Goal: Feedback & Contribution: Submit feedback/report problem

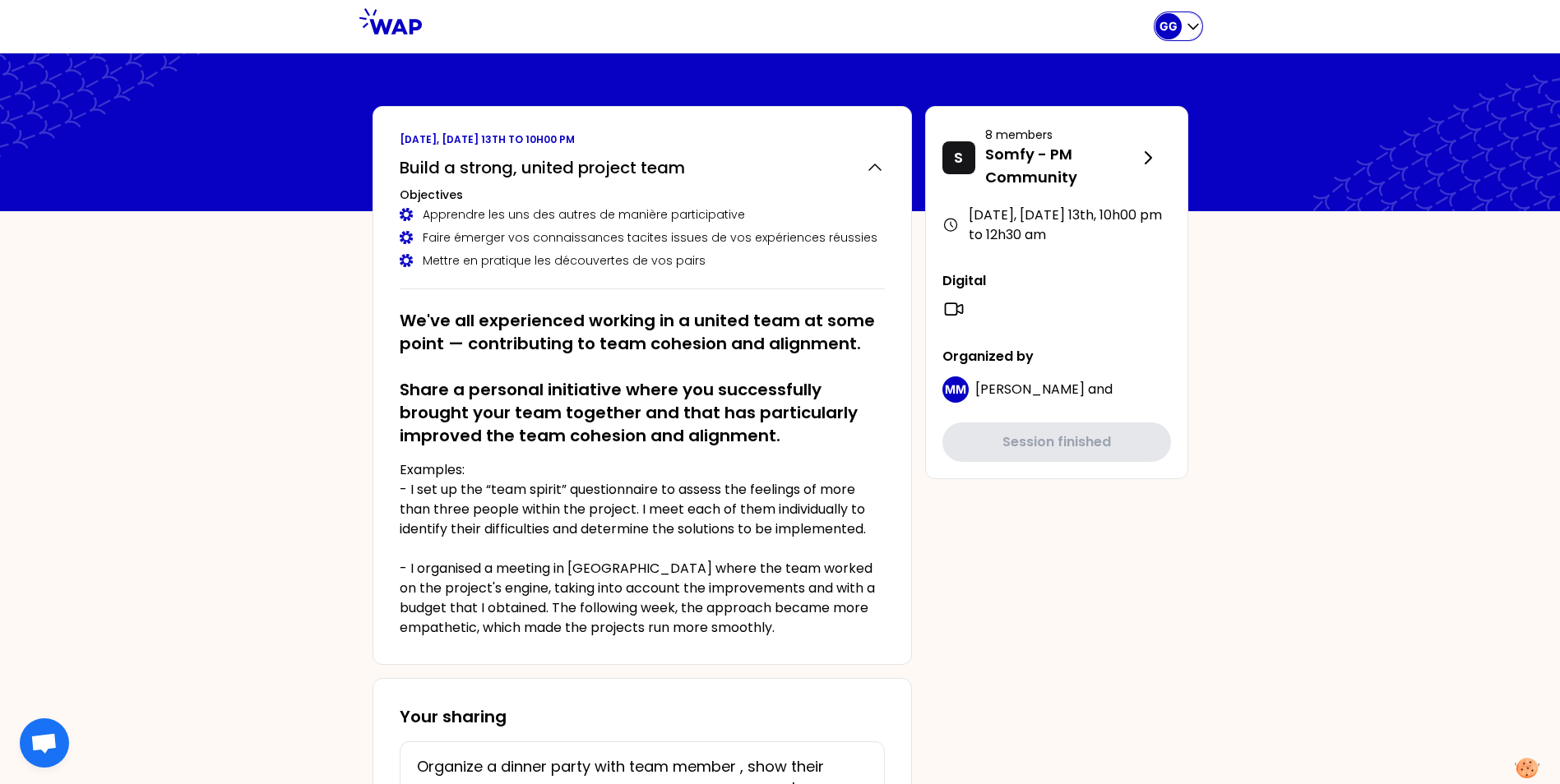
click at [1045, 25] on icon "button" at bounding box center [1193, 27] width 10 height 5
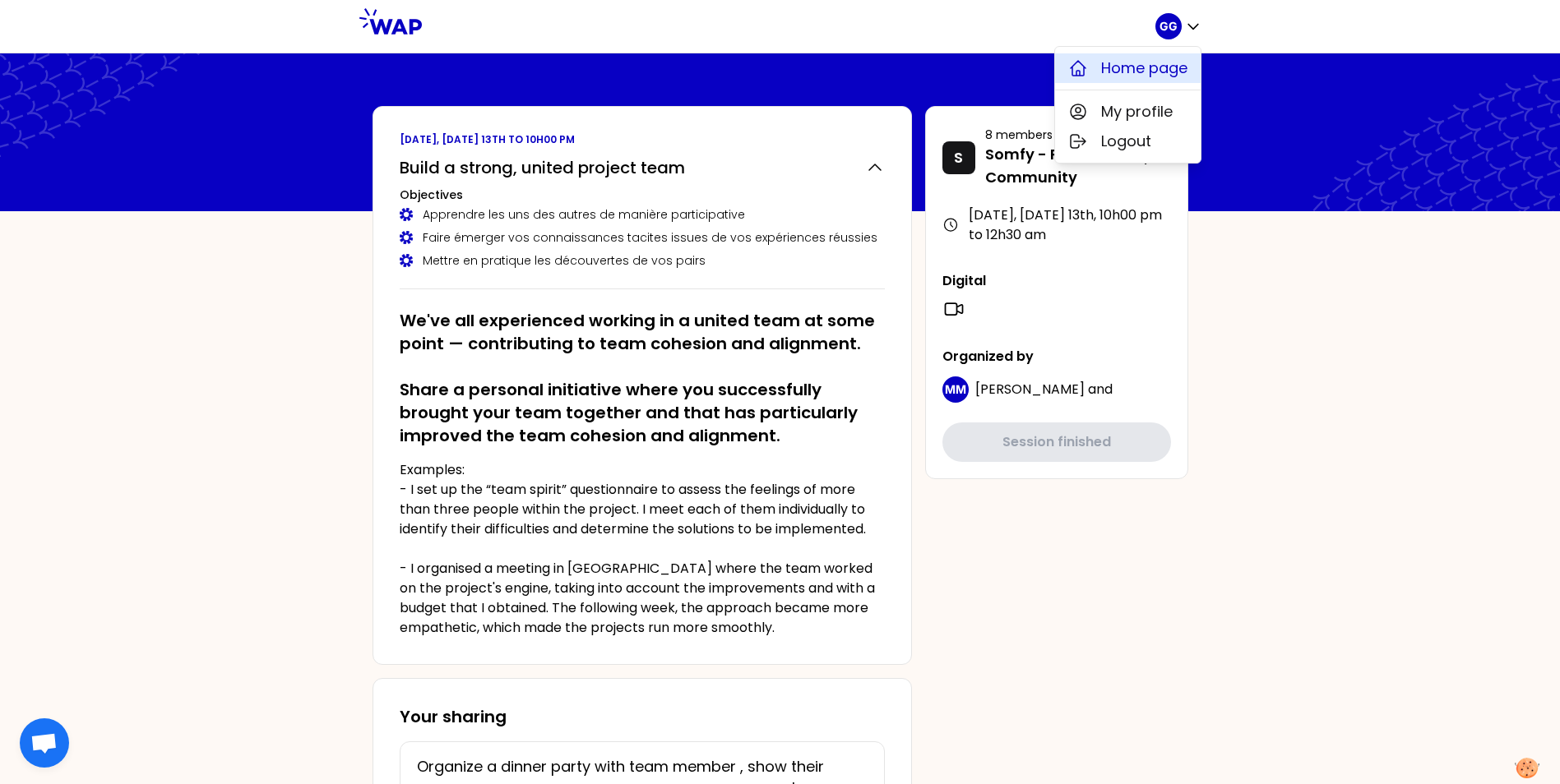
click at [1045, 71] on span "Home page" at bounding box center [1143, 67] width 86 height 23
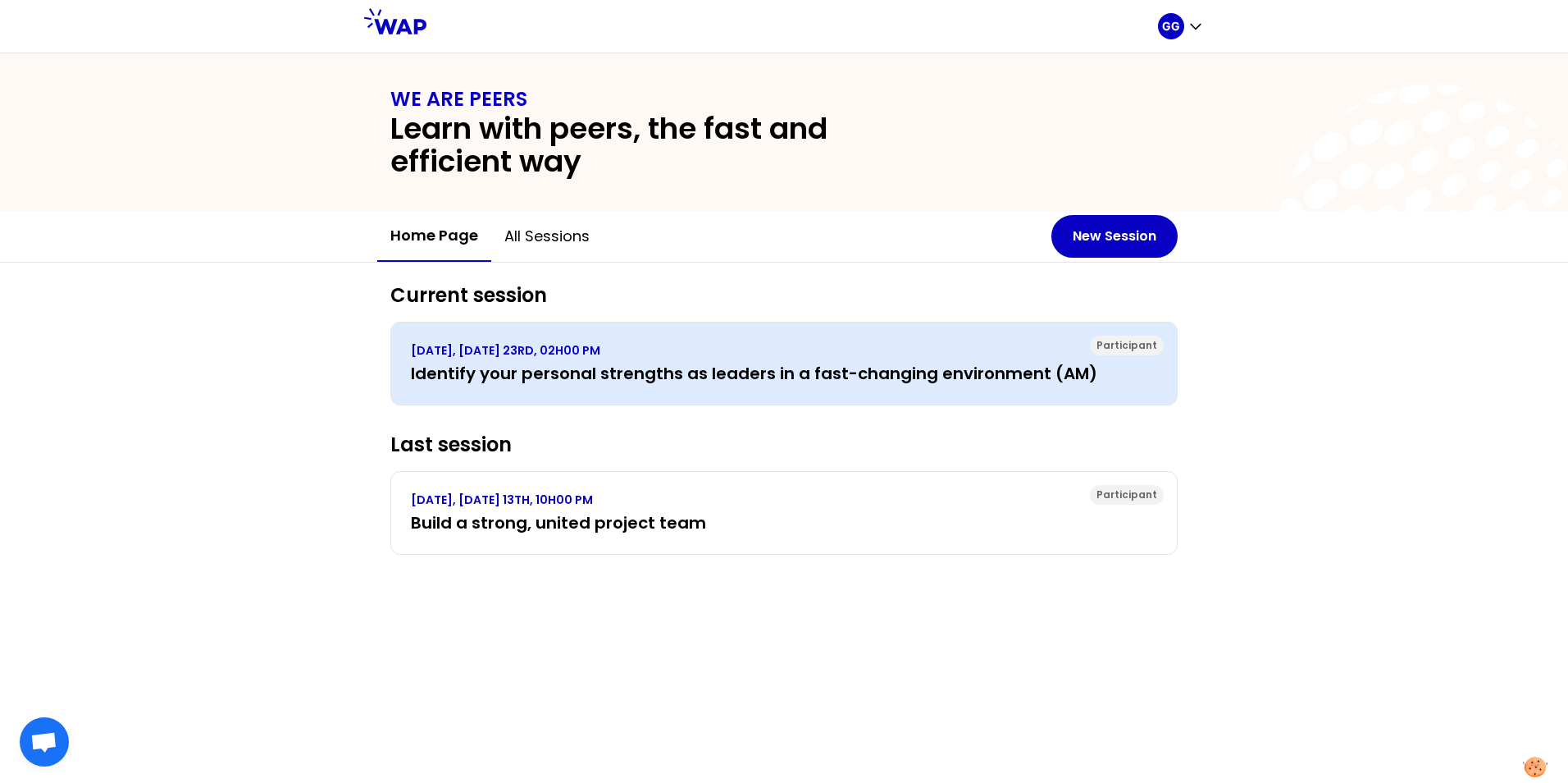
click at [727, 378] on h3 "Identify your personal strengths as leaders in a fast-changing environment (AM)" at bounding box center [784, 373] width 746 height 23
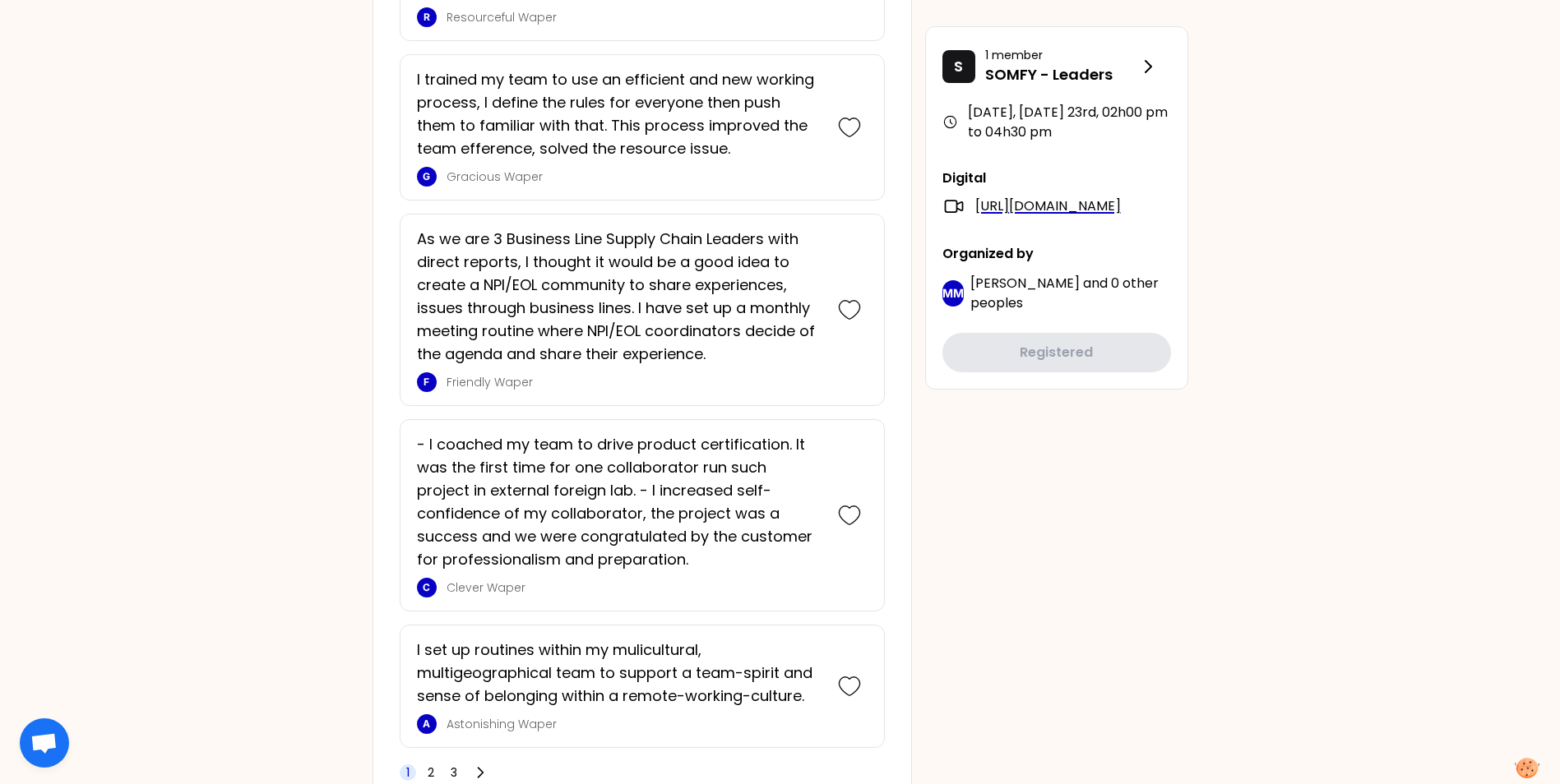
scroll to position [4084, 0]
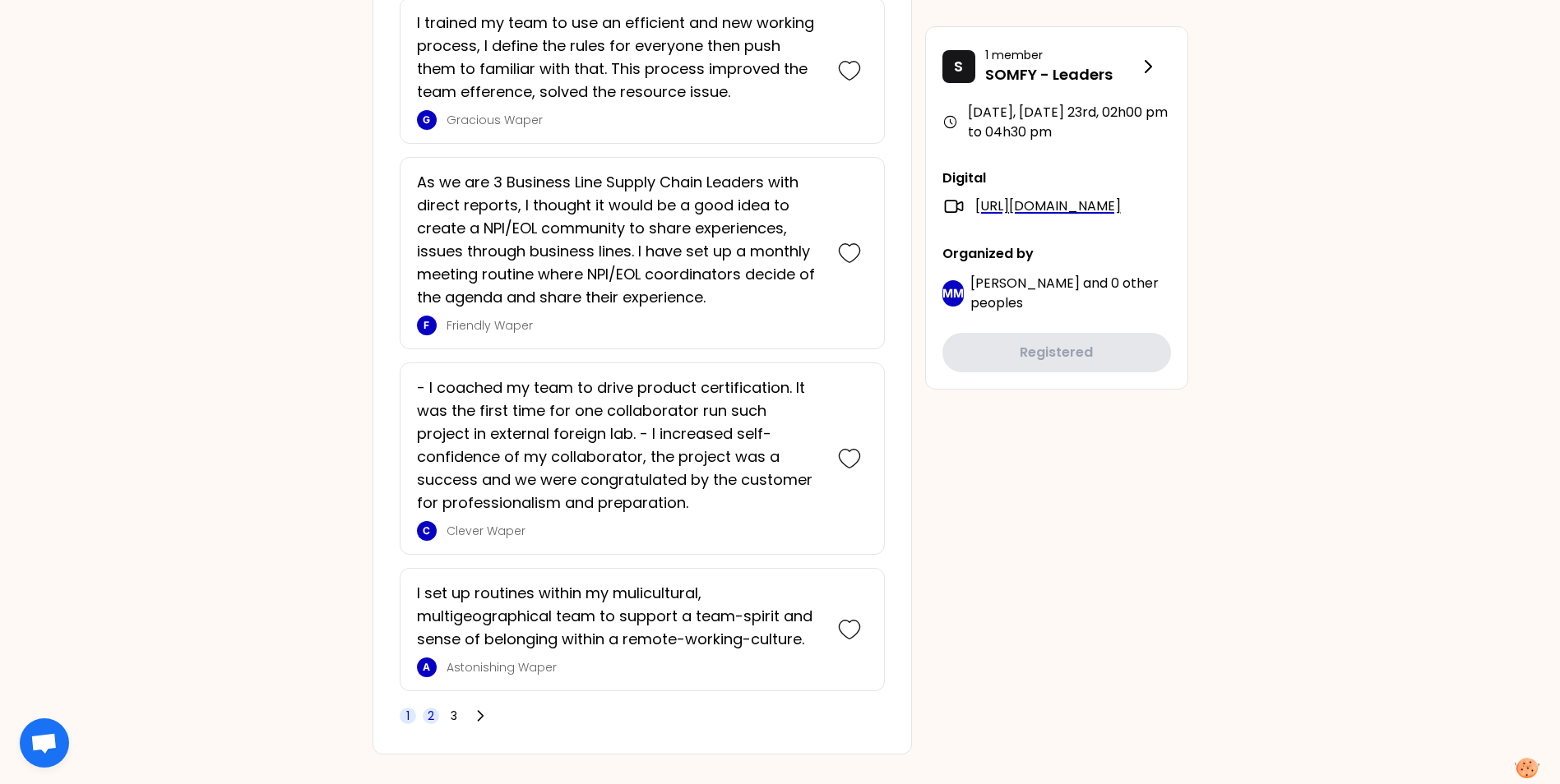
click at [429, 488] on span "2" at bounding box center [431, 716] width 7 height 17
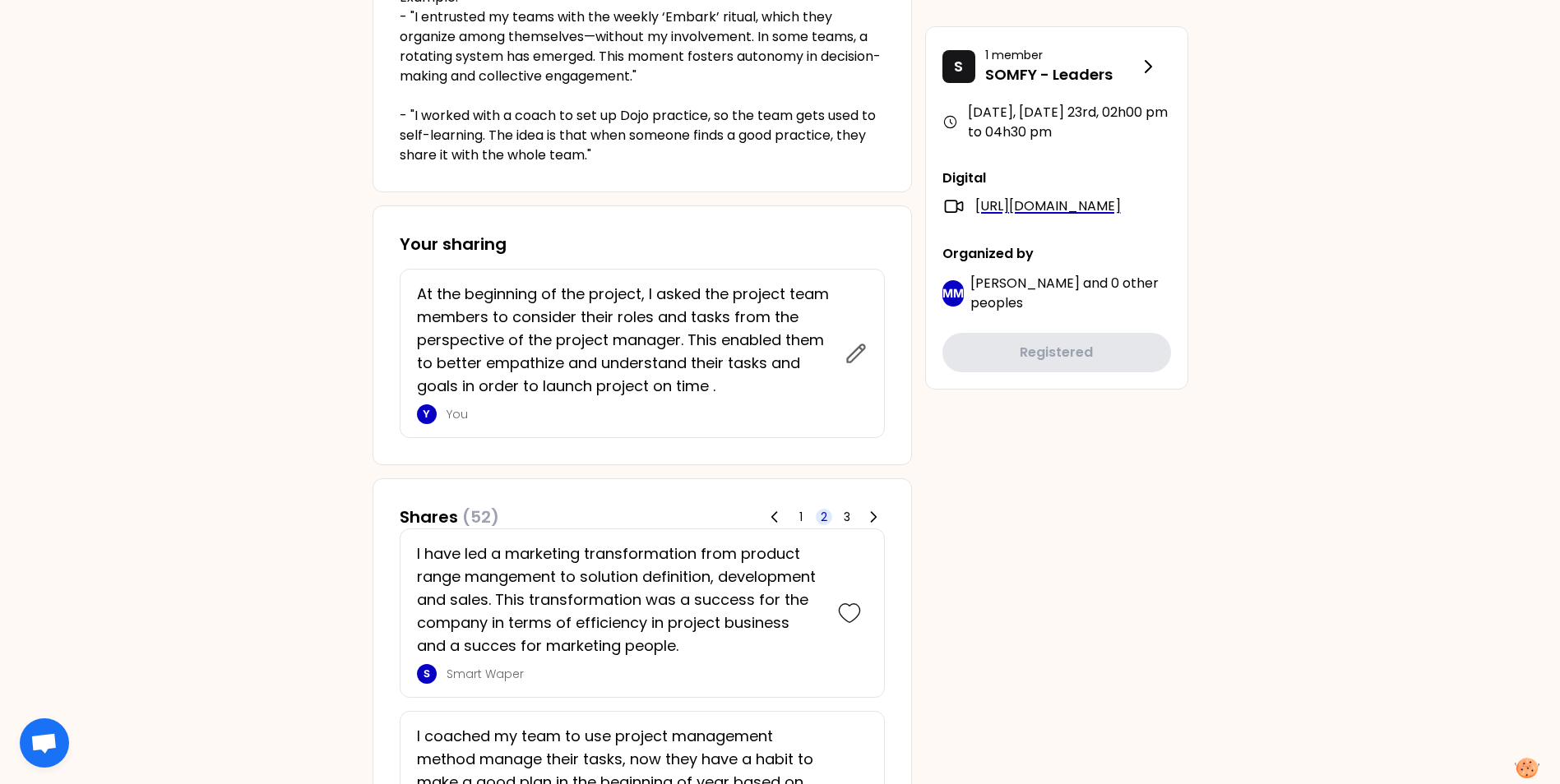
scroll to position [512, 0]
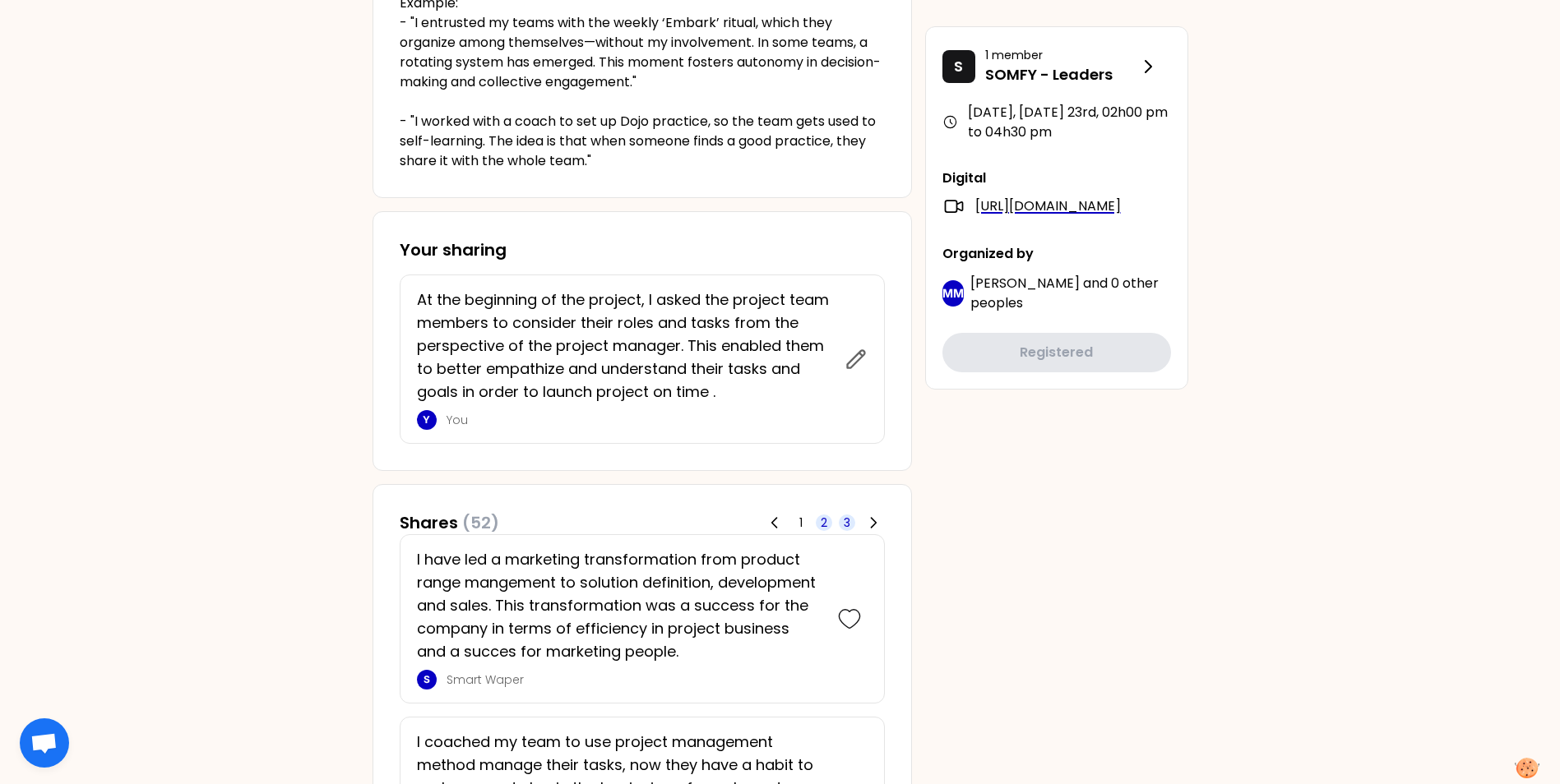
click at [839, 488] on span "3" at bounding box center [847, 522] width 17 height 17
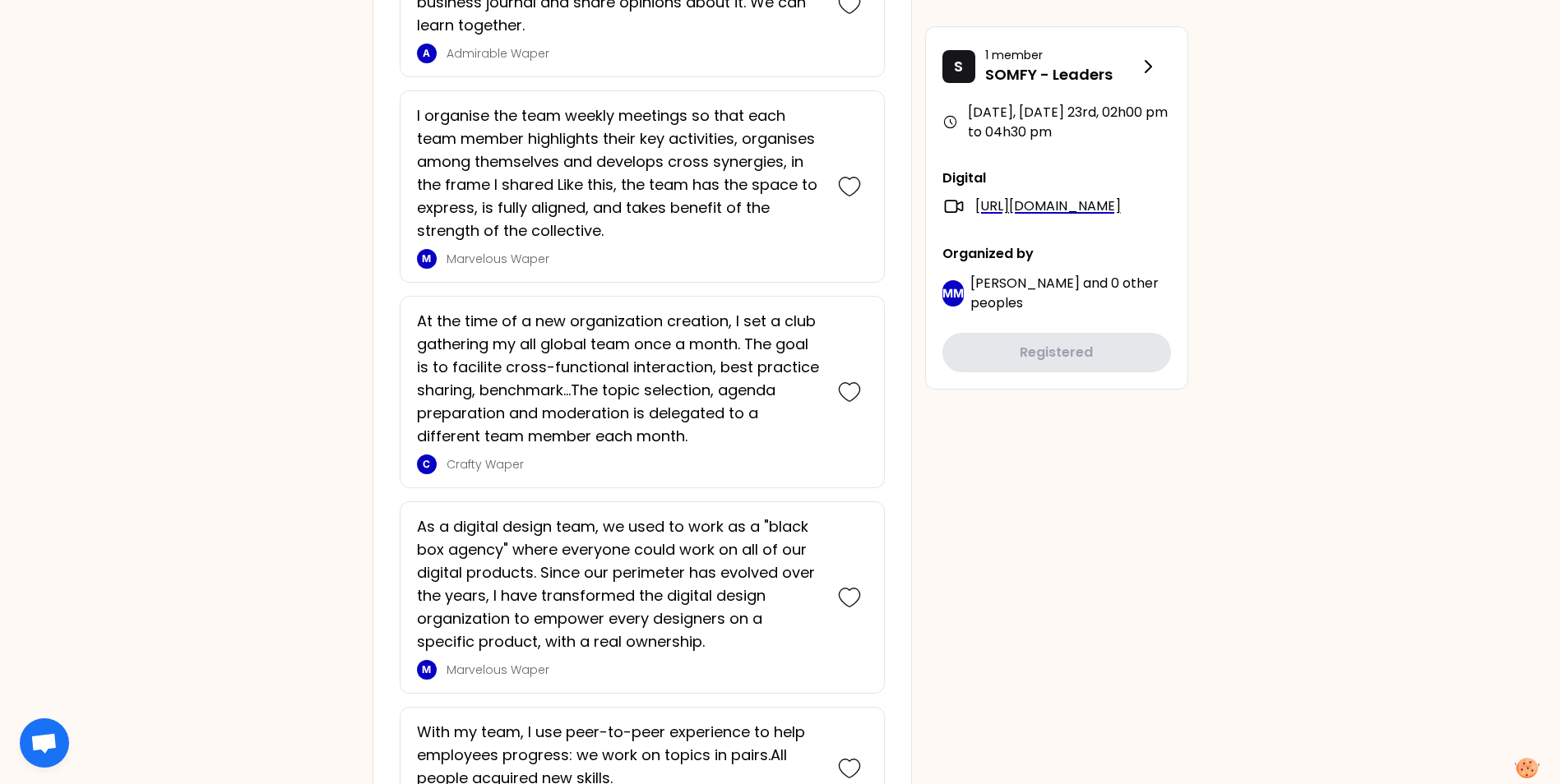
scroll to position [2649, 0]
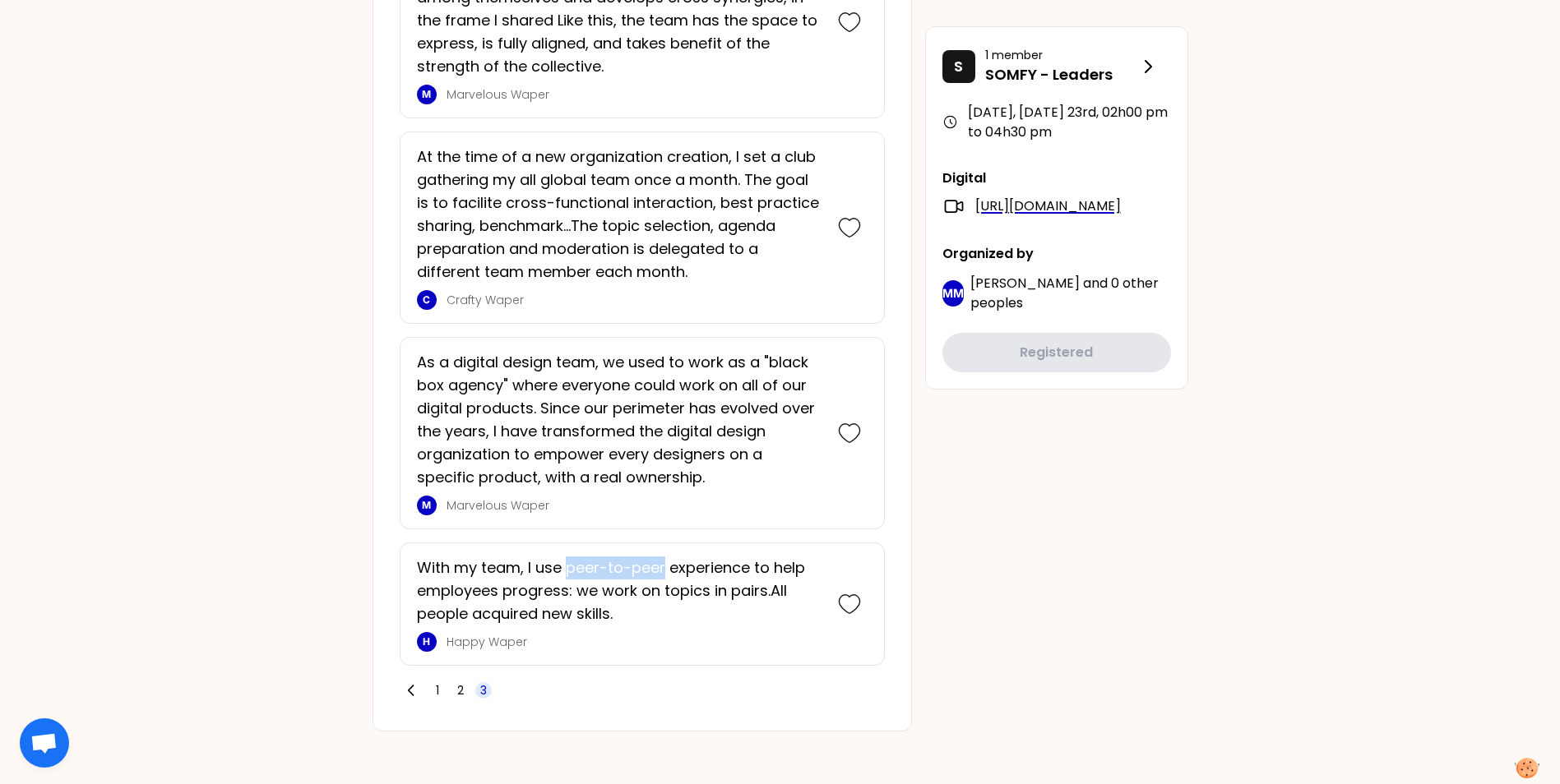
drag, startPoint x: 567, startPoint y: 567, endPoint x: 663, endPoint y: 561, distance: 96.2
click at [663, 488] on p "With my team, I use peer-to-peer experience to help employees progress: we work…" at bounding box center [619, 590] width 405 height 69
drag, startPoint x: 663, startPoint y: 561, endPoint x: 578, endPoint y: 669, distance: 137.4
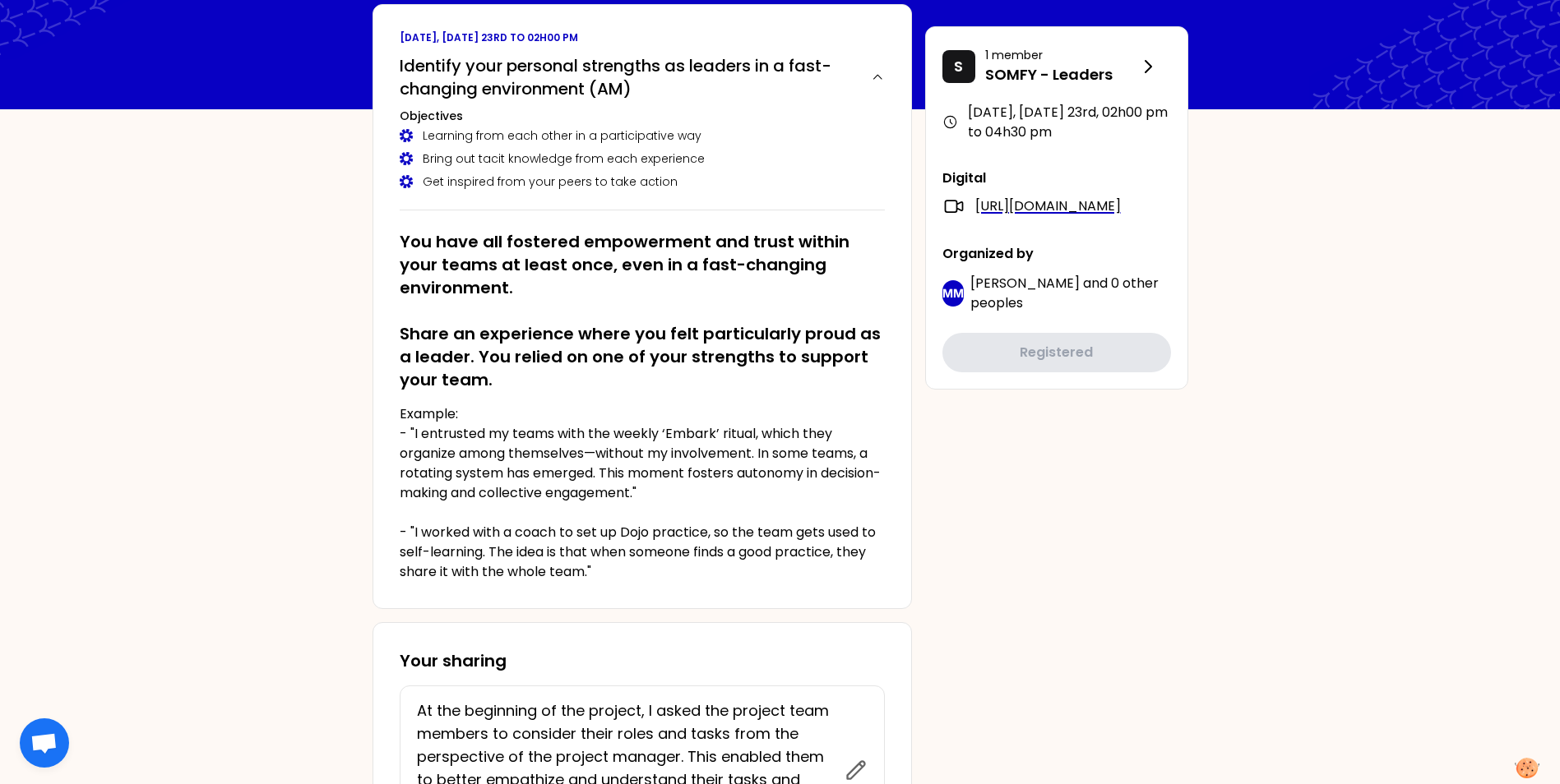
scroll to position [411, 0]
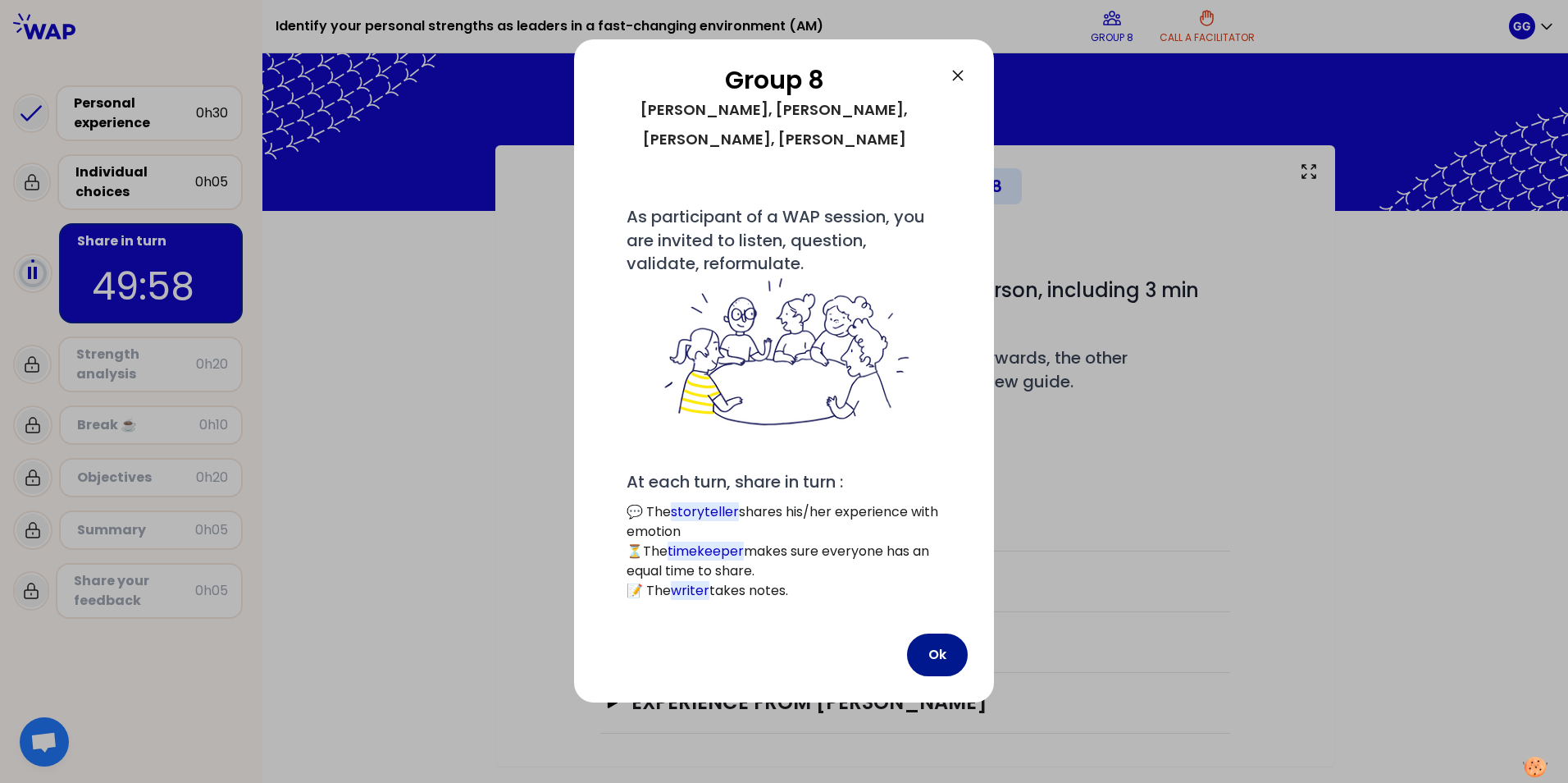
click at [931, 487] on button "Ok" at bounding box center [938, 655] width 61 height 42
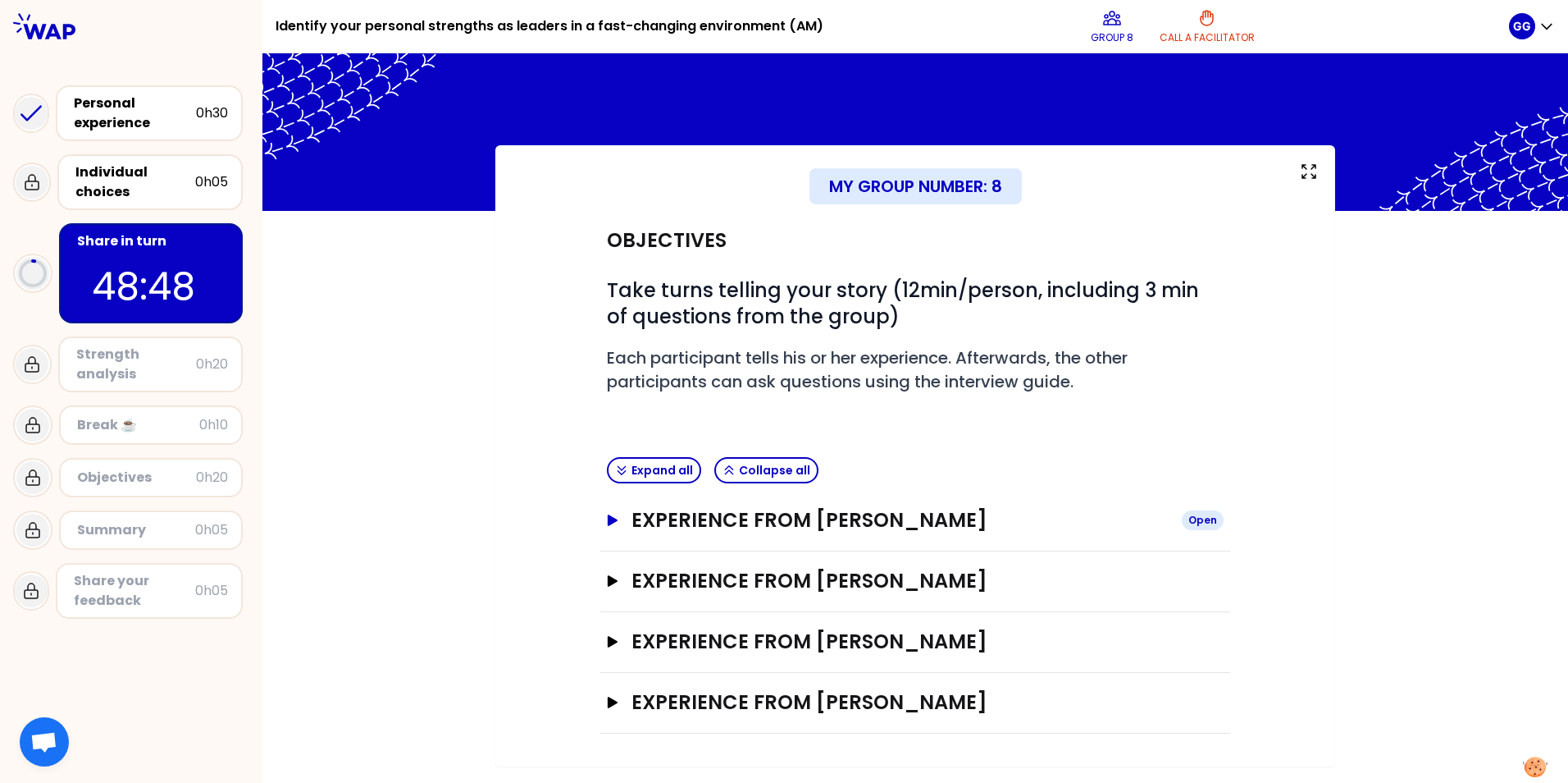
click at [612, 487] on icon "button" at bounding box center [613, 521] width 10 height 12
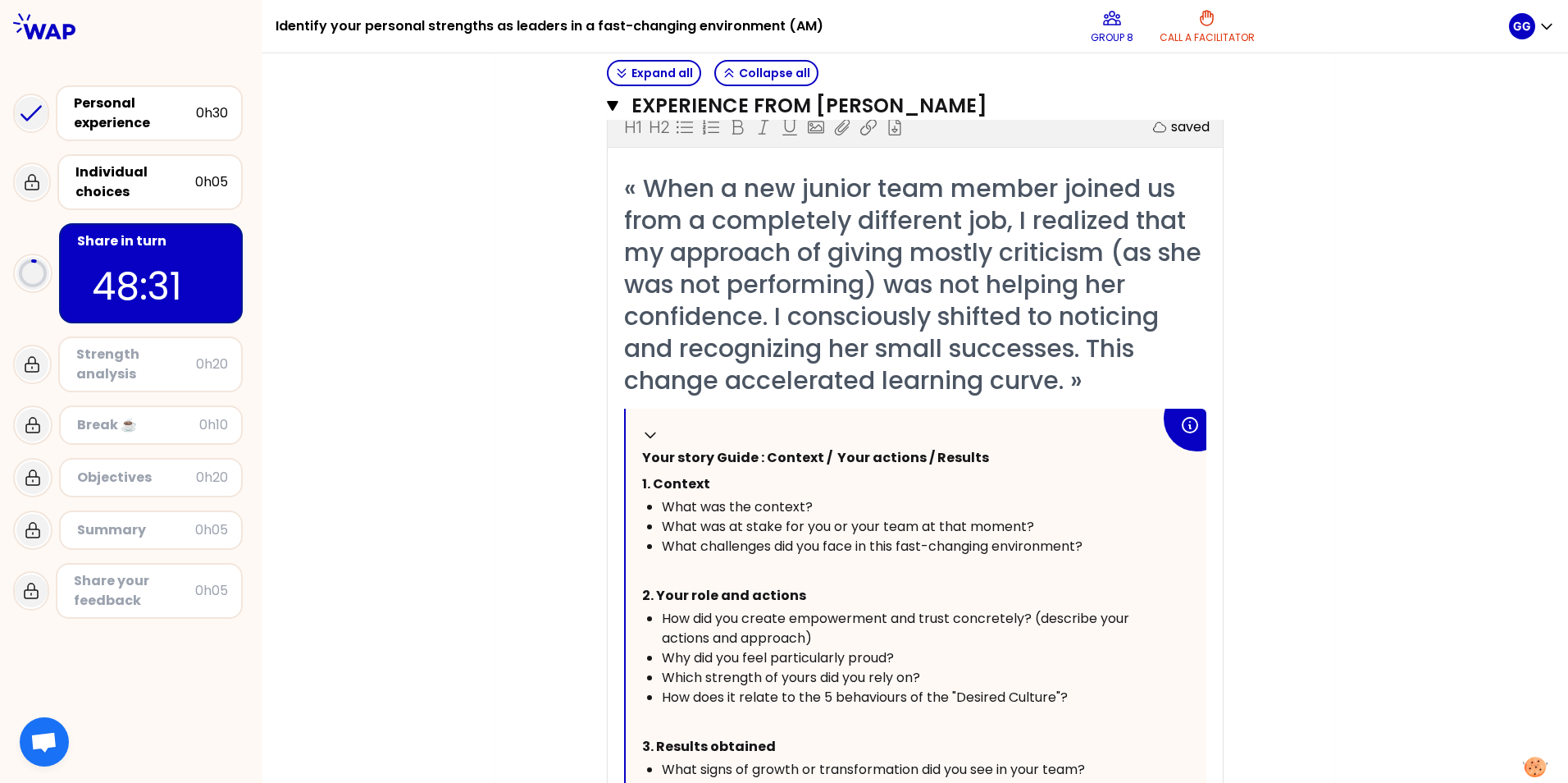
scroll to position [923, 0]
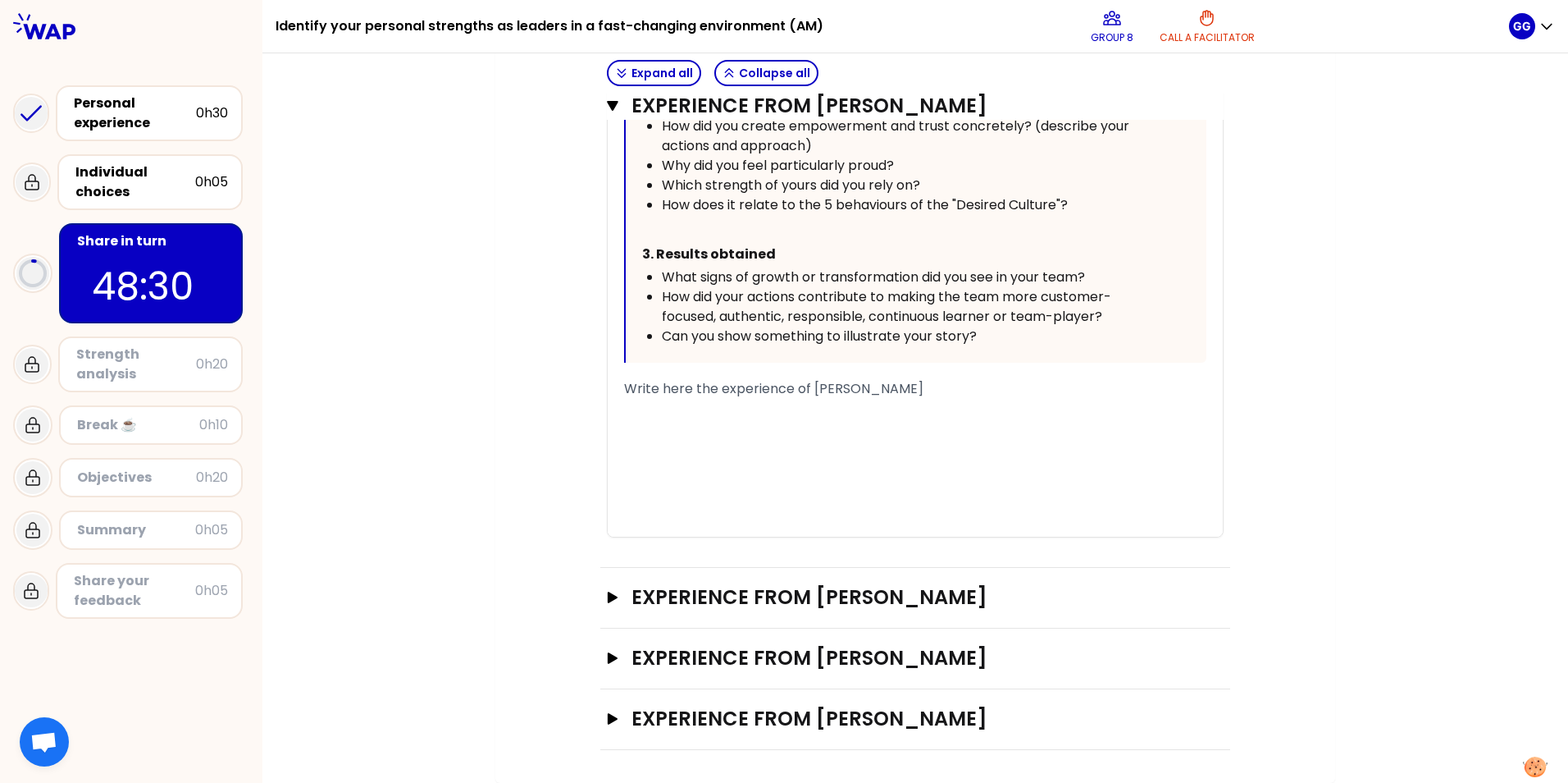
click at [697, 406] on div "﻿" at bounding box center [915, 409] width 582 height 20
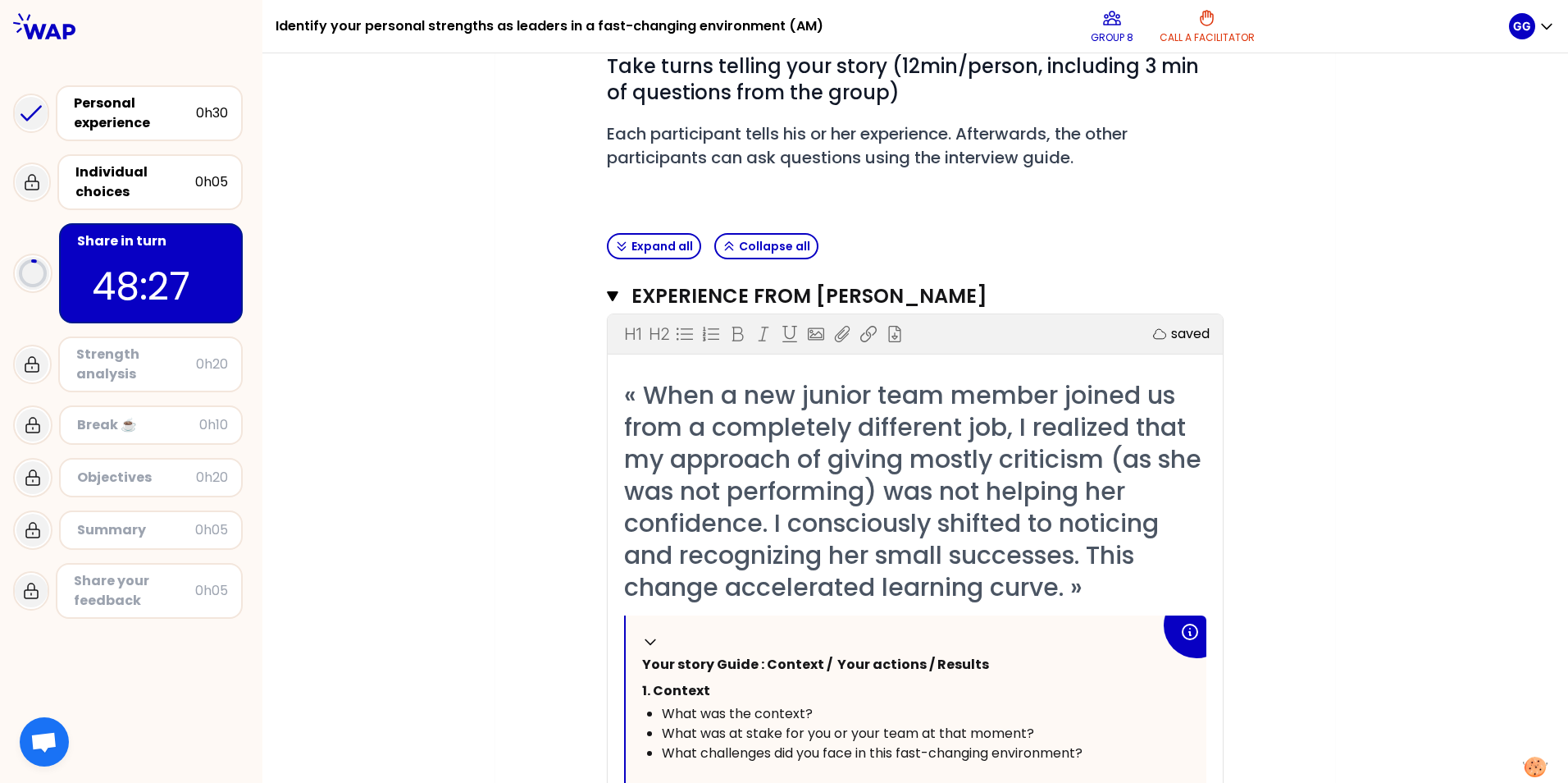
scroll to position [184, 0]
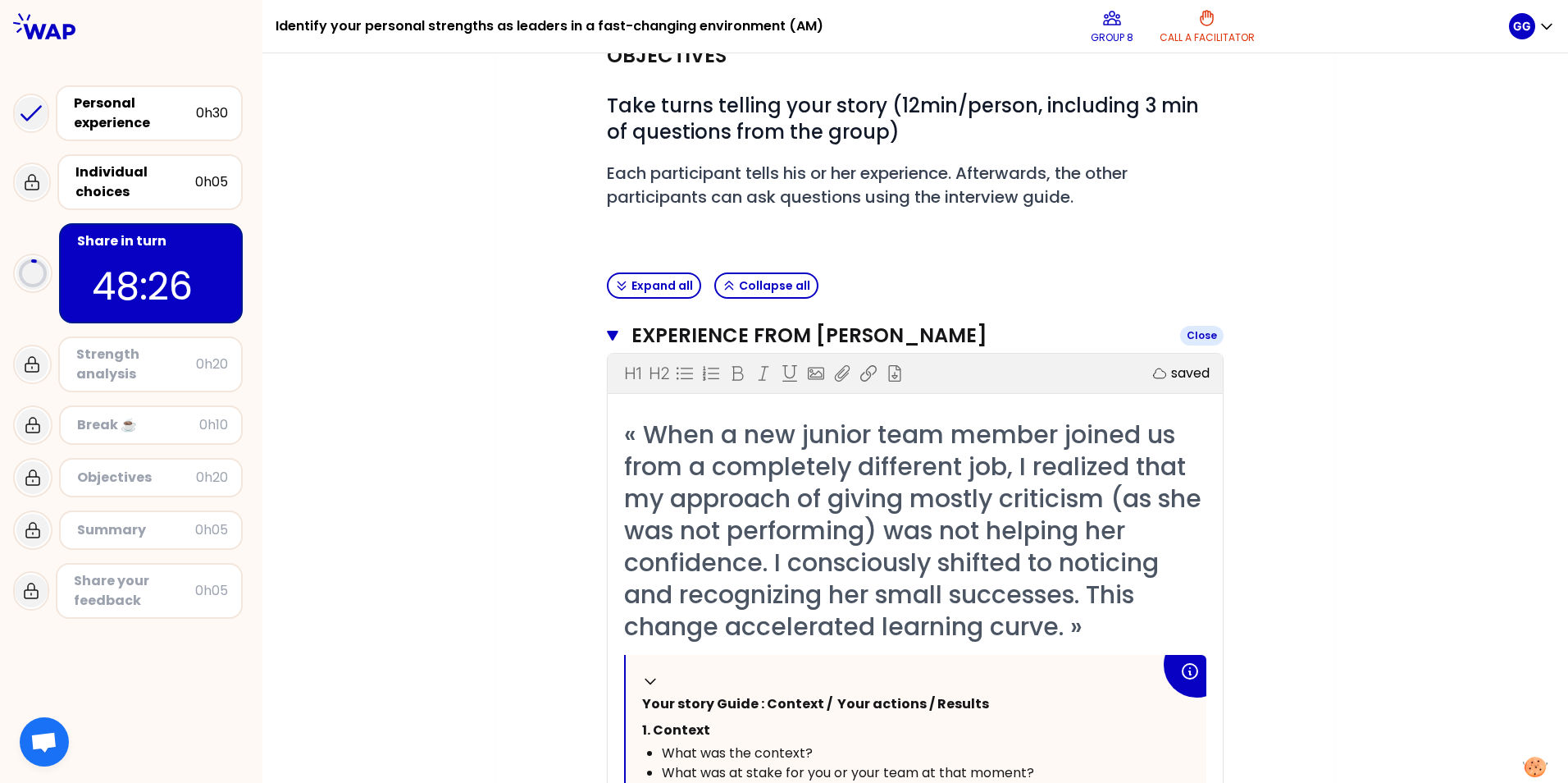
click at [610, 335] on icon "button" at bounding box center [613, 335] width 12 height 10
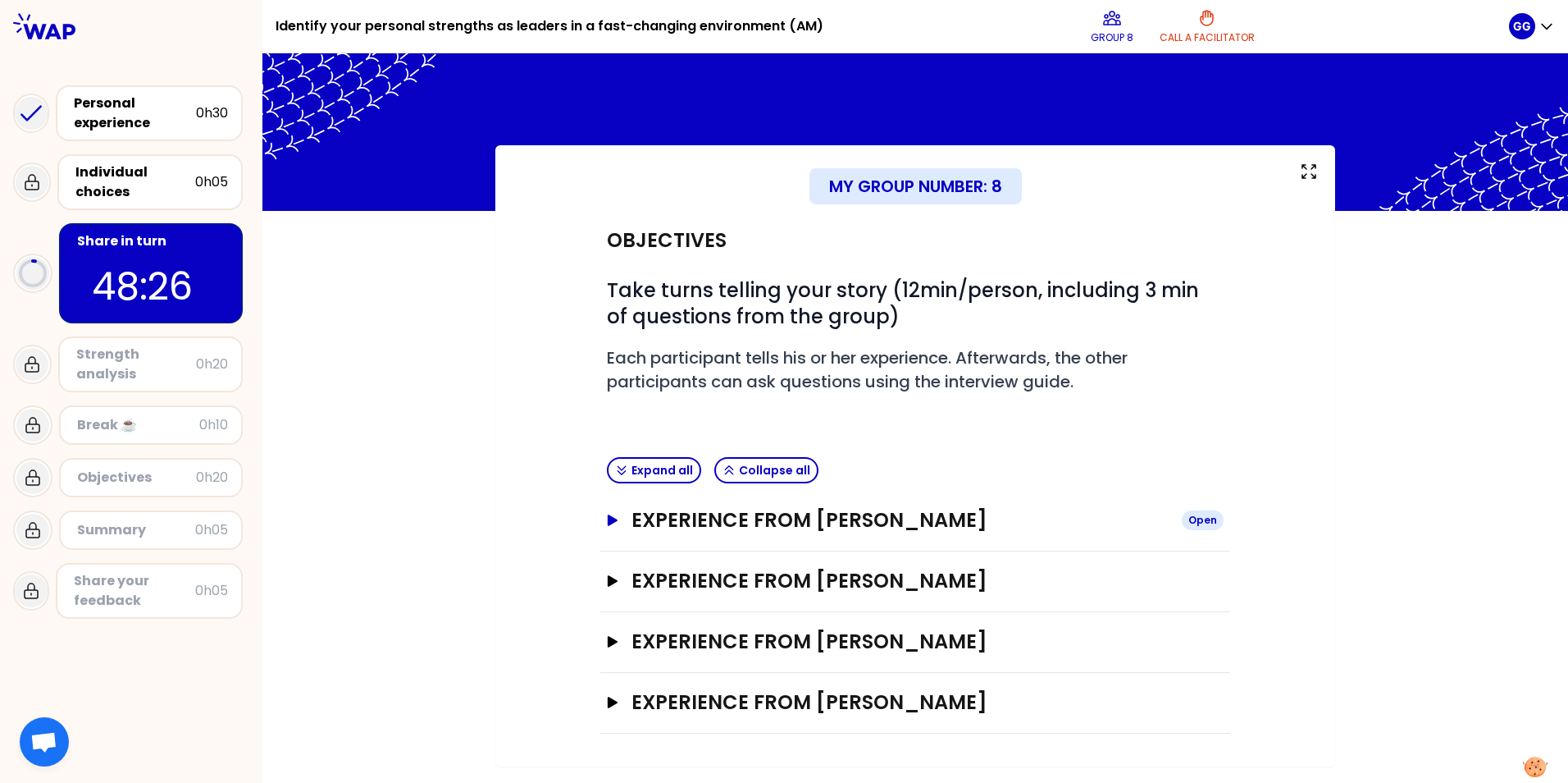
scroll to position [0, 0]
click at [611, 487] on icon "button" at bounding box center [613, 521] width 10 height 12
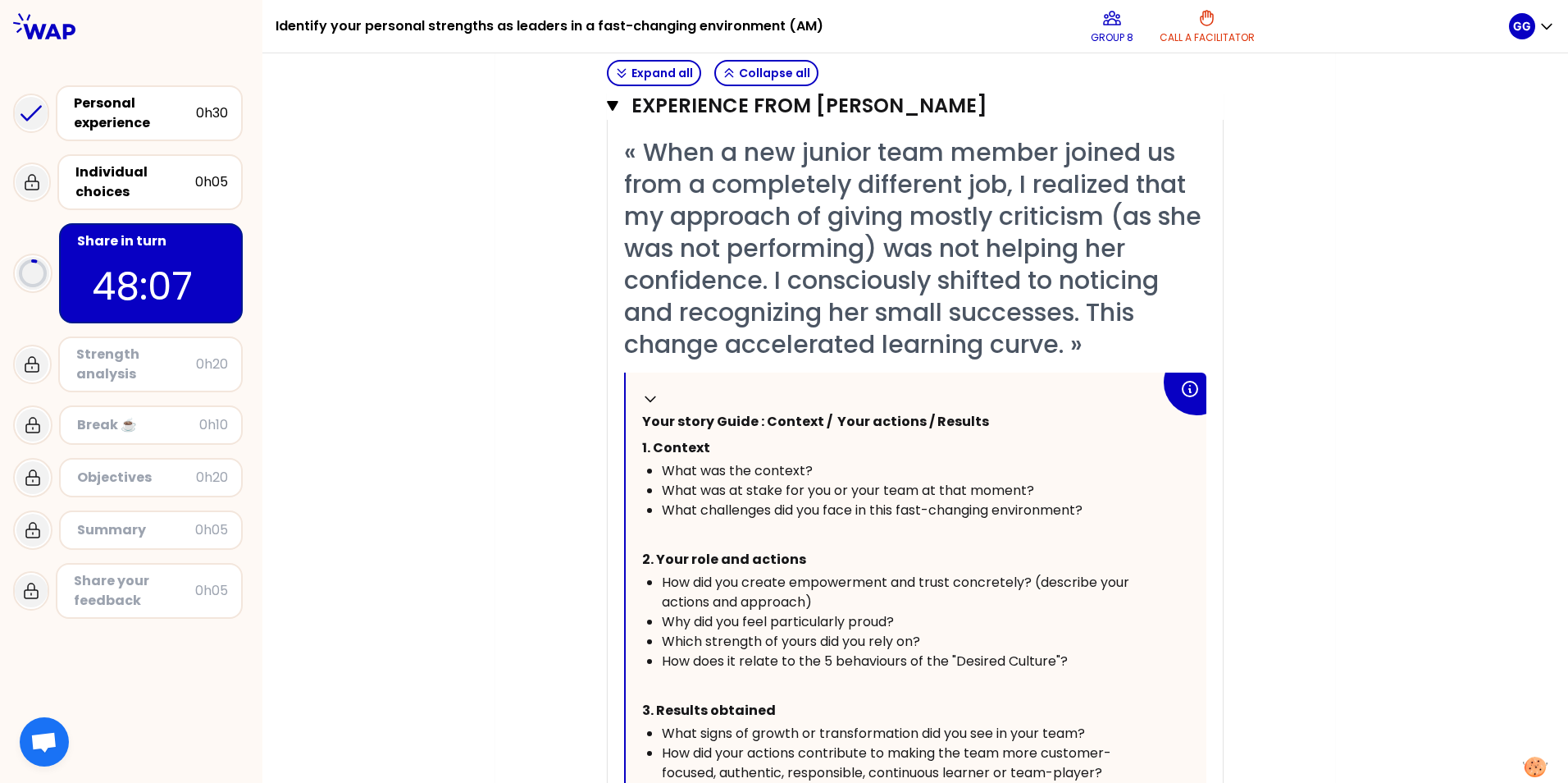
scroll to position [492, 0]
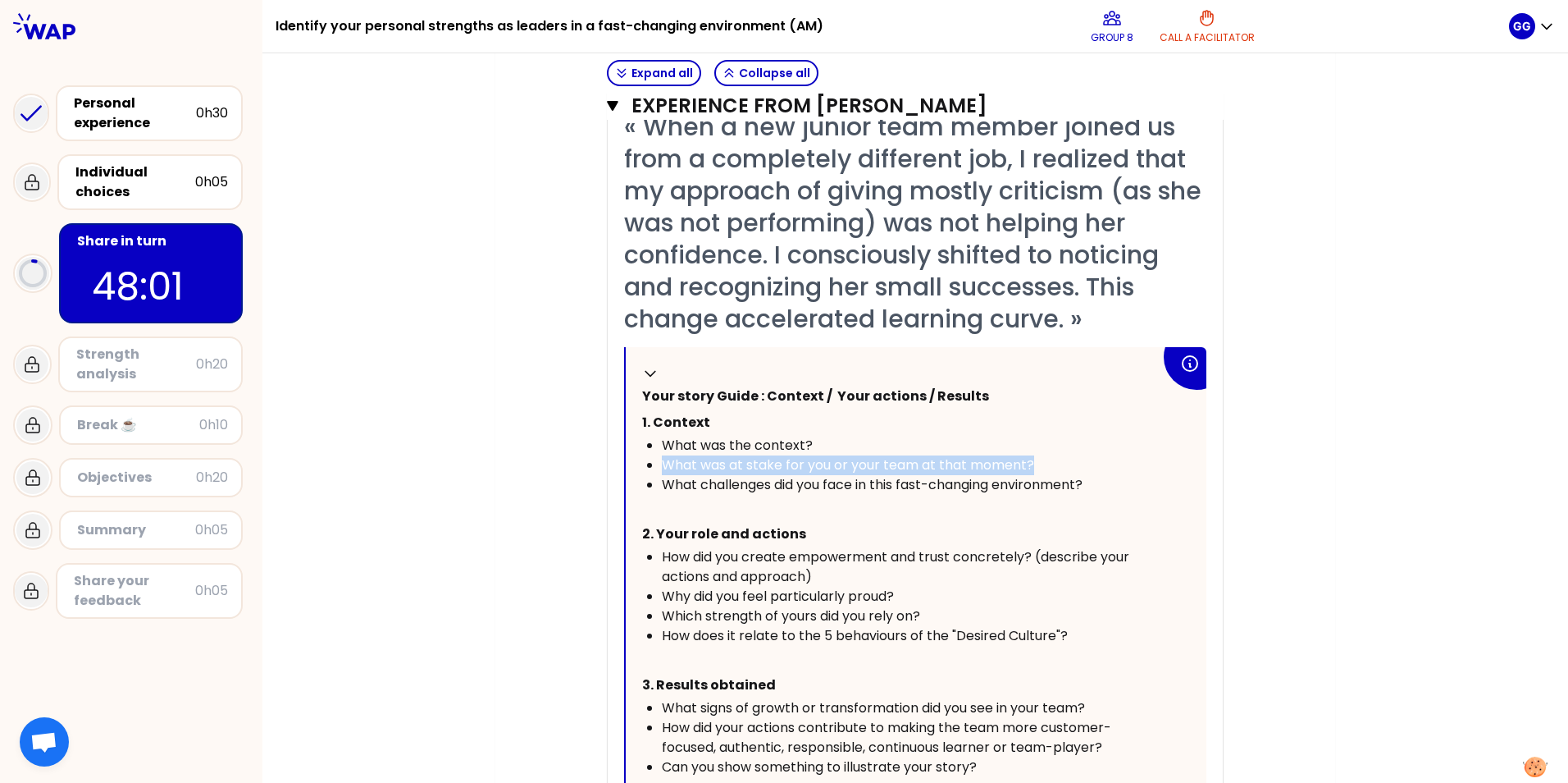
drag, startPoint x: 654, startPoint y: 463, endPoint x: 1030, endPoint y: 465, distance: 376.0
click at [1030, 465] on ul "What was the context? What was at stake for you or your team at that moment? Wh…" at bounding box center [902, 465] width 518 height 59
drag, startPoint x: 1030, startPoint y: 465, endPoint x: 824, endPoint y: 497, distance: 208.5
click at [873, 487] on p "﻿" at bounding box center [902, 508] width 518 height 27
click at [653, 487] on ul "What was the context? What was at stake for you or your team at that moment? Wh…" at bounding box center [902, 465] width 518 height 59
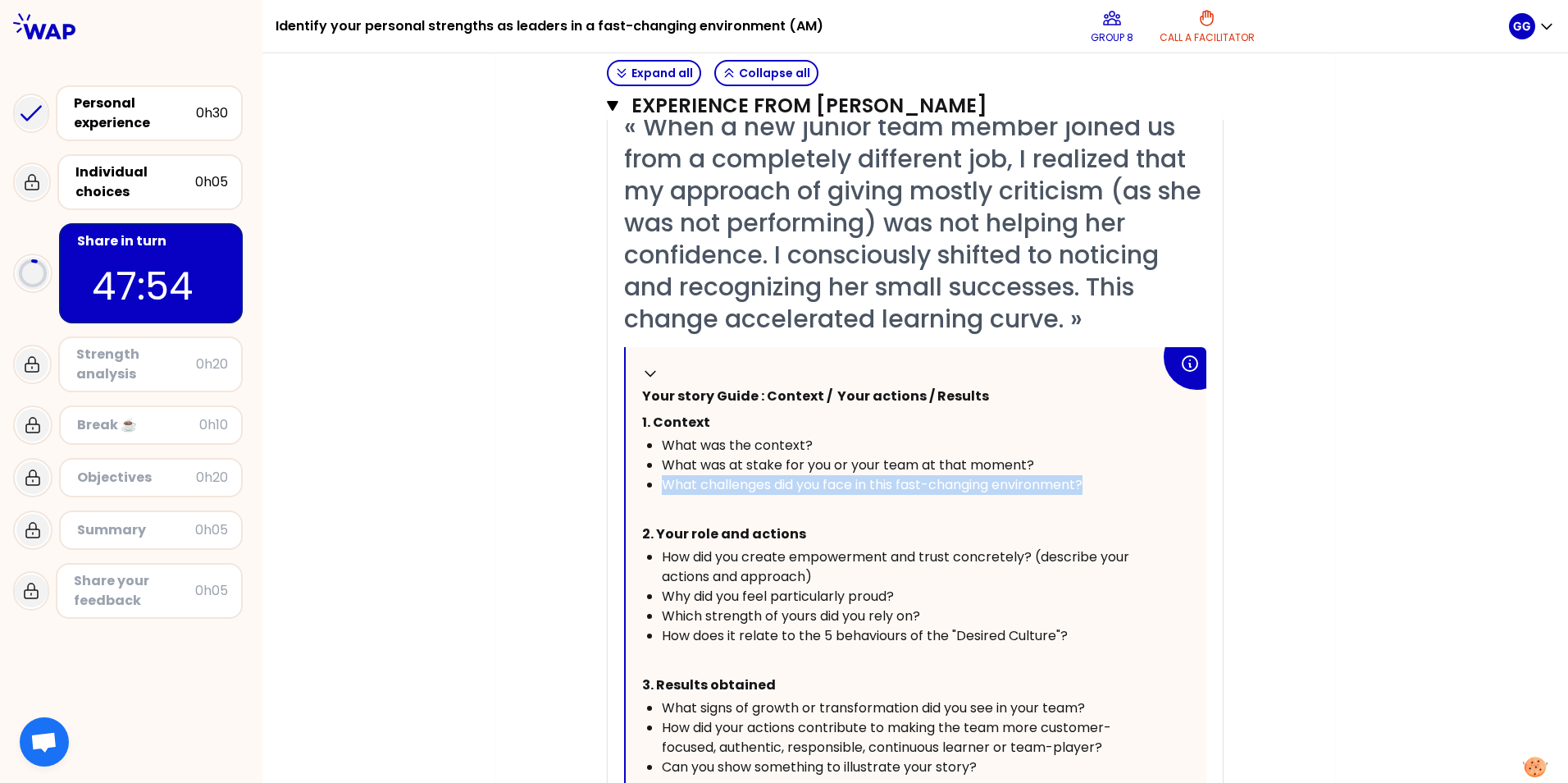
drag, startPoint x: 658, startPoint y: 482, endPoint x: 1086, endPoint y: 481, distance: 428.0
click at [1043, 481] on div "What challenges did you face in this fast-changing environment?" at bounding box center [912, 485] width 499 height 20
click at [873, 487] on p "2. Your role and actions" at bounding box center [902, 534] width 518 height 27
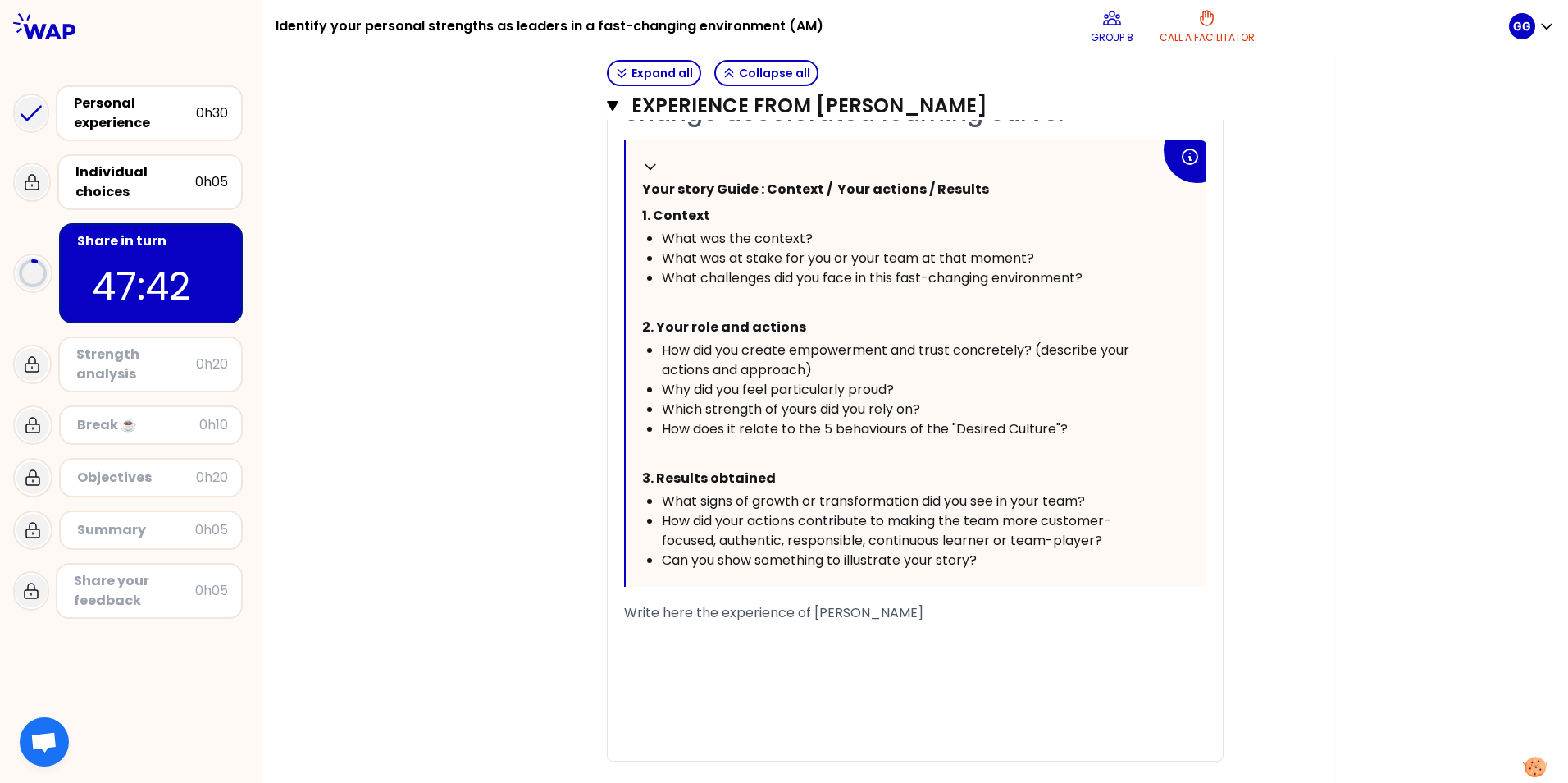
scroll to position [677, 0]
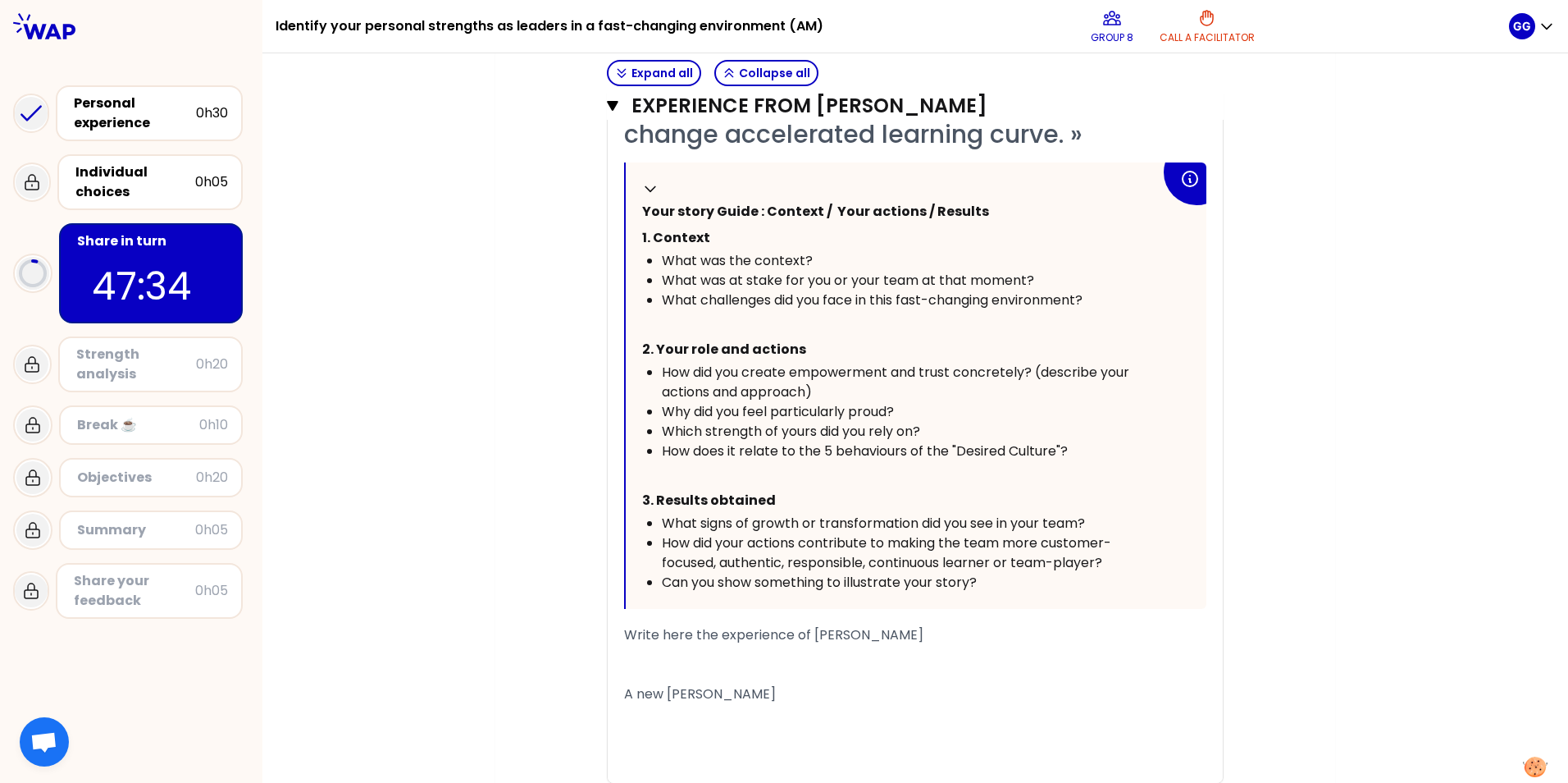
drag, startPoint x: 658, startPoint y: 372, endPoint x: 882, endPoint y: 390, distance: 224.7
click at [882, 390] on div "How did you create empowerment and trust concretely? (describe your actions and…" at bounding box center [912, 383] width 499 height 39
drag, startPoint x: 882, startPoint y: 390, endPoint x: 829, endPoint y: 383, distance: 53.5
click at [829, 383] on div "How did you create empowerment and trust concretely? (describe your actions and…" at bounding box center [912, 383] width 499 height 39
drag, startPoint x: 807, startPoint y: 390, endPoint x: 655, endPoint y: 375, distance: 152.7
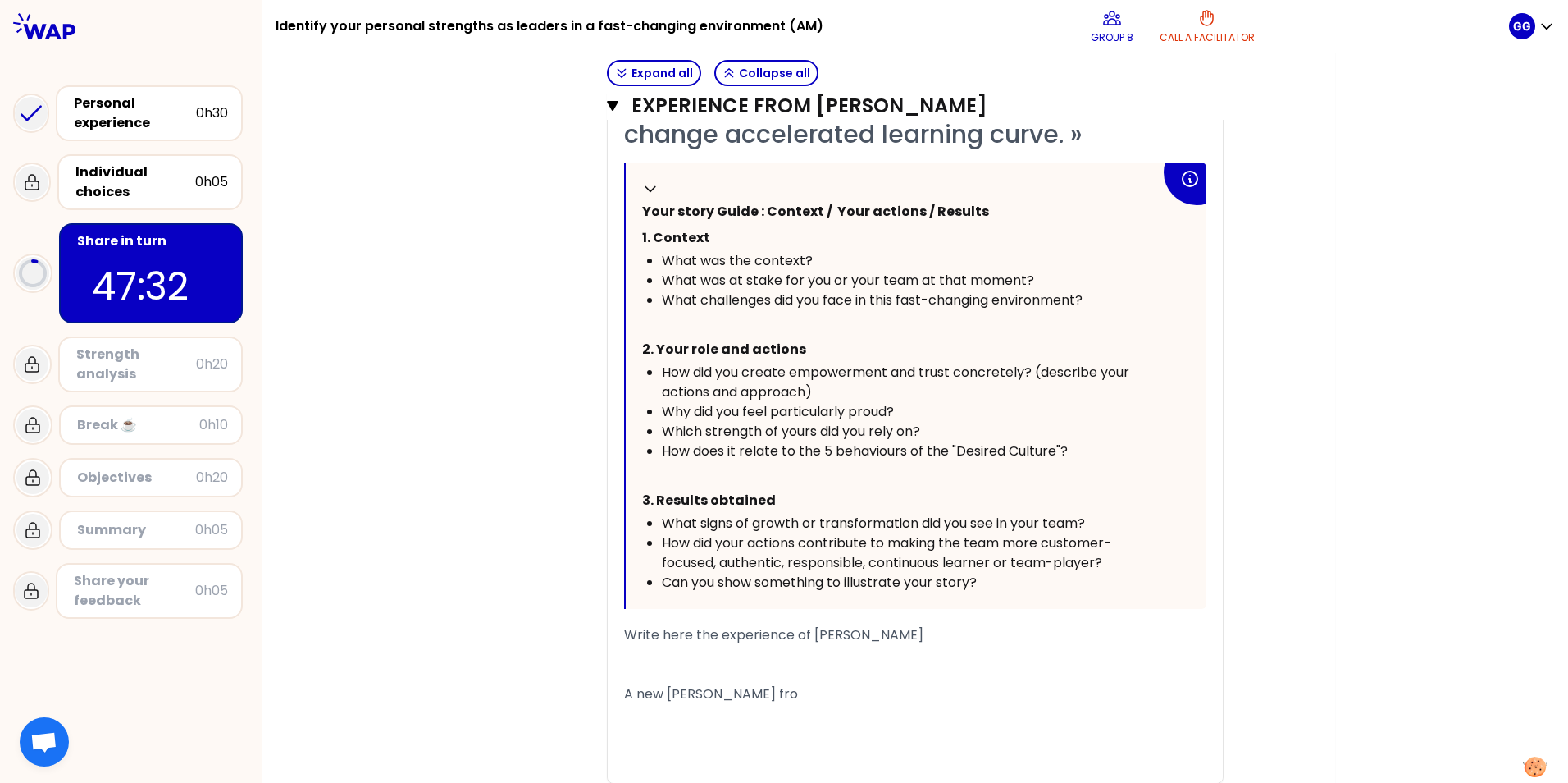
click at [662, 375] on span "How did you create empowerment and trust concretely? (describe your actions and…" at bounding box center [898, 382] width 471 height 38
click at [828, 390] on div "How did you create empowerment and trust concretely? (describe your actions and…" at bounding box center [912, 383] width 499 height 39
drag, startPoint x: 811, startPoint y: 390, endPoint x: 653, endPoint y: 370, distance: 159.3
click at [653, 370] on ul "How did you create empowerment and trust concretely? (describe your actions and…" at bounding box center [902, 412] width 518 height 99
click at [745, 380] on span "How did you create empowerment and trust concretely? (describe your actions and…" at bounding box center [898, 382] width 471 height 38
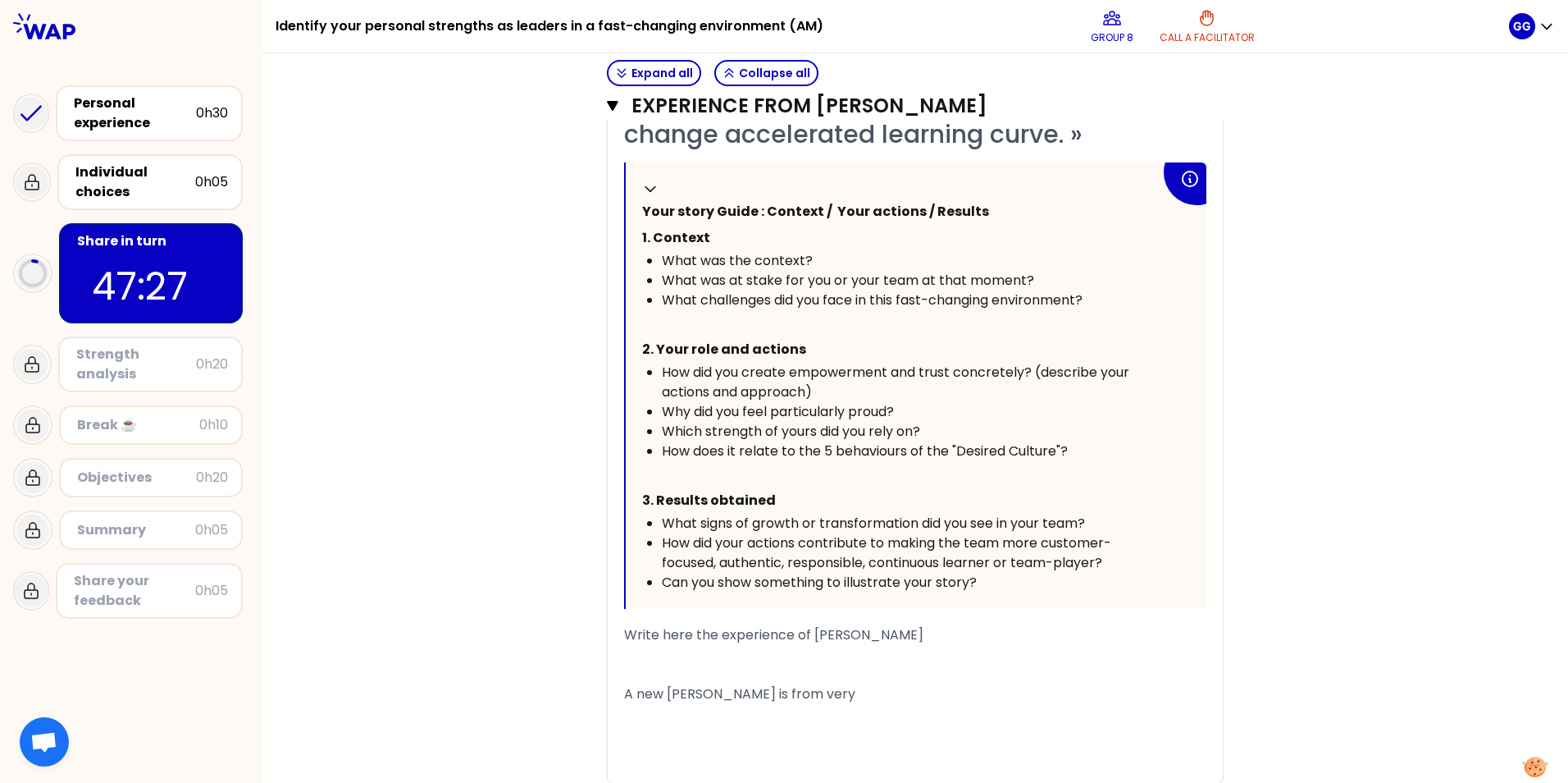
drag, startPoint x: 658, startPoint y: 371, endPoint x: 801, endPoint y: 392, distance: 144.5
click at [801, 392] on span "How did you create empowerment and trust concretely? (describe your actions and…" at bounding box center [898, 382] width 471 height 38
drag, startPoint x: 660, startPoint y: 413, endPoint x: 883, endPoint y: 413, distance: 223.0
click at [883, 413] on span "Why did you feel particularly proud?" at bounding box center [779, 411] width 233 height 19
drag, startPoint x: 891, startPoint y: 413, endPoint x: 668, endPoint y: 407, distance: 223.1
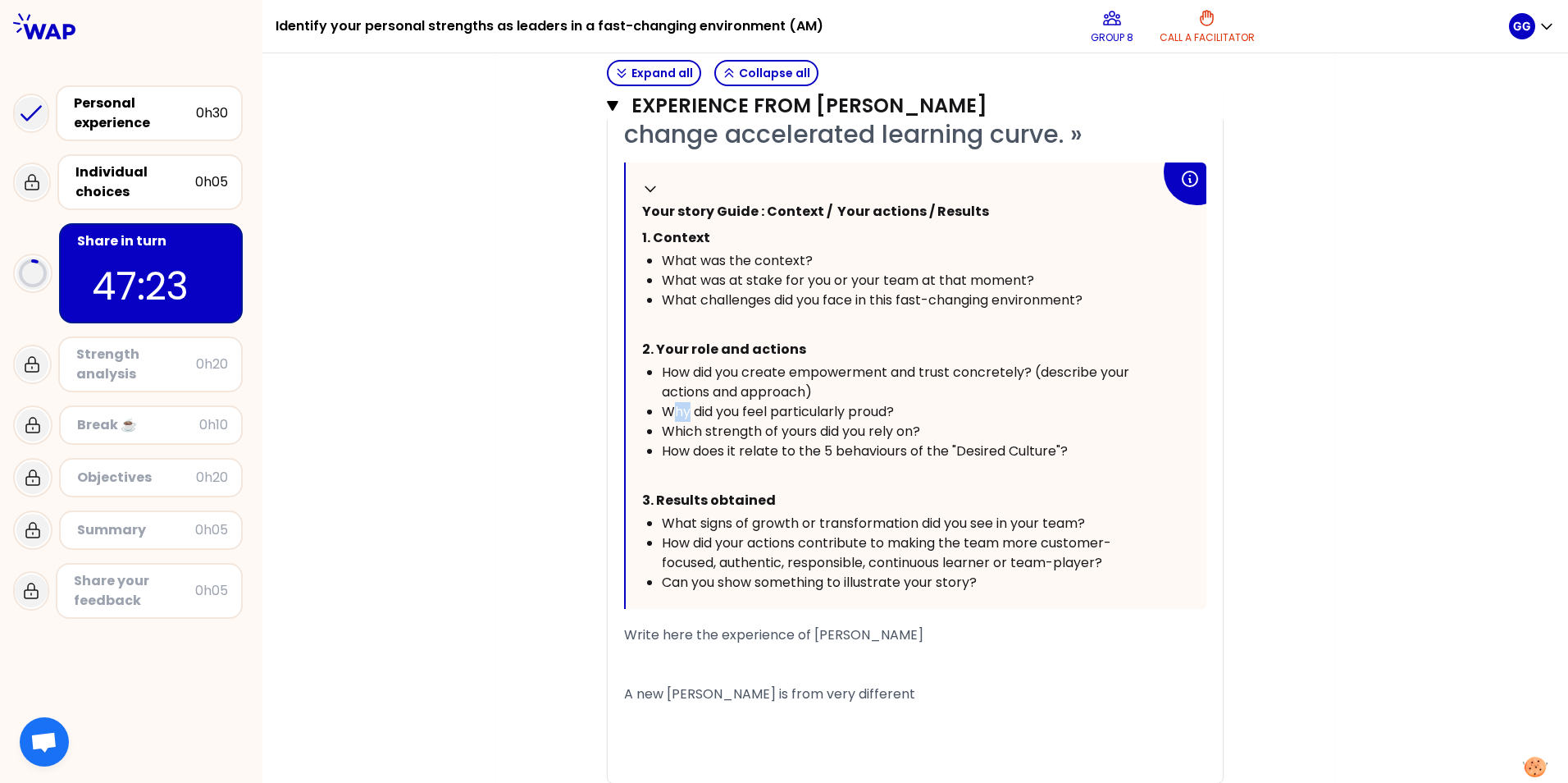
click at [668, 407] on span "Why did you feel particularly proud?" at bounding box center [779, 411] width 233 height 19
drag, startPoint x: 668, startPoint y: 407, endPoint x: 891, endPoint y: 408, distance: 223.0
click at [891, 408] on span "Why did you feel particularly proud?" at bounding box center [779, 411] width 233 height 19
click at [795, 487] on p "3. Results obtained" at bounding box center [902, 500] width 518 height 27
drag, startPoint x: 656, startPoint y: 522, endPoint x: 1005, endPoint y: 534, distance: 349.2
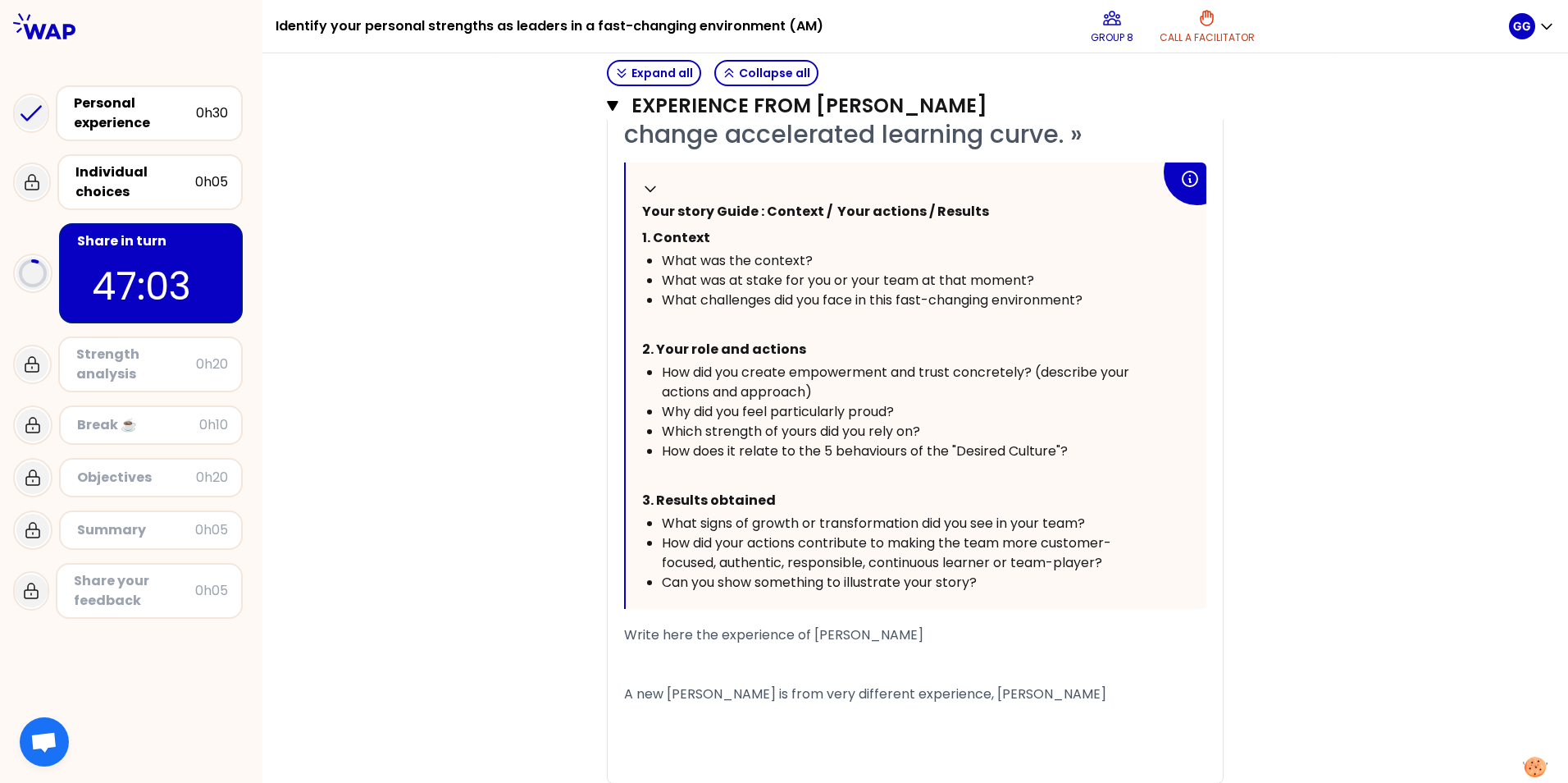
click at [1005, 487] on ul "What signs of growth or transformation did you see in your team? How did your a…" at bounding box center [902, 553] width 518 height 79
drag, startPoint x: 658, startPoint y: 522, endPoint x: 1061, endPoint y: 529, distance: 403.1
click at [1043, 487] on span "What signs of growth or transformation did you see in your team?" at bounding box center [873, 523] width 423 height 19
drag, startPoint x: 1061, startPoint y: 529, endPoint x: 744, endPoint y: 520, distance: 317.1
click at [744, 487] on div "What signs of growth or transformation did you see in your team?" at bounding box center [912, 524] width 499 height 20
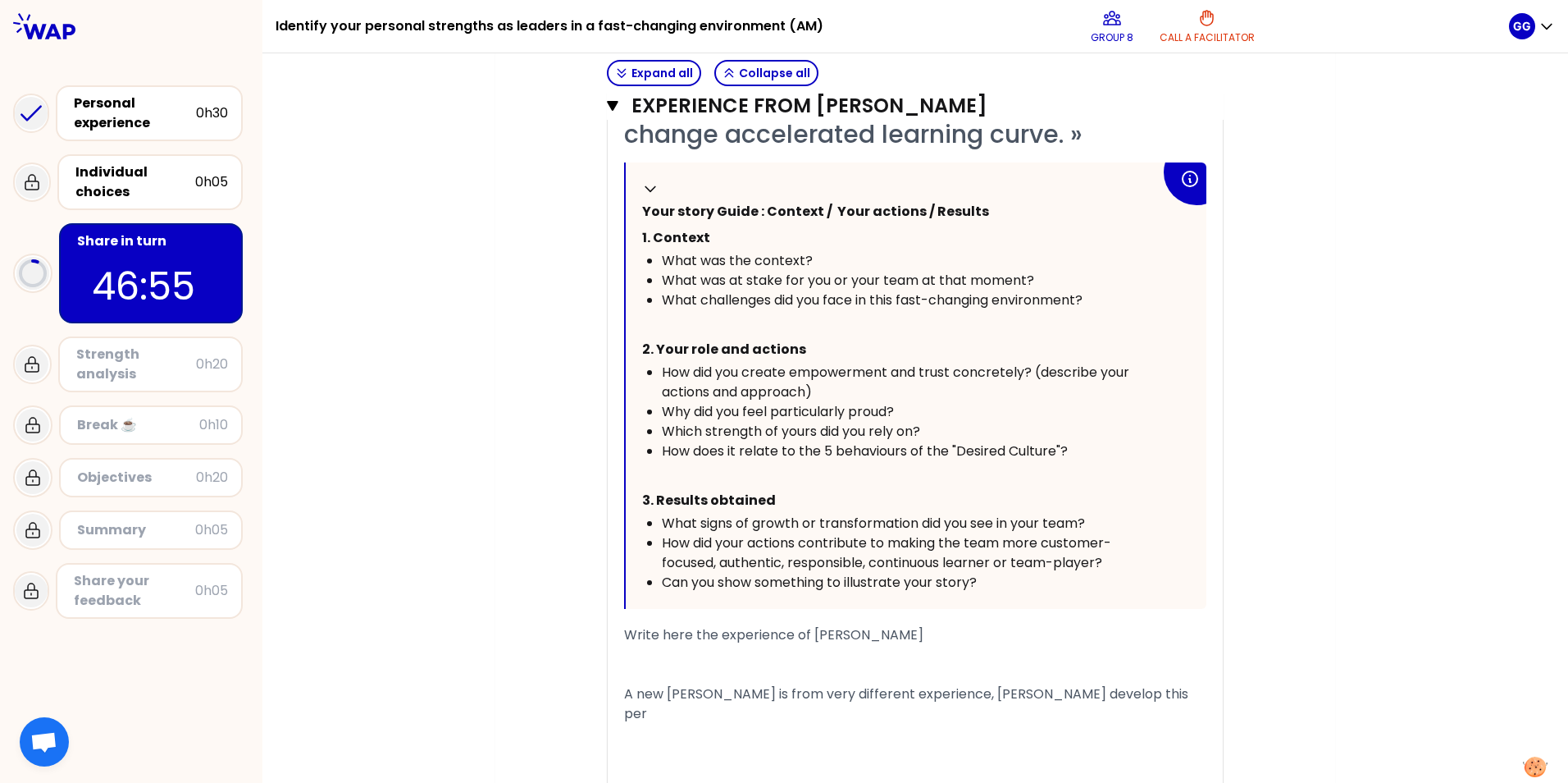
drag, startPoint x: 656, startPoint y: 543, endPoint x: 961, endPoint y: 554, distance: 305.2
click at [959, 487] on span "How did your actions contribute to making the team more customer-focused, authe…" at bounding box center [887, 552] width 449 height 38
drag, startPoint x: 1092, startPoint y: 570, endPoint x: 1100, endPoint y: 562, distance: 11.3
click at [1043, 487] on span "How did your actions contribute to making the team more customer-focused, authe…" at bounding box center [887, 552] width 449 height 38
drag, startPoint x: 1100, startPoint y: 562, endPoint x: 776, endPoint y: 555, distance: 324.1
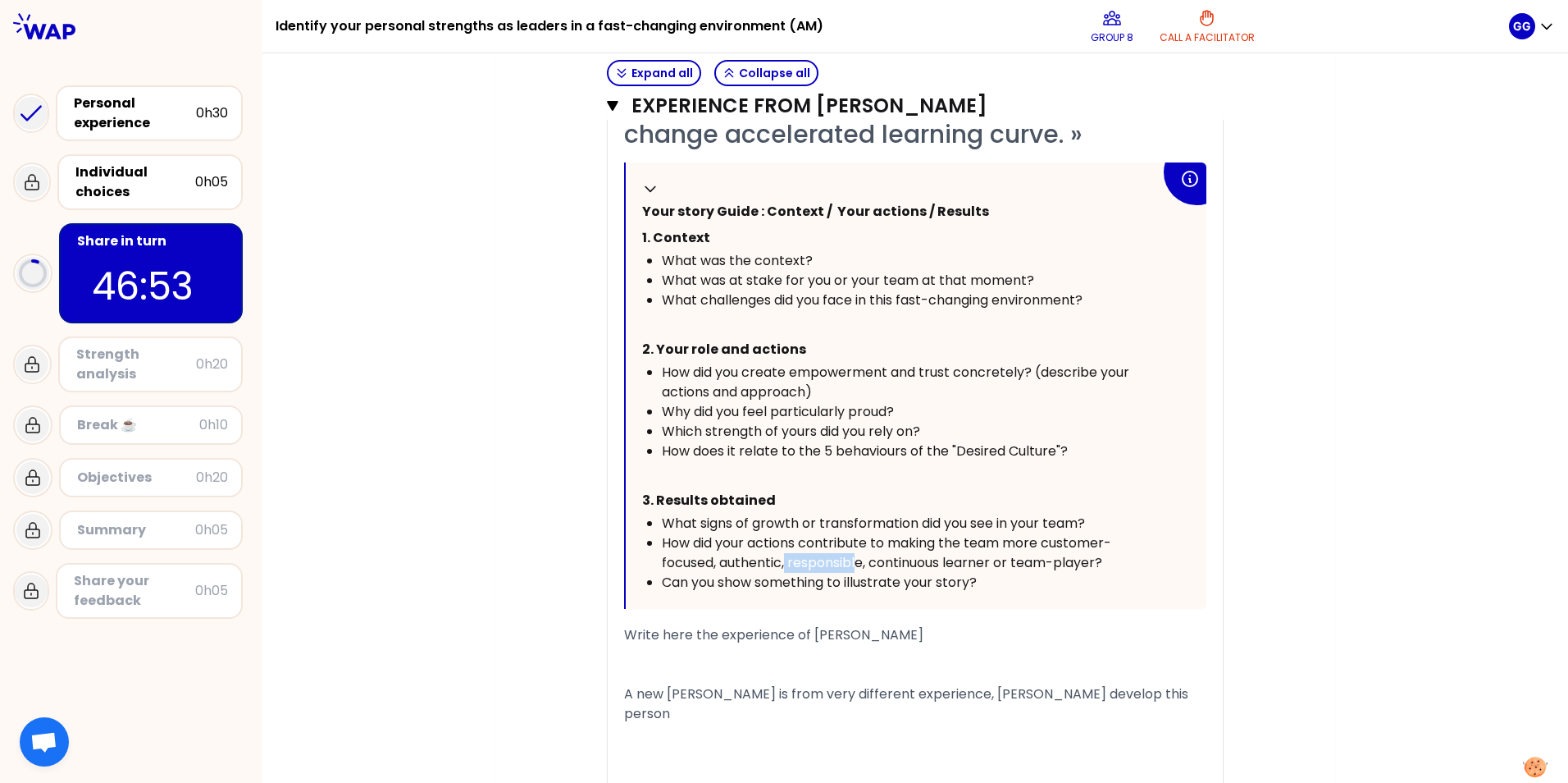
click at [776, 487] on span "How did your actions contribute to making the team more customer-focused, authe…" at bounding box center [887, 552] width 449 height 38
drag, startPoint x: 776, startPoint y: 555, endPoint x: 797, endPoint y: 548, distance: 22.1
click at [797, 487] on span "How did your actions contribute to making the team more customer-focused, authe…" at bounding box center [887, 552] width 449 height 38
drag, startPoint x: 658, startPoint y: 585, endPoint x: 851, endPoint y: 579, distance: 193.1
click at [851, 487] on span "Can you show something to illustrate your story?" at bounding box center [820, 582] width 315 height 19
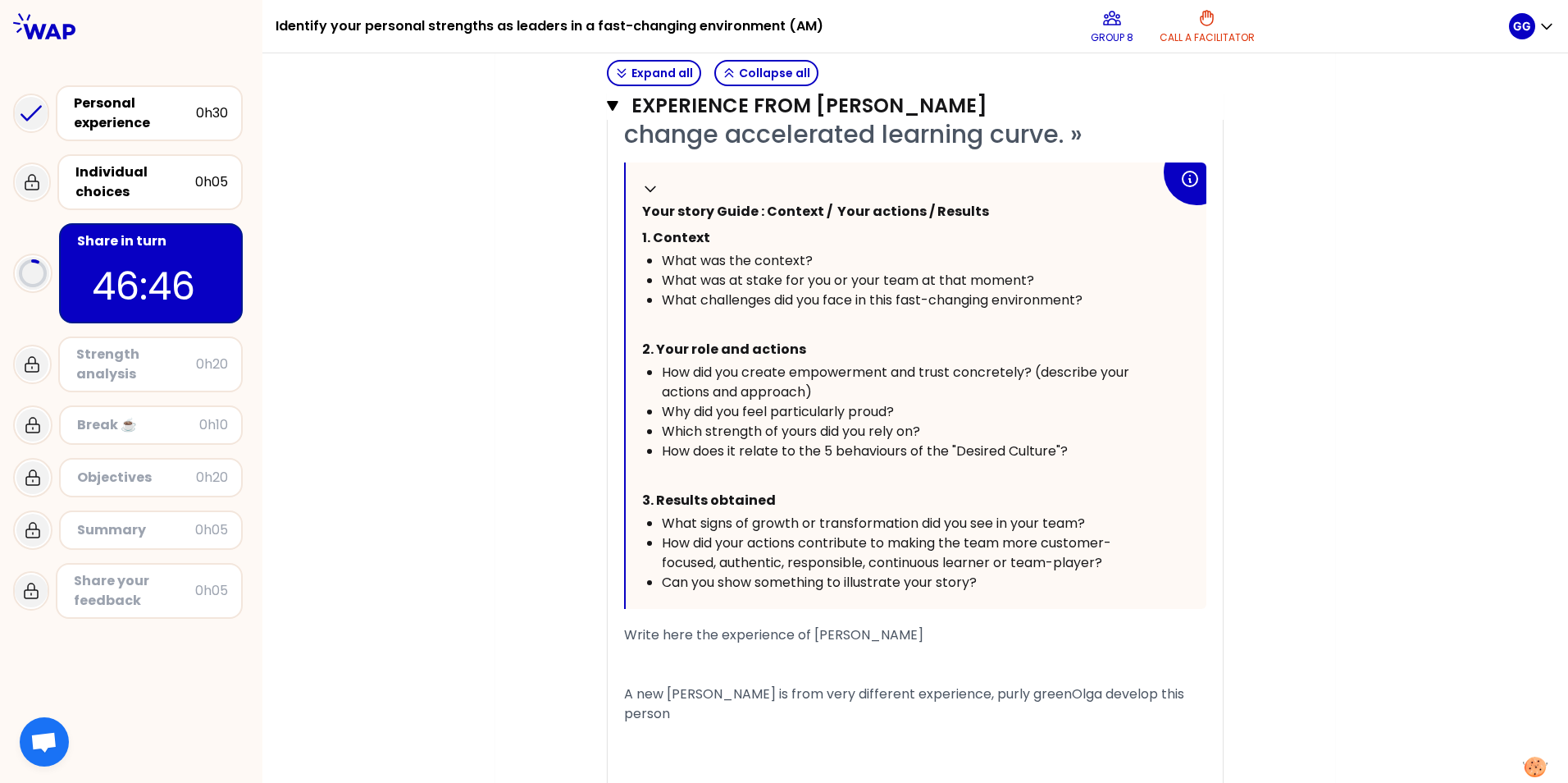
drag, startPoint x: 851, startPoint y: 579, endPoint x: 989, endPoint y: 585, distance: 138.1
click at [989, 487] on div "Can you show something to illustrate your story?" at bounding box center [912, 583] width 499 height 20
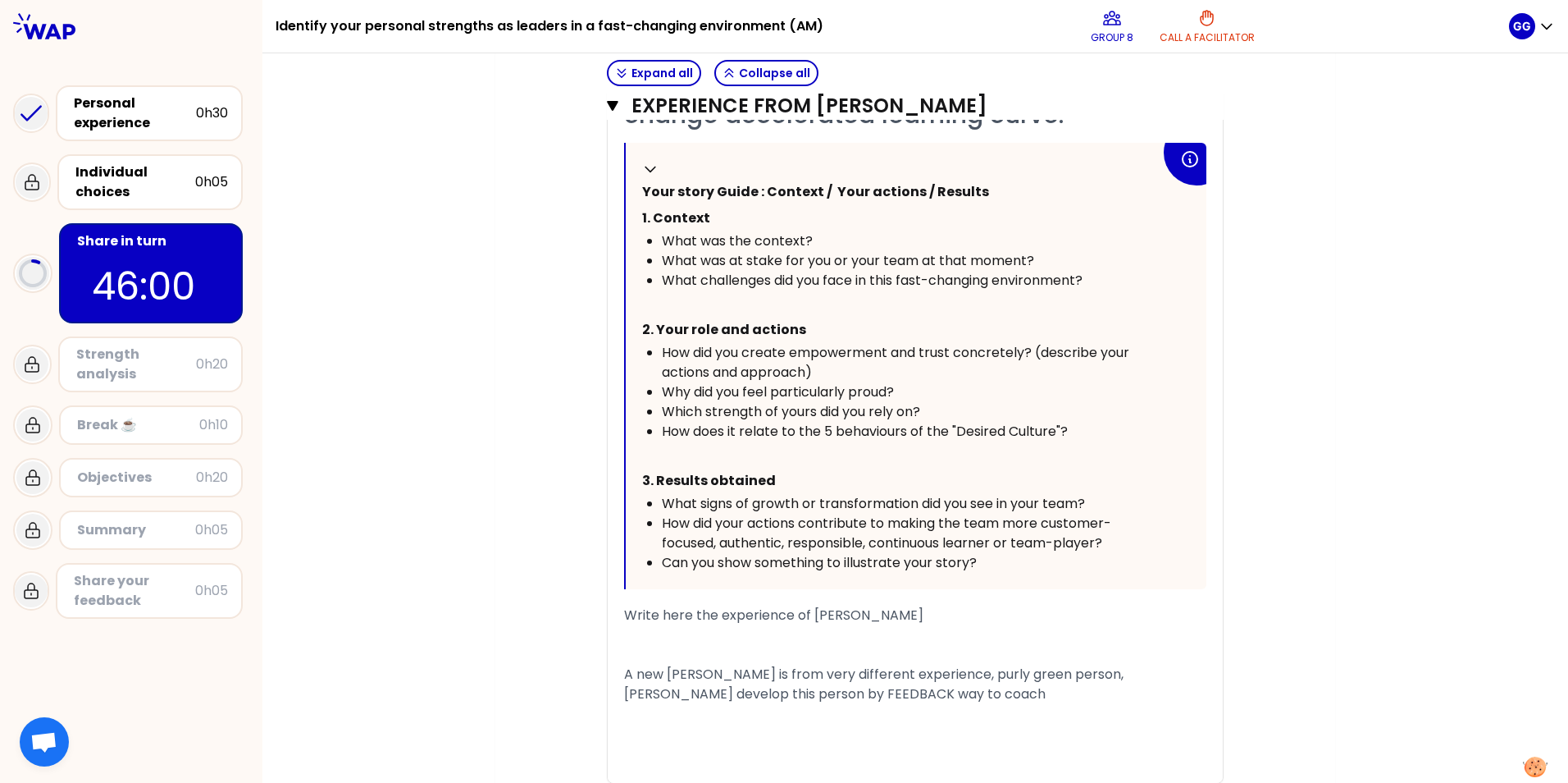
scroll to position [614, 0]
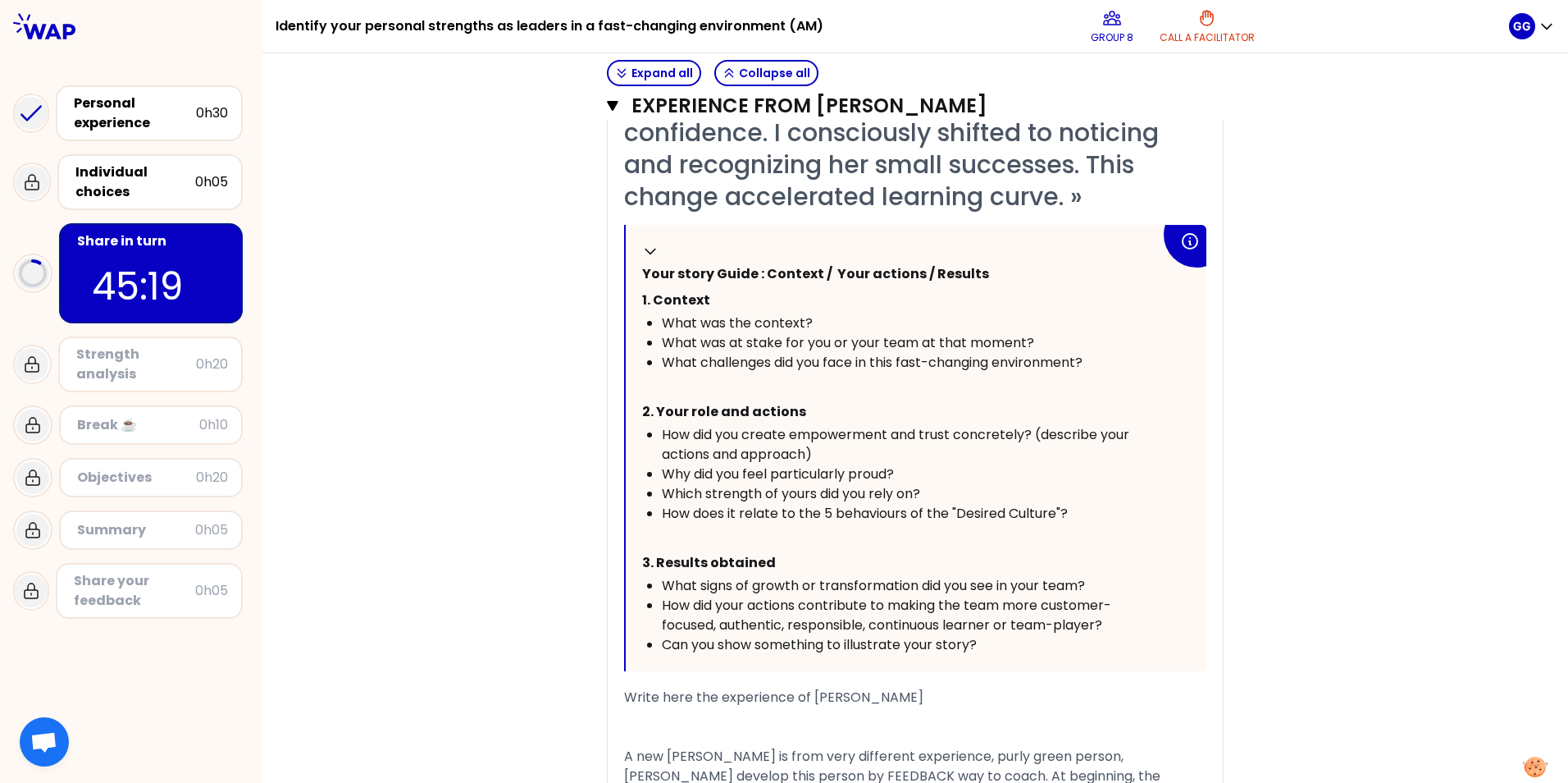
click at [1043, 487] on div "Objectives # Take turns telling your story (12min/person, including 3 min of qu…" at bounding box center [916, 346] width 775 height 1502
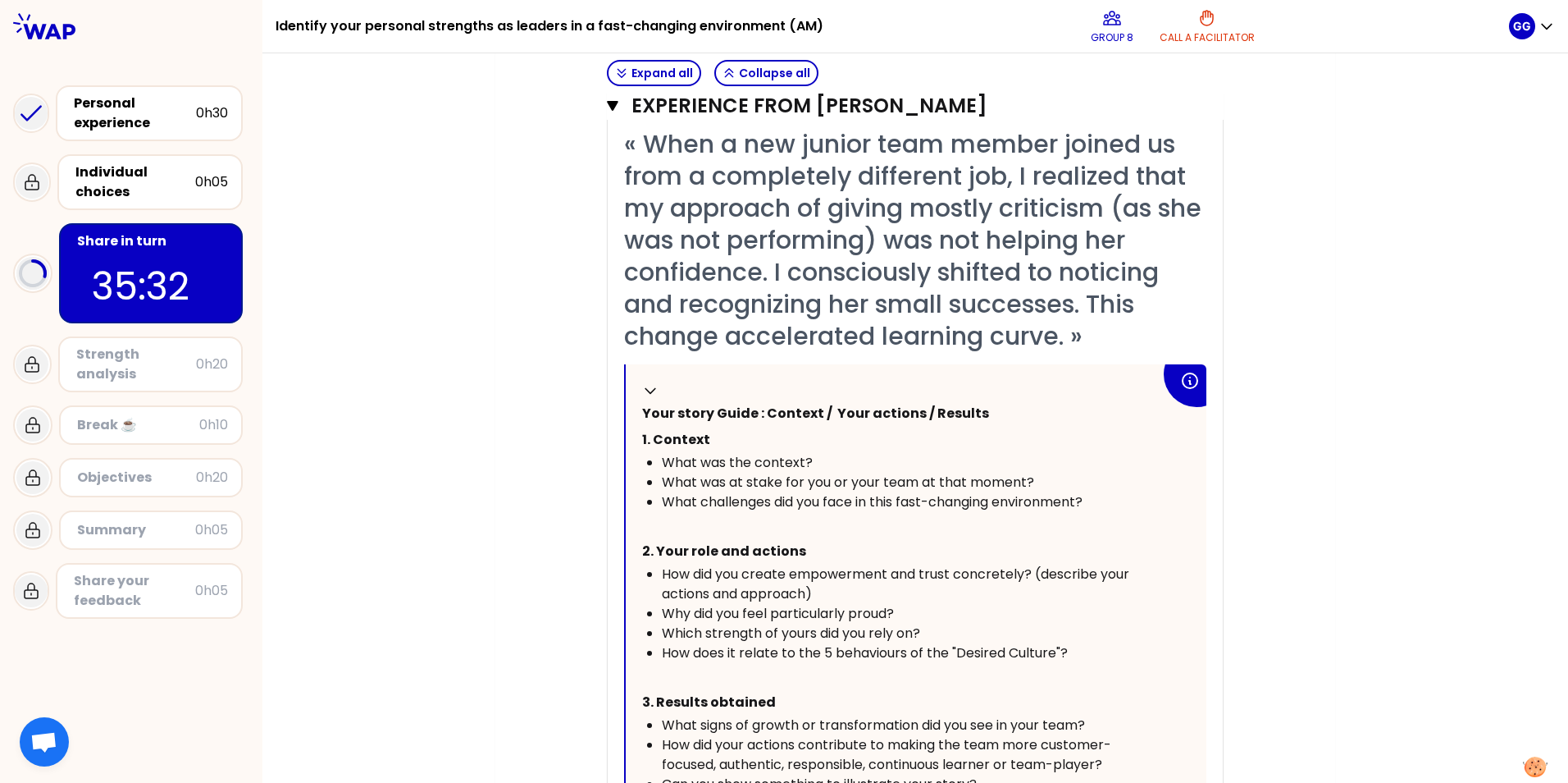
scroll to position [244, 0]
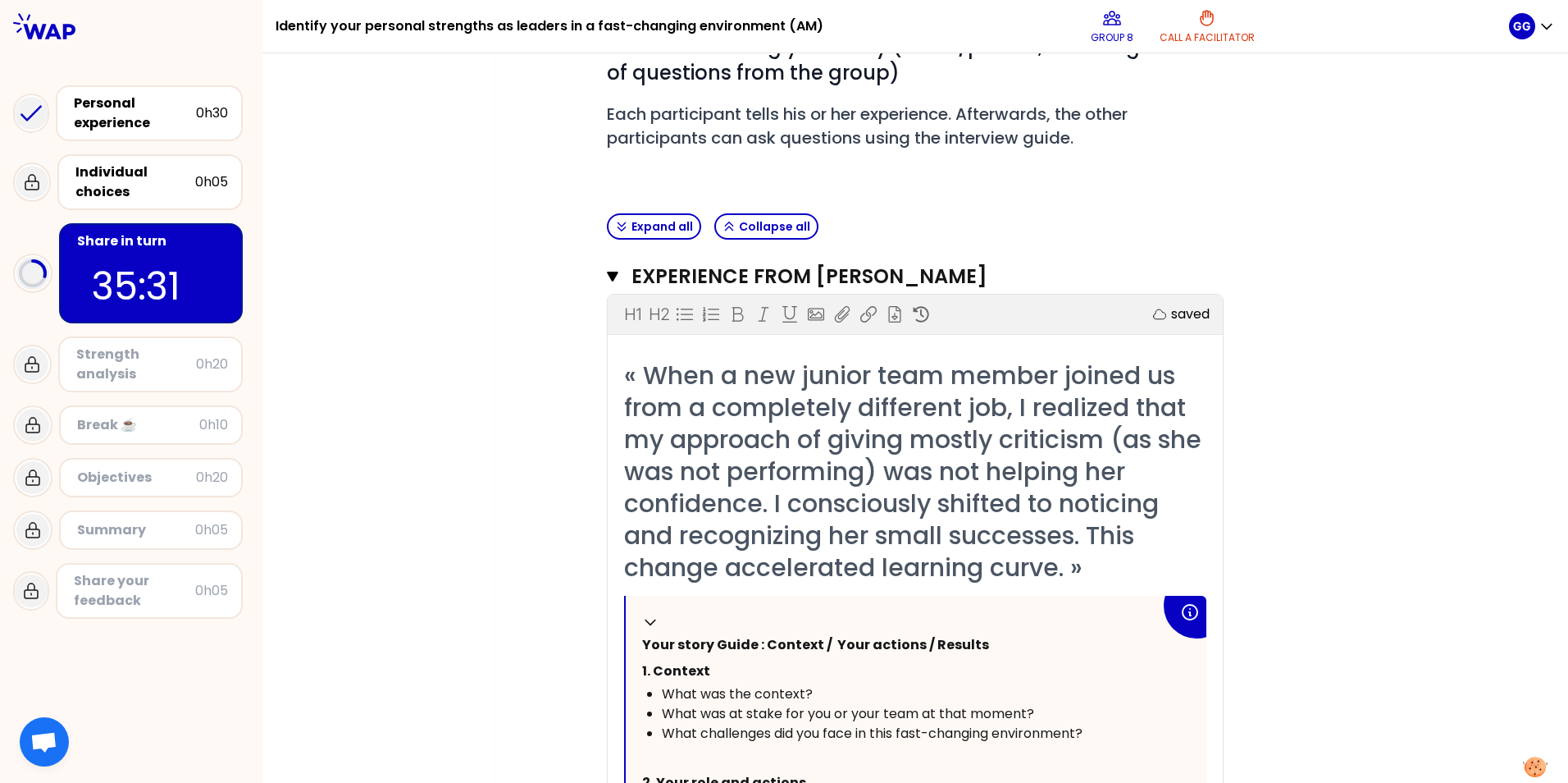
click at [608, 277] on icon "button" at bounding box center [613, 276] width 12 height 10
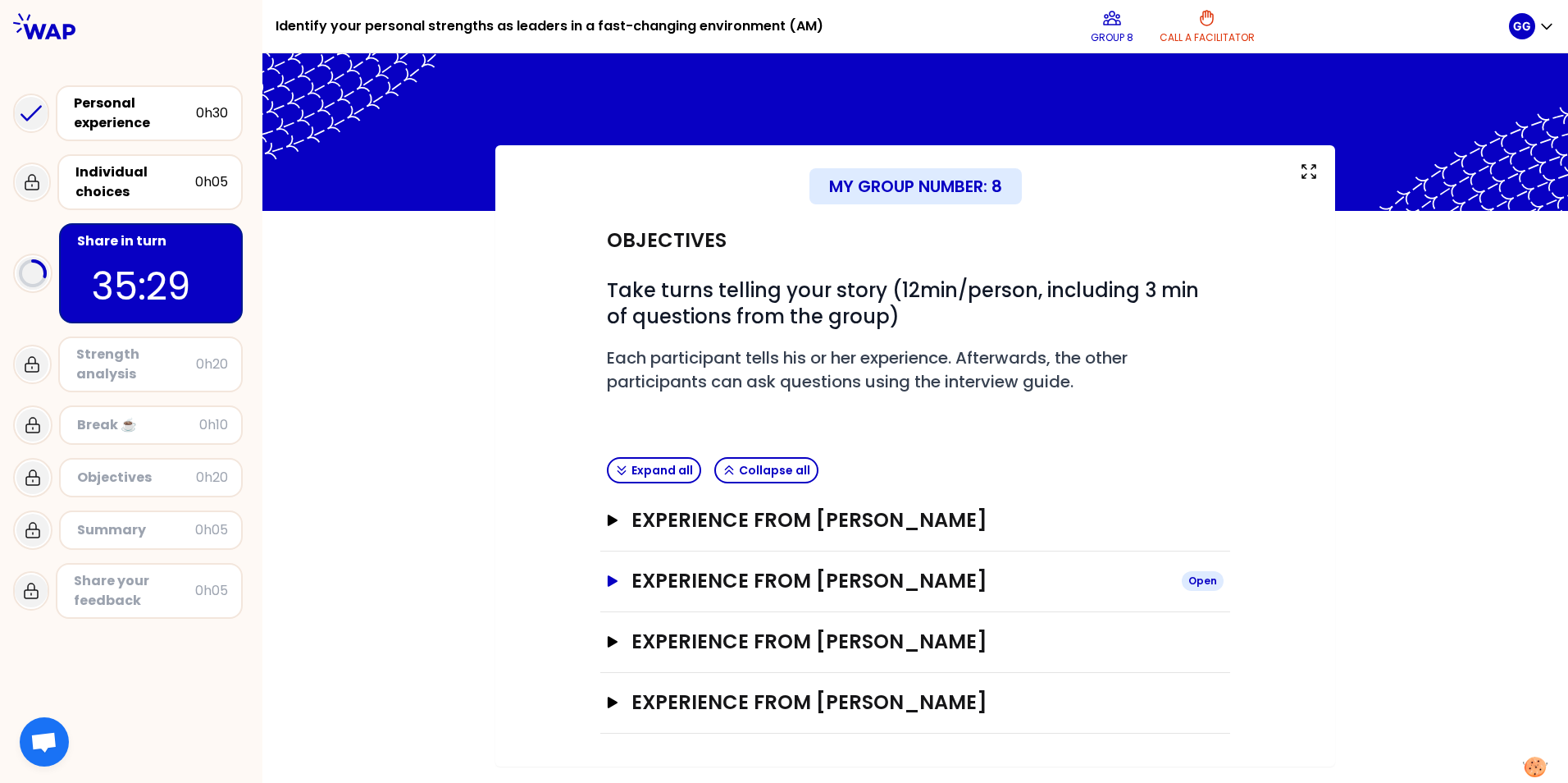
click at [609, 487] on icon "button" at bounding box center [613, 581] width 10 height 12
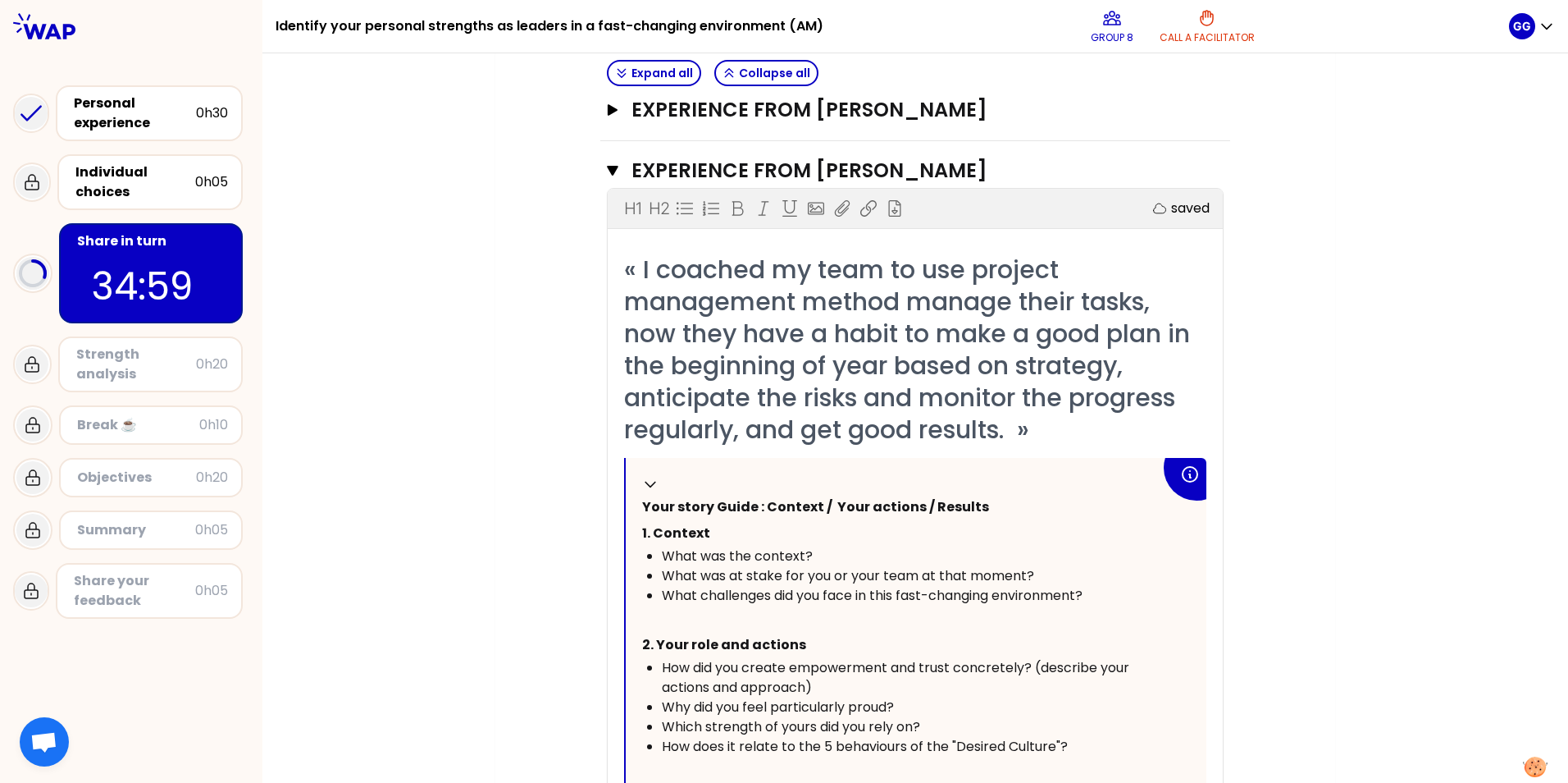
scroll to position [891, 0]
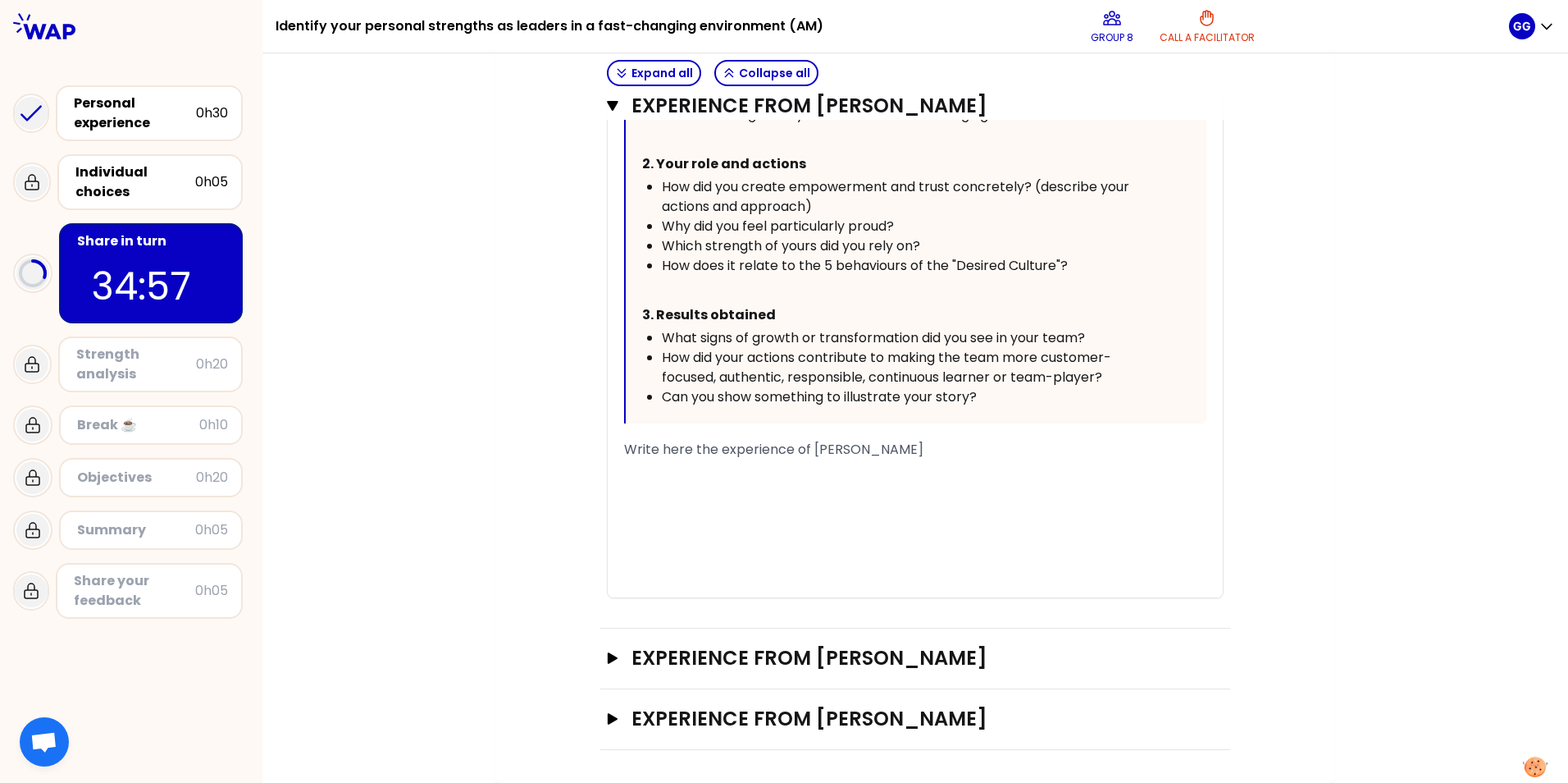
click at [679, 482] on div "﻿" at bounding box center [915, 489] width 582 height 20
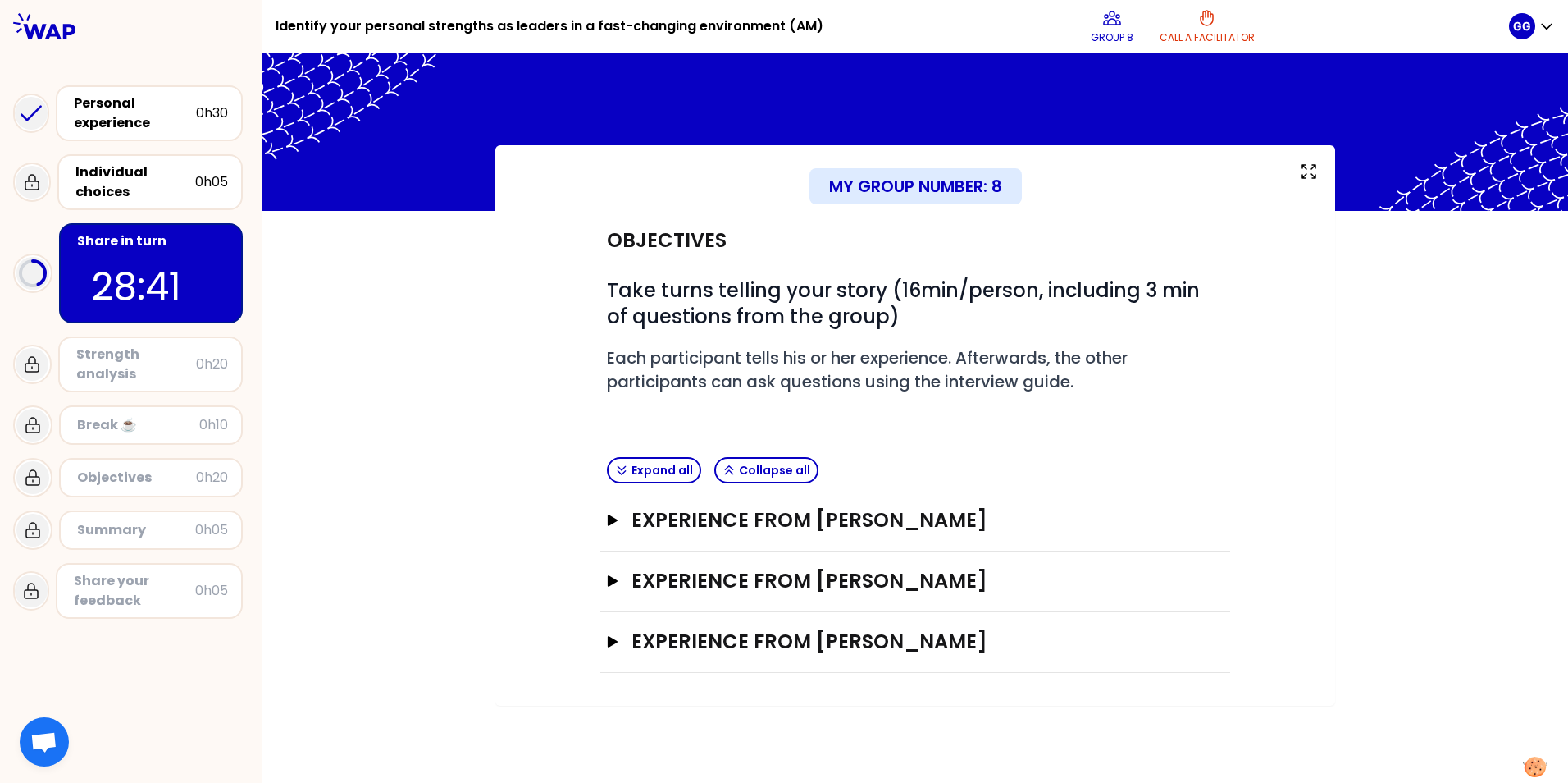
scroll to position [0, 0]
click at [604, 487] on div "Experience from [PERSON_NAME] Open" at bounding box center [915, 643] width 630 height 61
click at [611, 487] on icon "button" at bounding box center [613, 642] width 10 height 12
click at [616, 487] on icon "button" at bounding box center [612, 703] width 13 height 12
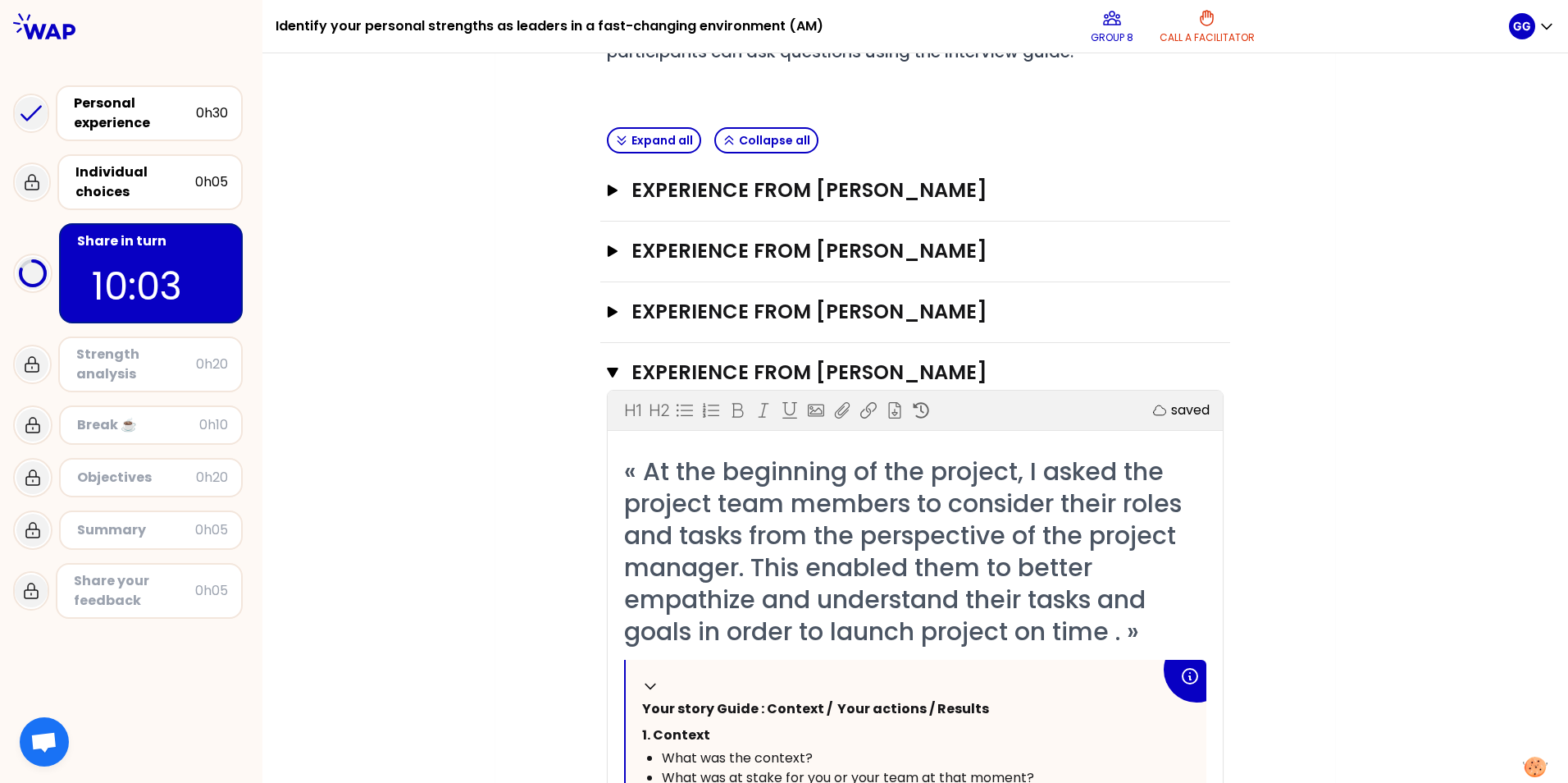
scroll to position [317, 0]
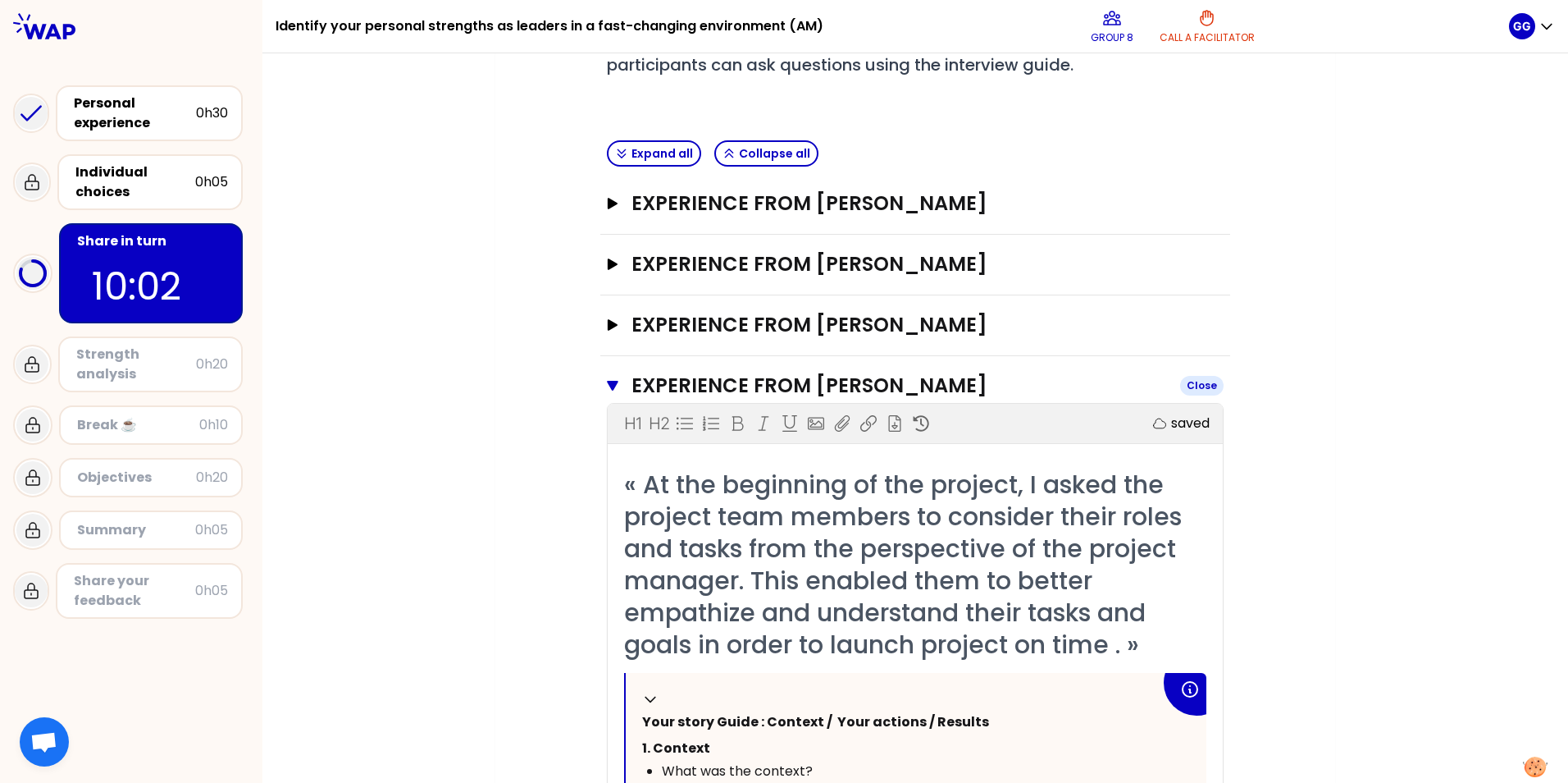
click at [607, 382] on icon "button" at bounding box center [613, 386] width 12 height 10
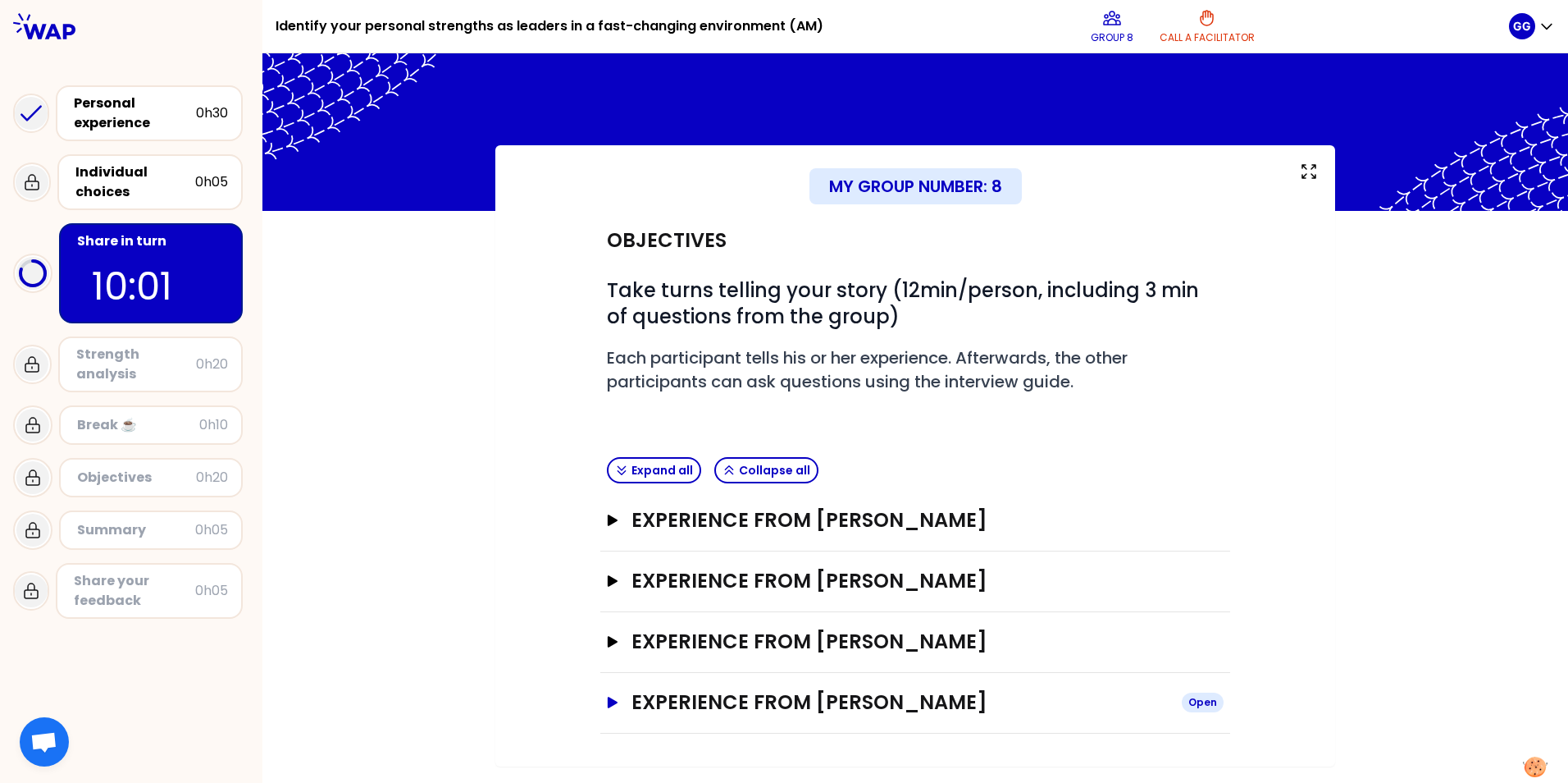
scroll to position [0, 0]
click at [607, 487] on icon "button" at bounding box center [612, 642] width 13 height 12
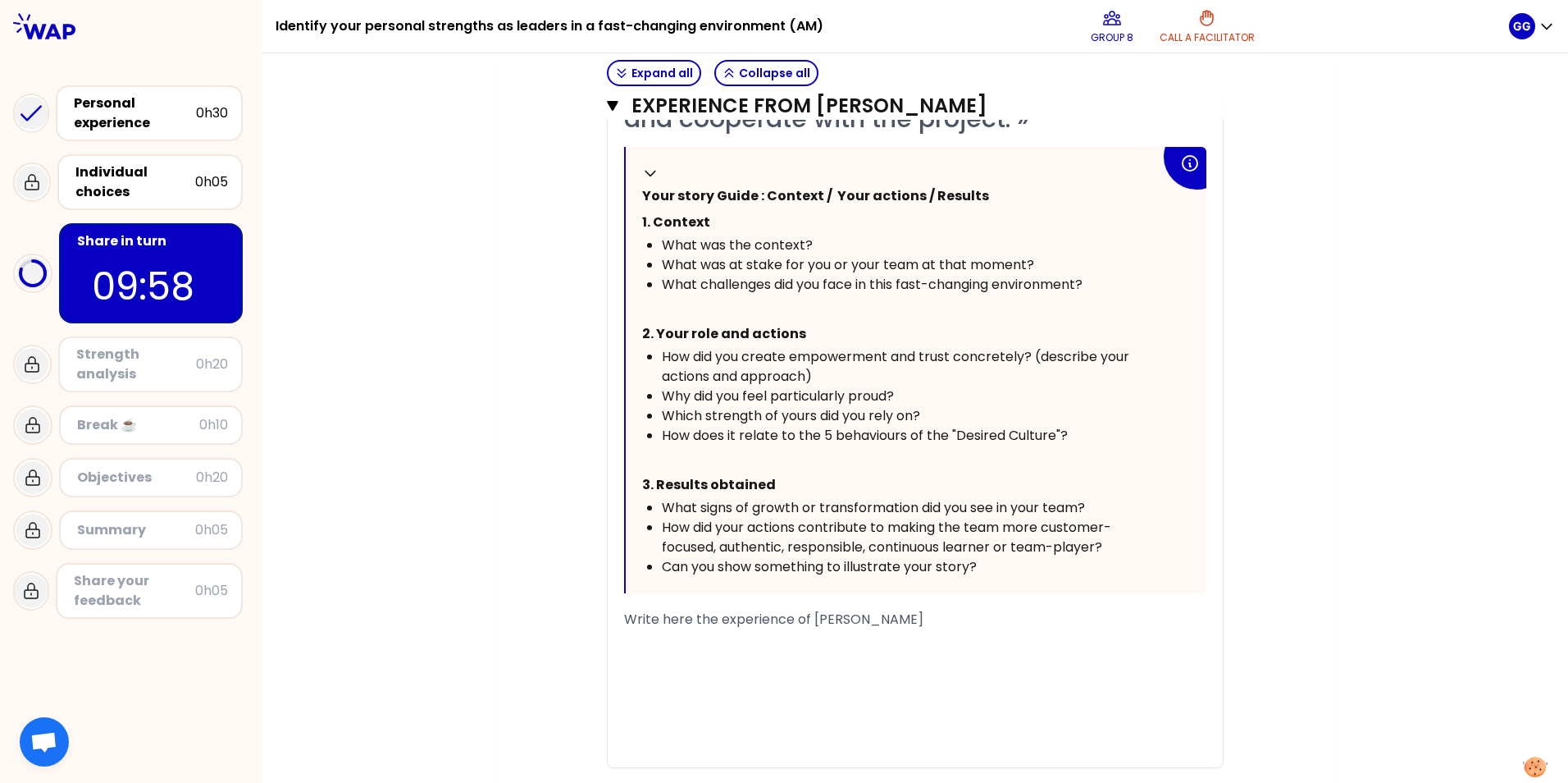
scroll to position [822, 0]
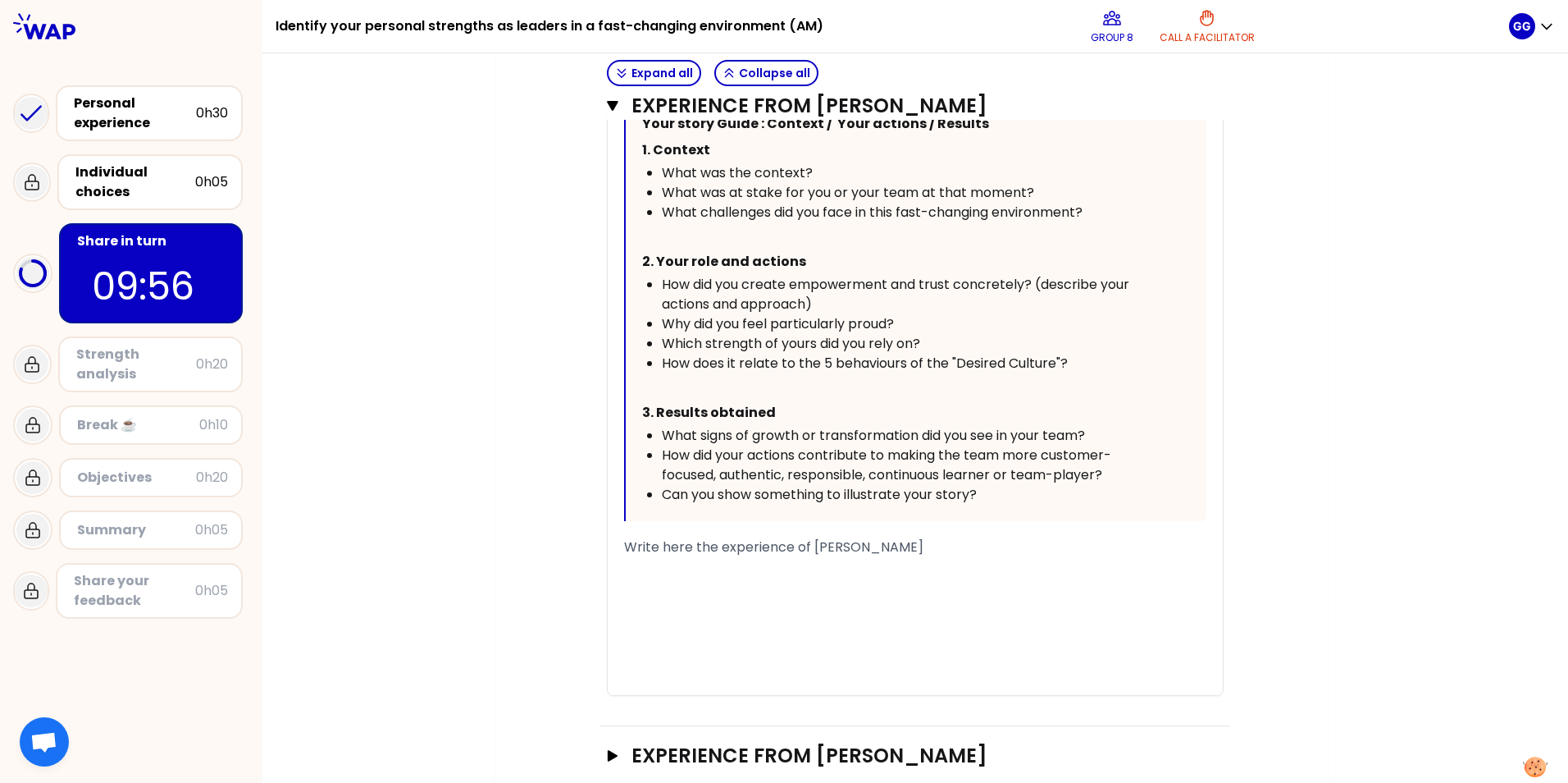
click at [716, 487] on div "﻿" at bounding box center [915, 606] width 582 height 20
click at [655, 487] on div "﻿" at bounding box center [915, 567] width 582 height 20
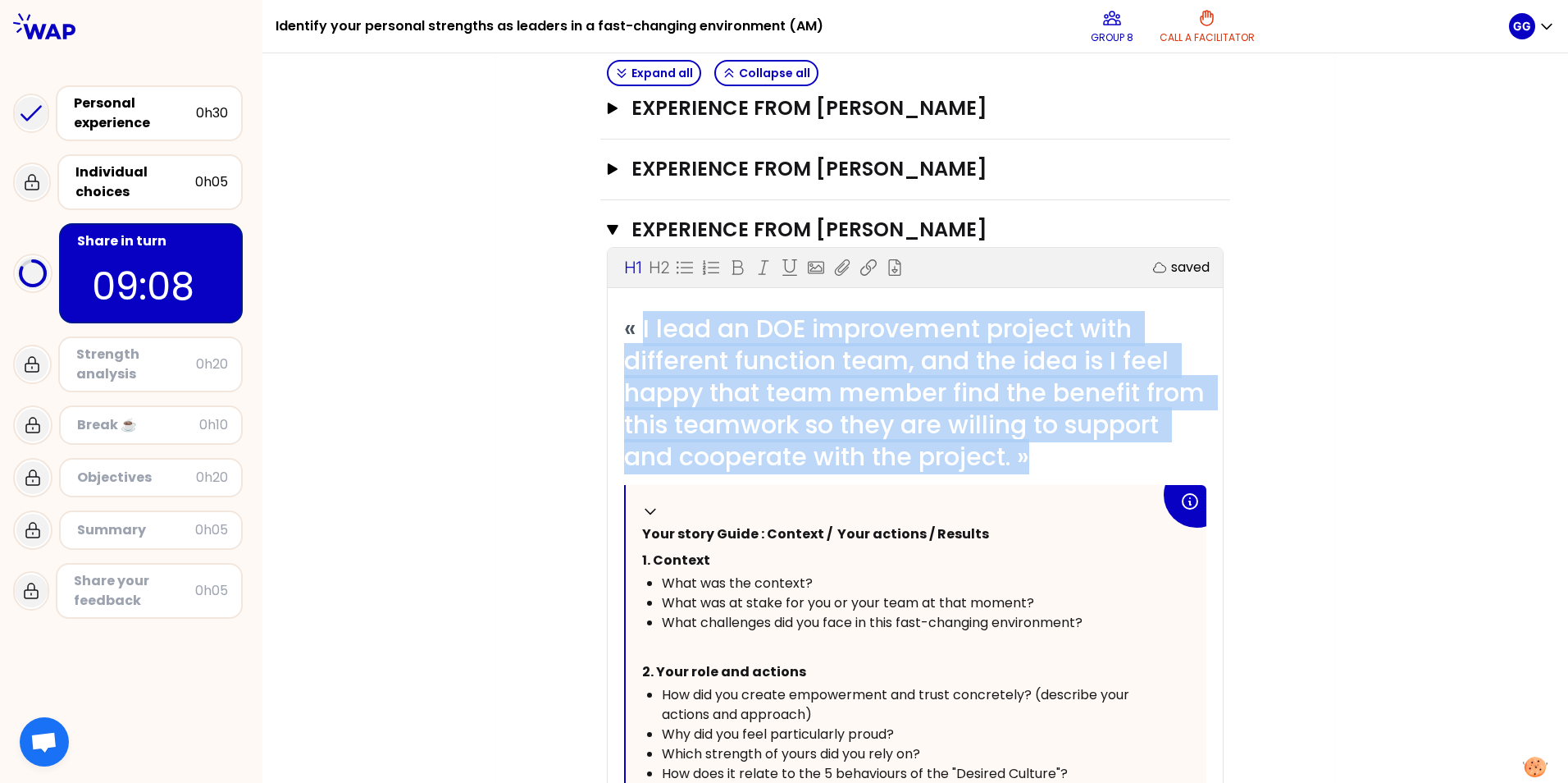
drag, startPoint x: 635, startPoint y: 327, endPoint x: 1123, endPoint y: 451, distance: 503.5
click at [1043, 451] on span "« I lead an DOE improvement project with different function team, and the idea …" at bounding box center [918, 392] width 587 height 164
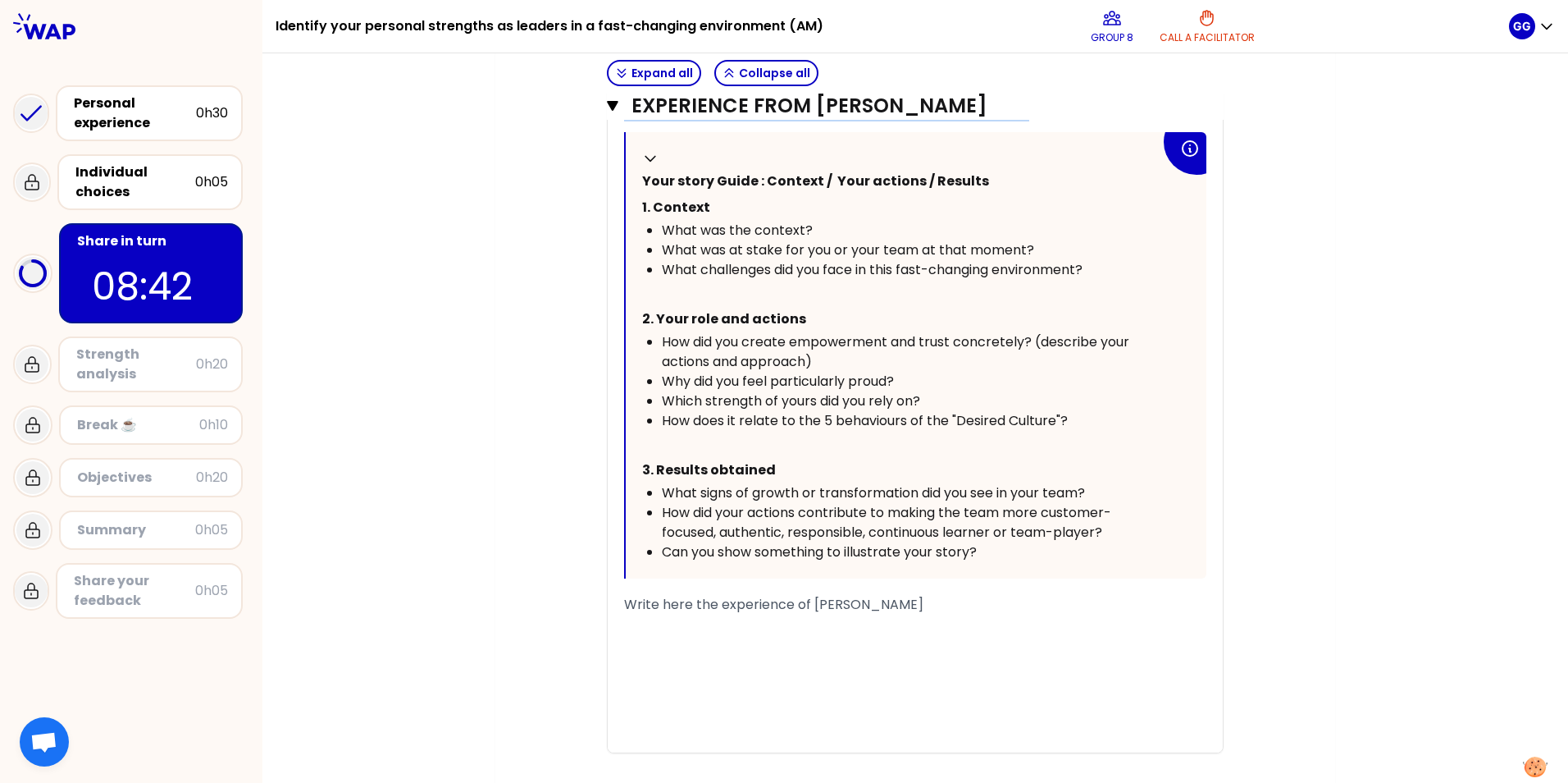
scroll to position [859, 0]
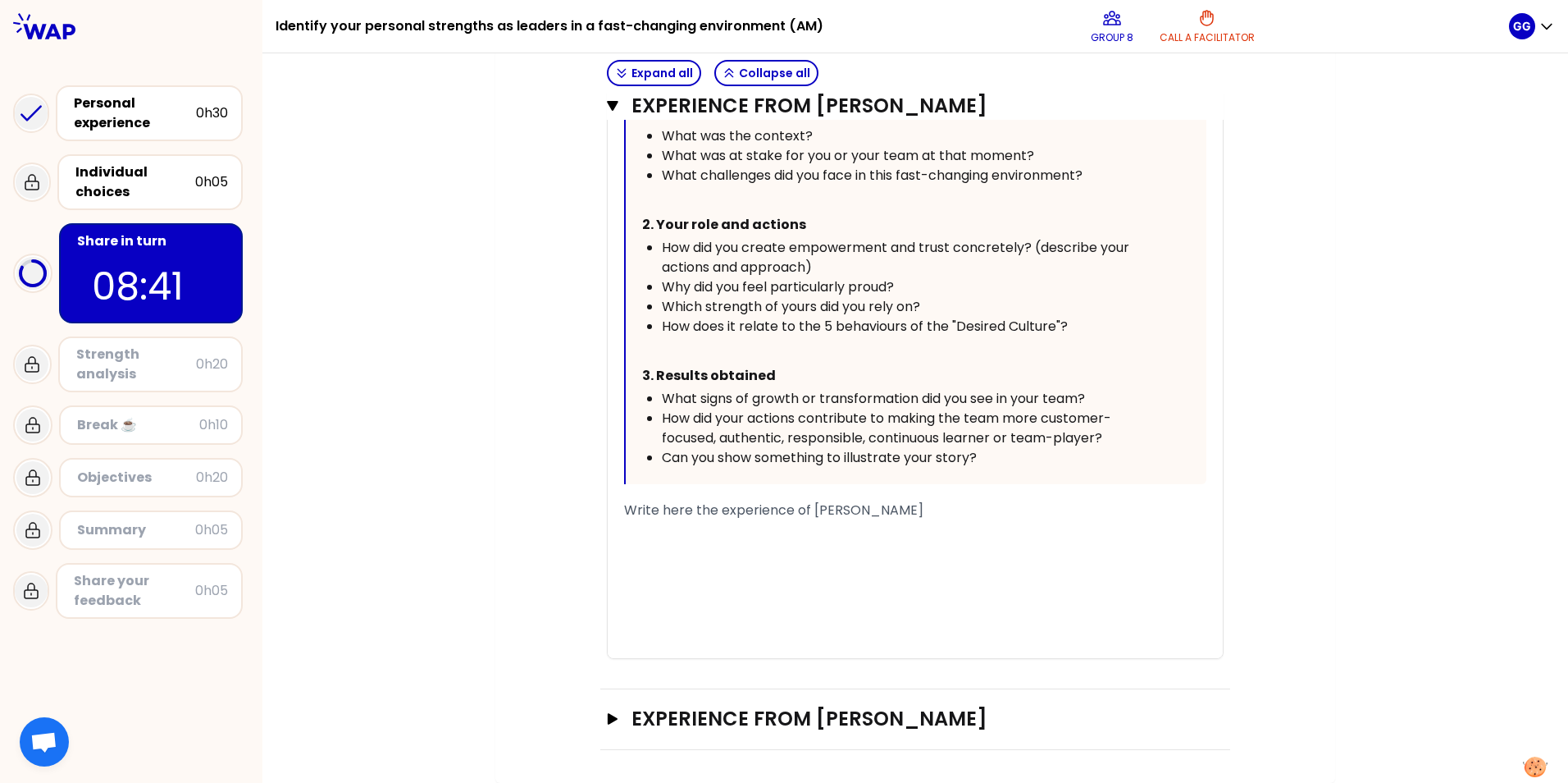
click at [634, 487] on div "﻿" at bounding box center [915, 531] width 582 height 20
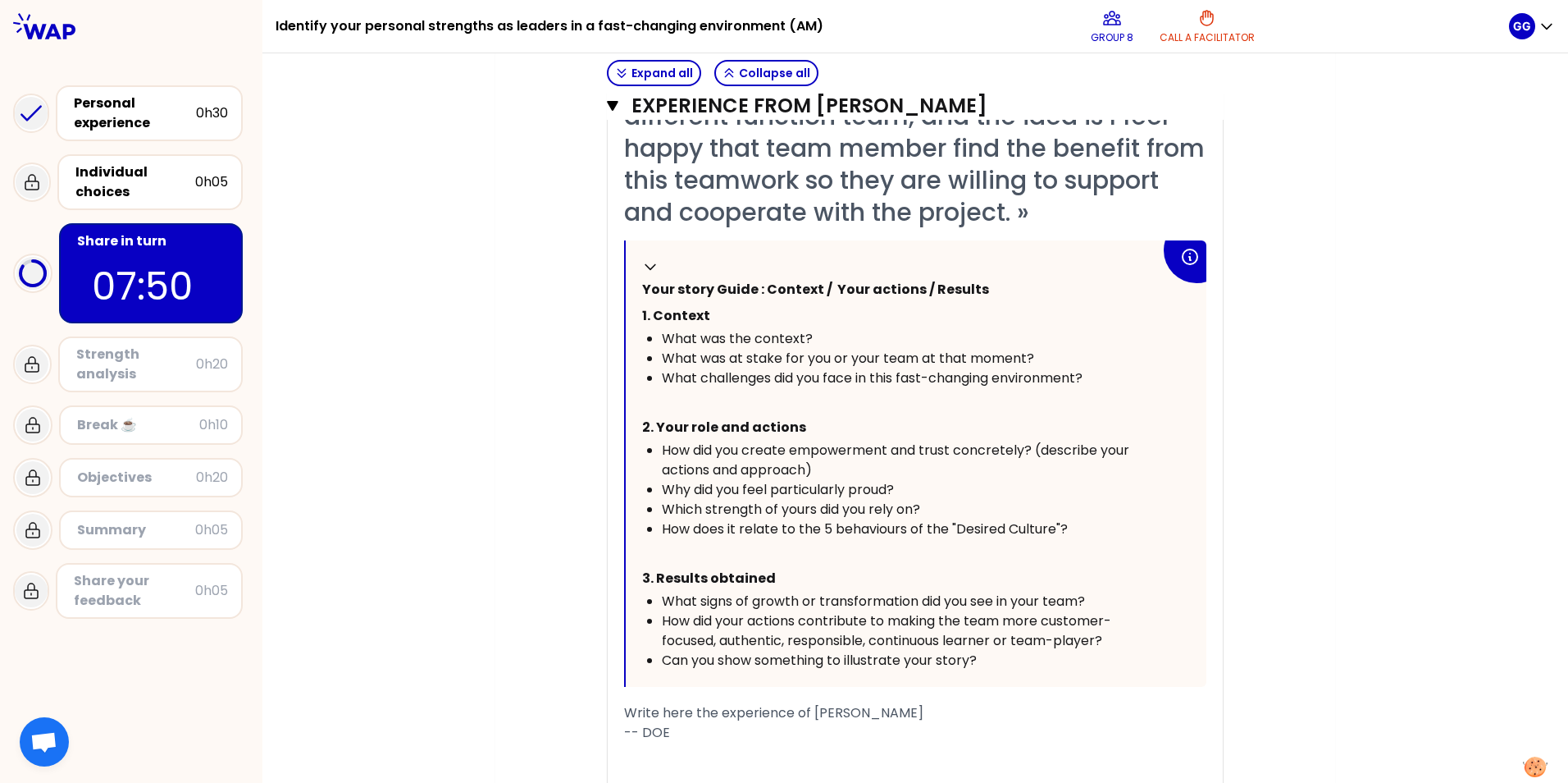
scroll to position [695, 0]
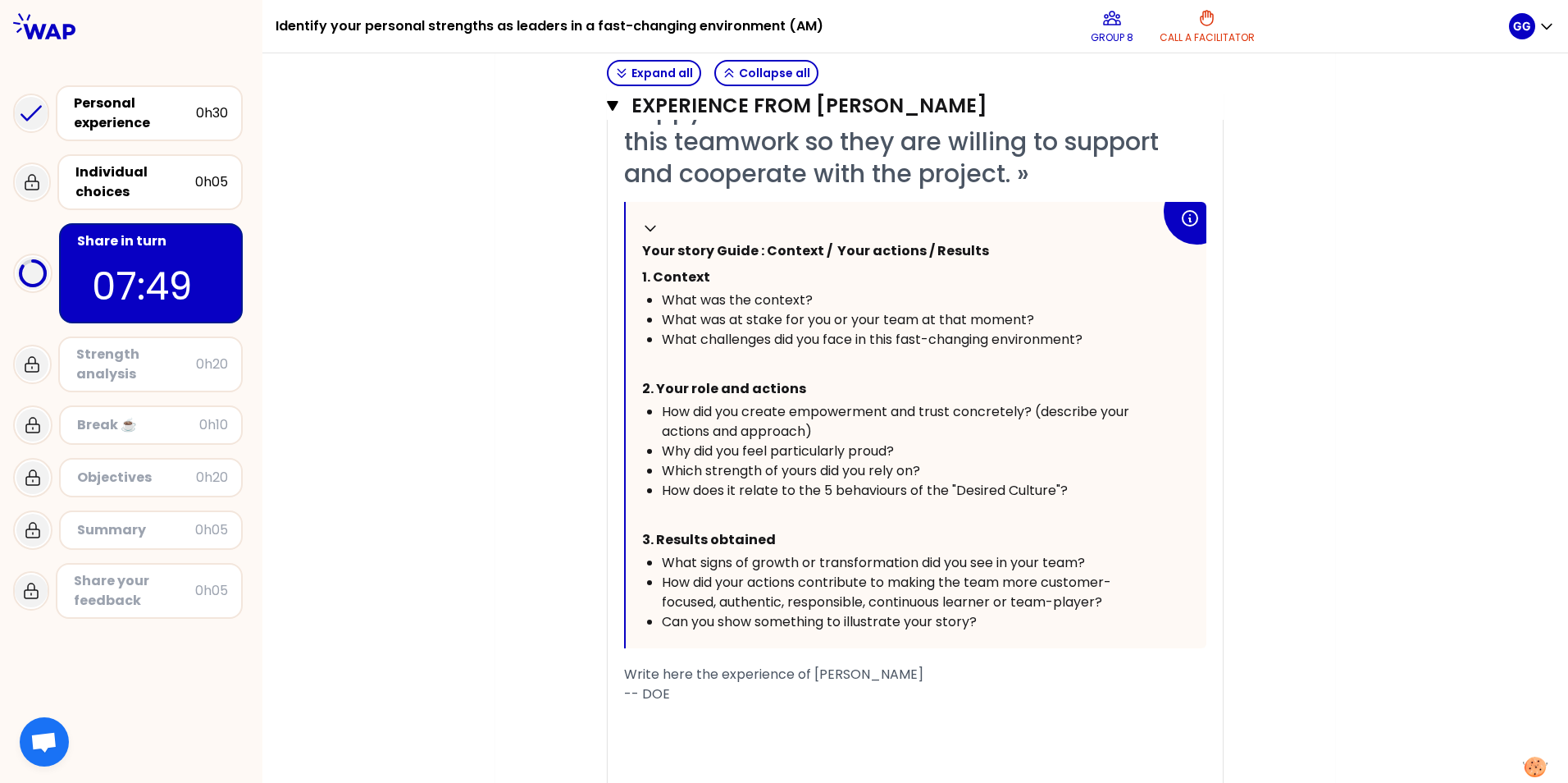
click at [637, 487] on span "-- DOE" at bounding box center [647, 693] width 46 height 19
click at [699, 487] on div "-- use DOE" at bounding box center [915, 694] width 582 height 20
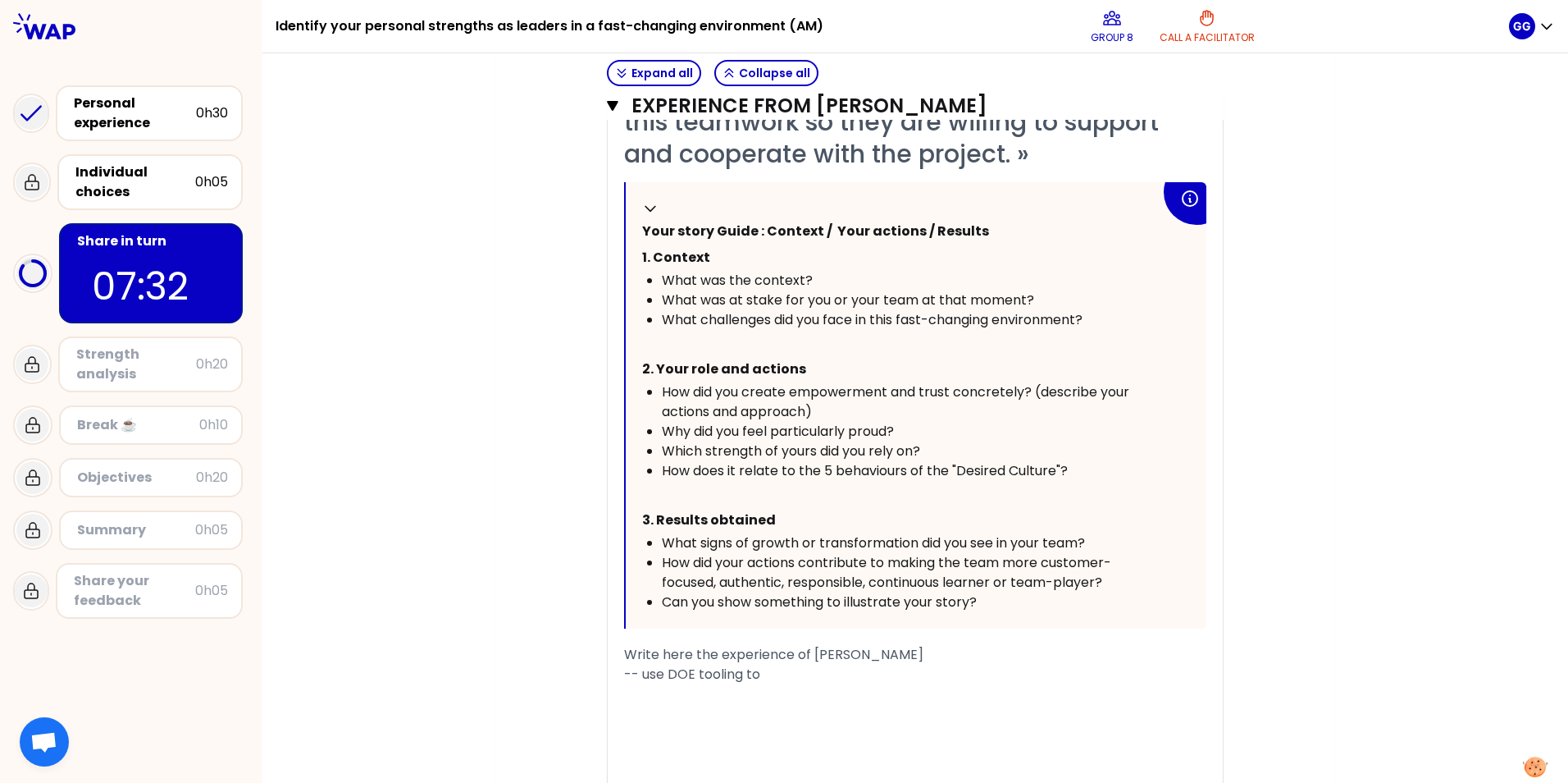
scroll to position [777, 0]
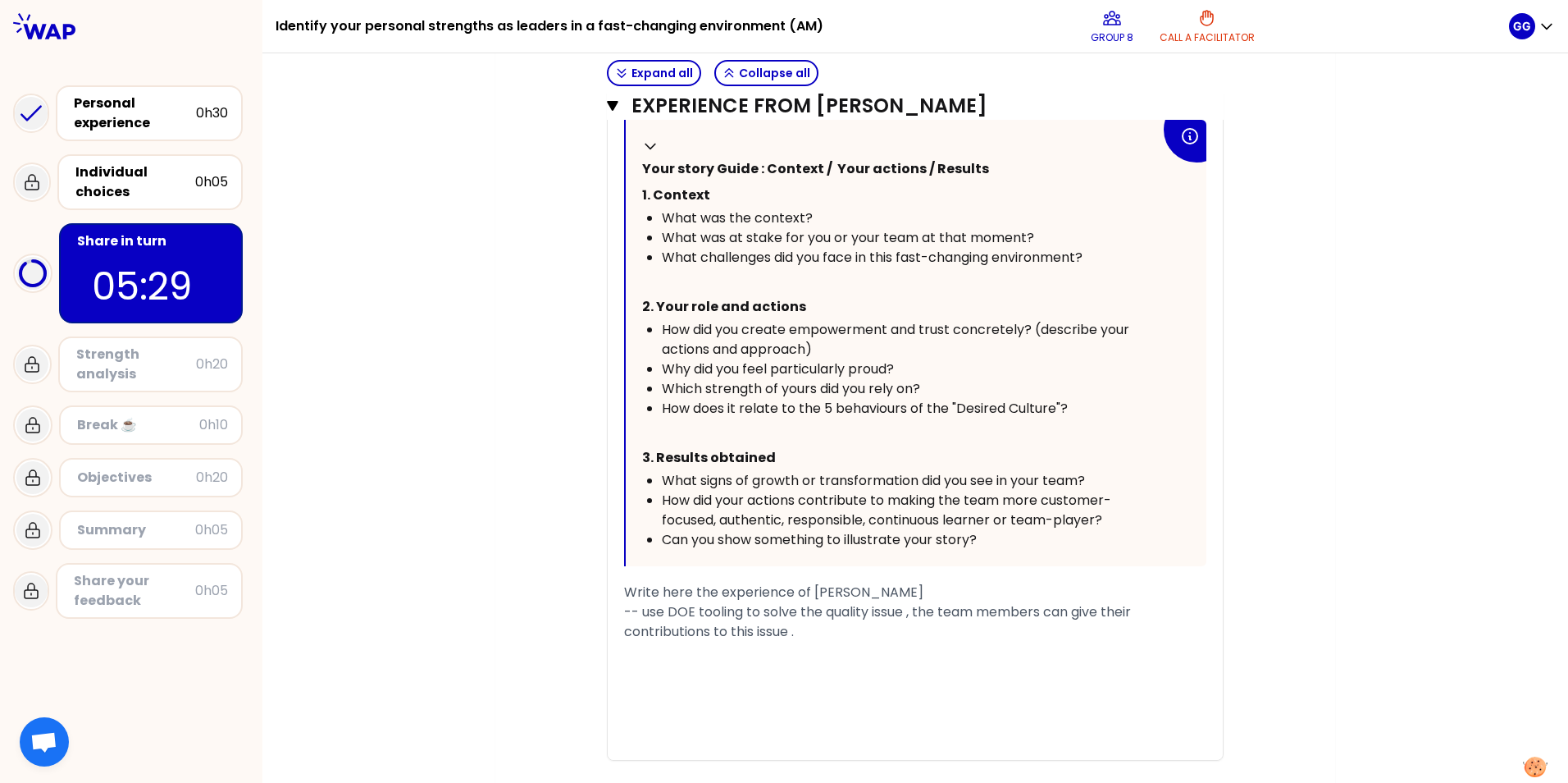
click at [835, 487] on div "-- use DOE tooling to solve the quality issue , the team members can give their…" at bounding box center [915, 622] width 582 height 39
click at [756, 487] on div "-- use DOE tooling to solve the quality issue , the team members can give their…" at bounding box center [915, 632] width 582 height 59
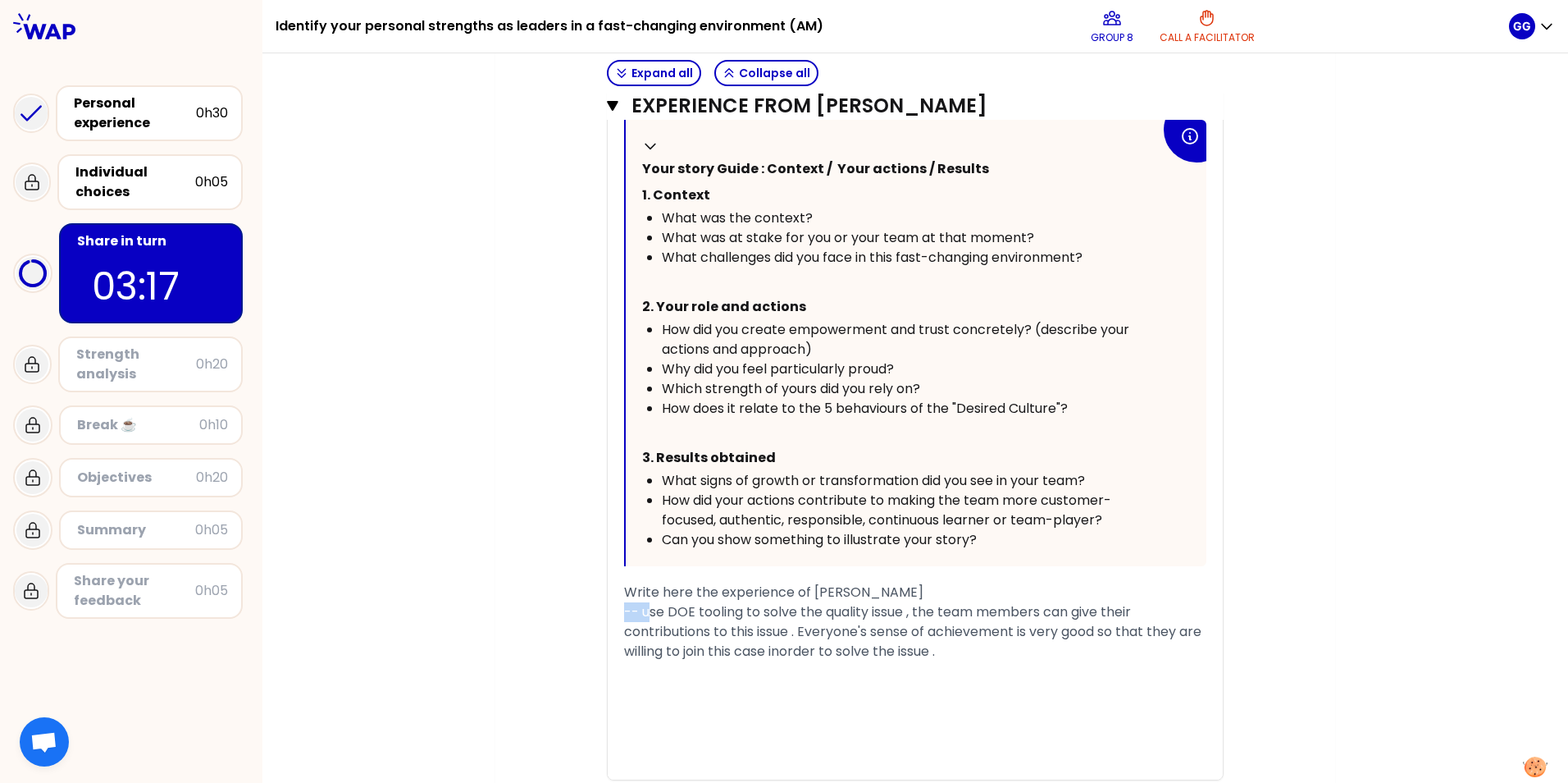
drag, startPoint x: 646, startPoint y: 612, endPoint x: 616, endPoint y: 609, distance: 30.1
click at [616, 487] on div "« I lead an DOE improvement project with different function team, and the idea …" at bounding box center [916, 364] width 615 height 832
click at [992, 487] on div "Use DOE tooling to solve the quality issue , the team members can give their co…" at bounding box center [915, 632] width 582 height 59
click at [993, 487] on span "Use DOE tooling to solve the quality issue , the team members can give their co…" at bounding box center [916, 631] width 583 height 58
click at [1043, 487] on span "Use DOE tooling to solve the quality issue , the team members can give their co…" at bounding box center [916, 631] width 583 height 58
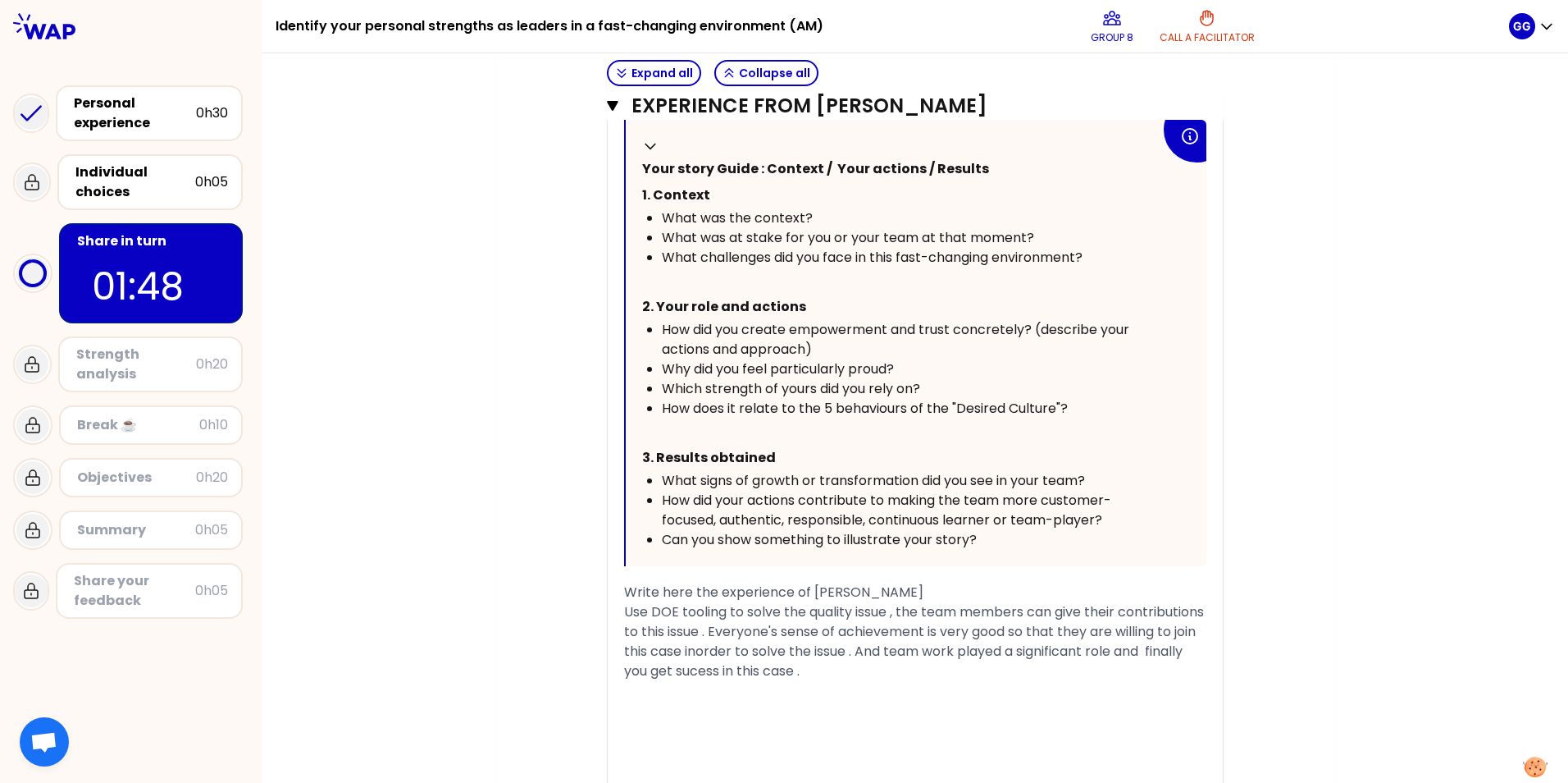
click at [950, 487] on div "Use DOE tooling to solve the quality issue , the team members can give their co…" at bounding box center [915, 642] width 582 height 79
click at [707, 487] on span "Use DOE tooling to solve the quality issue , the team members can give their co…" at bounding box center [916, 641] width 583 height 78
click at [805, 487] on span "Use DOE tooling to solve the quality issue , the team members can give their co…" at bounding box center [916, 641] width 583 height 78
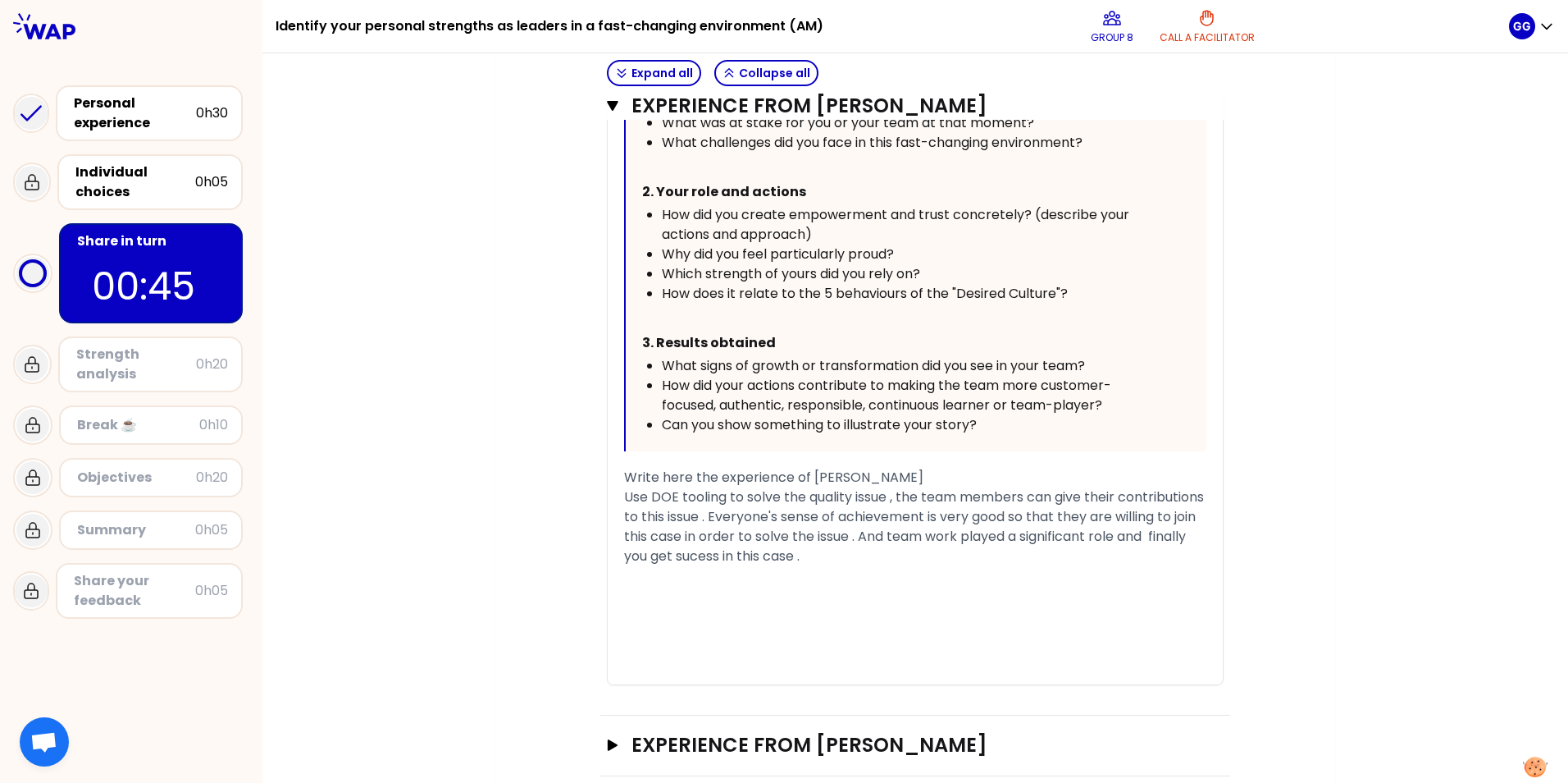
scroll to position [918, 0]
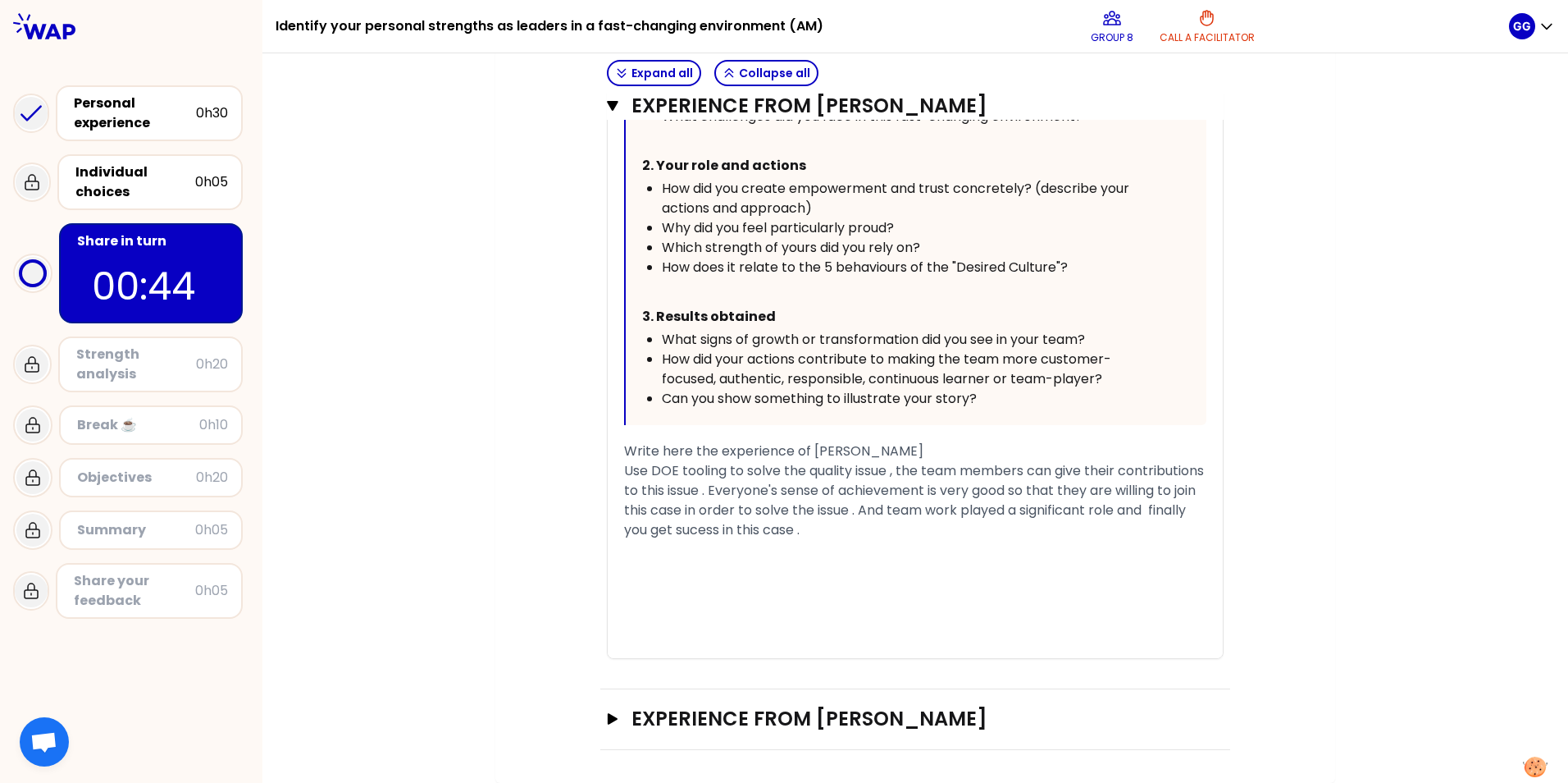
click at [999, 487] on div "Use DOE tooling to solve the quality issue , the team members can give their co…" at bounding box center [915, 501] width 582 height 79
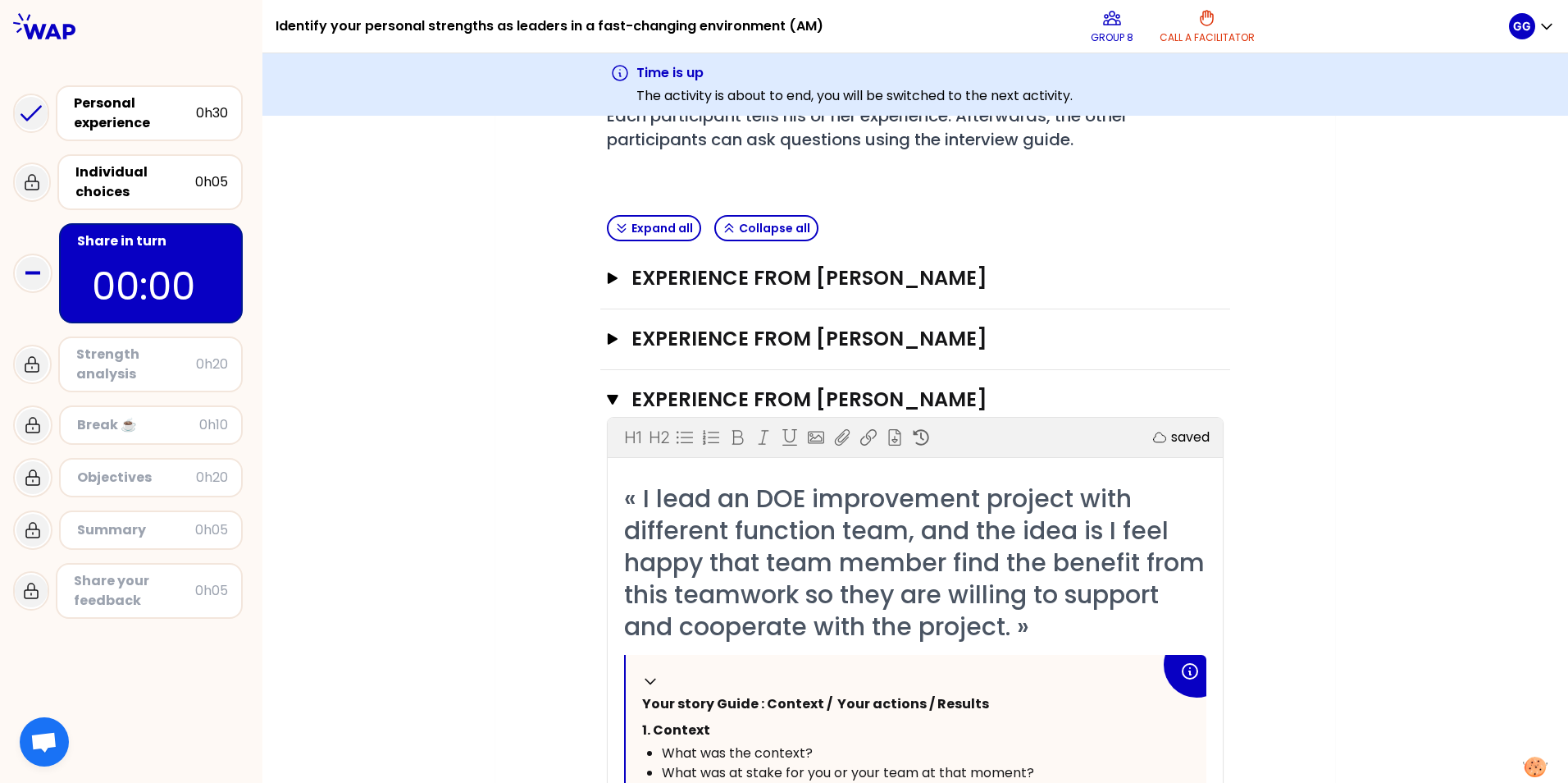
scroll to position [324, 0]
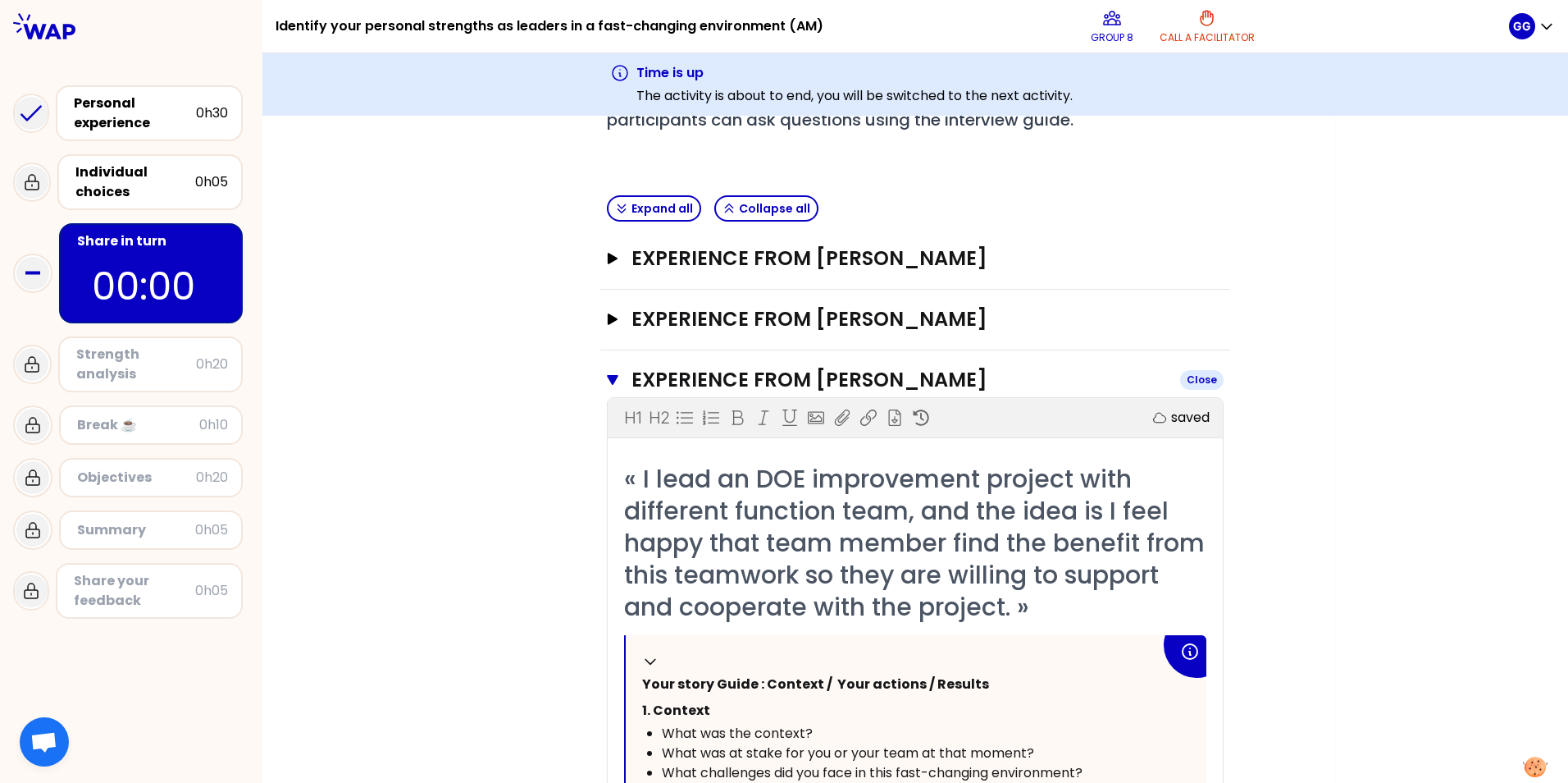
click at [609, 377] on icon "button" at bounding box center [613, 380] width 12 height 10
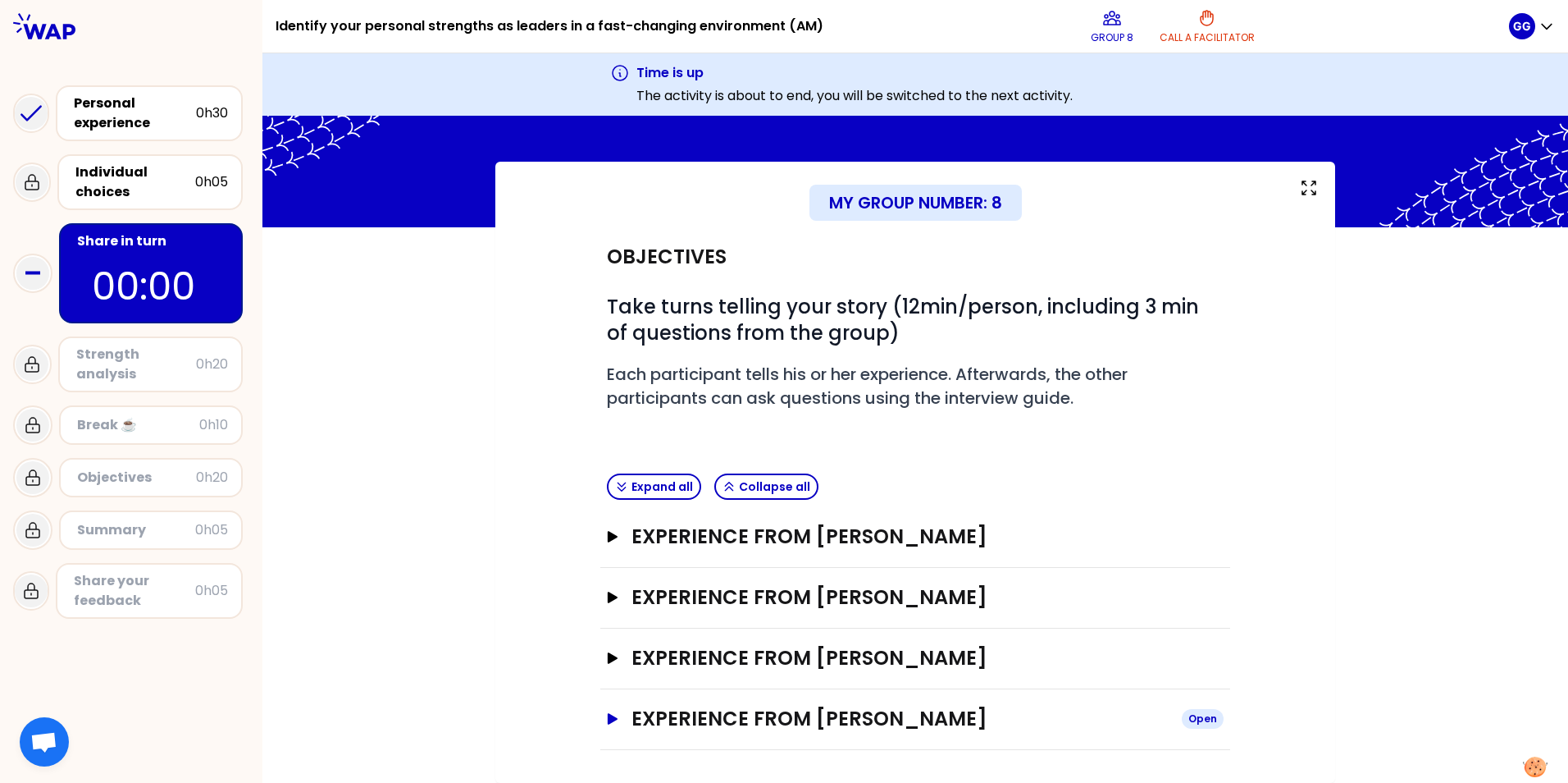
drag, startPoint x: 606, startPoint y: 720, endPoint x: 624, endPoint y: 712, distance: 19.7
click at [608, 487] on icon "button" at bounding box center [613, 719] width 10 height 12
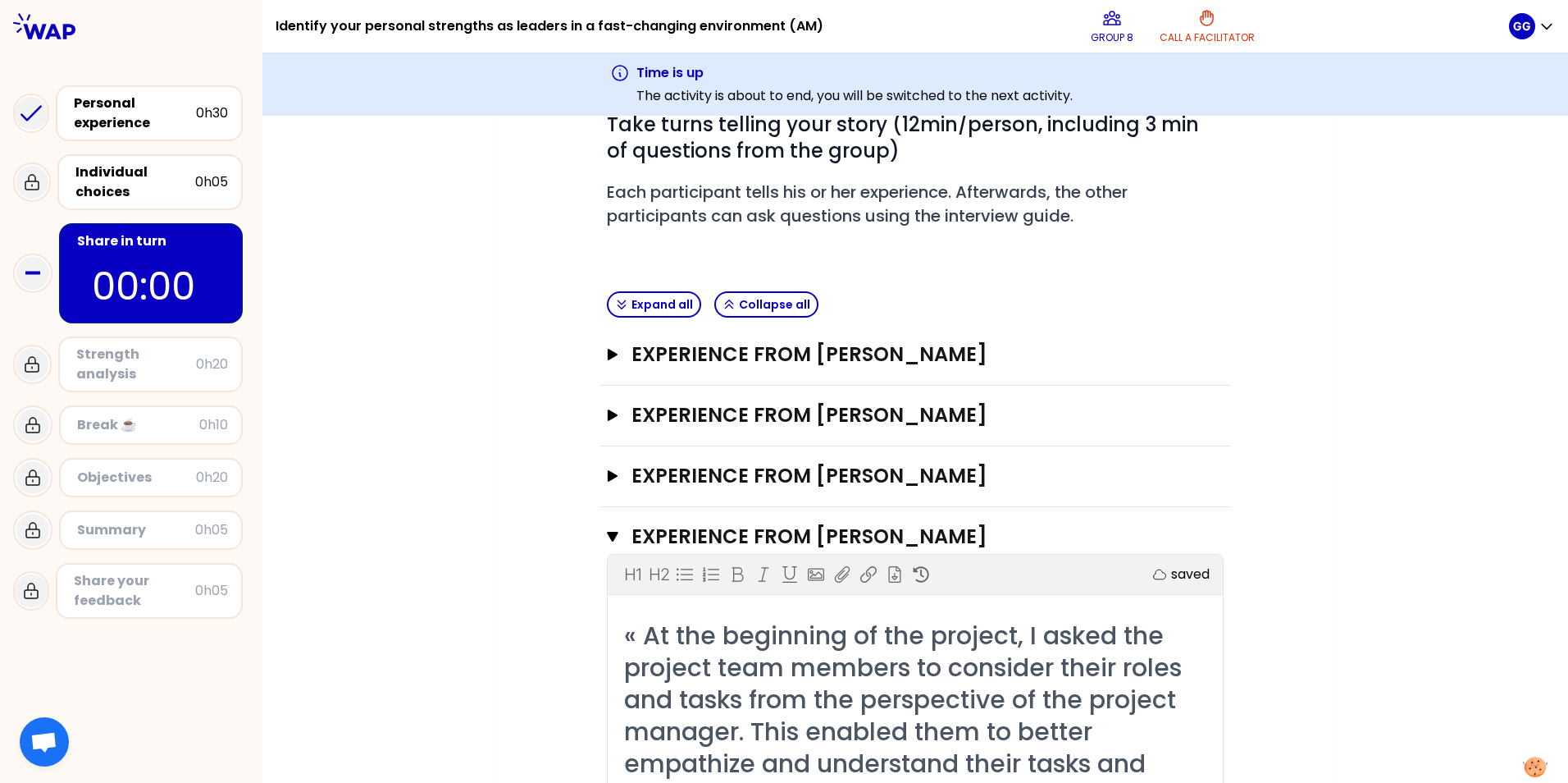
scroll to position [212, 0]
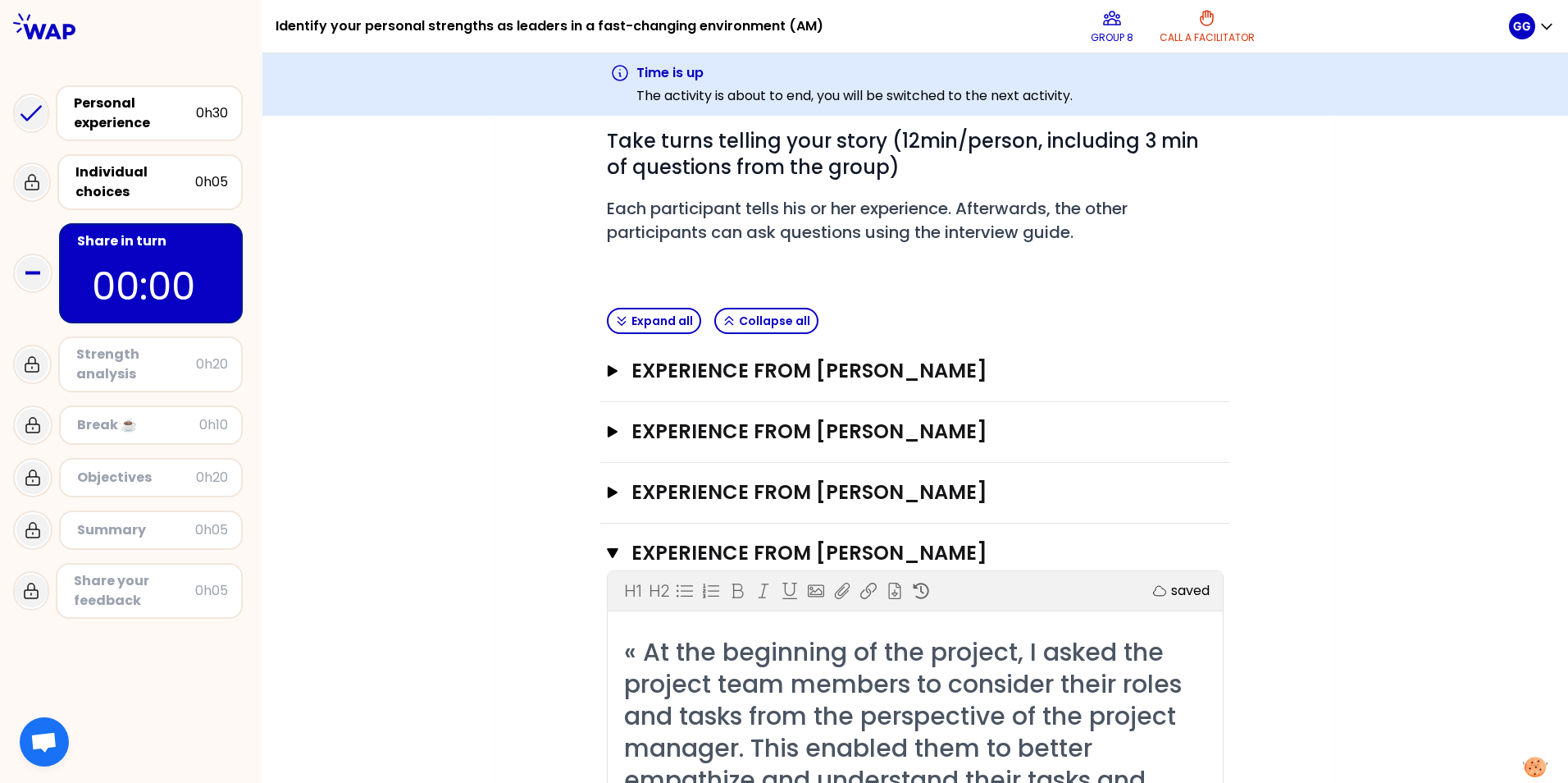
click at [607, 487] on icon "button" at bounding box center [613, 553] width 12 height 10
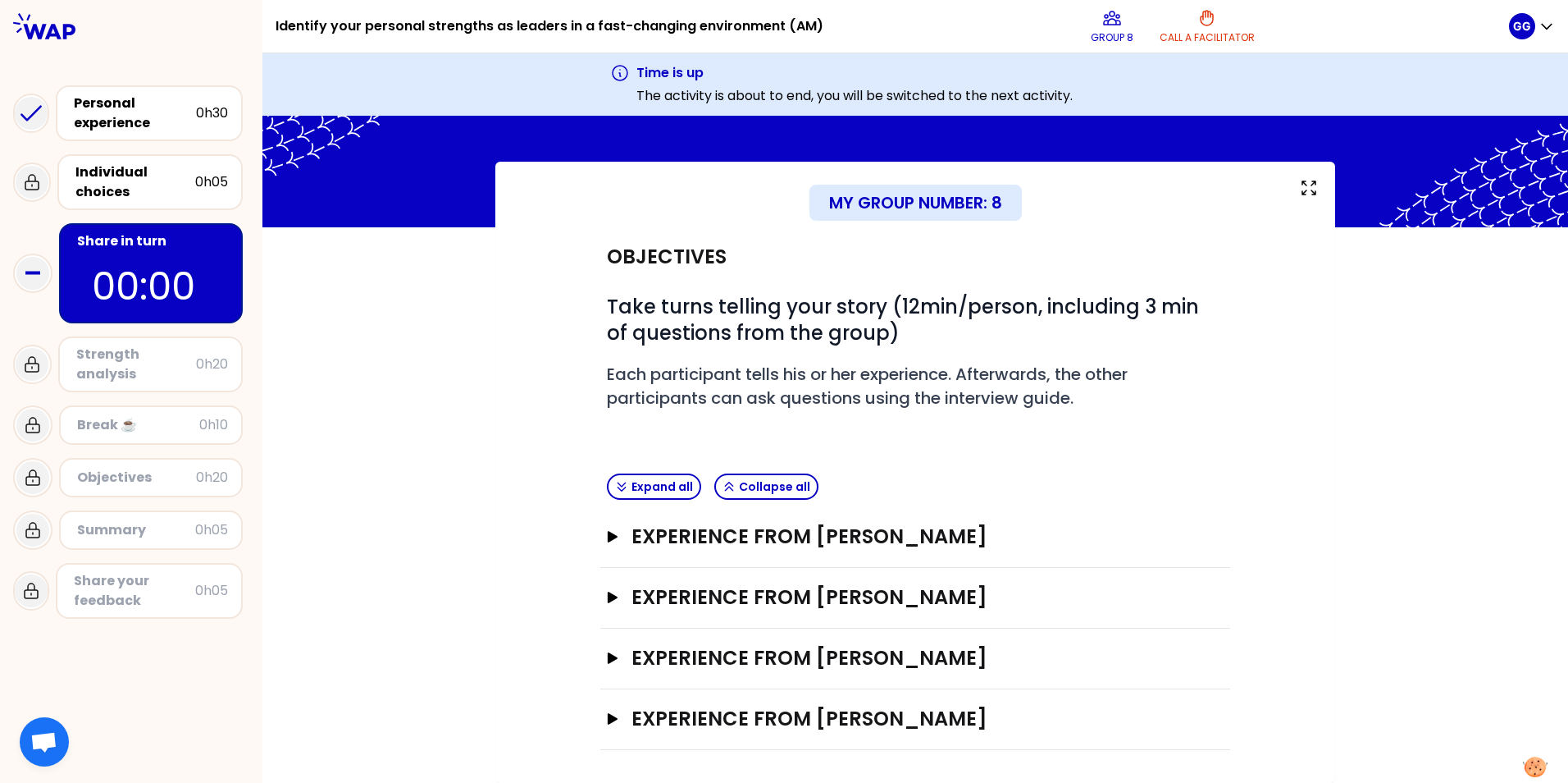
scroll to position [46, 0]
click at [611, 487] on icon "button" at bounding box center [612, 659] width 13 height 12
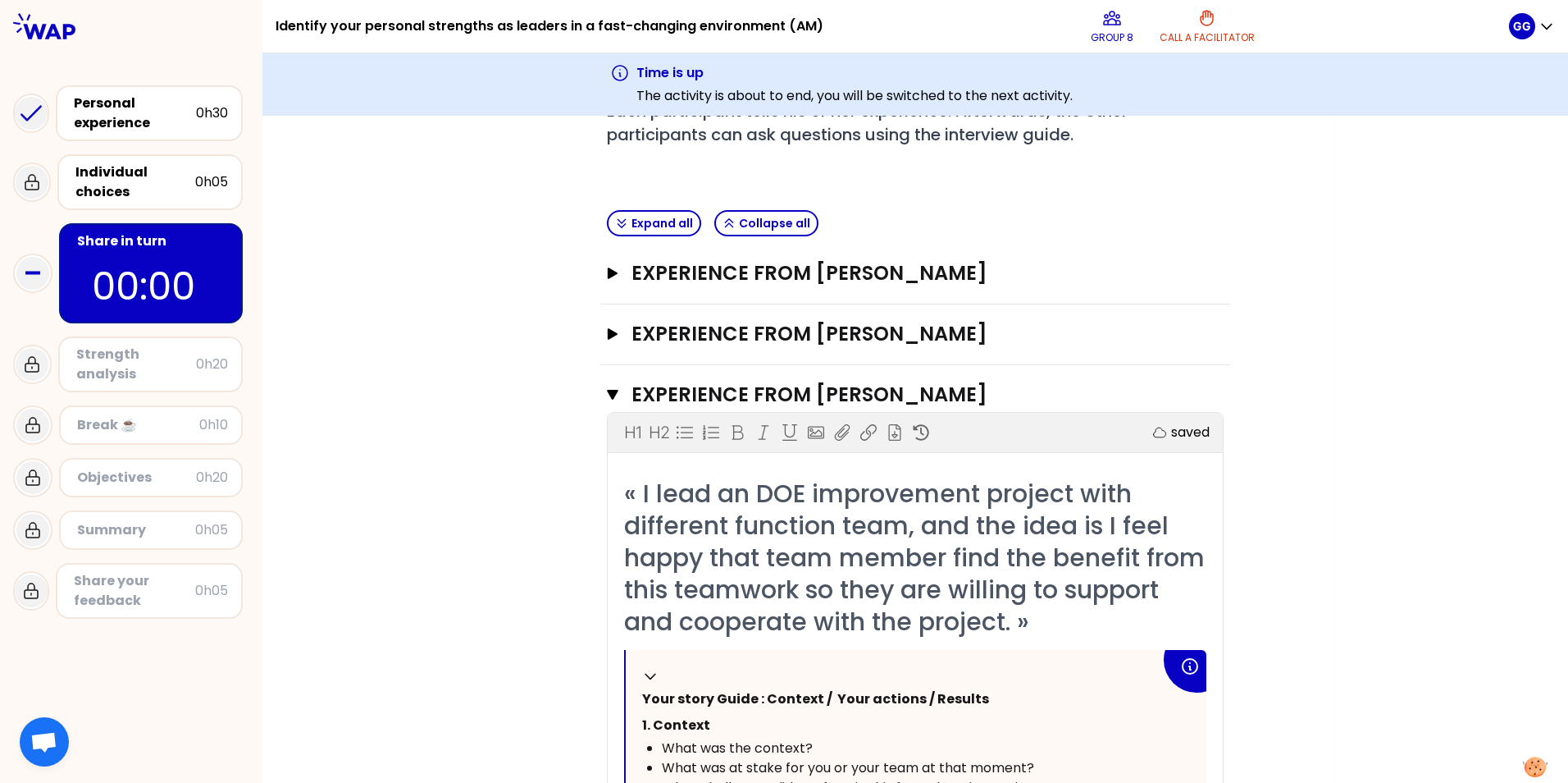
scroll to position [193, 0]
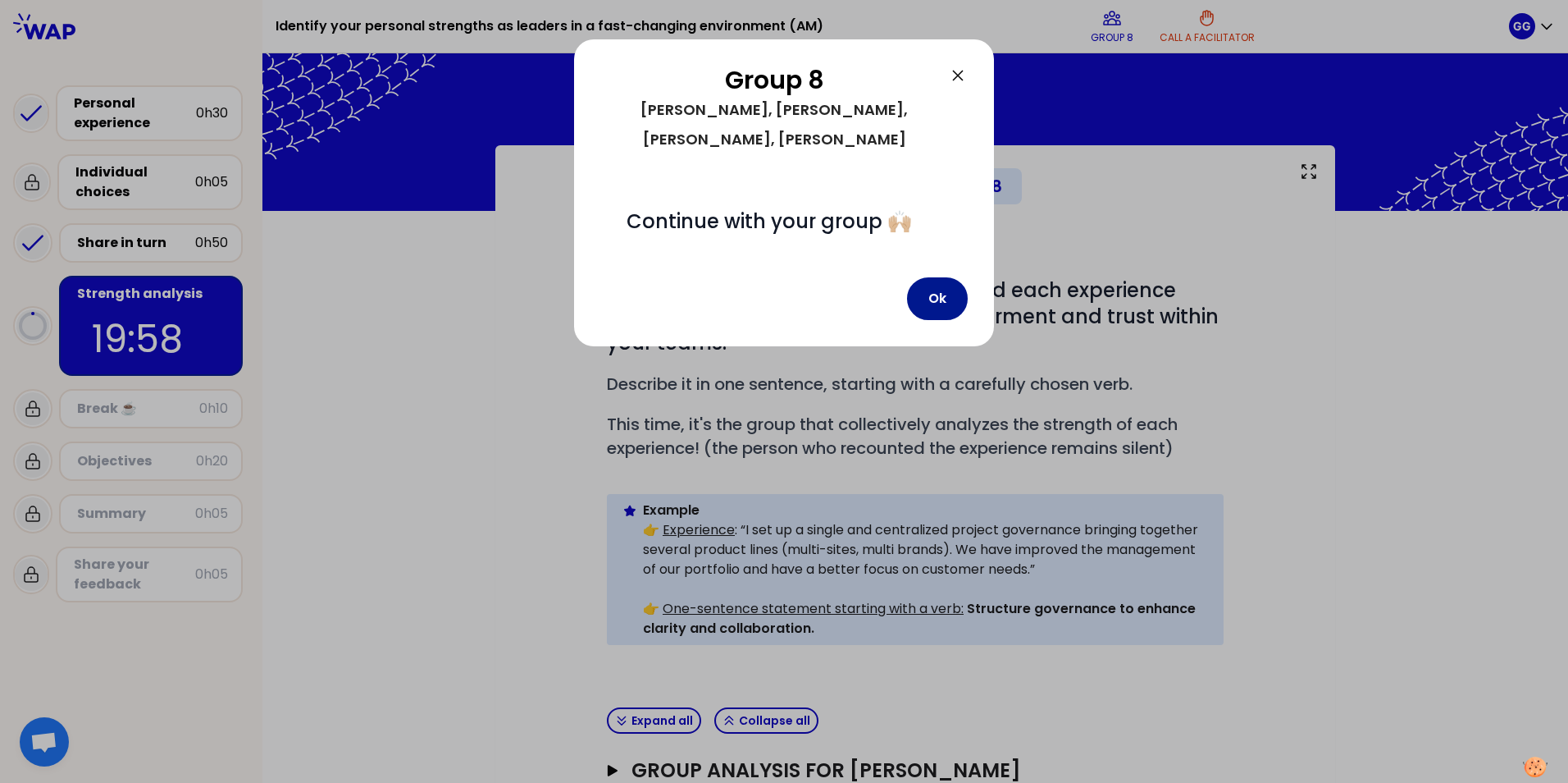
click at [928, 277] on button "Ok" at bounding box center [938, 298] width 61 height 42
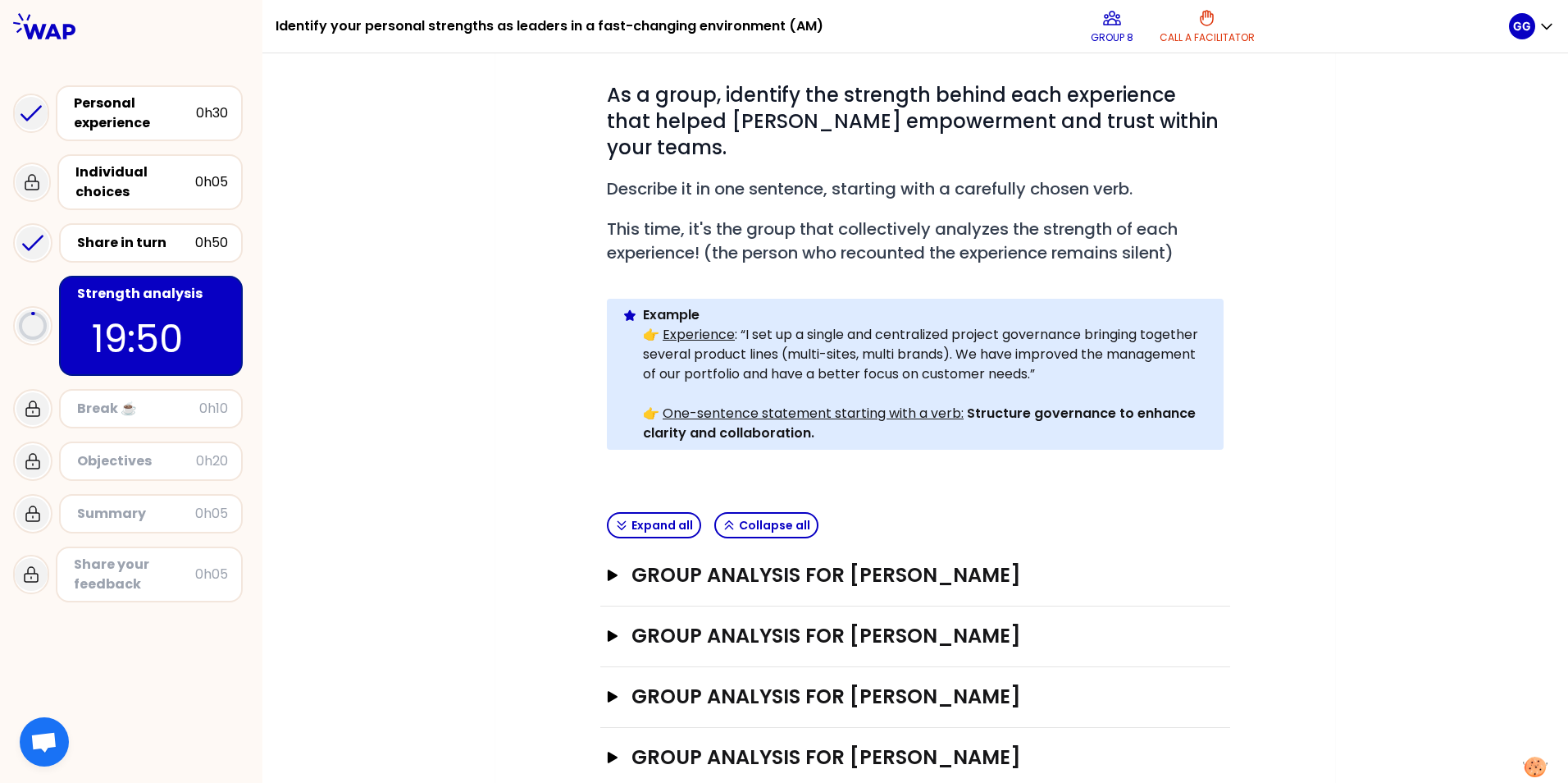
scroll to position [208, 0]
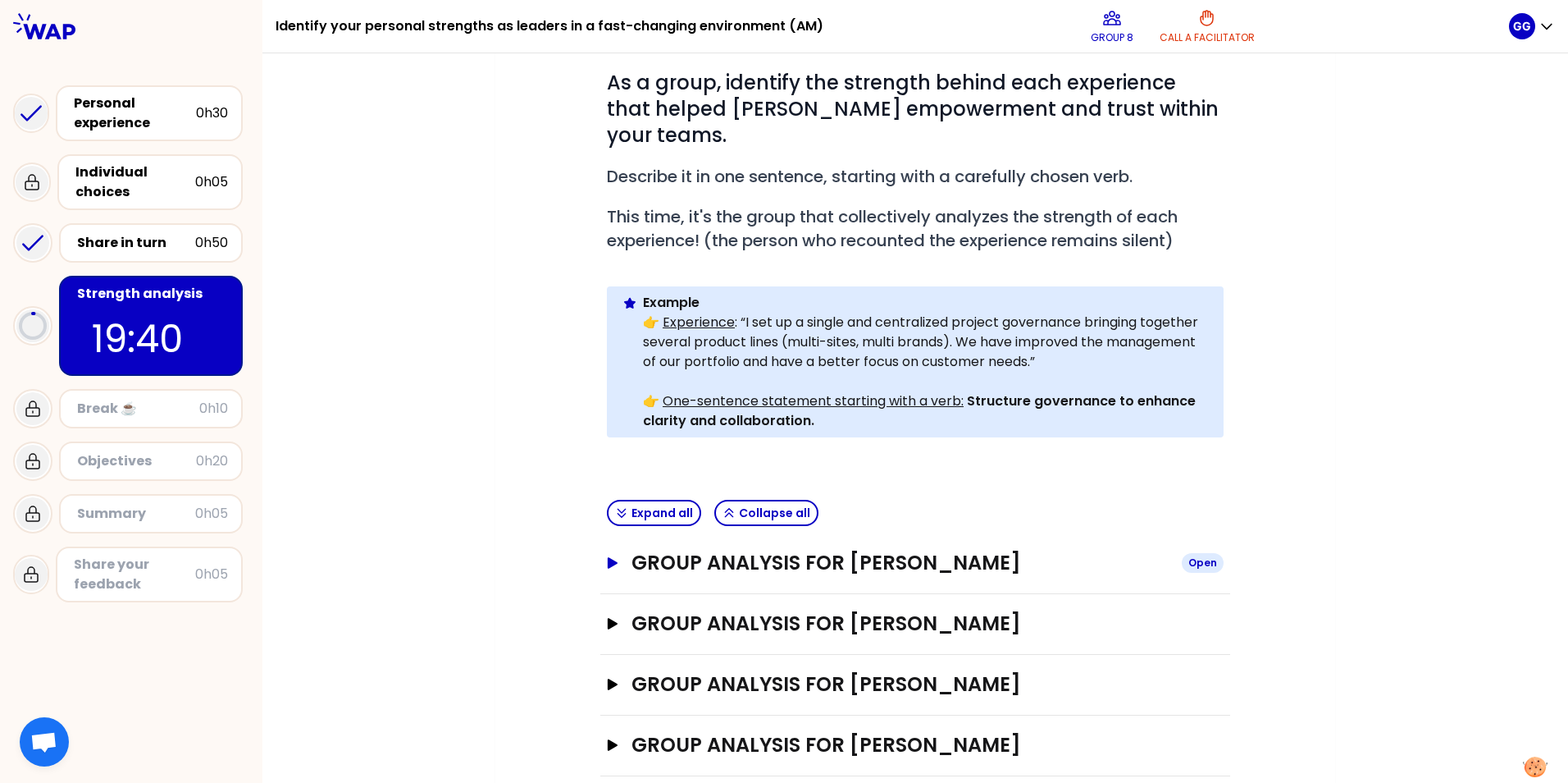
click at [608, 487] on icon "button" at bounding box center [613, 563] width 10 height 12
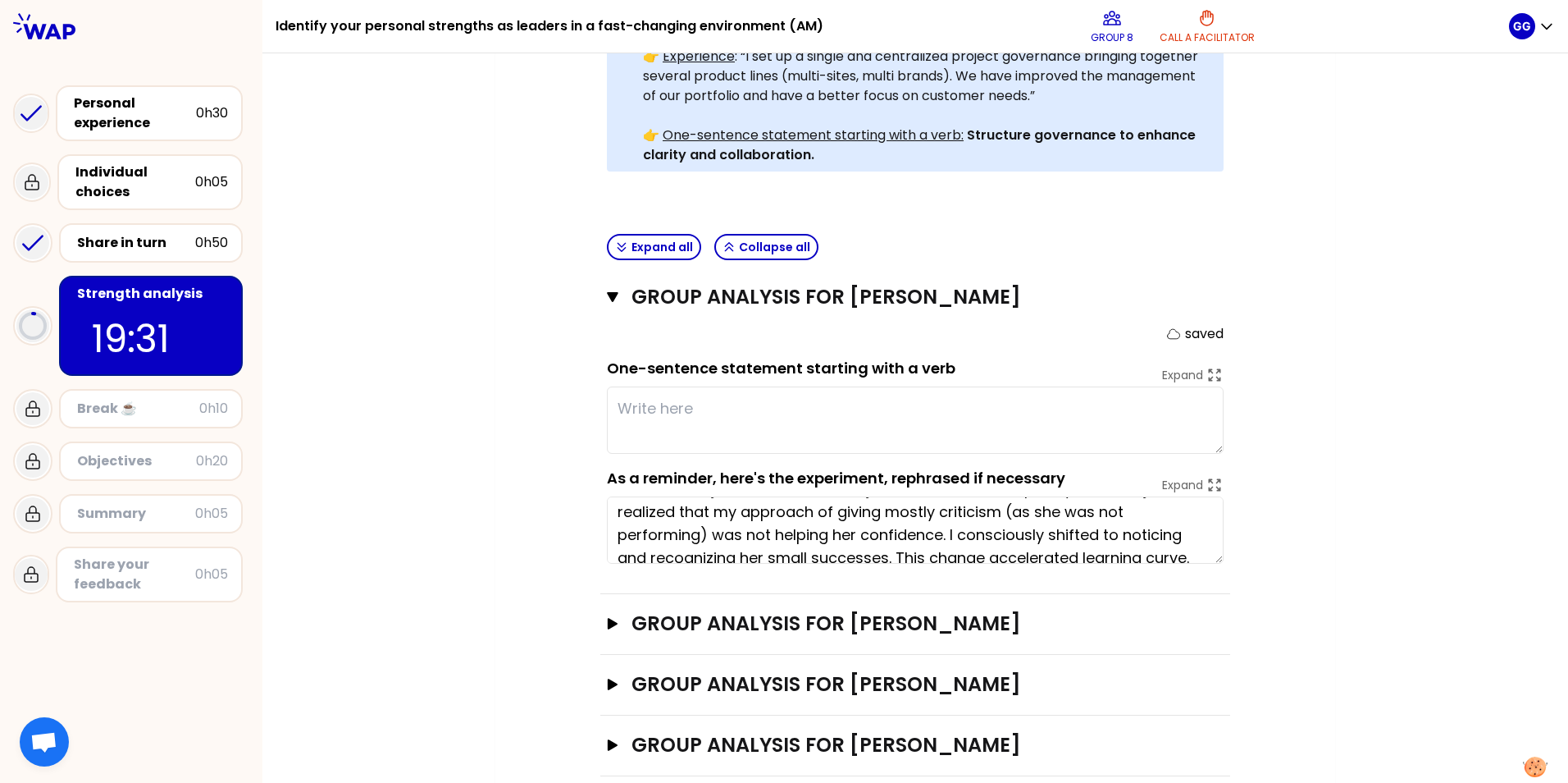
scroll to position [46, 0]
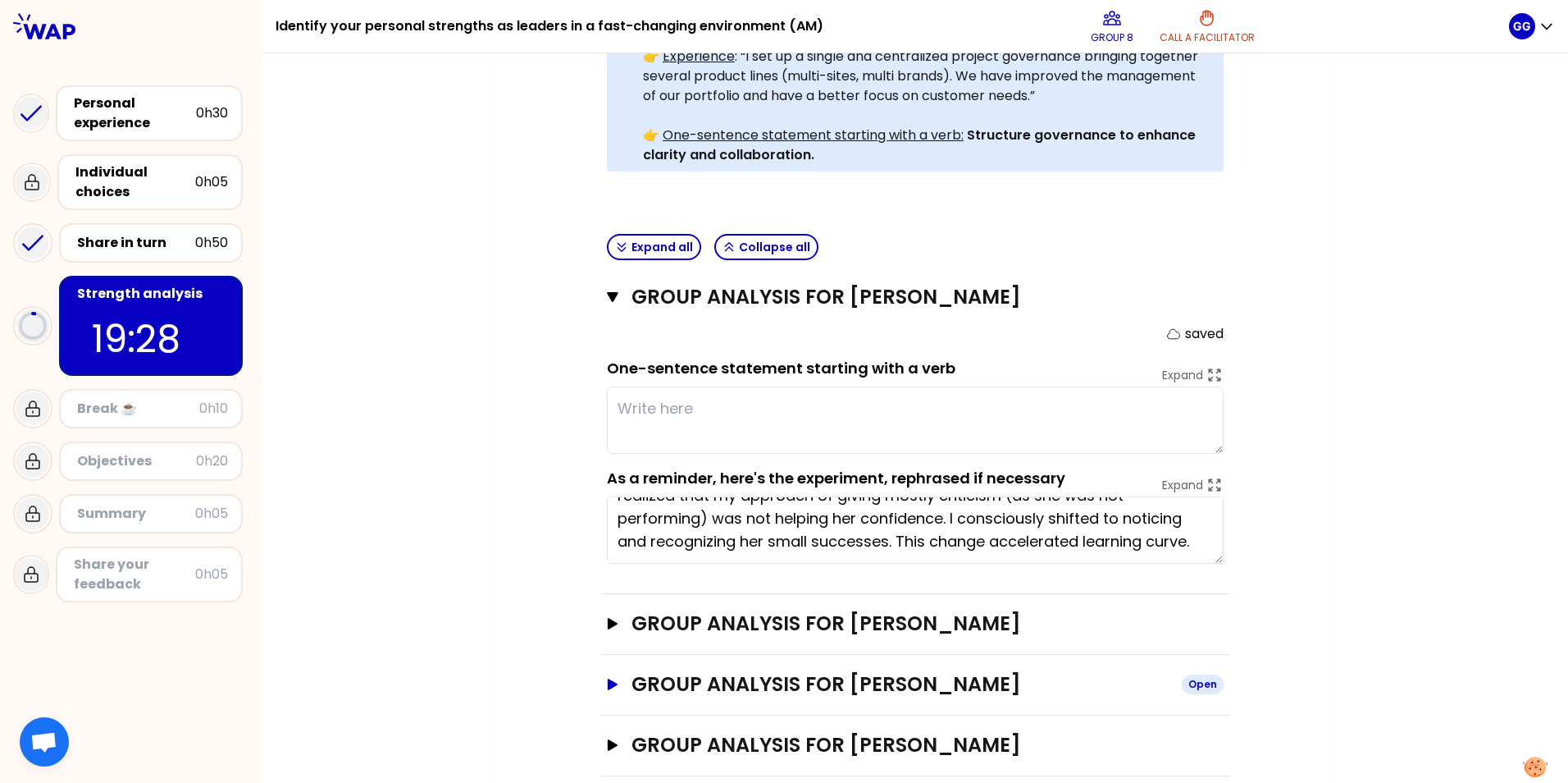
click at [608, 487] on icon "button" at bounding box center [613, 684] width 10 height 12
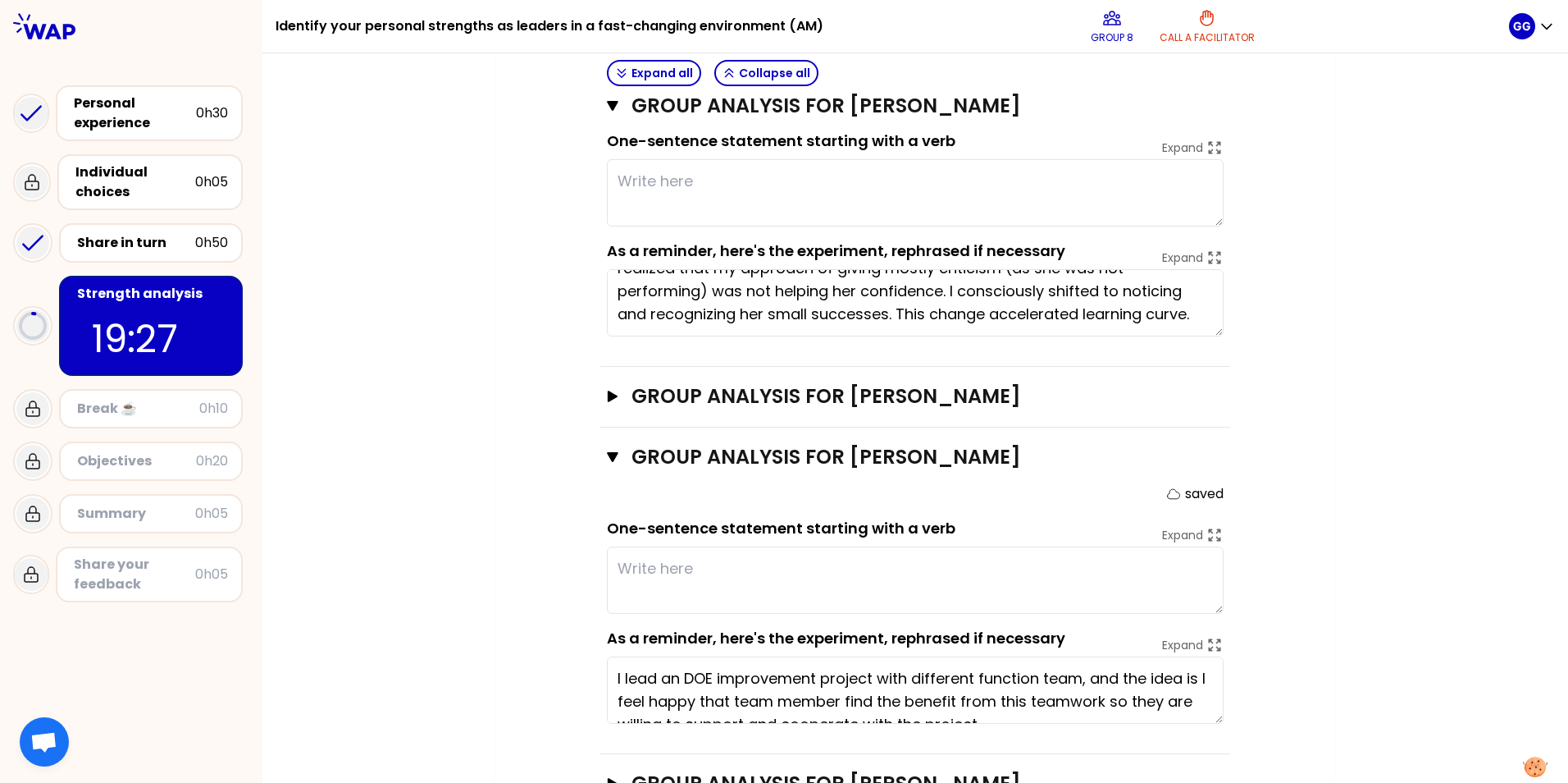
scroll to position [720, 0]
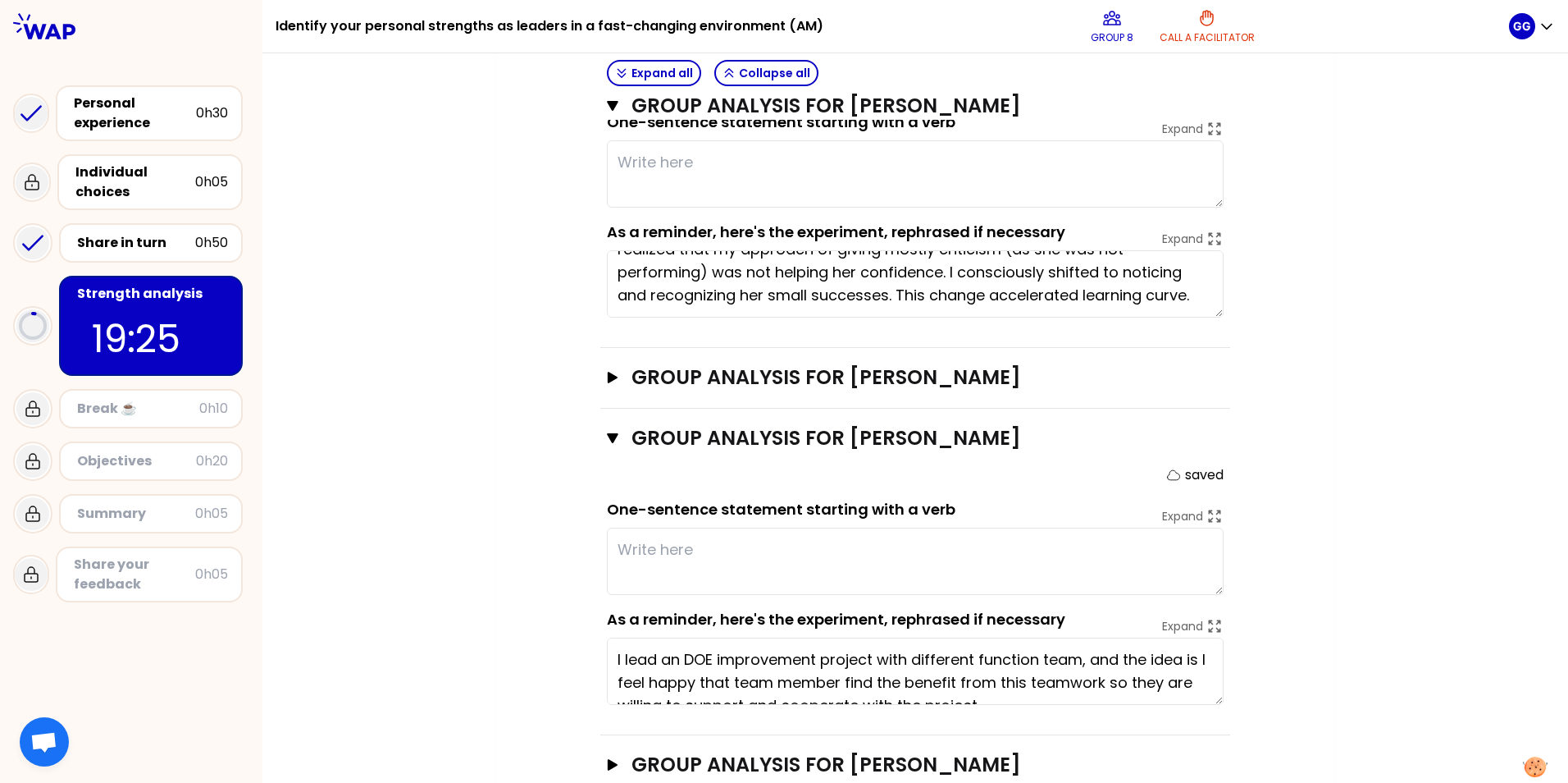
click at [690, 487] on textarea at bounding box center [916, 561] width 617 height 67
drag, startPoint x: 942, startPoint y: 480, endPoint x: 601, endPoint y: 477, distance: 341.0
click at [607, 487] on div "One-sentence statement starting with a verb Expand" at bounding box center [916, 546] width 617 height 97
click at [928, 487] on textarea at bounding box center [916, 561] width 617 height 67
type textarea "Recognize"
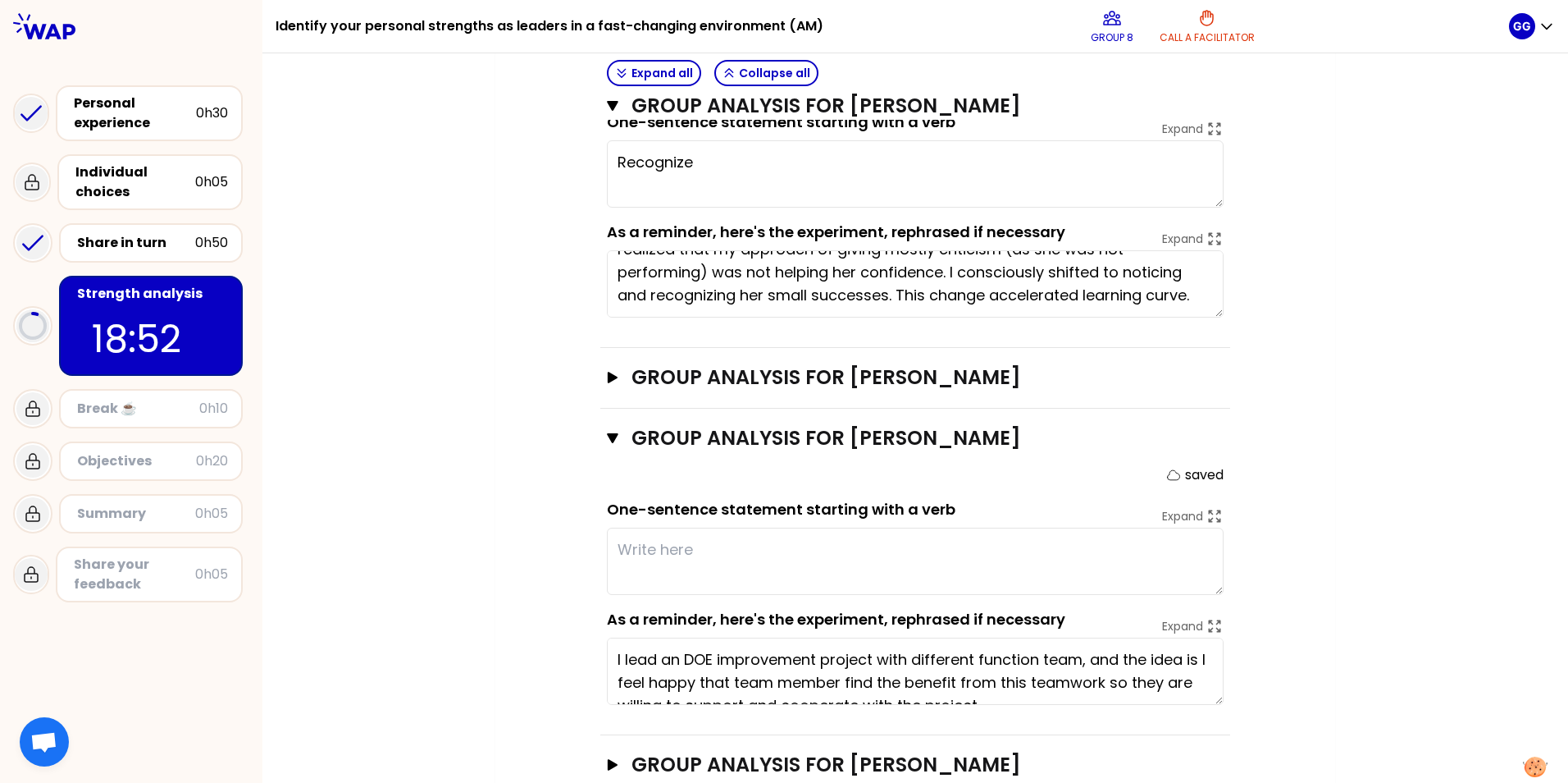
type textarea "I"
type textarea "Recognize"
type textarea "It will"
type textarea "Recognize p"
type textarea "It will be e"
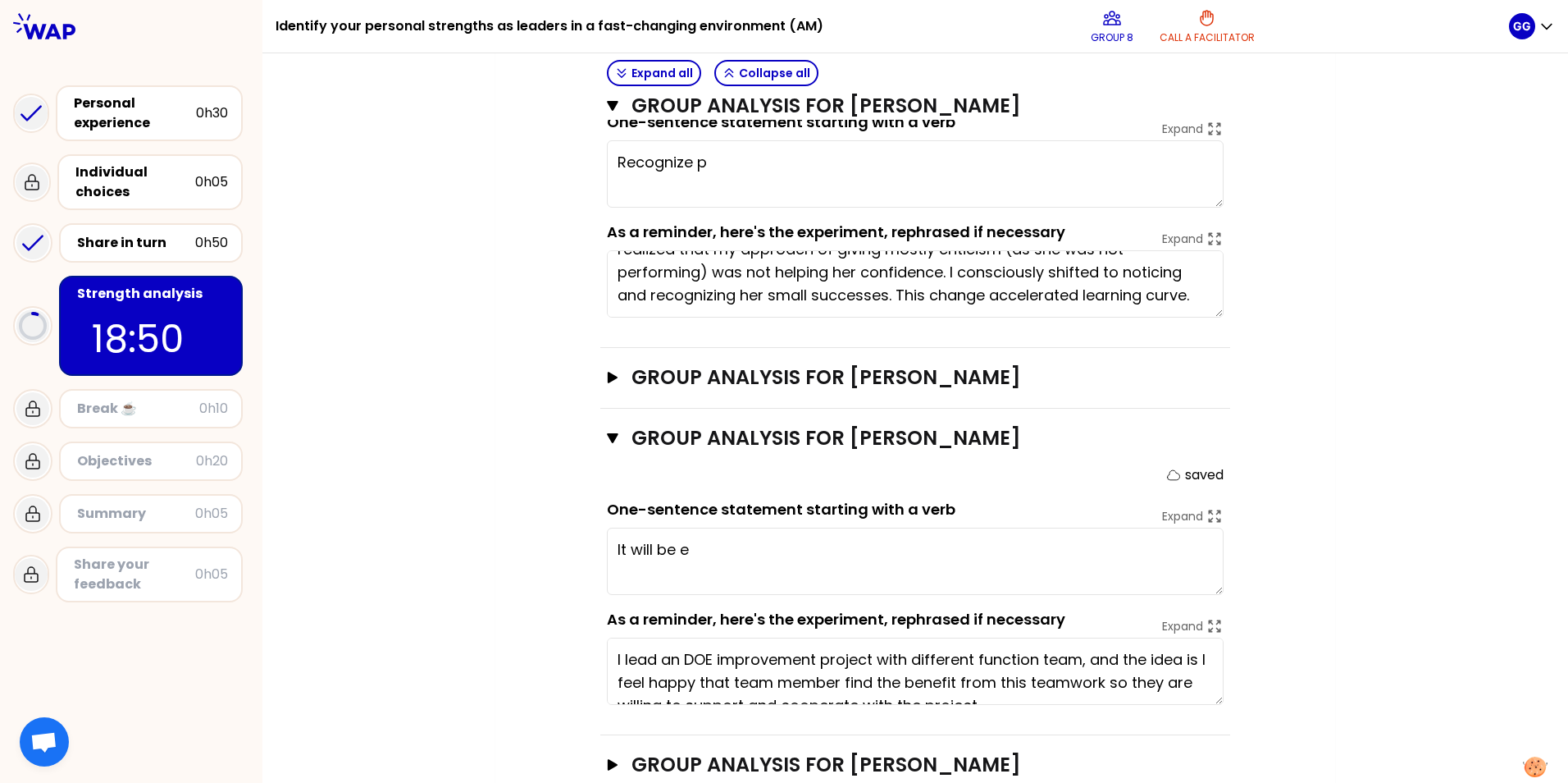
type textarea "Recognize pe"
type textarea "It will be eas"
type textarea "Recognize peop"
type textarea "It will be ea"
type textarea "Recognize people"
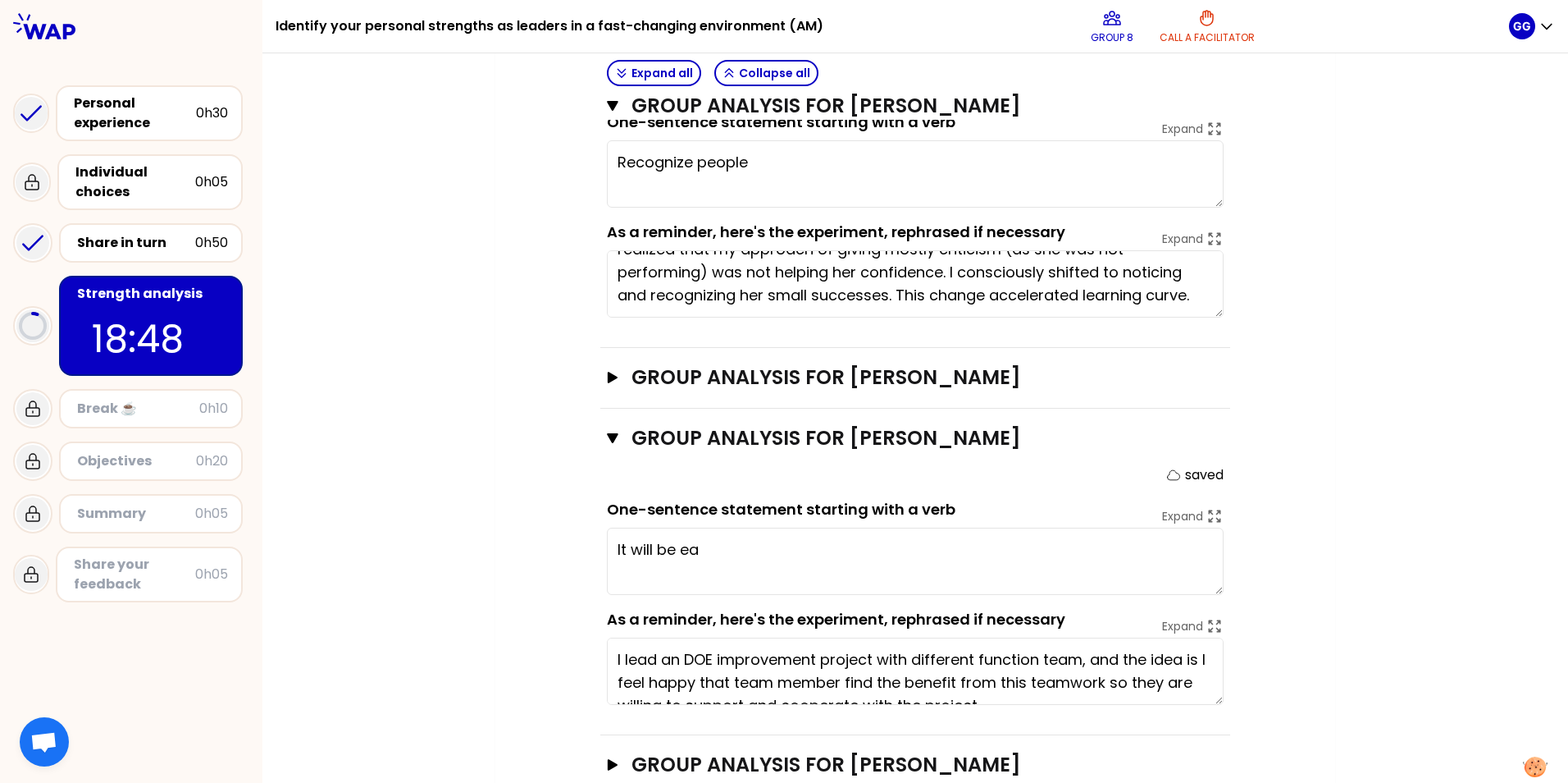
type textarea "It will be"
type textarea "Recognize people's"
type textarea "It will be sm"
type textarea "Recognize people's"
type textarea "It will be smoothly and comfor"
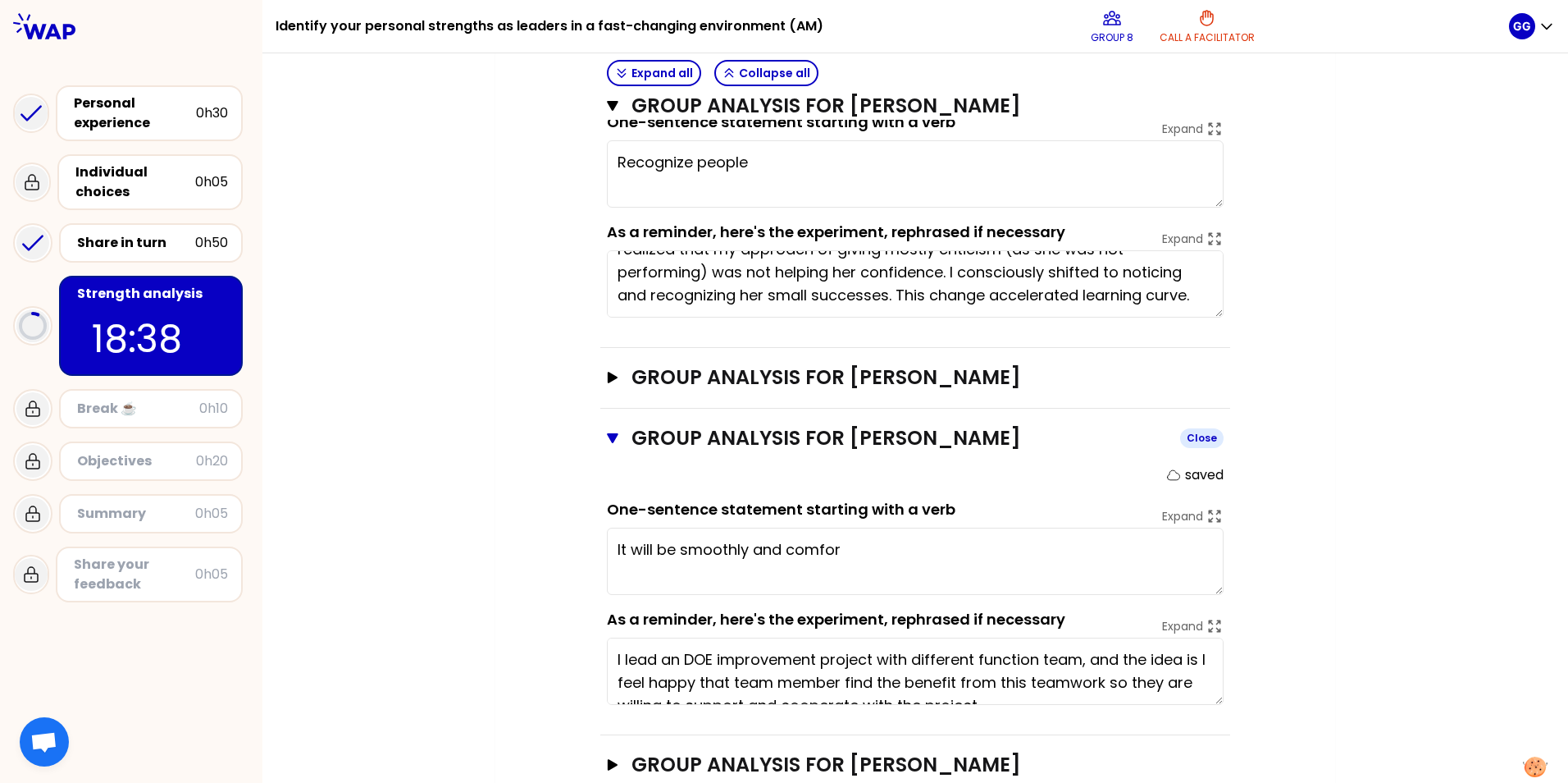
type textarea "Recognize people f"
type textarea "It will be smoothly and comfortable"
type textarea "Recognize people for th"
type textarea "It will be smoothly and comfortablly"
type textarea "Recognize people for their ac"
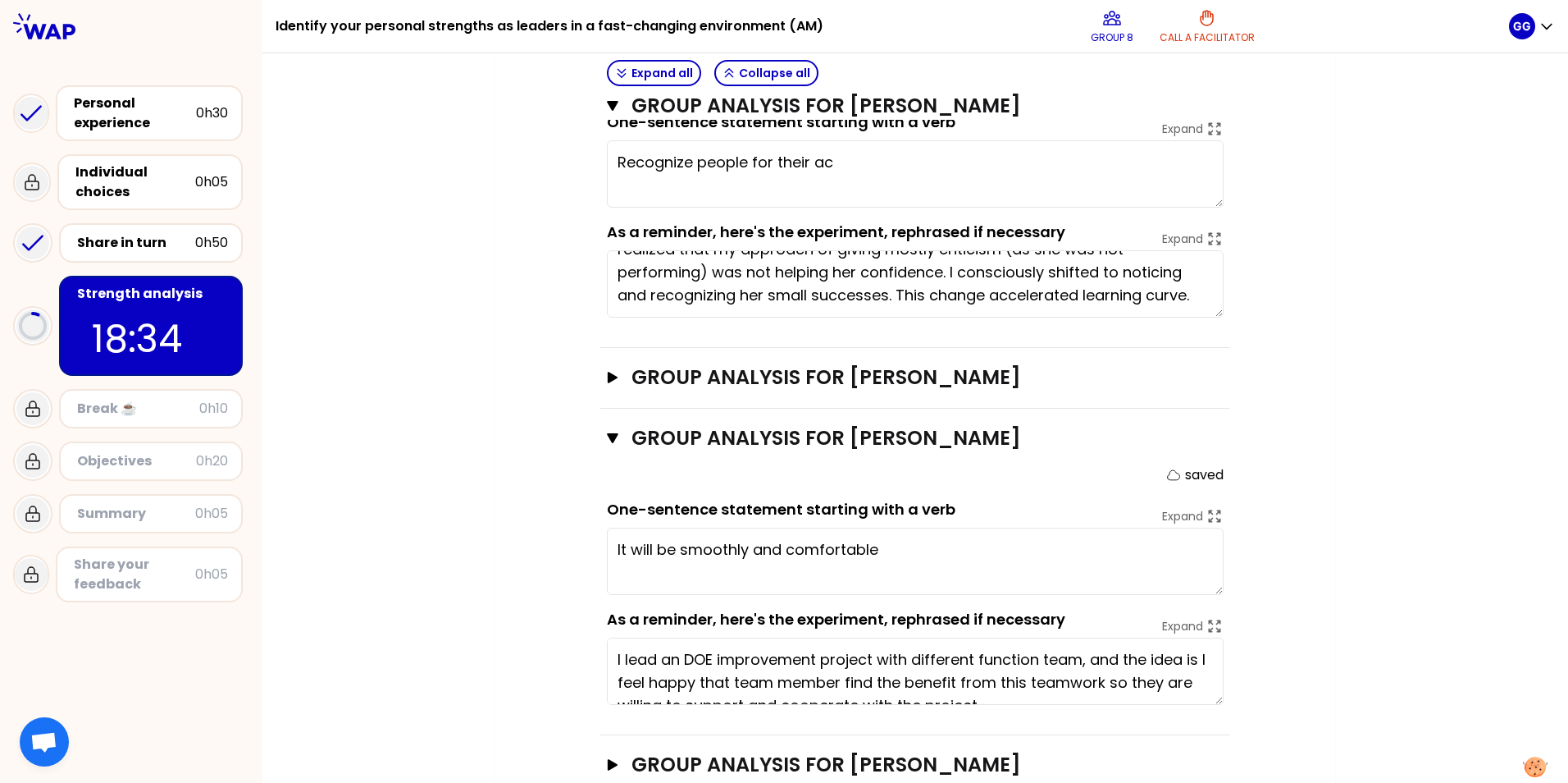
type textarea "It will be smoothly and comfortablely"
type textarea "Recognize people for their achie"
type textarea "It will be smoothly and comfortablely"
type textarea "Recognize people for their achien"
type textarea "It will be smoothly and comfortablely"
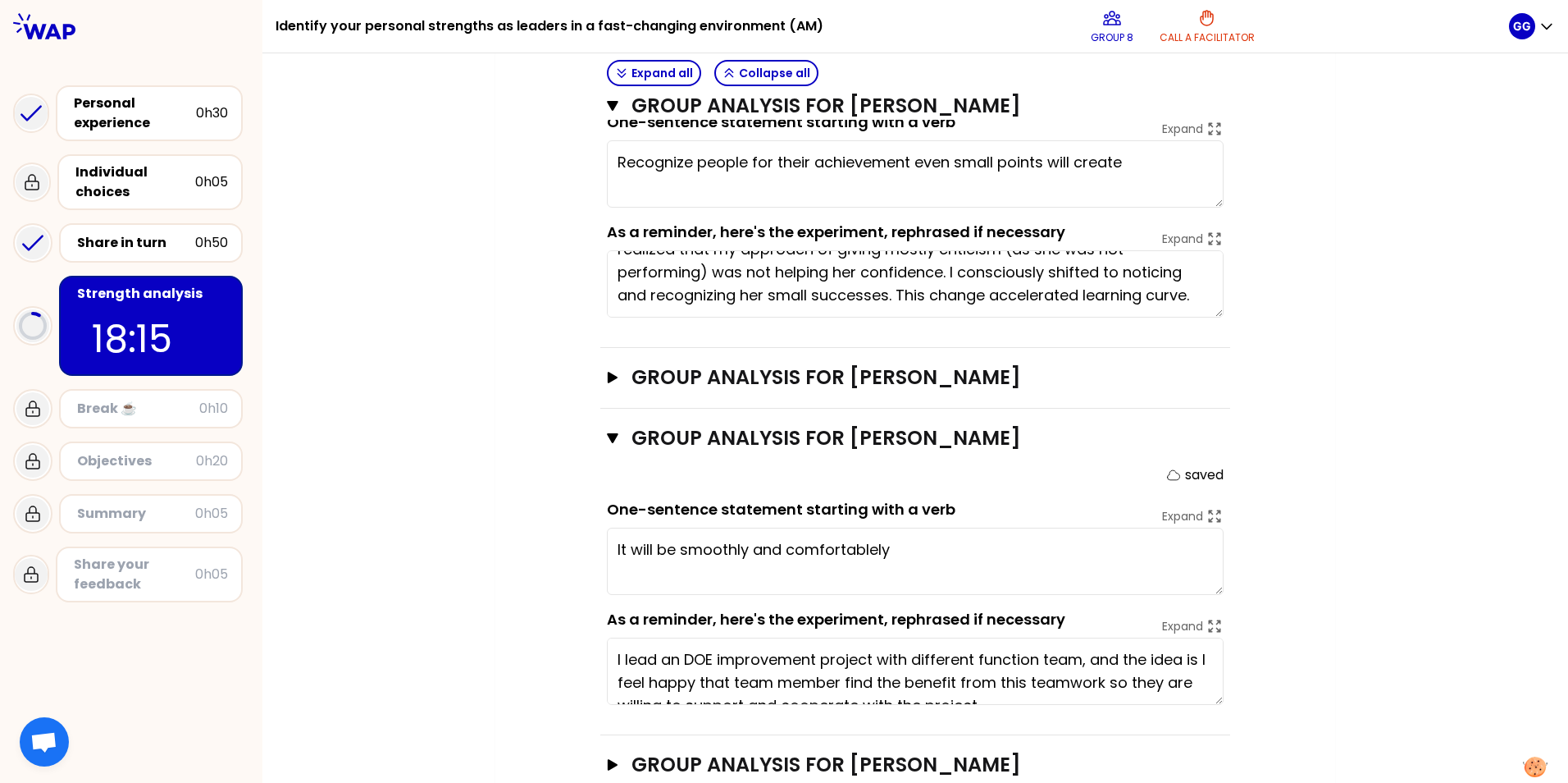
type textarea "Recognize people for their achievement even small points will create g"
type textarea "Recognize people for their achievement even small points will create great moti…"
click at [688, 487] on textarea at bounding box center [916, 561] width 617 height 67
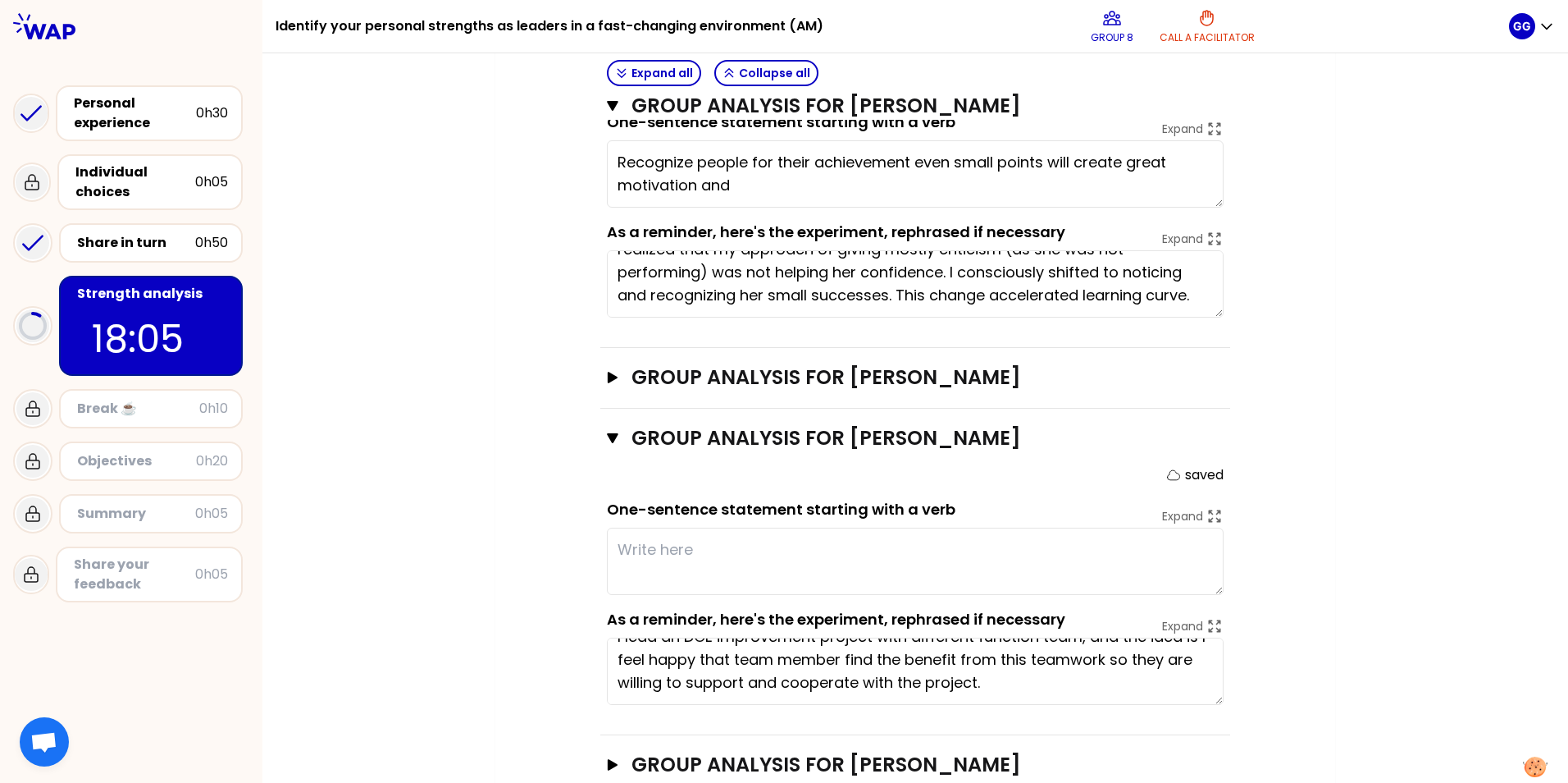
scroll to position [0, 0]
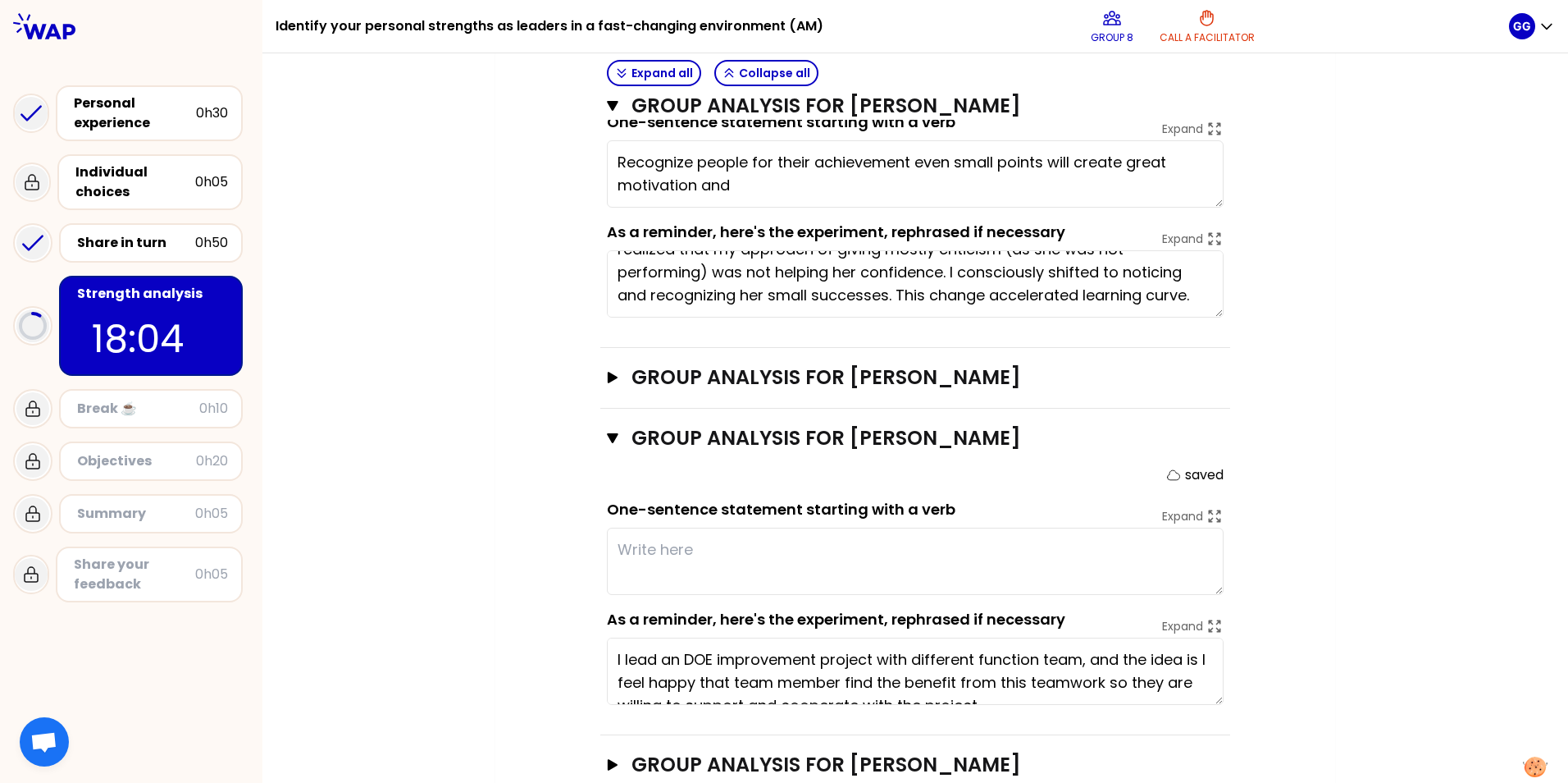
click at [648, 487] on textarea at bounding box center [916, 561] width 617 height 67
type textarea "Inspiring the team work"
type textarea "Recognize people for their achievement even small points will create great moti…"
type textarea "Inspiring the team work by"
type textarea "Recognize people for their achievement even small points will create great moti…"
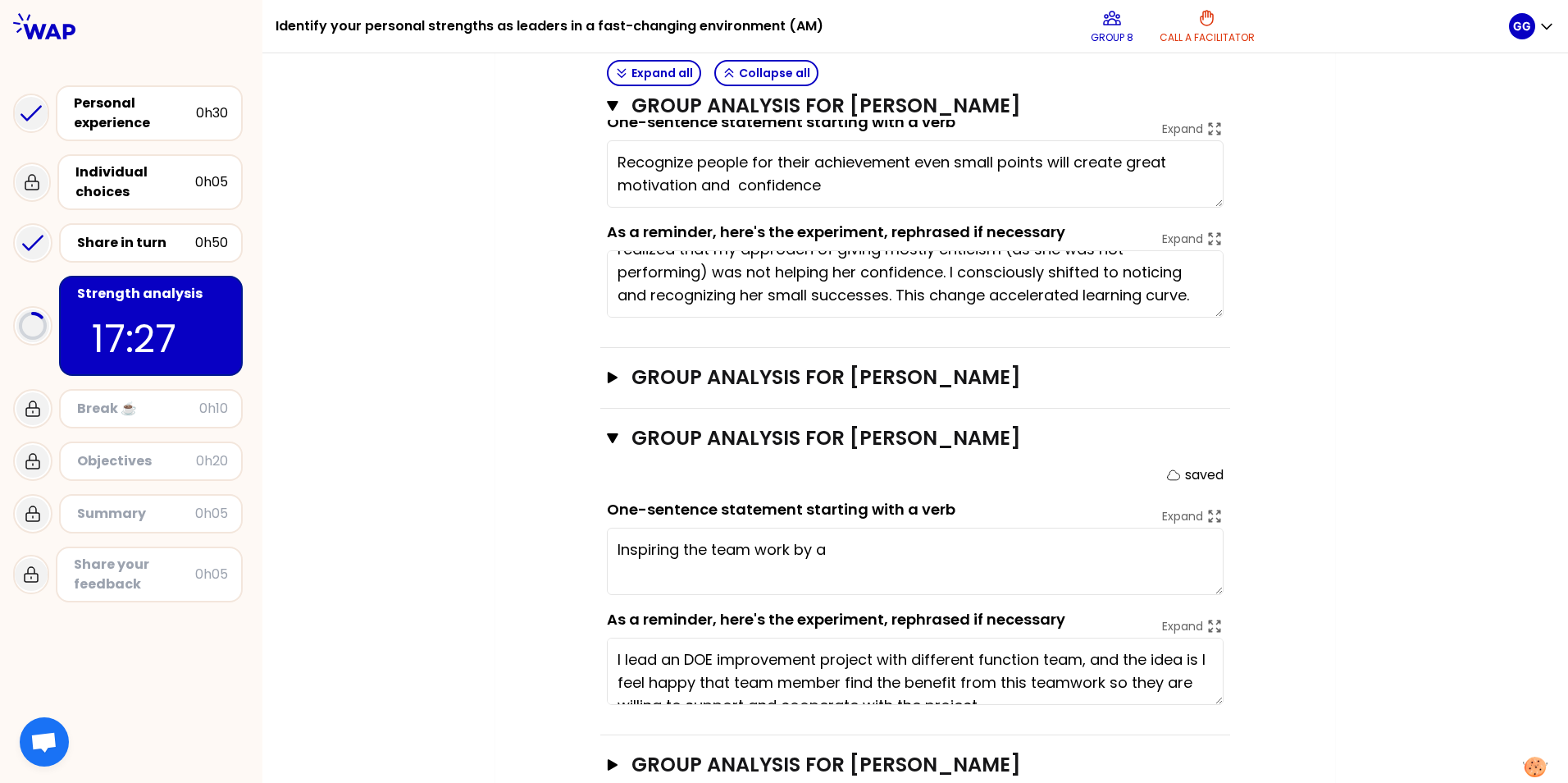
type textarea "Inspiring the team work by a"
type textarea "Recognize people for their achievement even small points will create great moti…"
type textarea "Inspiring the team work by a"
drag, startPoint x: 876, startPoint y: 532, endPoint x: 580, endPoint y: 529, distance: 296.0
click at [580, 487] on div "Objectives # As a group, identify the strength behind each experience that help…" at bounding box center [916, 143] width 775 height 1305
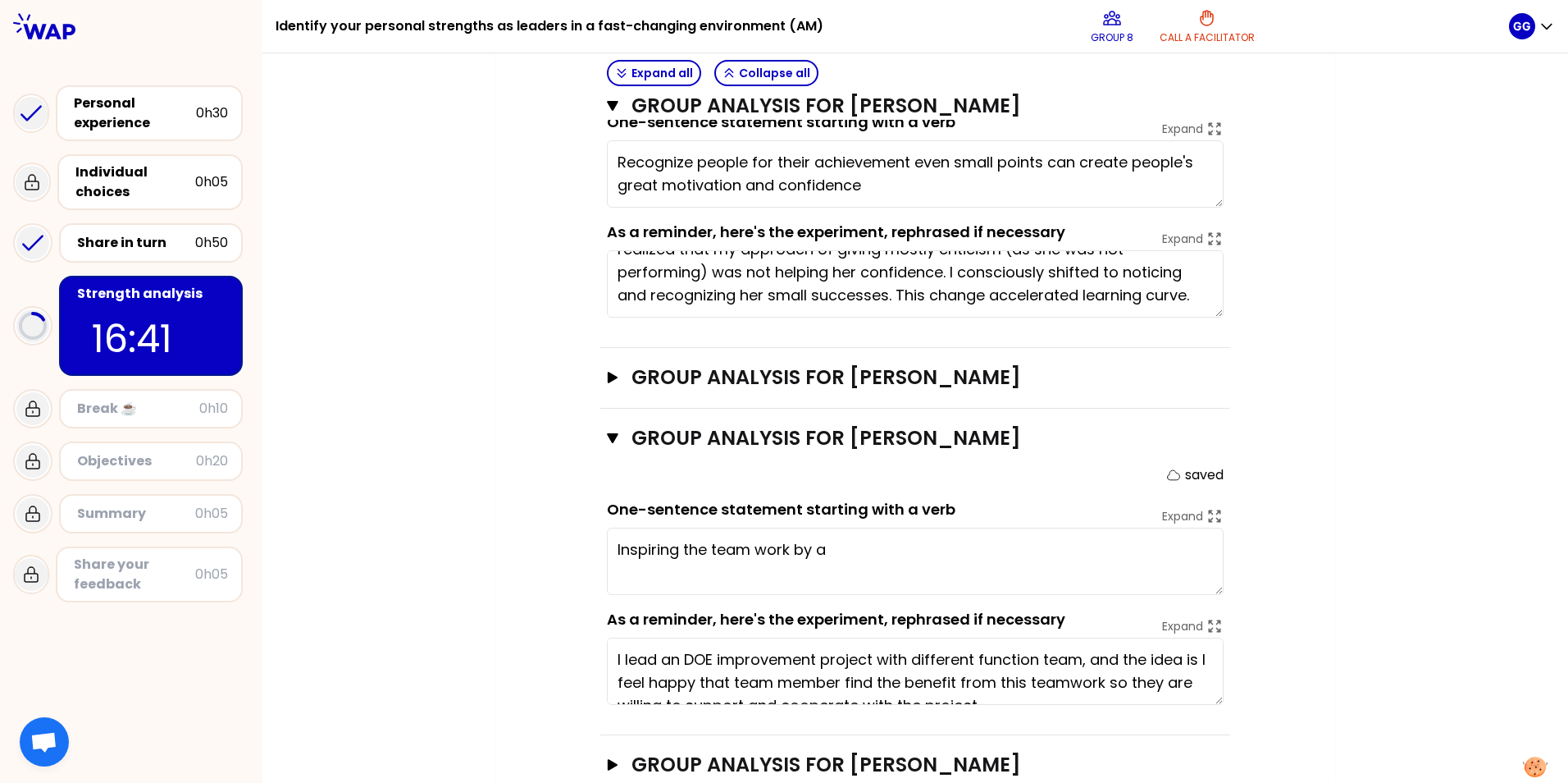
type textarea "Recognize people for their achievement even small points can create people's gr…"
click at [850, 487] on textarea "Inspiring the team work by a" at bounding box center [916, 561] width 617 height 67
drag, startPoint x: 609, startPoint y: 524, endPoint x: 785, endPoint y: 524, distance: 176.0
click at [785, 487] on textarea "Inspiring the team work by a" at bounding box center [916, 561] width 617 height 67
drag, startPoint x: 757, startPoint y: 548, endPoint x: 776, endPoint y: 533, distance: 24.2
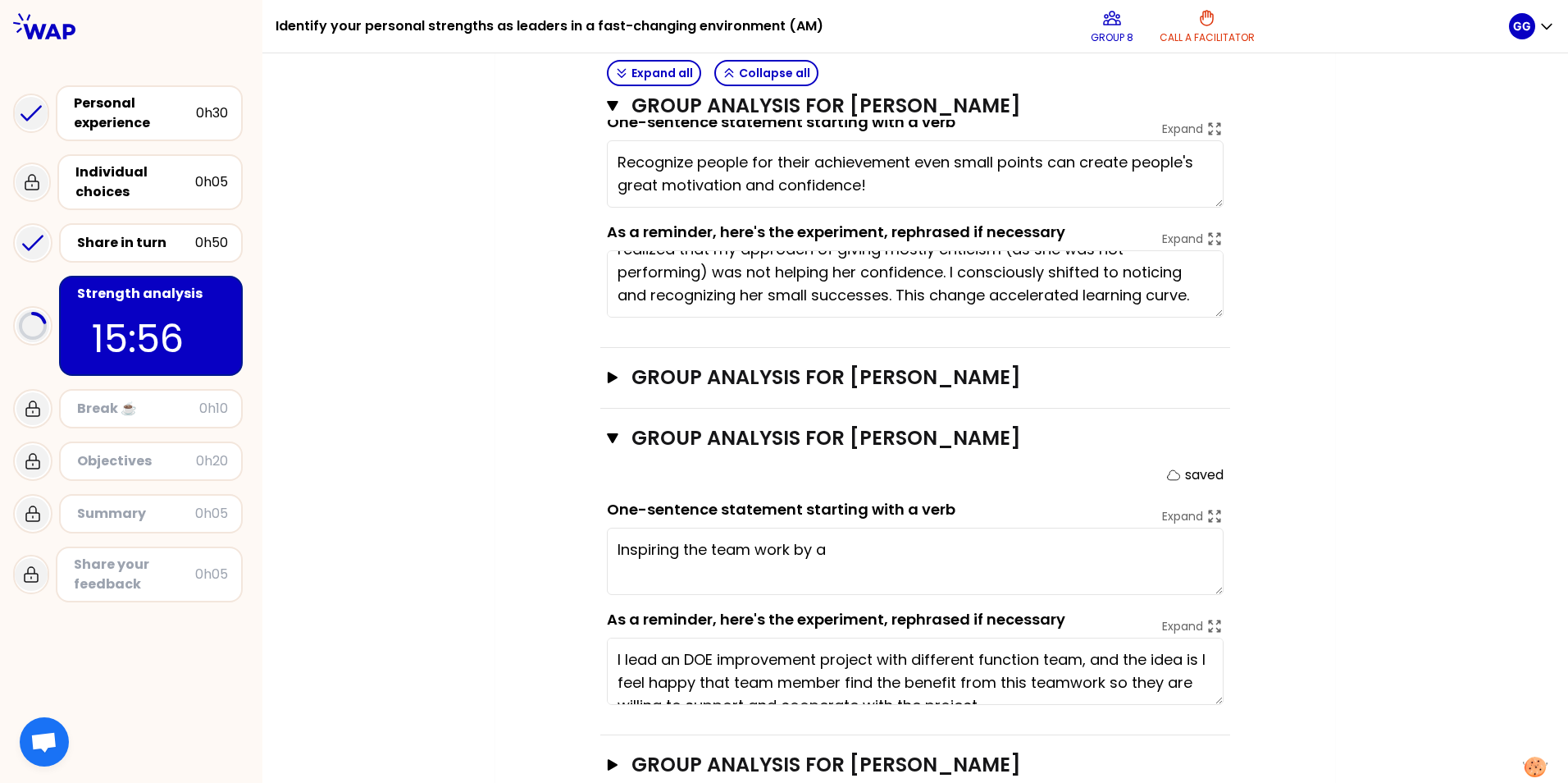
click at [757, 487] on textarea "Inspiring the team work by a" at bounding box center [916, 561] width 617 height 67
click at [784, 487] on textarea "Inspiring the team work by a" at bounding box center [916, 561] width 617 height 67
click at [883, 487] on textarea "Inspiring the team work spirit by a" at bounding box center [916, 561] width 617 height 67
drag, startPoint x: 976, startPoint y: 522, endPoint x: 592, endPoint y: 524, distance: 384.0
click at [592, 487] on div "Objectives # As a group, identify the strength behind each experience that help…" at bounding box center [916, 143] width 775 height 1305
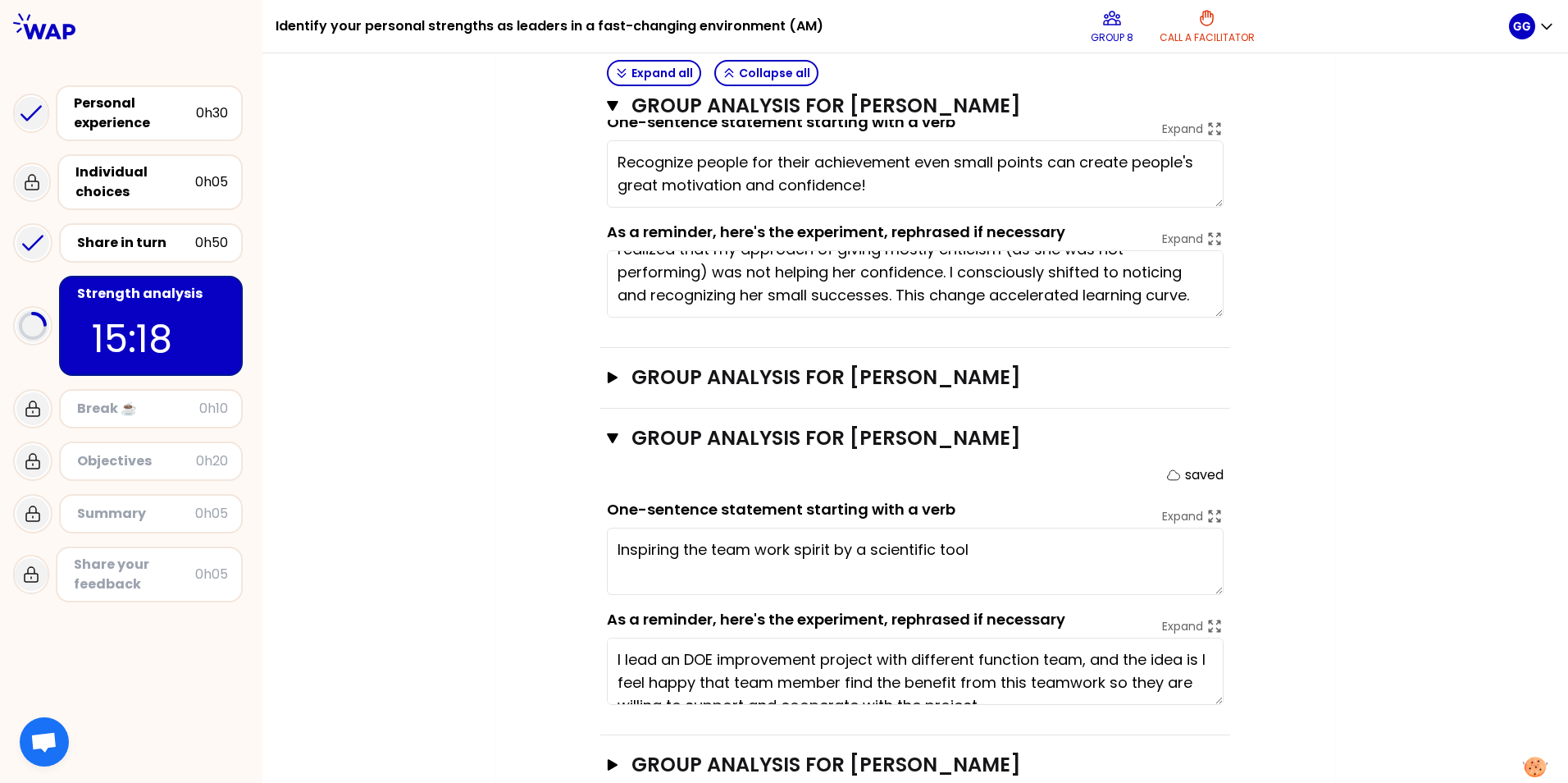
click at [989, 487] on textarea "Inspiring the team work spirit by a scientific tool" at bounding box center [916, 561] width 617 height 67
drag, startPoint x: 1161, startPoint y: 526, endPoint x: 595, endPoint y: 523, distance: 566.0
click at [600, 487] on div "Group analysis for [PERSON_NAME] Close saved One-sentence statement starting wi…" at bounding box center [915, 571] width 630 height 326
click at [1043, 487] on textarea "Inspiring the team work spirit by a scientific tool to give more contributions" at bounding box center [916, 561] width 617 height 67
type textarea "Inspiring the team work spirit by a scientific tool to give more contributions"
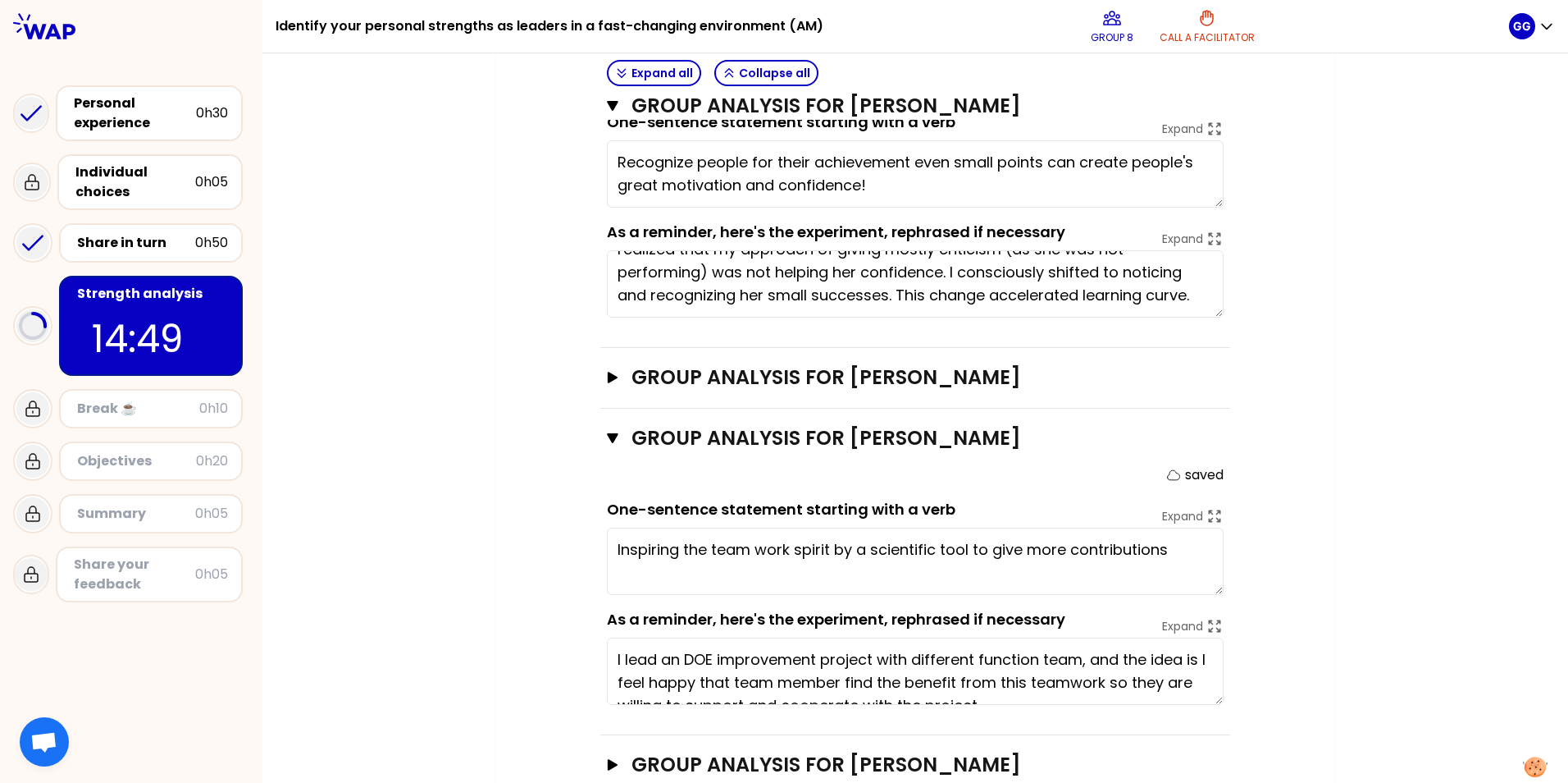
click at [1043, 487] on div "My group number: 8 Objectives # As a group, identify the strength behind each e…" at bounding box center [915, 126] width 1306 height 1403
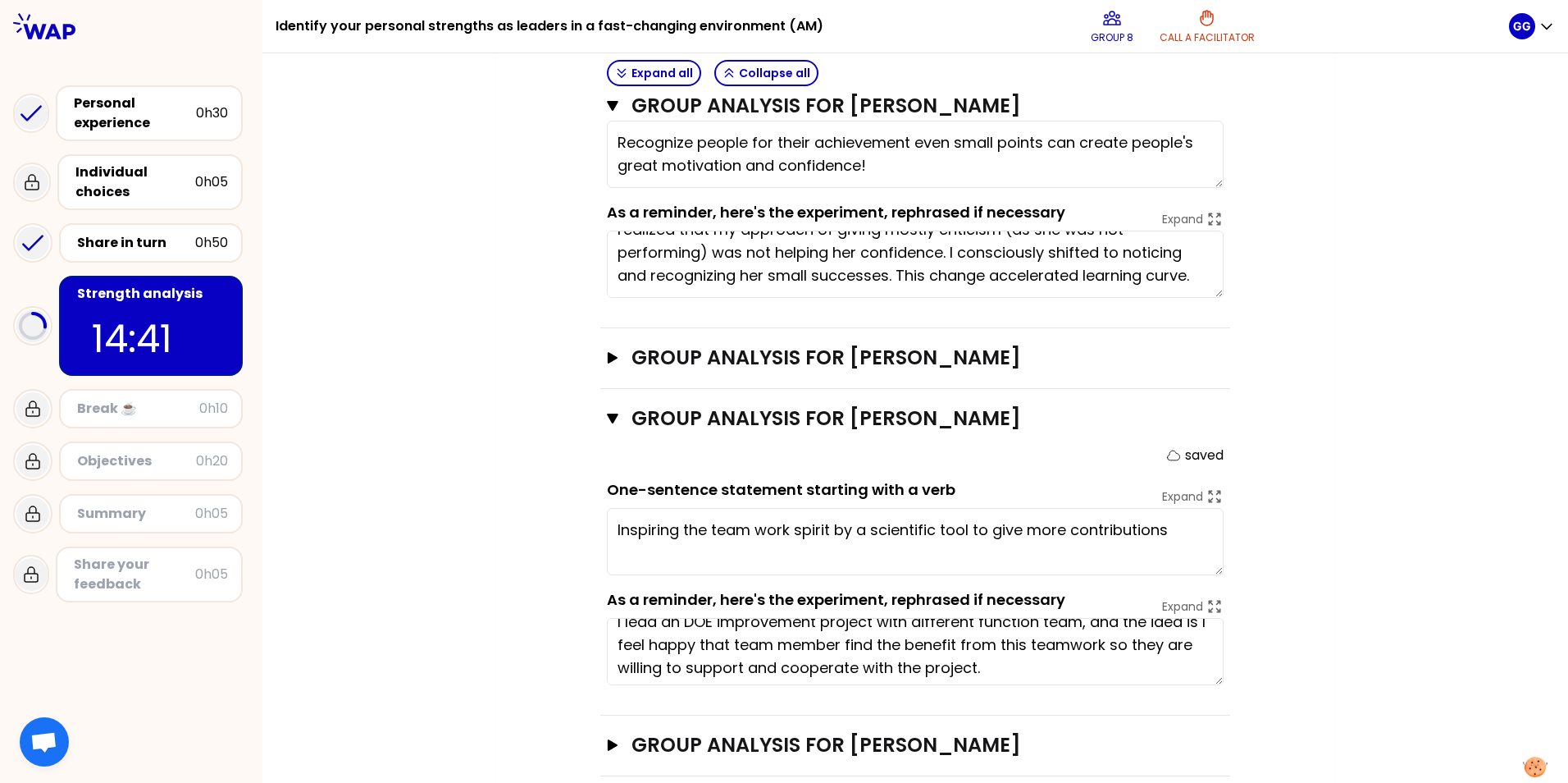
scroll to position [23, 0]
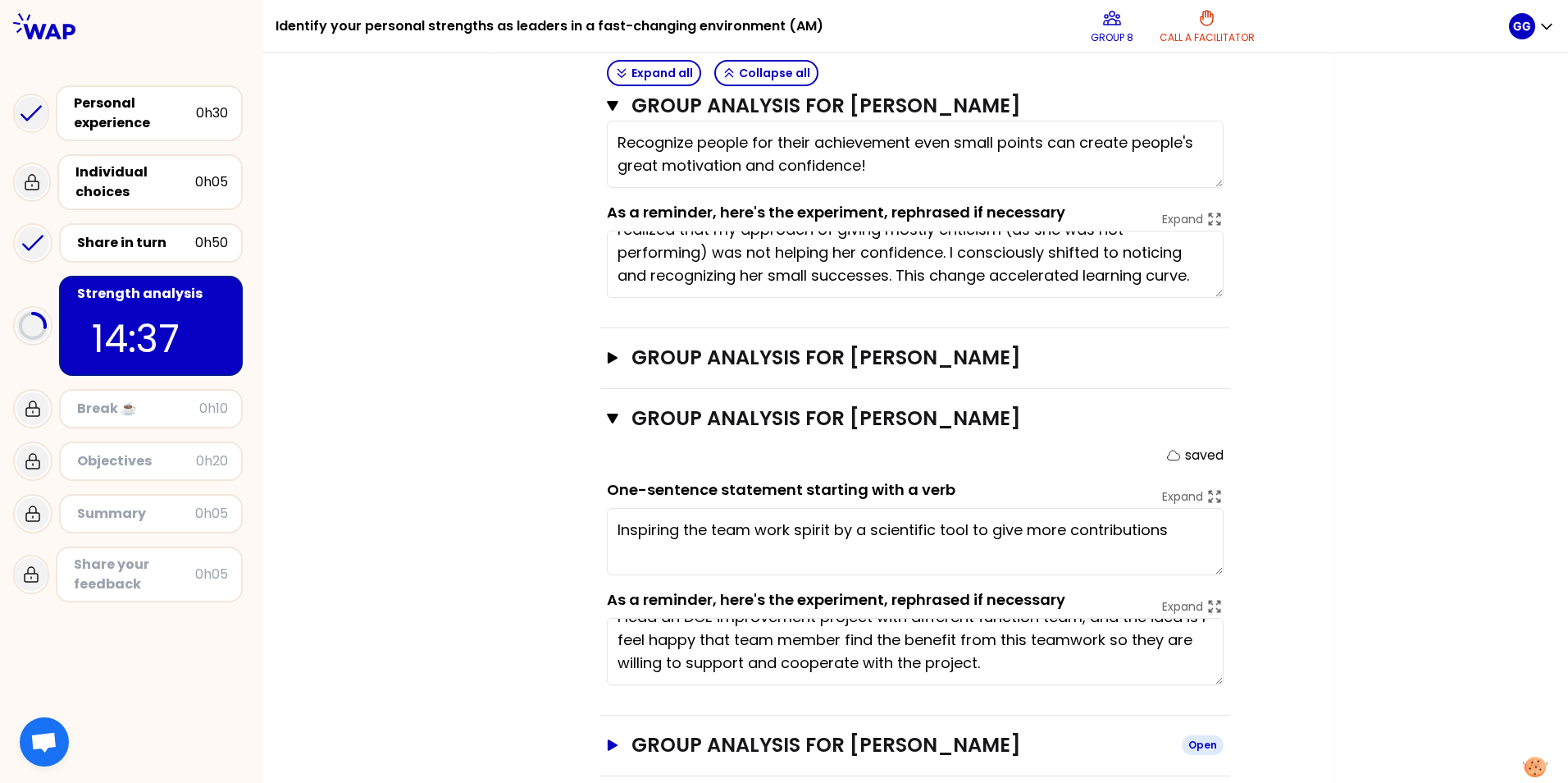
click at [606, 487] on icon "button" at bounding box center [612, 746] width 13 height 12
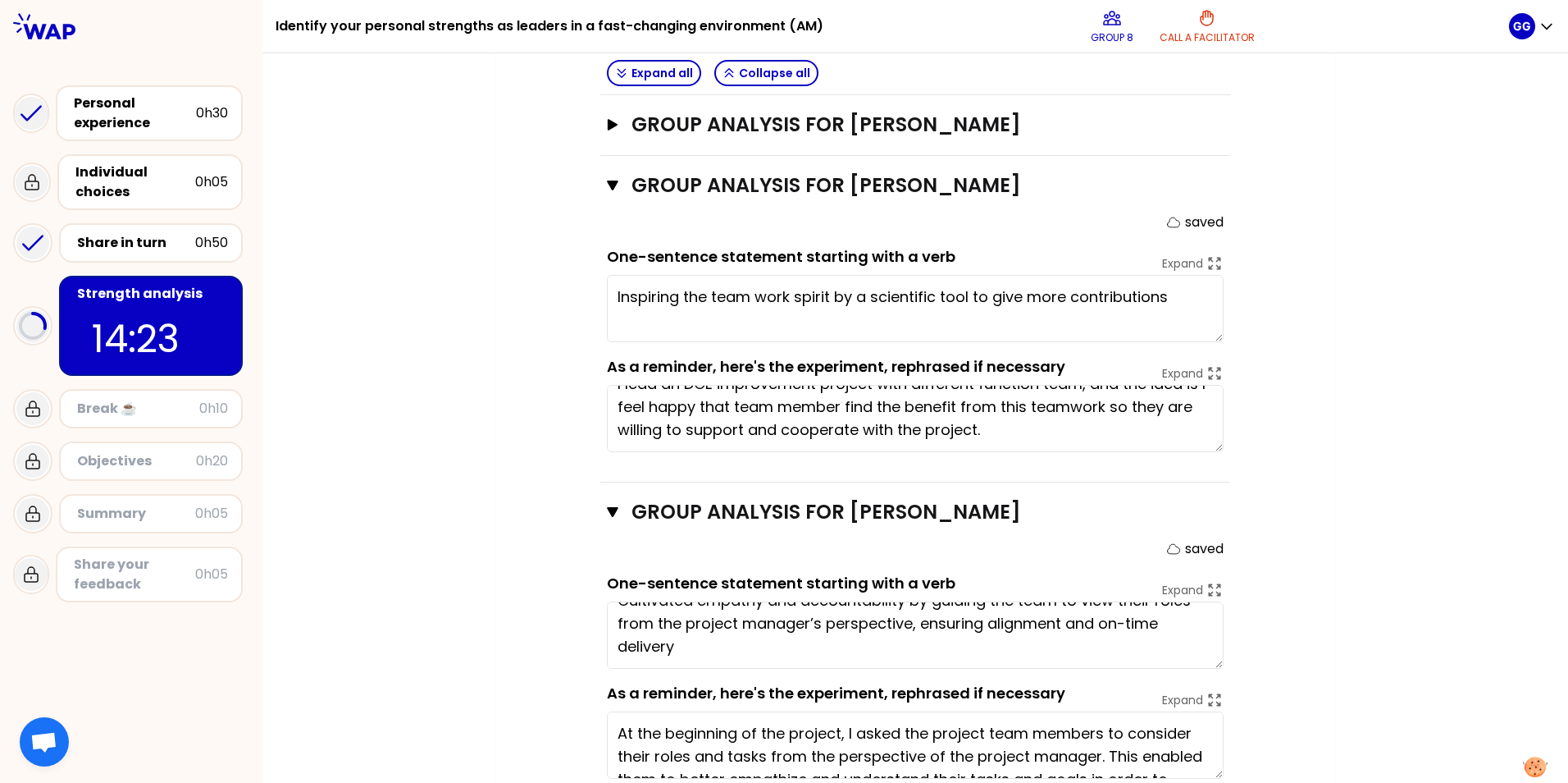
scroll to position [1006, 0]
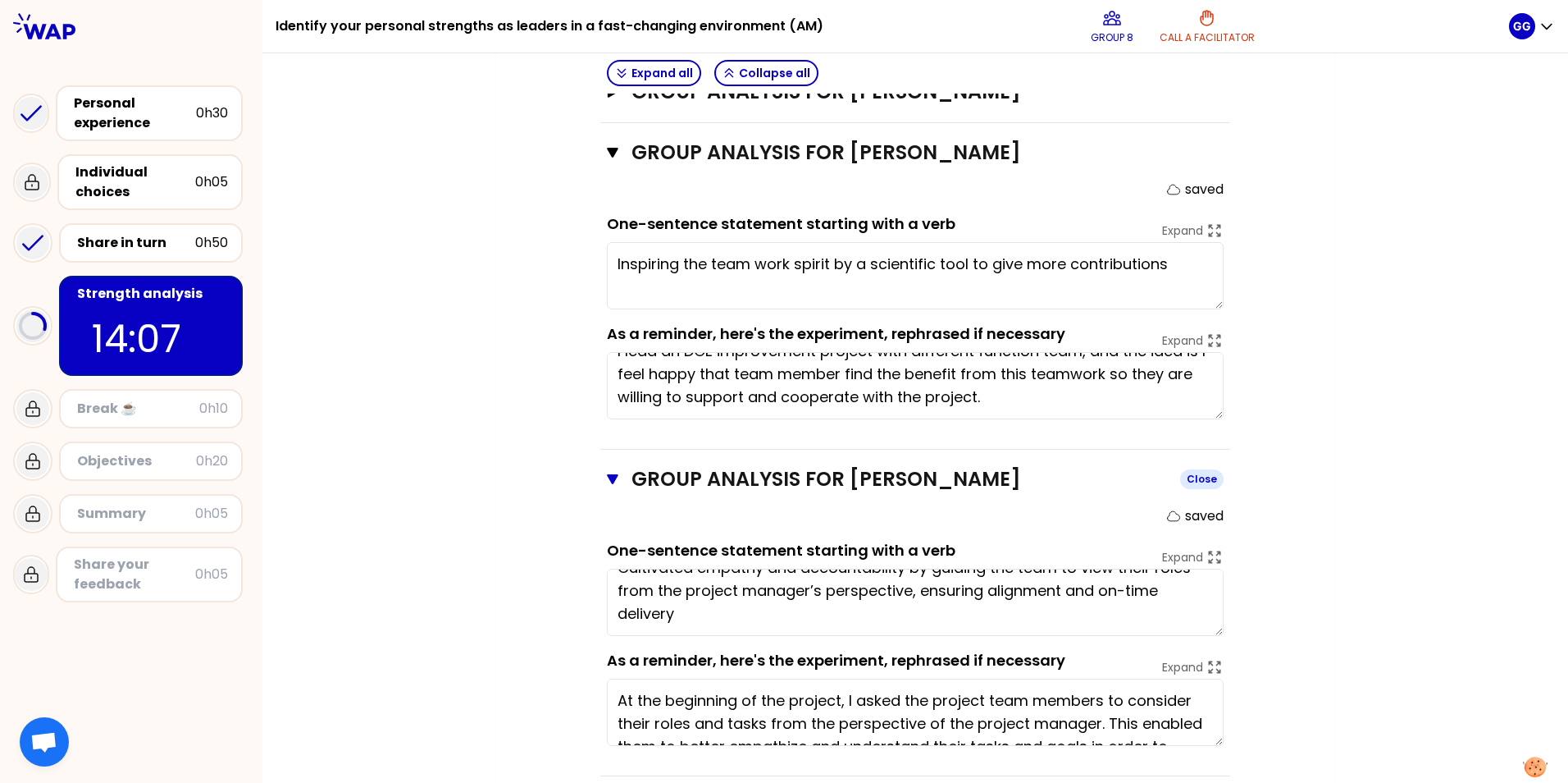
click at [608, 474] on icon "button" at bounding box center [613, 479] width 12 height 10
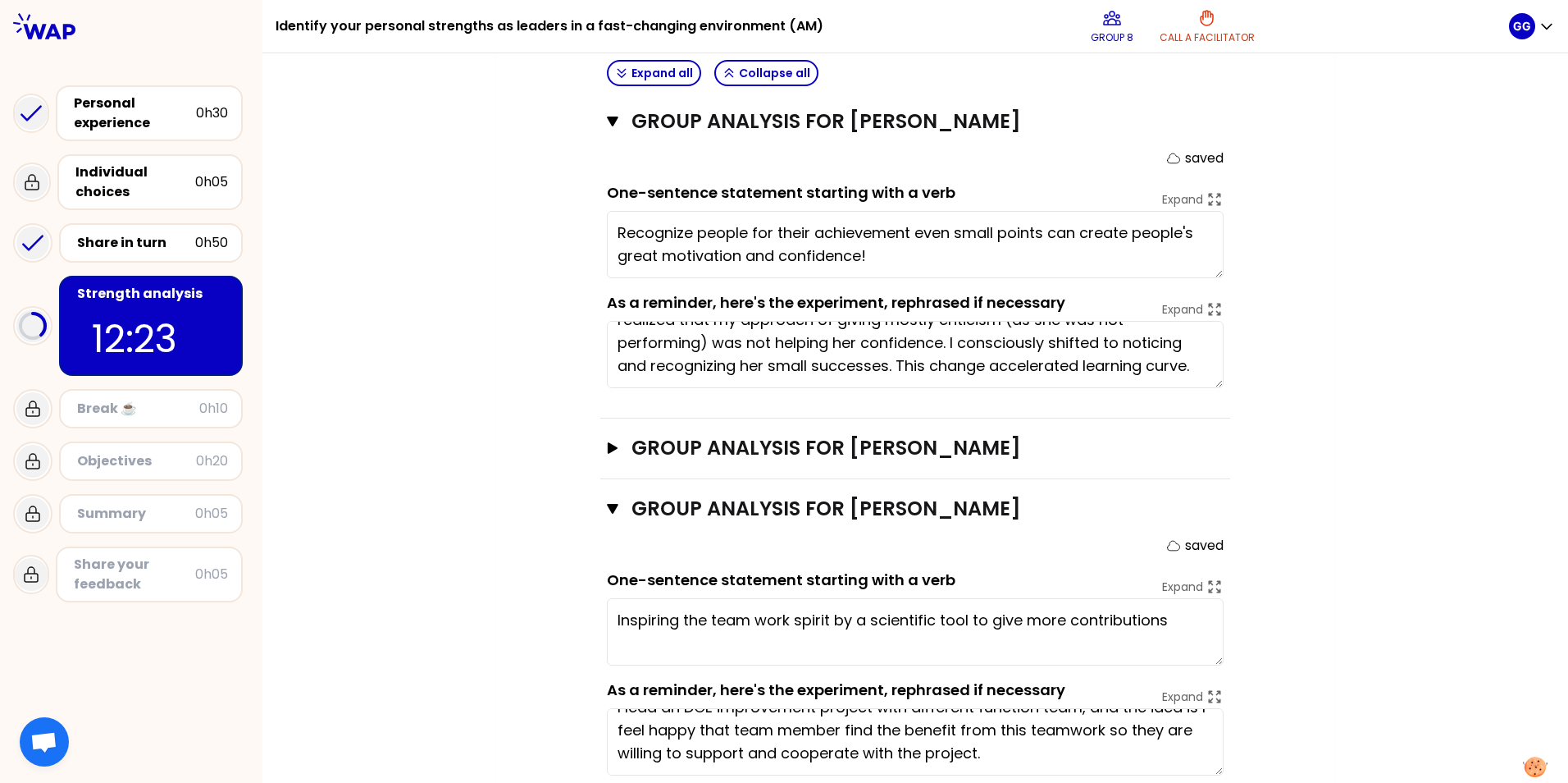
scroll to position [740, 0]
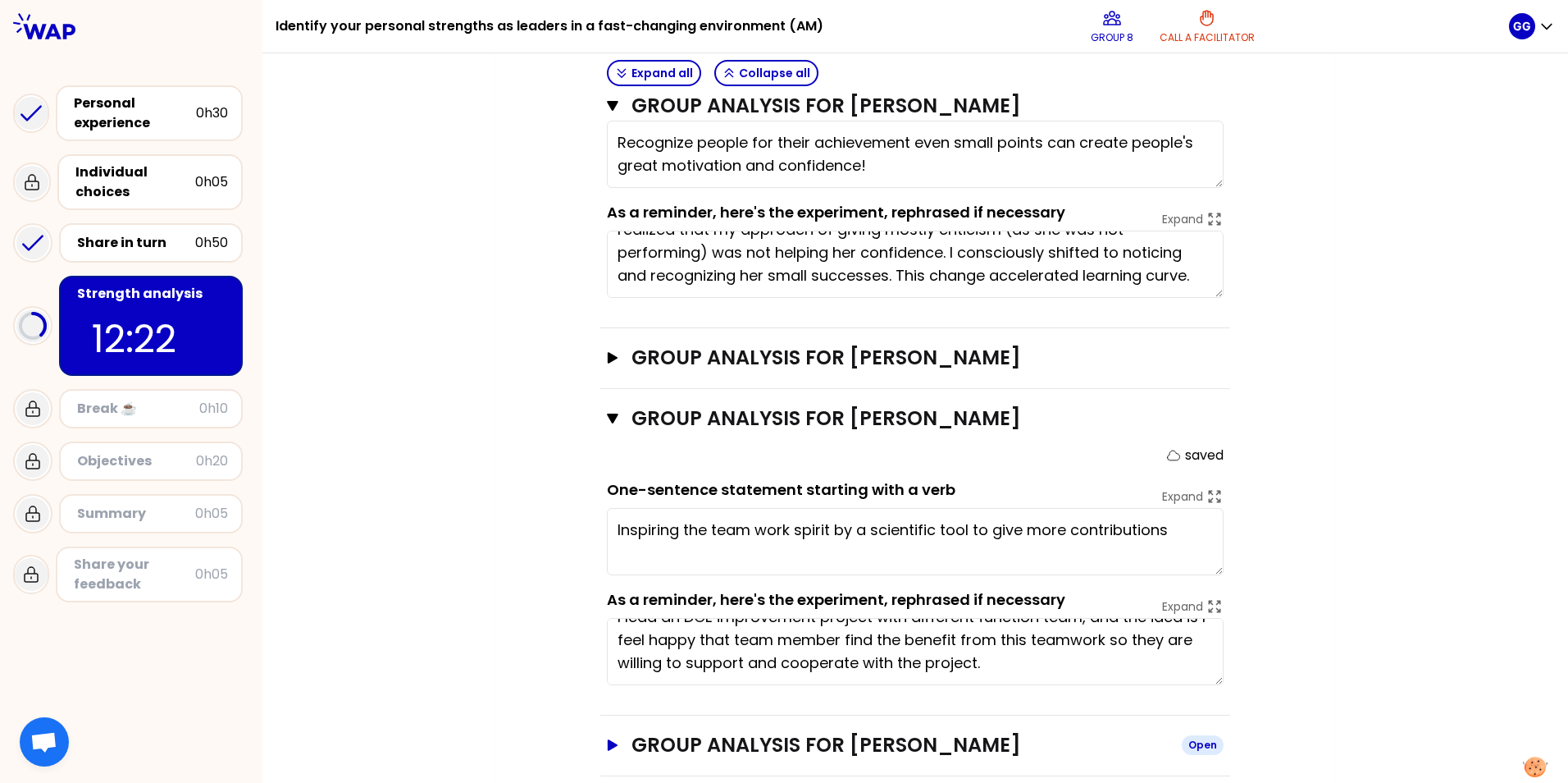
click at [608, 487] on icon "button" at bounding box center [613, 746] width 10 height 12
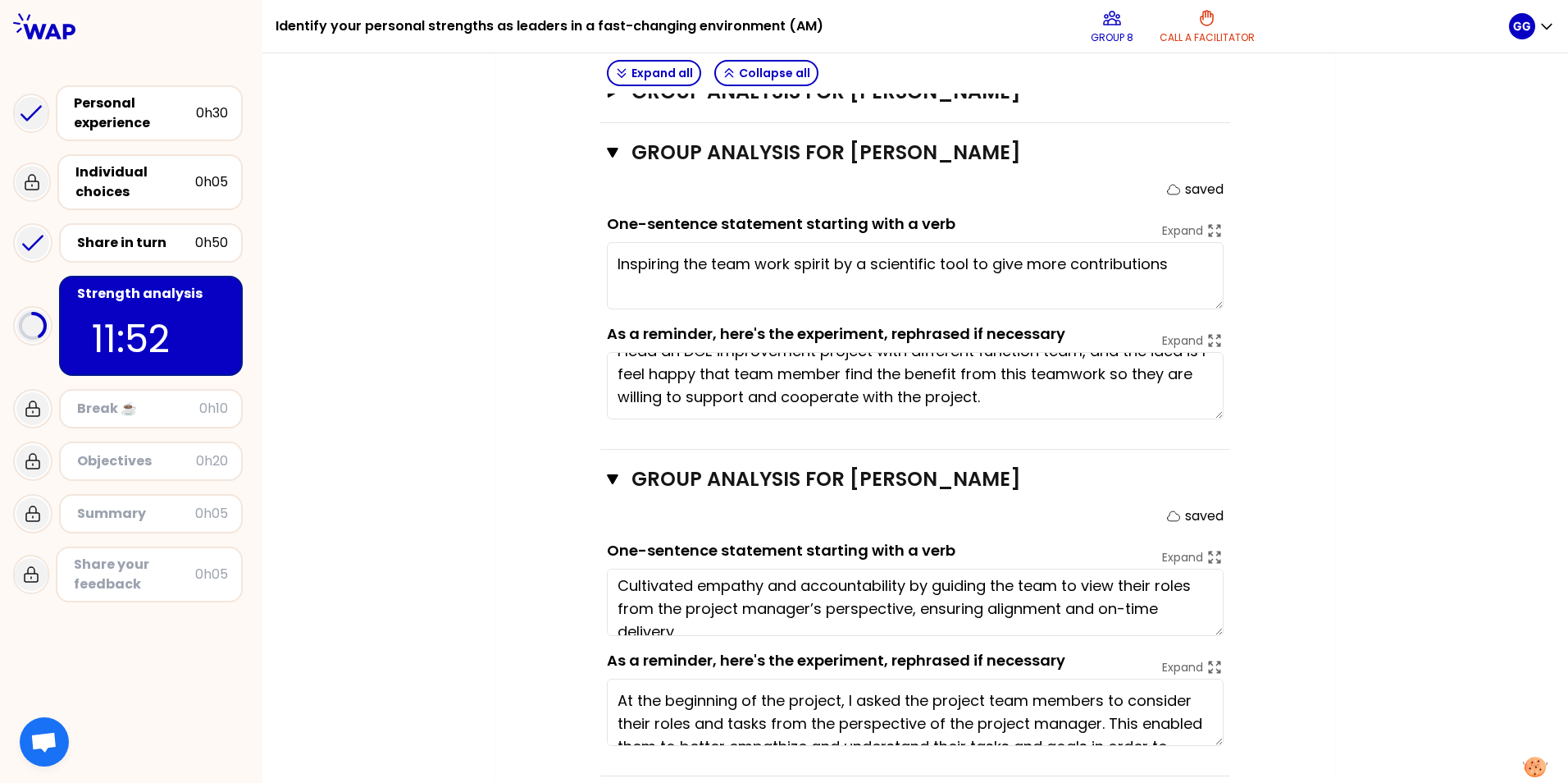
scroll to position [0, 0]
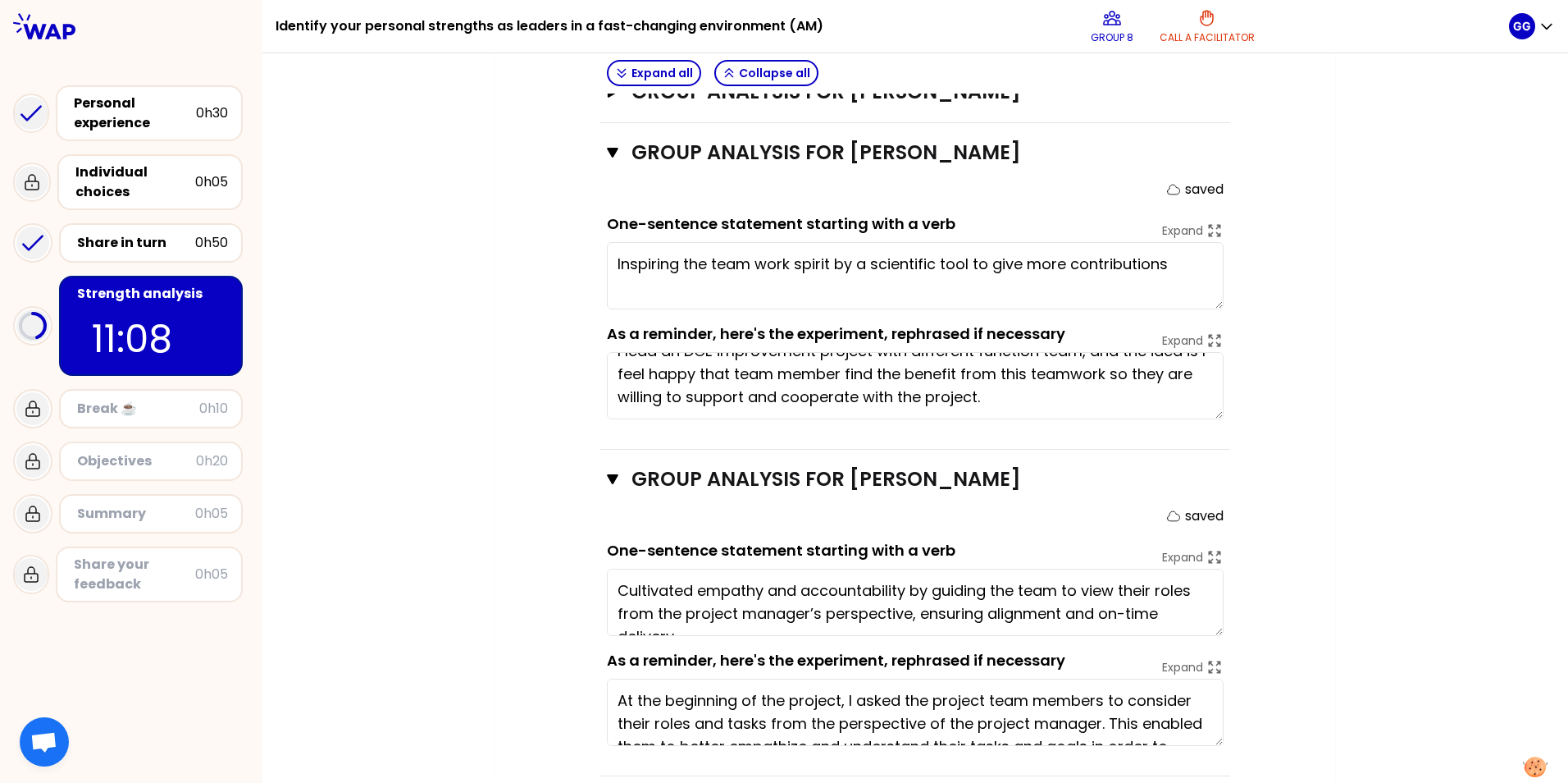
type textarea "Recognize people for their achievement even small points can create people's gr…"
click at [607, 472] on icon "button" at bounding box center [613, 478] width 12 height 13
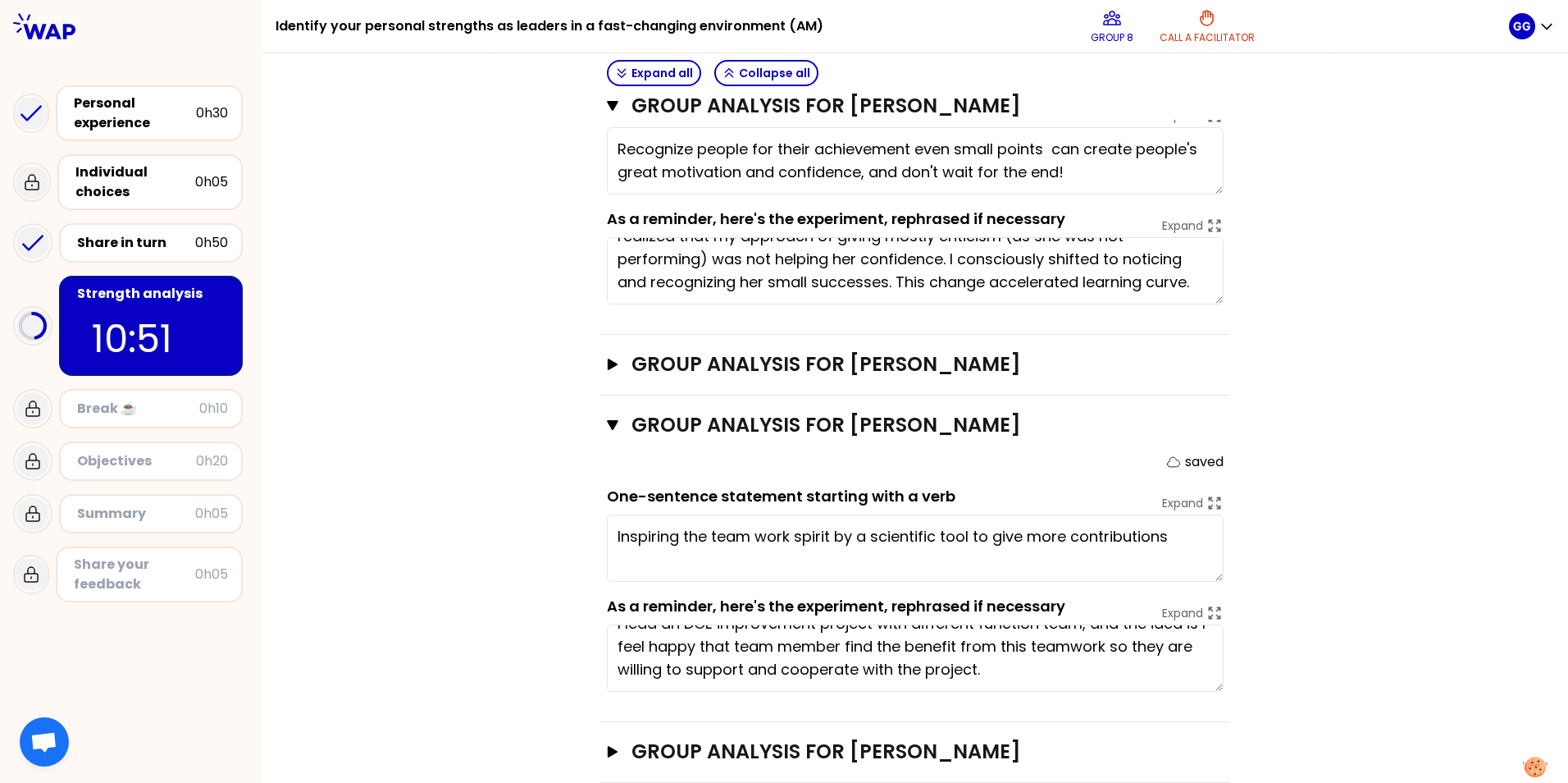
scroll to position [740, 0]
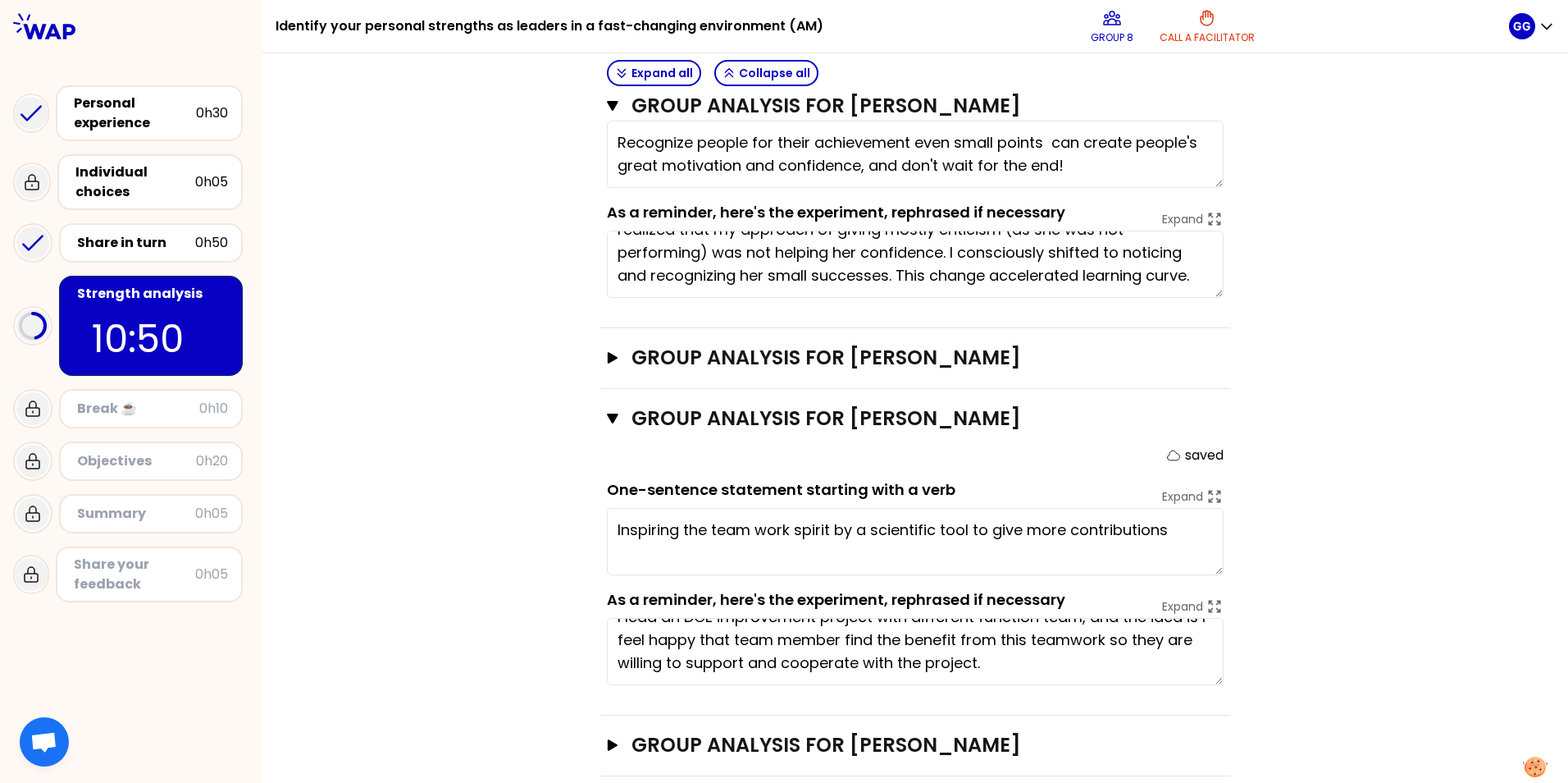
click at [1043, 487] on textarea "Inspiring the team work spirit by a scientific tool to give more contributions" at bounding box center [916, 541] width 617 height 67
drag, startPoint x: 782, startPoint y: 538, endPoint x: 593, endPoint y: 505, distance: 191.9
click at [593, 487] on div "Objectives # As a group, identify the strength behind each experience that help…" at bounding box center [916, 123] width 775 height 1305
click at [1043, 487] on div "My group number: 8 Objectives # As a group, identify the strength behind each e…" at bounding box center [915, 107] width 1306 height 1403
click at [614, 345] on button "Group analysis for [PERSON_NAME] Open" at bounding box center [916, 358] width 617 height 27
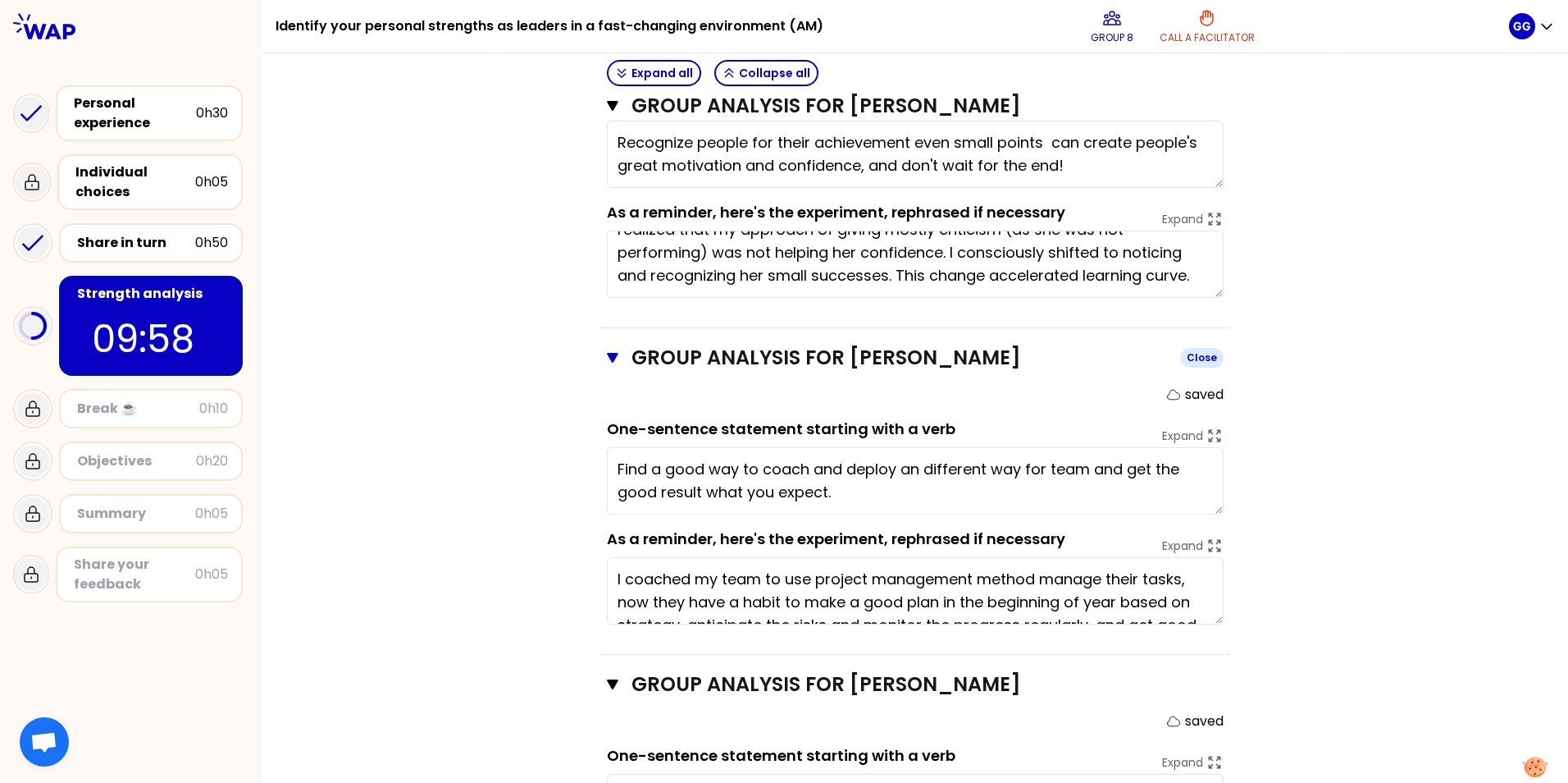
click at [613, 345] on button "Group analysis for [PERSON_NAME] Close" at bounding box center [916, 358] width 617 height 27
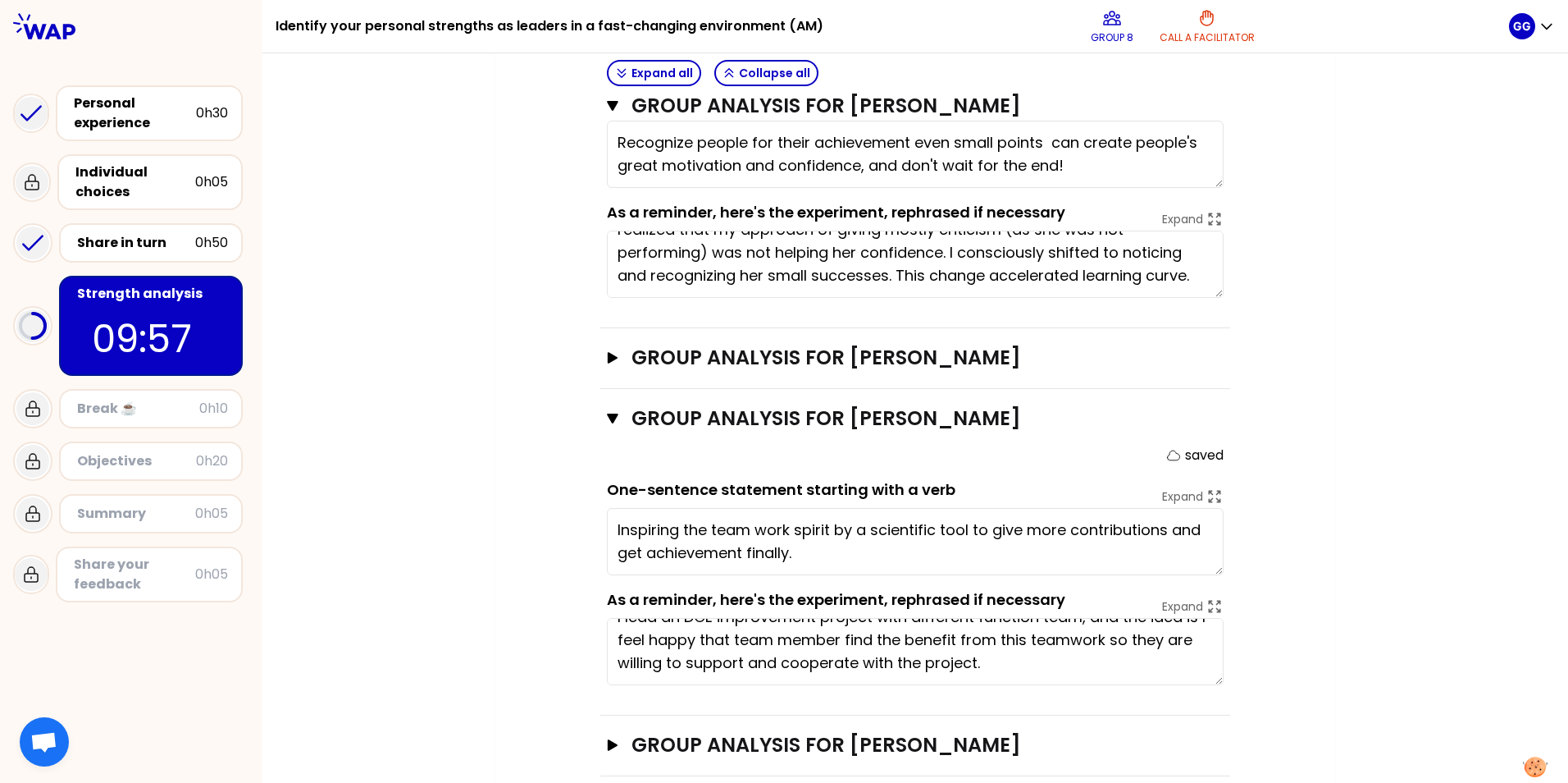
click at [671, 487] on textarea "Inspiring the team work spirit by a scientific tool to give more contributions …" at bounding box center [916, 541] width 617 height 67
click at [606, 352] on icon "button" at bounding box center [612, 358] width 13 height 12
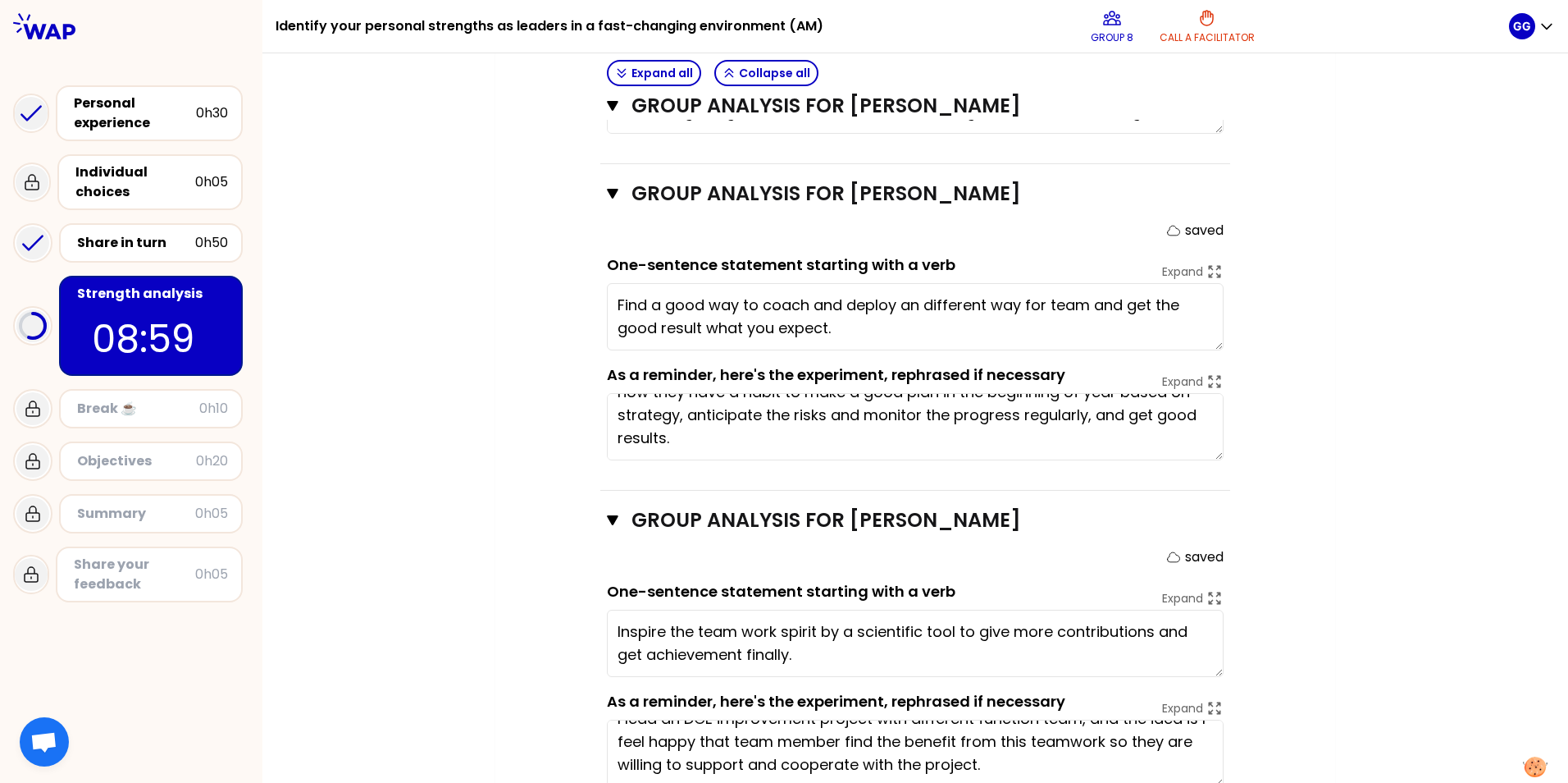
scroll to position [986, 0]
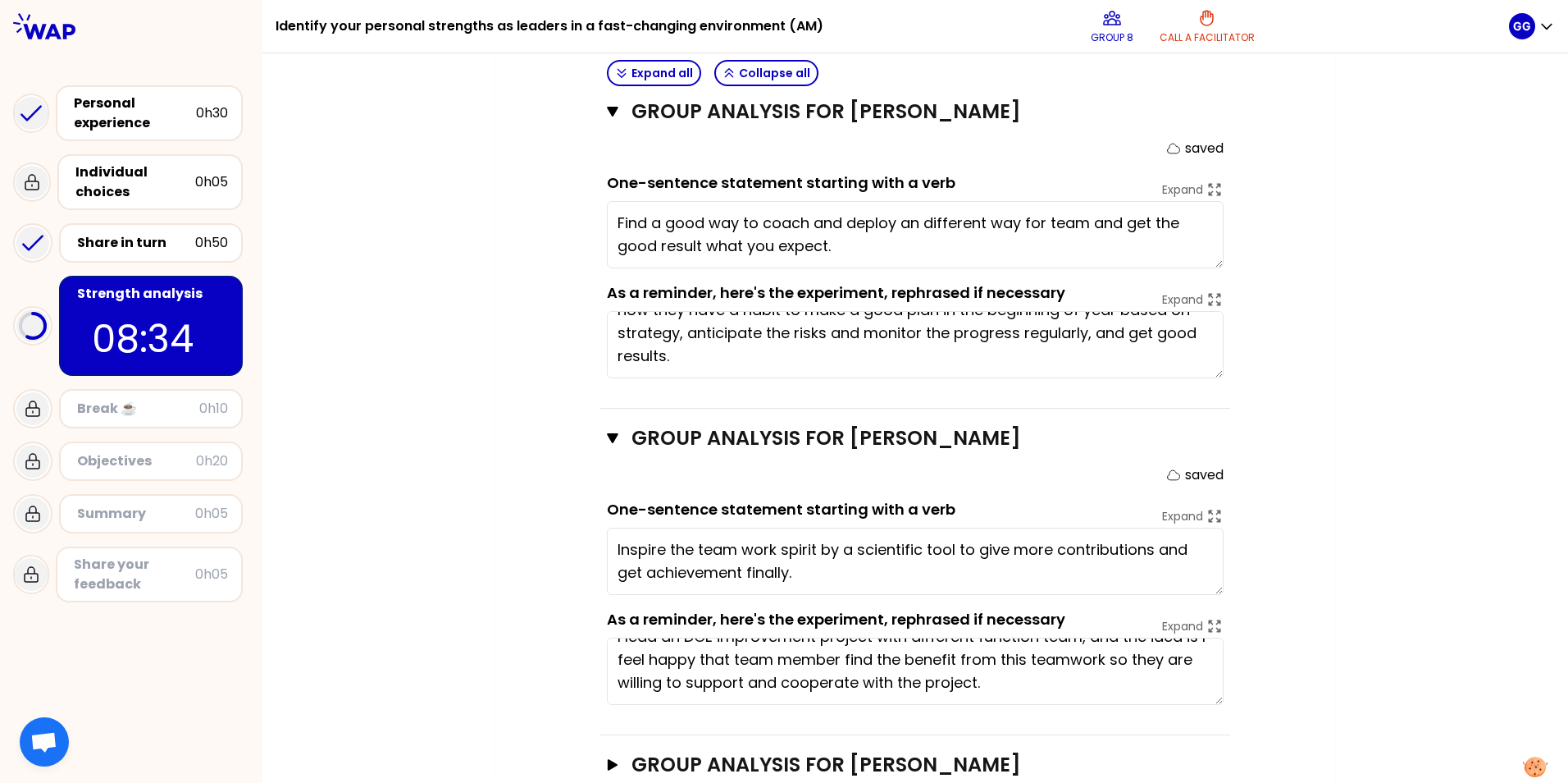
click at [739, 487] on textarea "Inspire the team work spirit by a scientific tool to give more contributions an…" at bounding box center [916, 561] width 617 height 67
click at [771, 487] on textarea "Inspire the team work spirit by a scientific tool to give more contributions an…" at bounding box center [916, 561] width 617 height 67
type textarea "Inspire the team work spirit by a scientific tool to give more contributions an…"
drag, startPoint x: 611, startPoint y: 520, endPoint x: 943, endPoint y: 552, distance: 333.5
click at [943, 487] on textarea "Inspire the team work spirit by a scientific tool to give more contributions an…" at bounding box center [916, 561] width 617 height 67
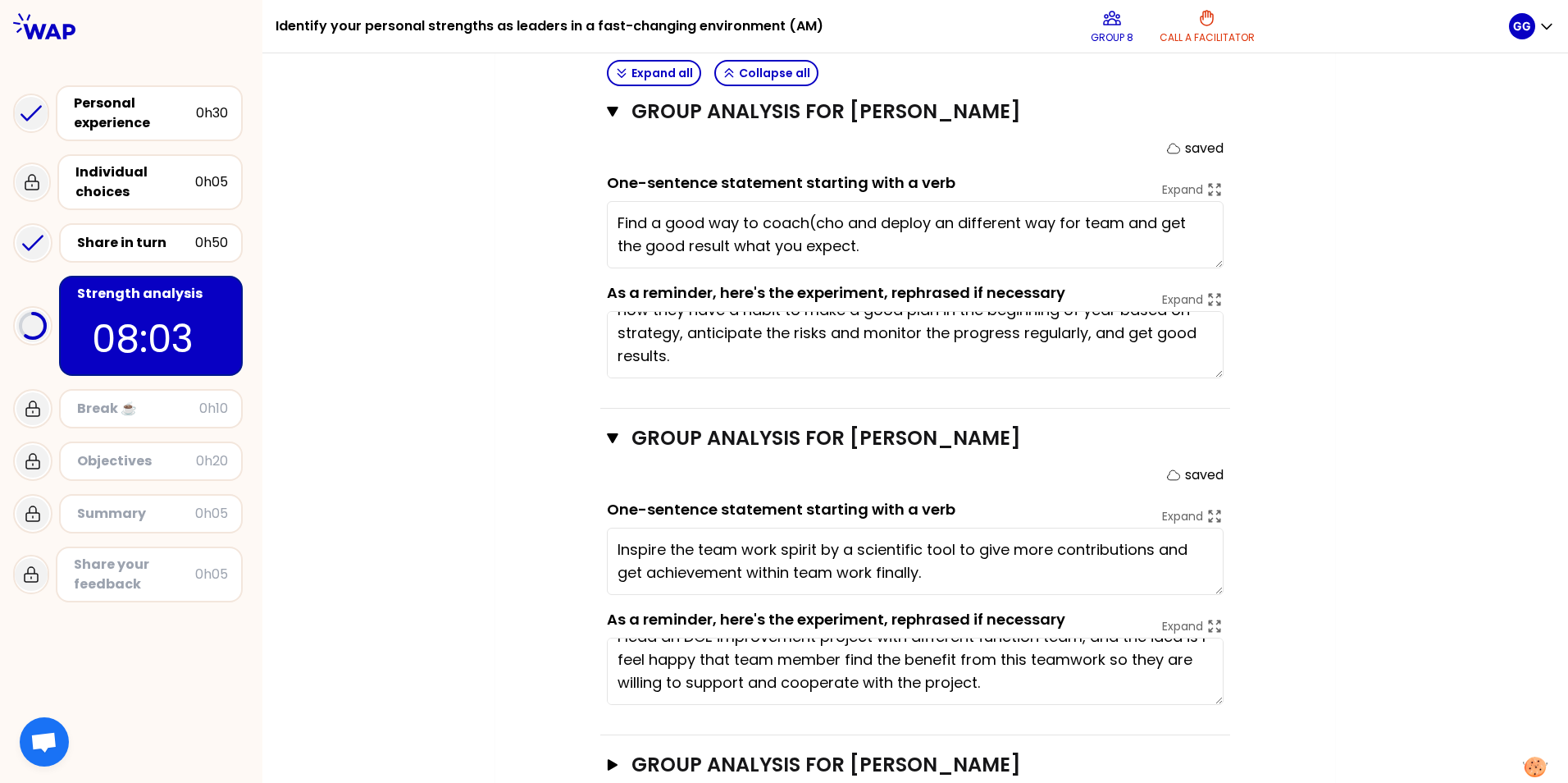
type textarea "Find a good way to coach(choose and deploy an different way for team and get th…"
type textarea "Inspire the team work spirit by a scientific tool to give more contributions an…"
type textarea "Find a good way to coach(choose the ri and deploy an different way for team and…"
click at [785, 487] on textarea "Inspire the team work spirit by a scientific tool to give more contributions an…" at bounding box center [916, 561] width 617 height 67
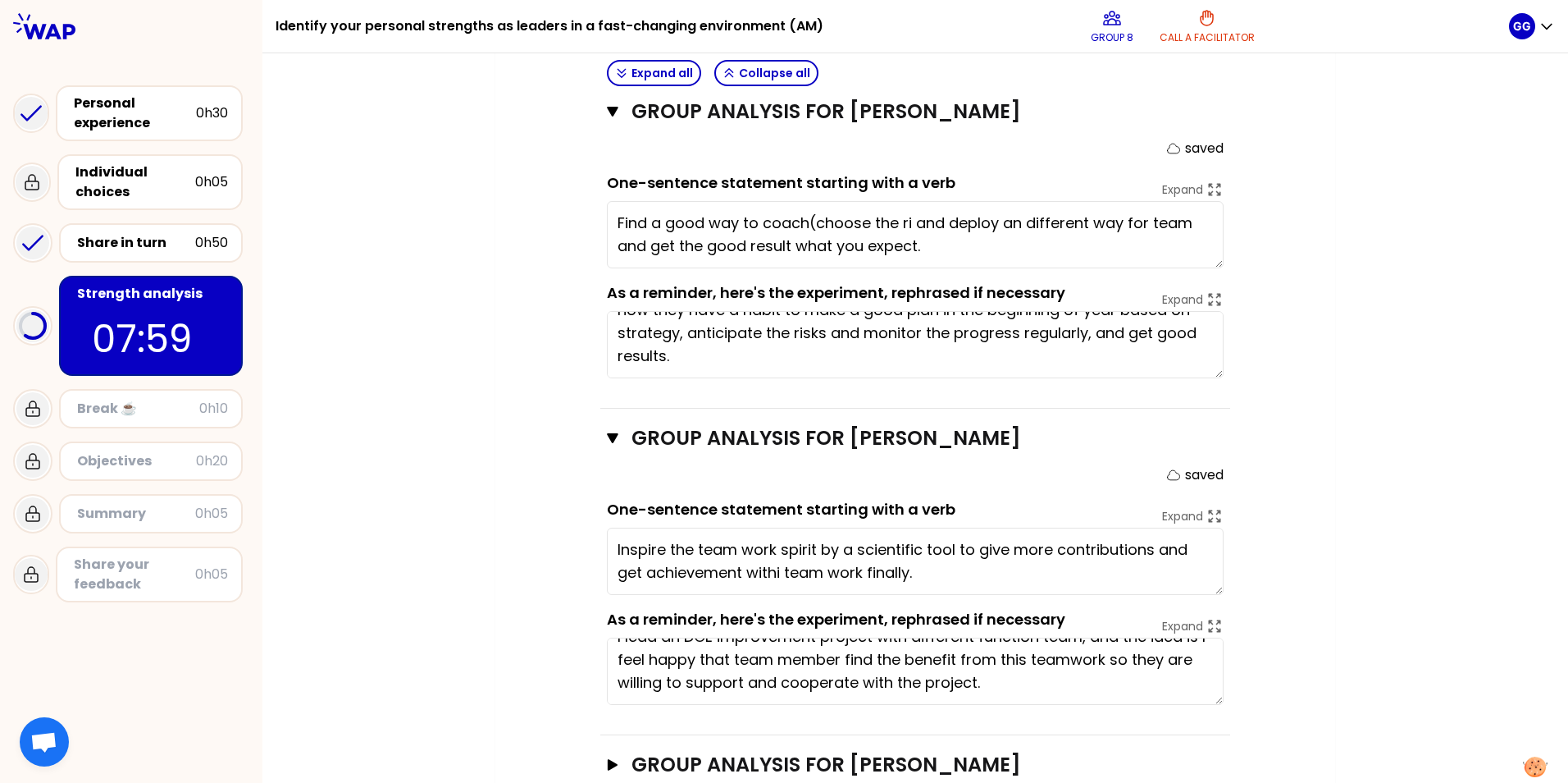
type textarea "Inspire the team work spirit by a scientific tool to give more contributions an…"
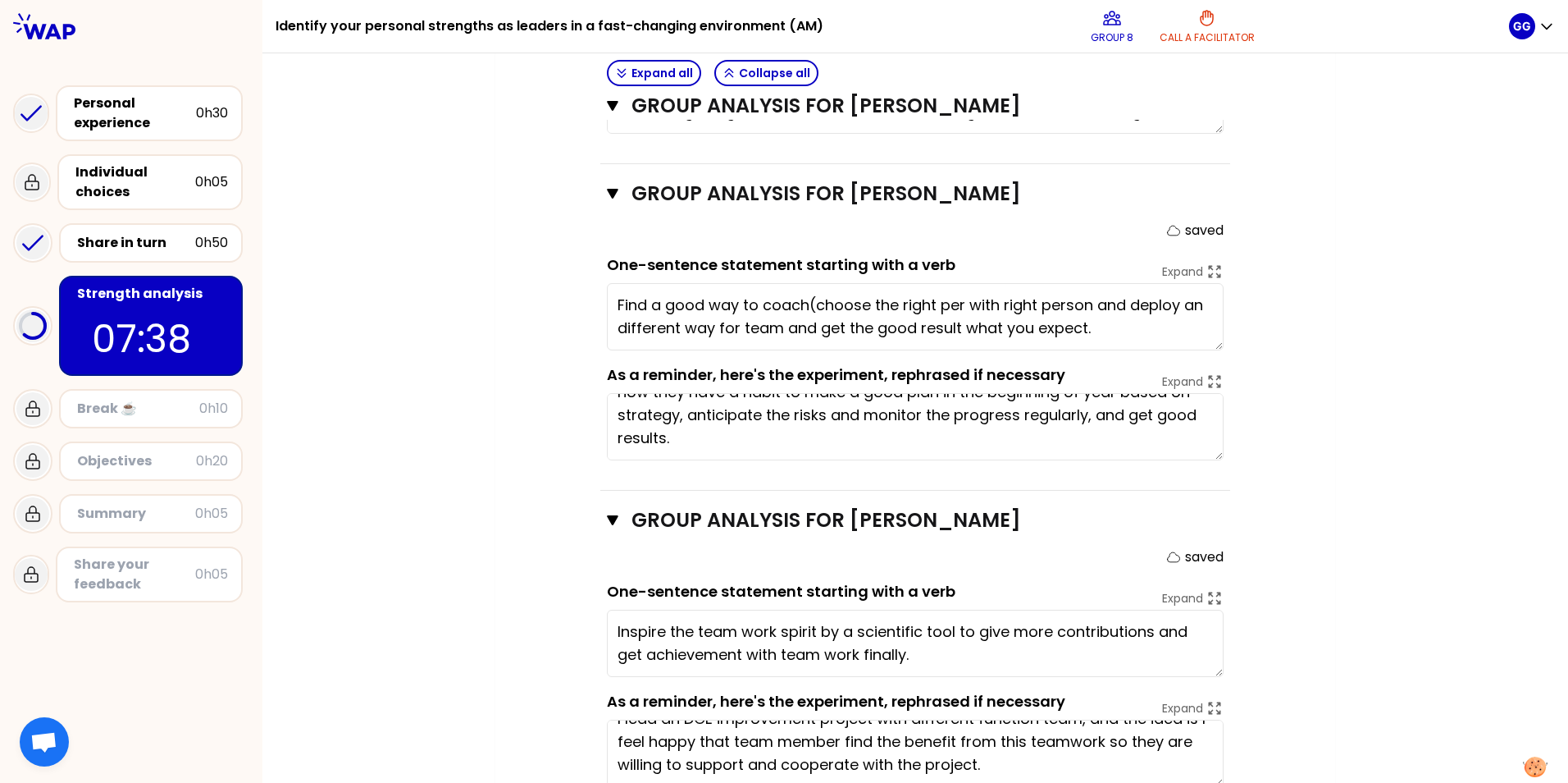
type textarea "Find a good way to coach(choose the right pers with right person and deploy an …"
type textarea "Inspire the team work spirit by a scientific tool to give more contributions an…"
type textarea "Find a good way to coach(choose the right person with right method) and deploy …"
drag, startPoint x: 853, startPoint y: 629, endPoint x: 744, endPoint y: 630, distance: 109.0
click at [744, 487] on textarea "Inspire the team work spirit by a scientific tool to give more contributions an…" at bounding box center [916, 643] width 617 height 67
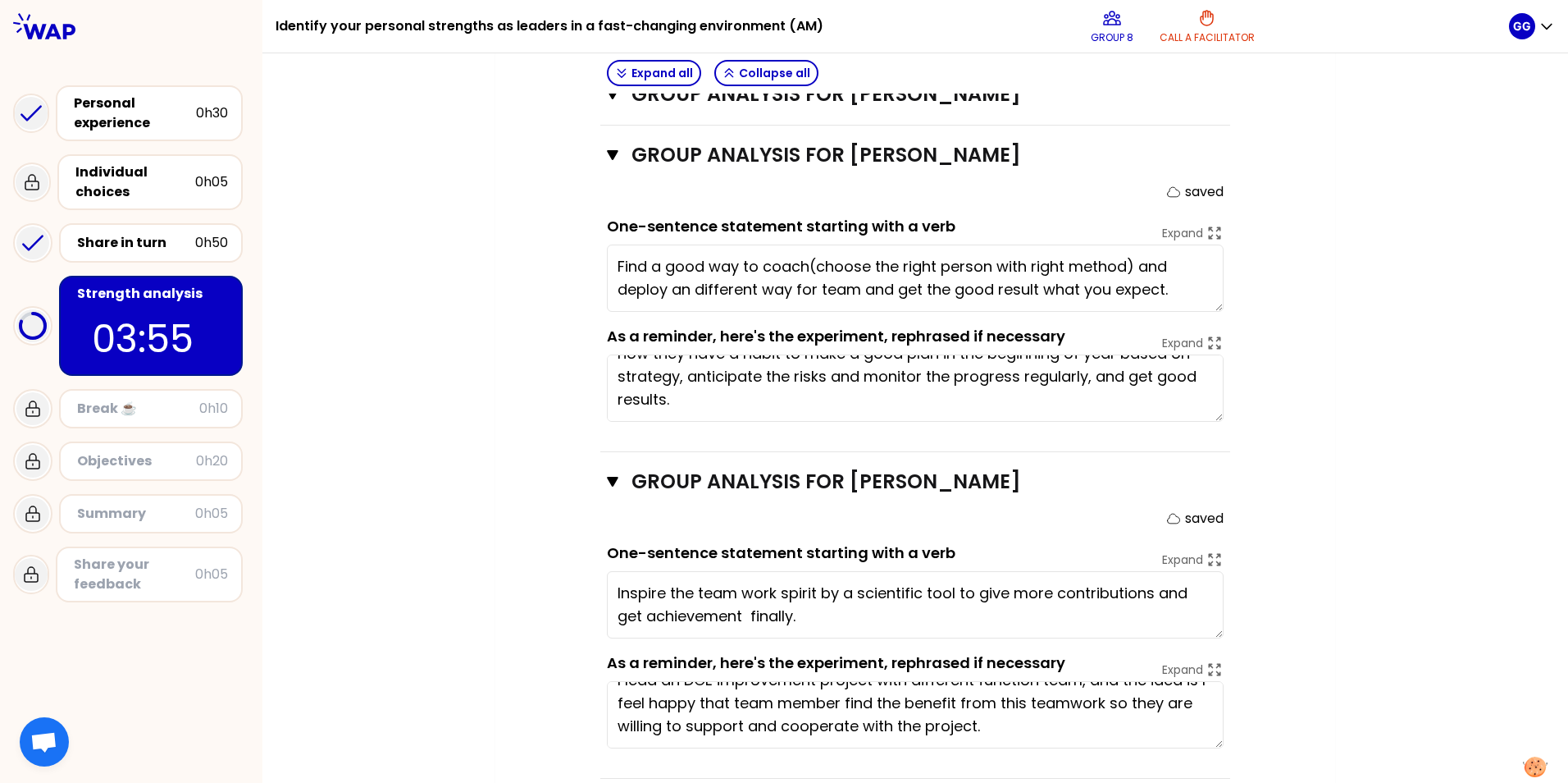
scroll to position [1006, 0]
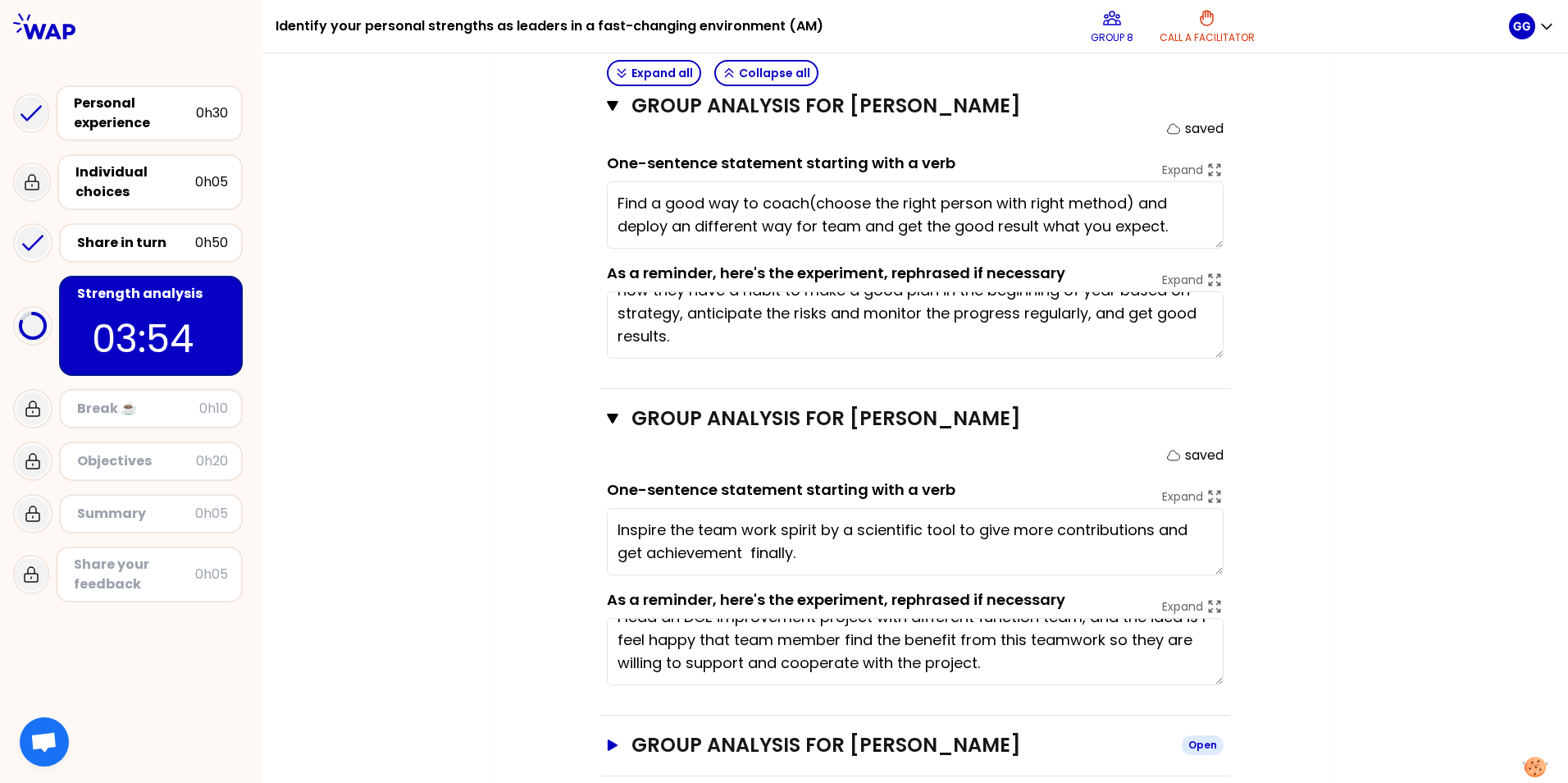
click at [609, 487] on icon "button" at bounding box center [612, 746] width 13 height 12
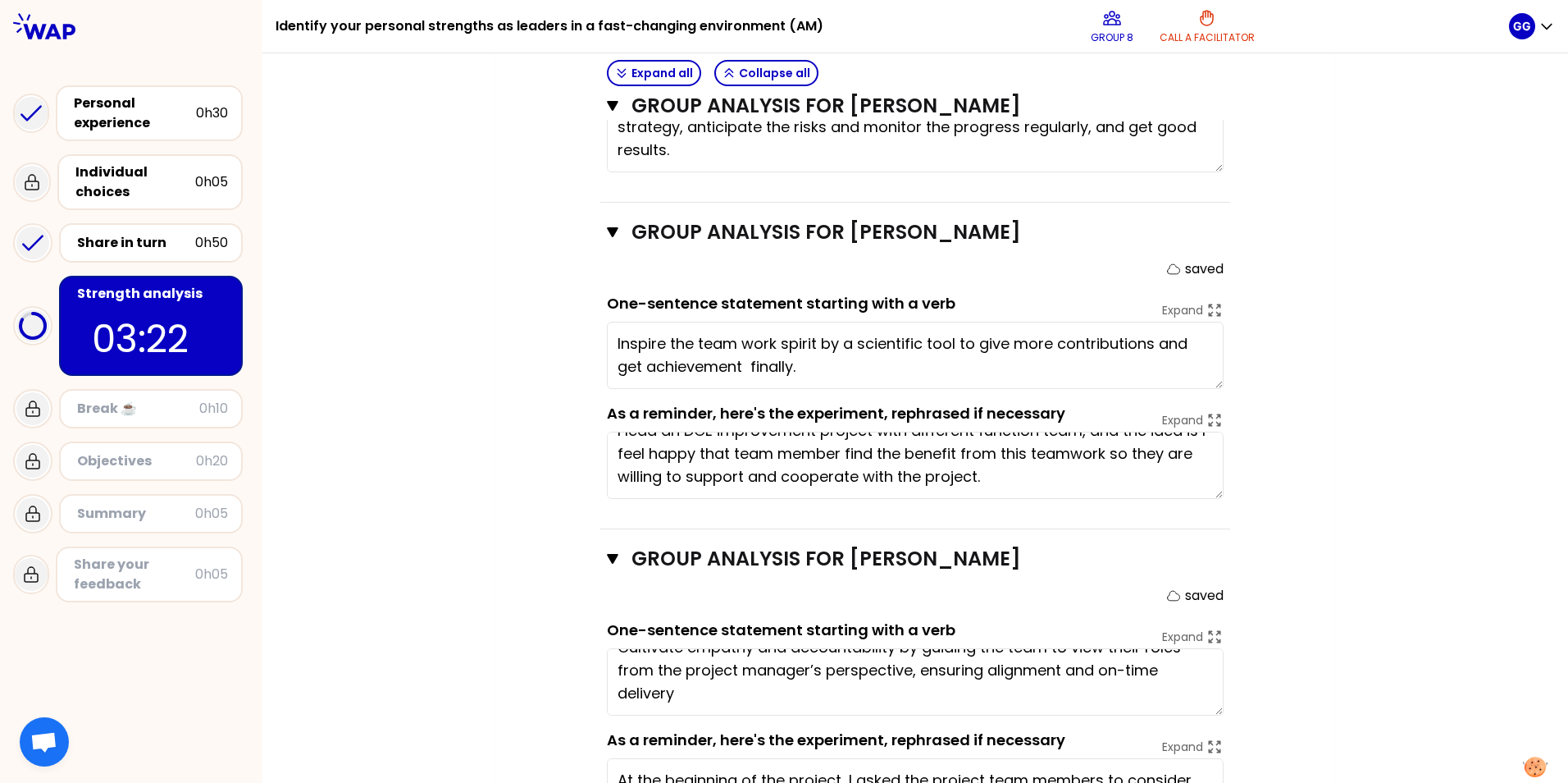
scroll to position [1107, 0]
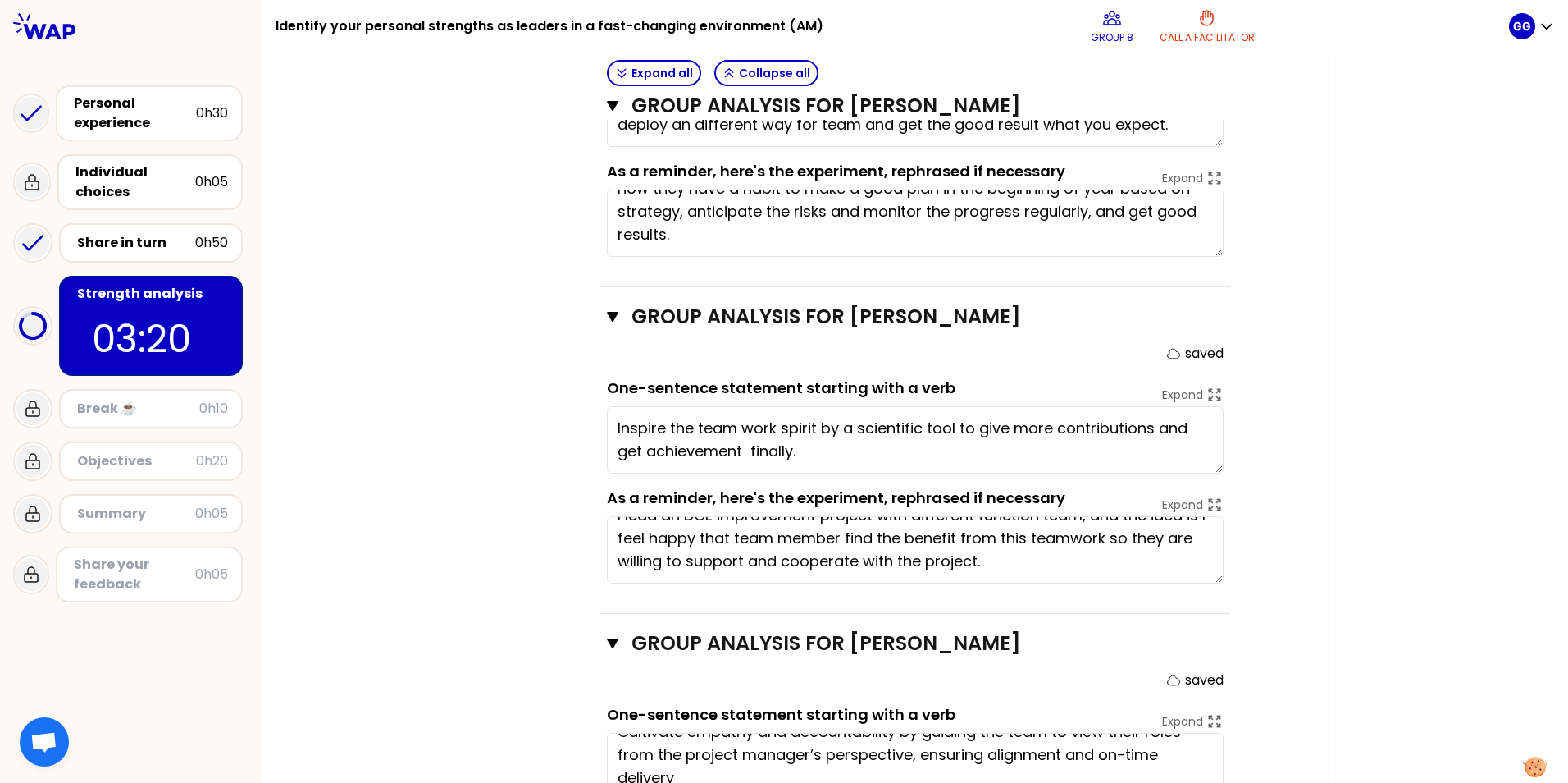
drag, startPoint x: 837, startPoint y: 410, endPoint x: 842, endPoint y: 400, distance: 11.2
click at [837, 409] on textarea "Inspire the team work spirit by a scientific tool to give more contributions an…" at bounding box center [916, 440] width 617 height 67
drag, startPoint x: 847, startPoint y: 400, endPoint x: 814, endPoint y: 399, distance: 33.0
click at [814, 406] on textarea "Inspire the team work spirit by a scientific tool to give more contributions an…" at bounding box center [916, 440] width 617 height 67
type textarea "Inspire the team work spirit to use a scientific tool to give more contribution…"
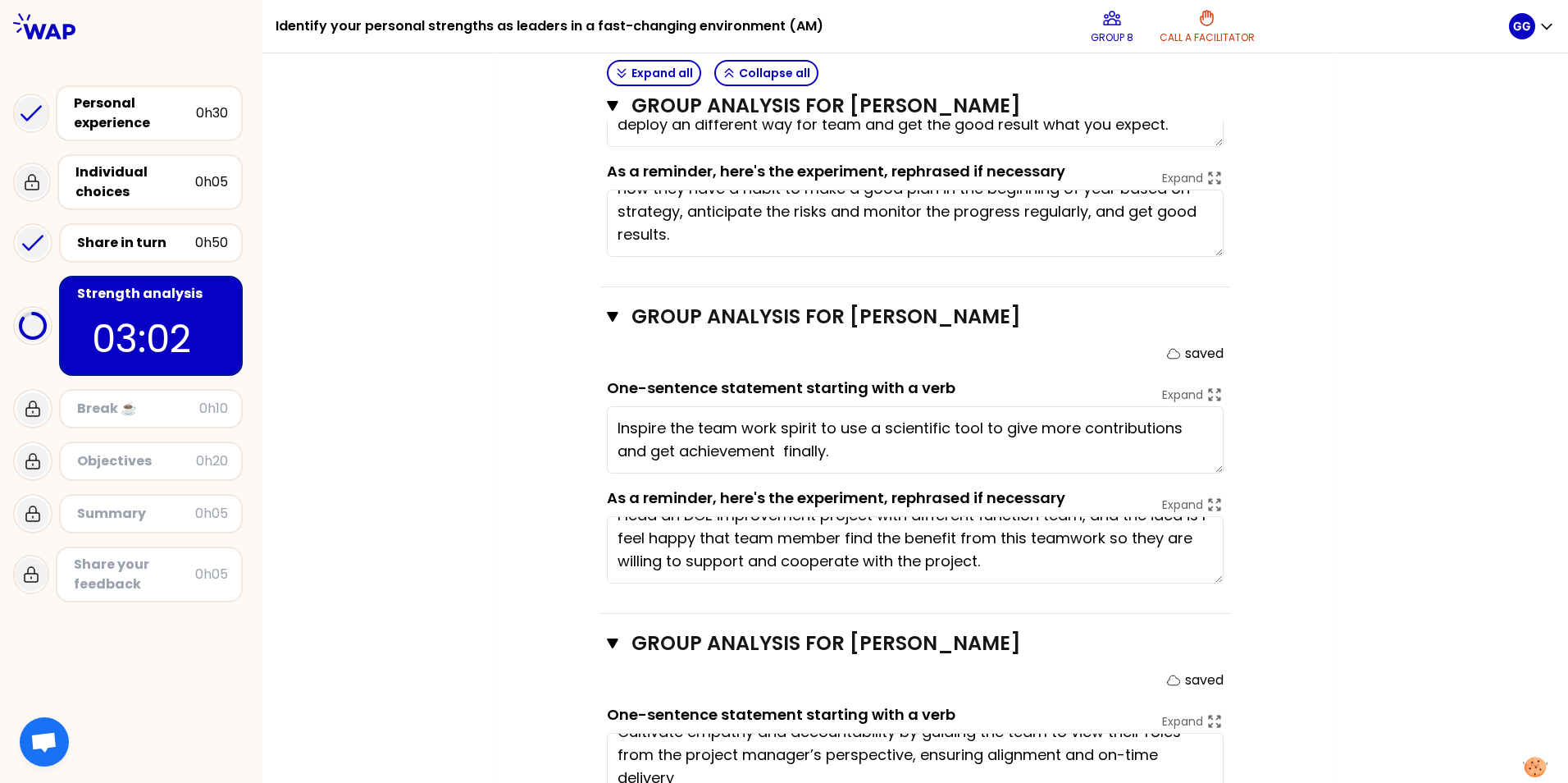
click at [1043, 447] on div "My group number: 8 Objectives # As a group, identify the strength behind each e…" at bounding box center [916, 6] width 840 height 1936
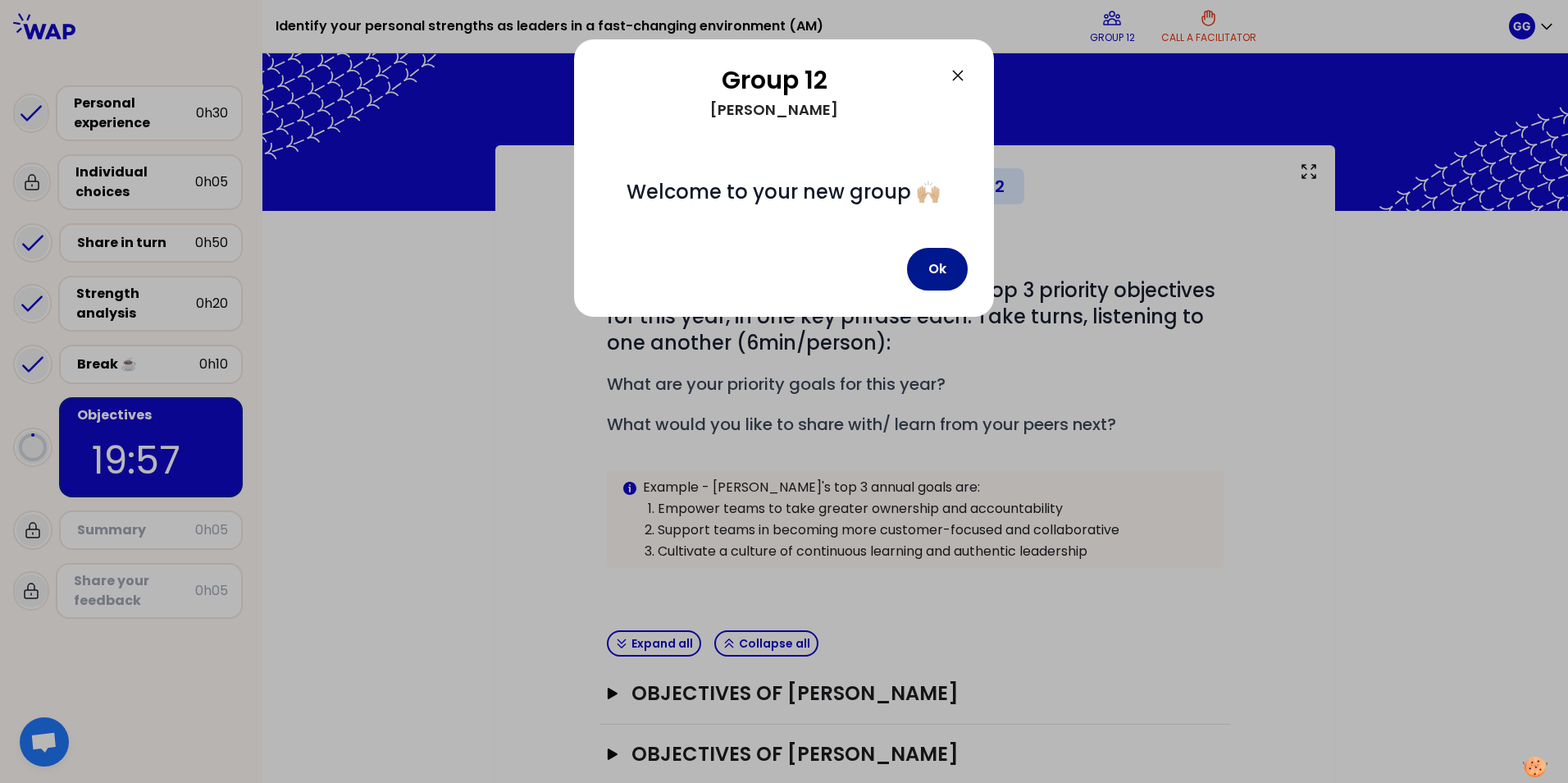
click at [926, 270] on button "Ok" at bounding box center [938, 268] width 61 height 42
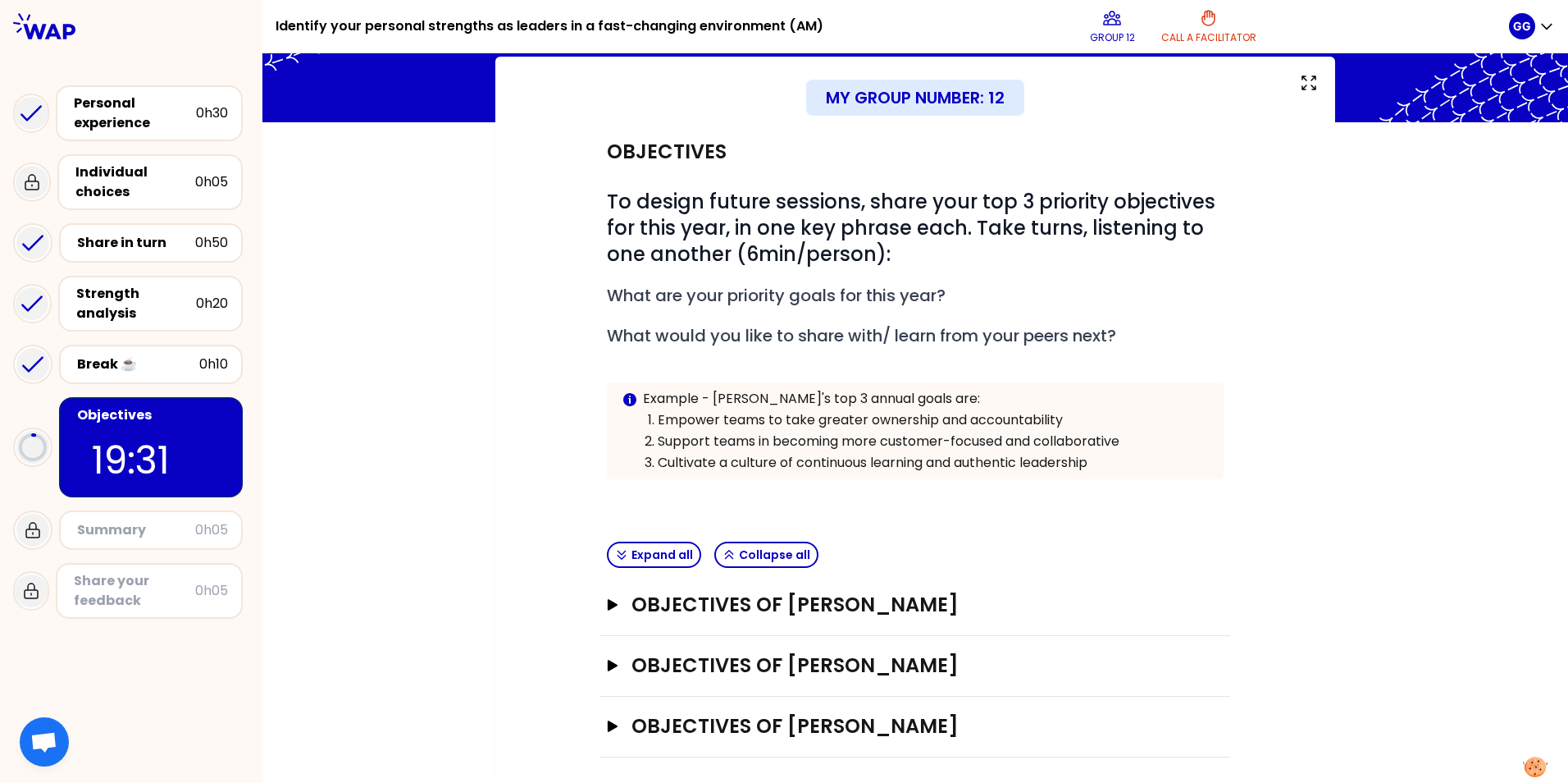
scroll to position [96, 0]
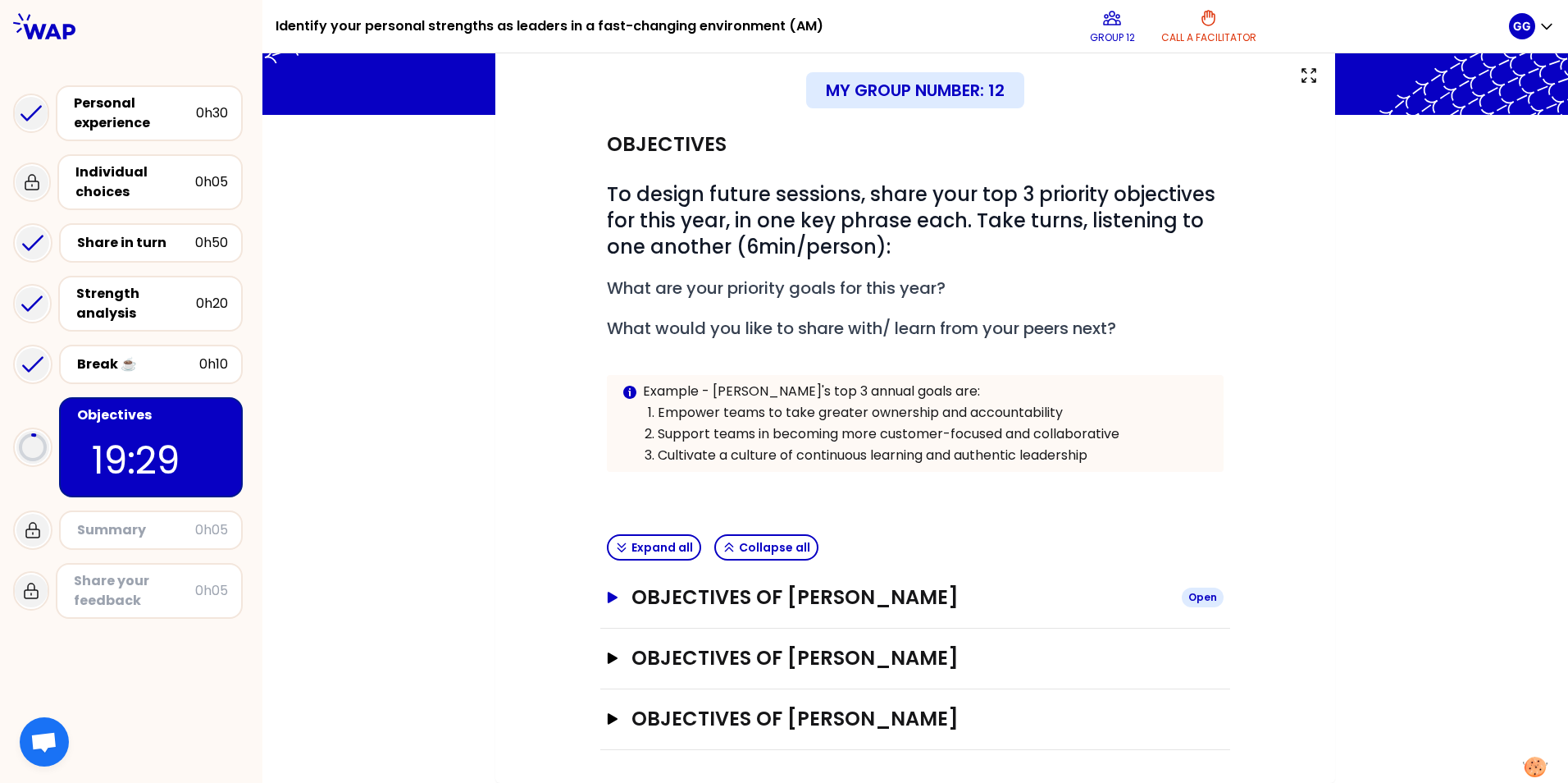
click at [608, 487] on icon "button" at bounding box center [613, 598] width 10 height 12
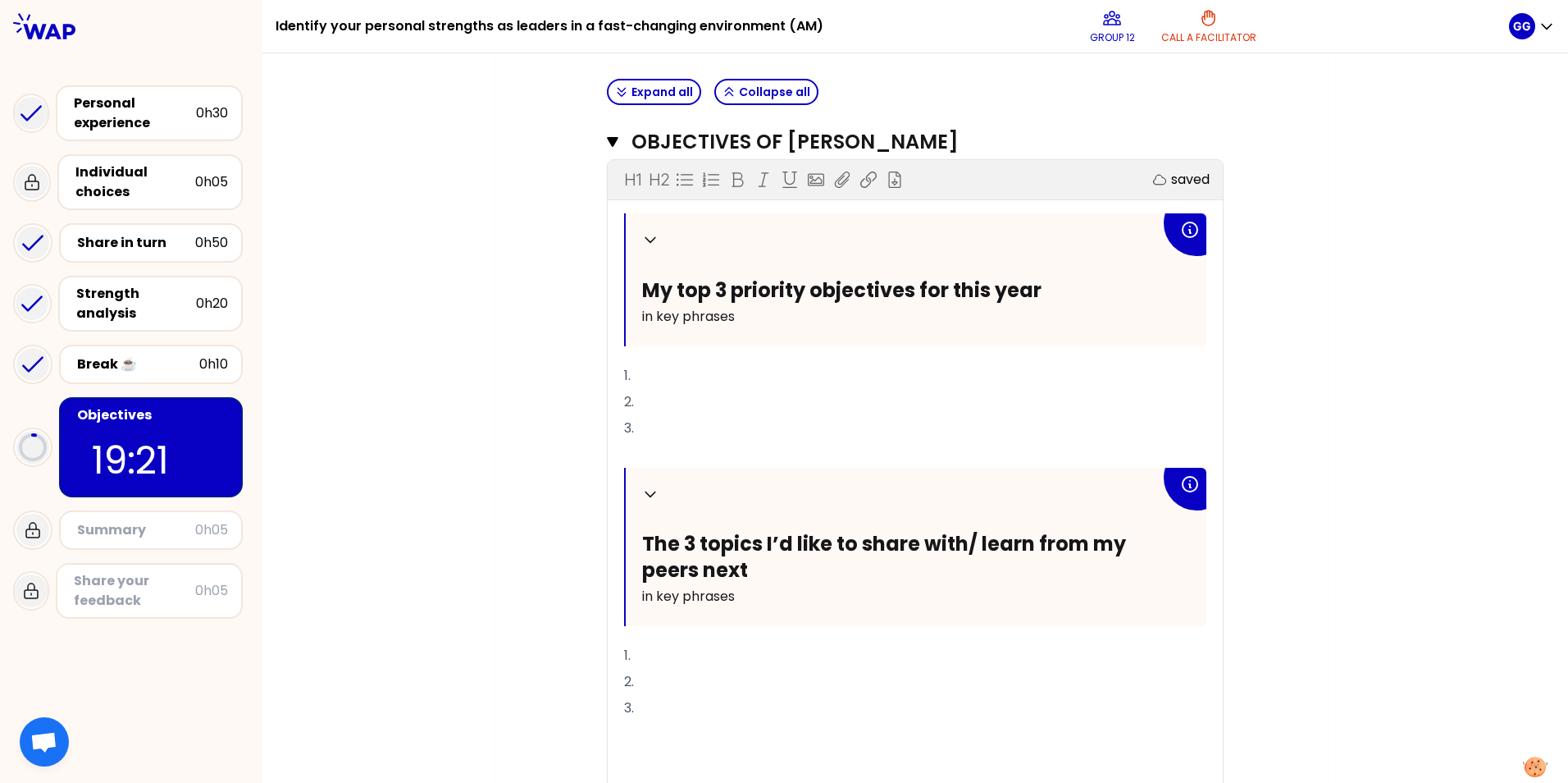
scroll to position [589, 0]
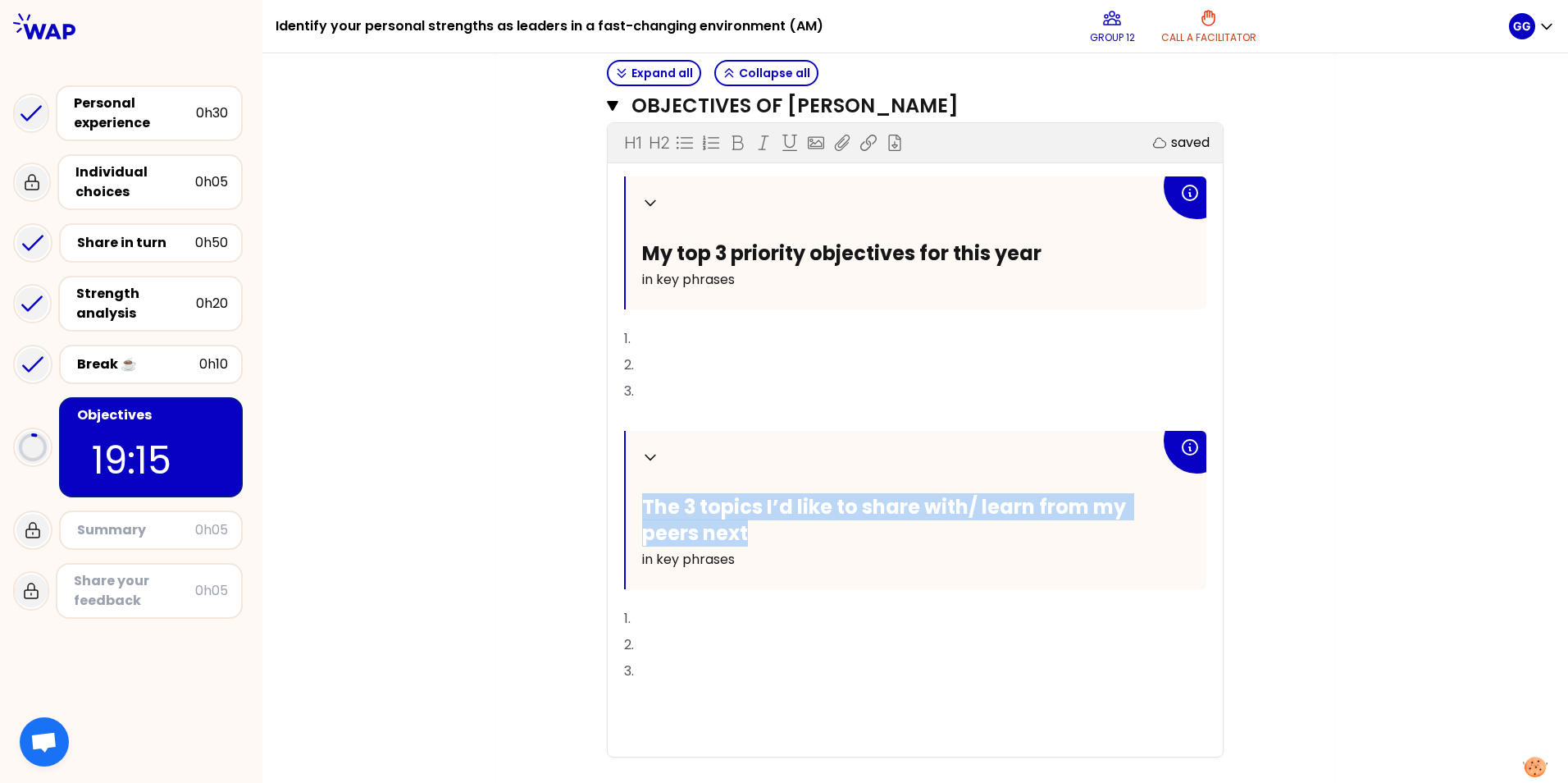
drag, startPoint x: 740, startPoint y: 538, endPoint x: 630, endPoint y: 505, distance: 114.8
click at [630, 487] on div "Collapse The 3 topics I’d like to share with/ learn from my peers next in key p…" at bounding box center [916, 510] width 580 height 159
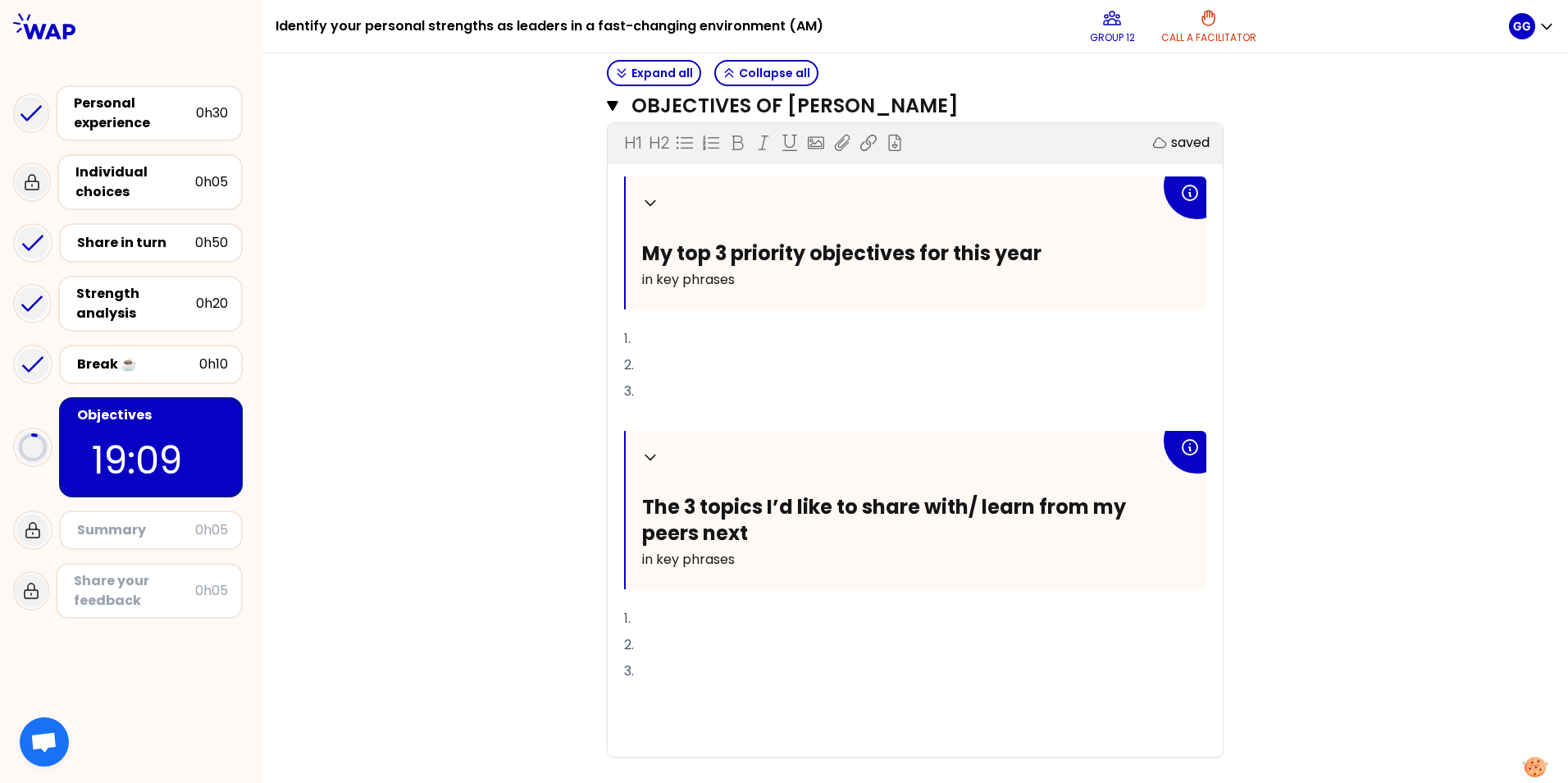
drag, startPoint x: 630, startPoint y: 505, endPoint x: 515, endPoint y: 503, distance: 115.0
click at [515, 487] on div "My group number: 12 Objectives # To design future sessions, share your top 3 pr…" at bounding box center [916, 249] width 840 height 1386
drag, startPoint x: 731, startPoint y: 284, endPoint x: 638, endPoint y: 280, distance: 93.1
click at [643, 280] on p "in key phrases" at bounding box center [902, 280] width 518 height 27
click at [956, 286] on p "in key phrases" at bounding box center [902, 280] width 518 height 27
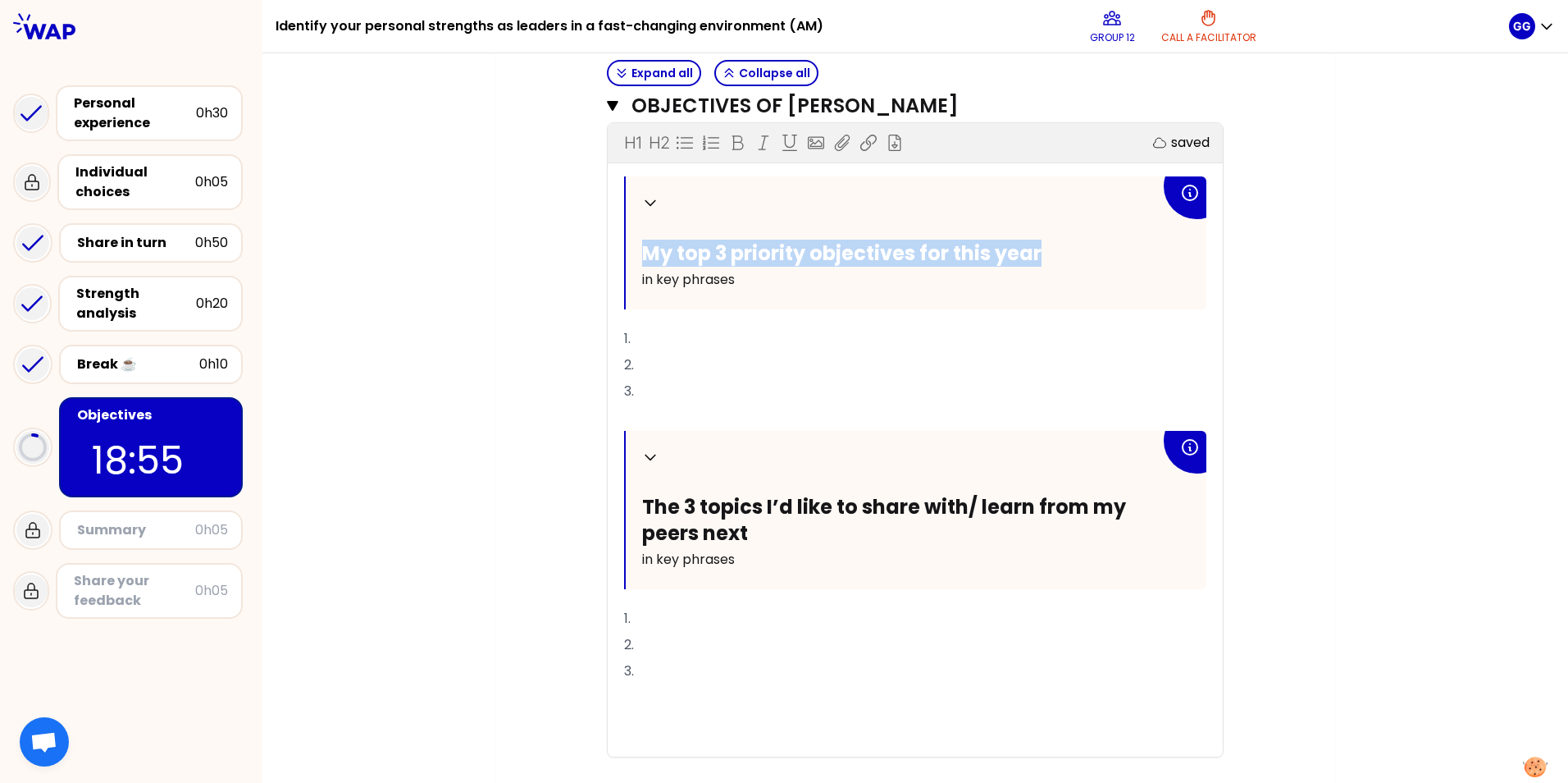
drag, startPoint x: 1040, startPoint y: 252, endPoint x: 640, endPoint y: 252, distance: 400.0
click at [643, 252] on h2 "My top 3 priority objectives for this year" at bounding box center [902, 253] width 518 height 26
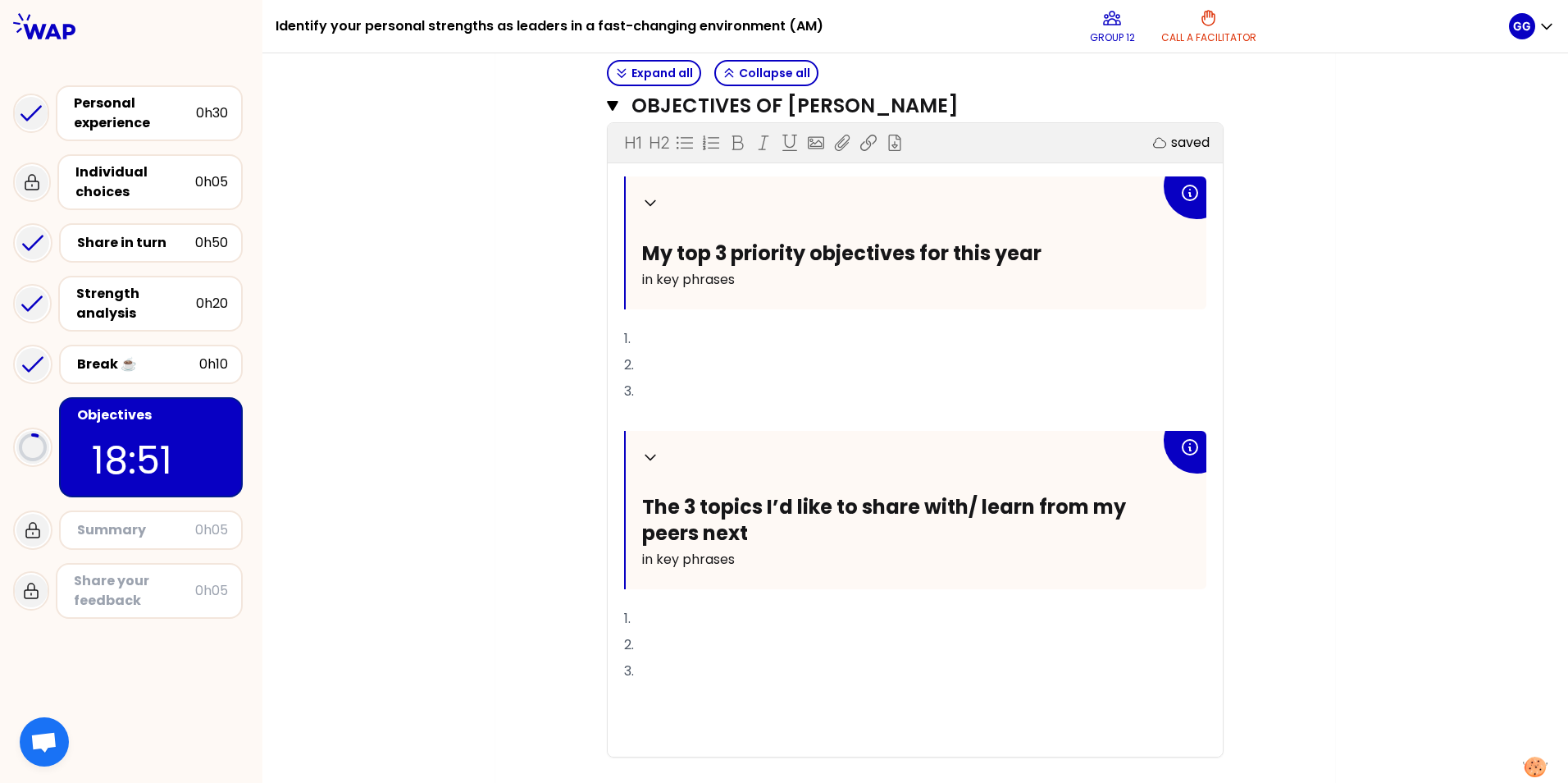
click at [1043, 350] on div "My group number: 12 Objectives # To design future sessions, share your top 3 pr…" at bounding box center [916, 249] width 840 height 1386
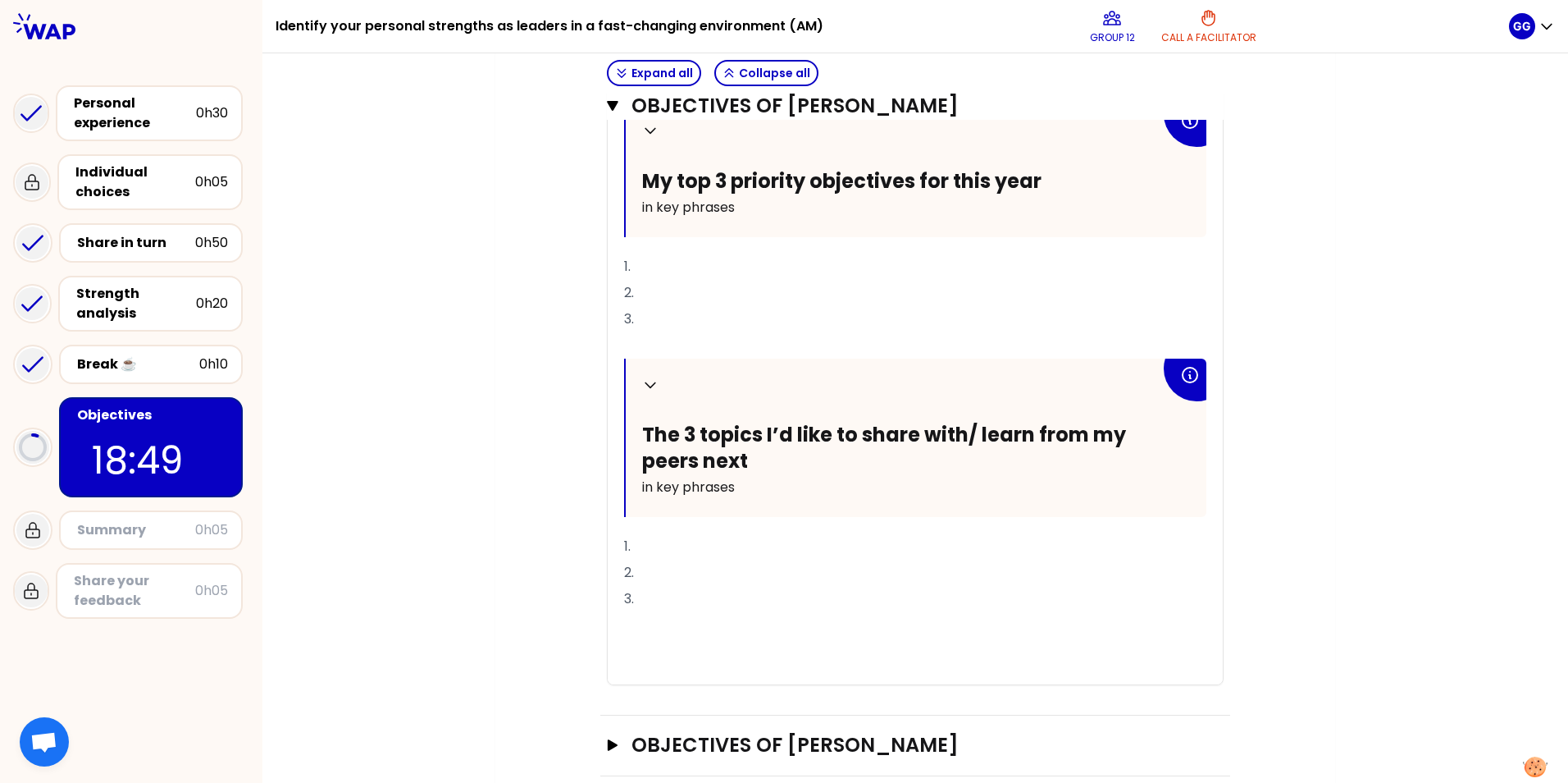
scroll to position [747, 0]
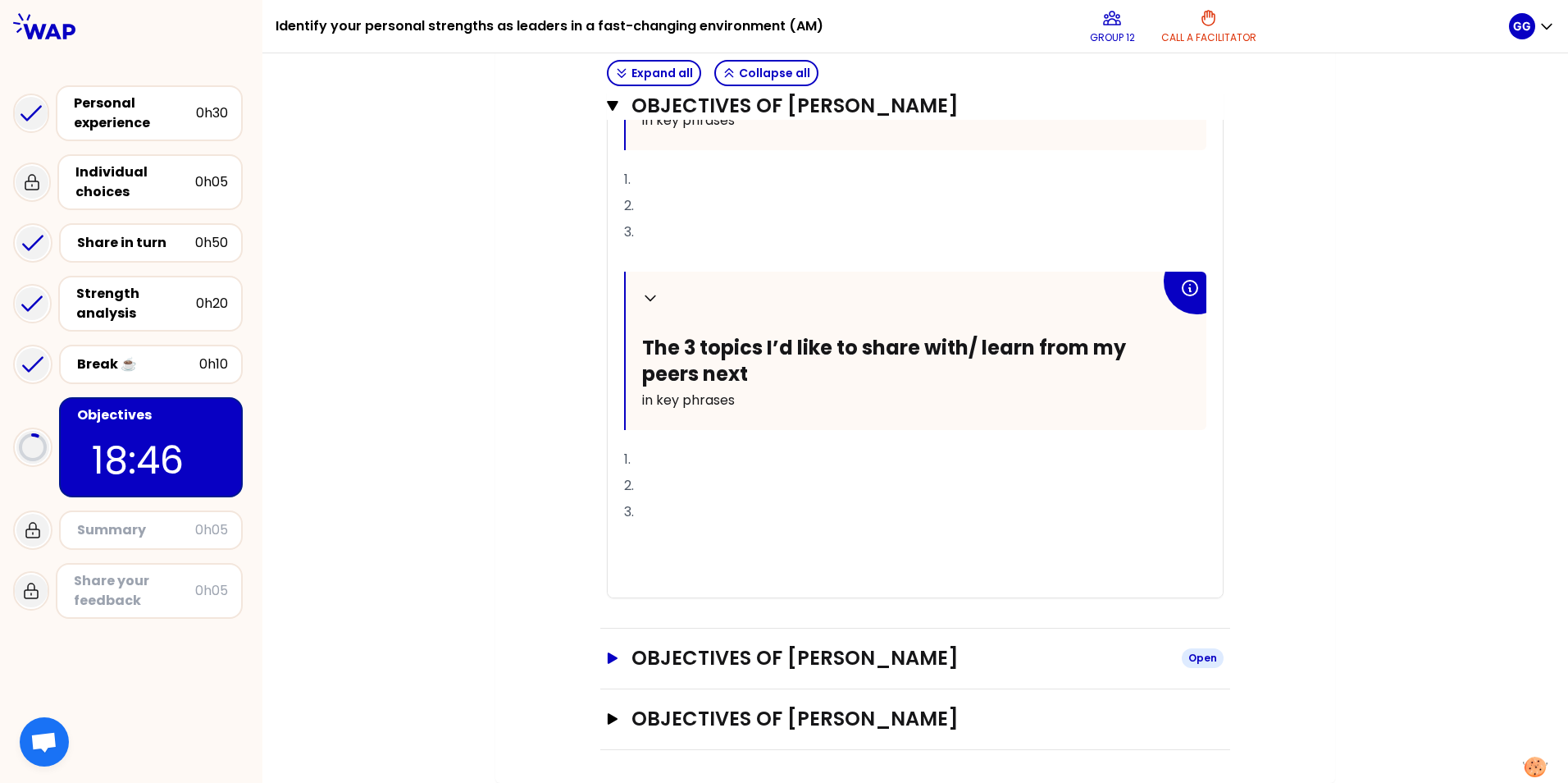
click at [608, 487] on icon "button" at bounding box center [613, 659] width 10 height 12
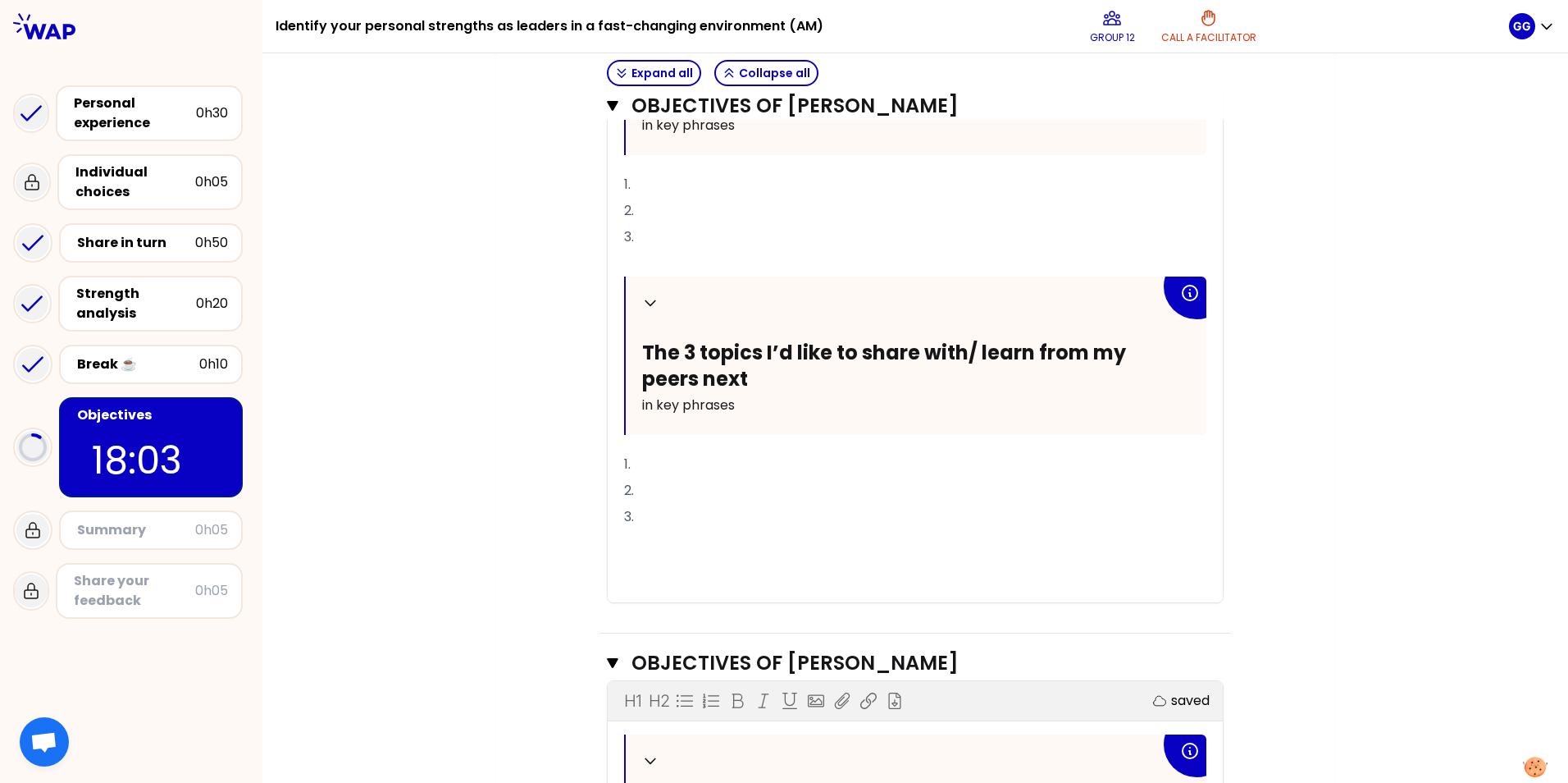
scroll to position [661, 0]
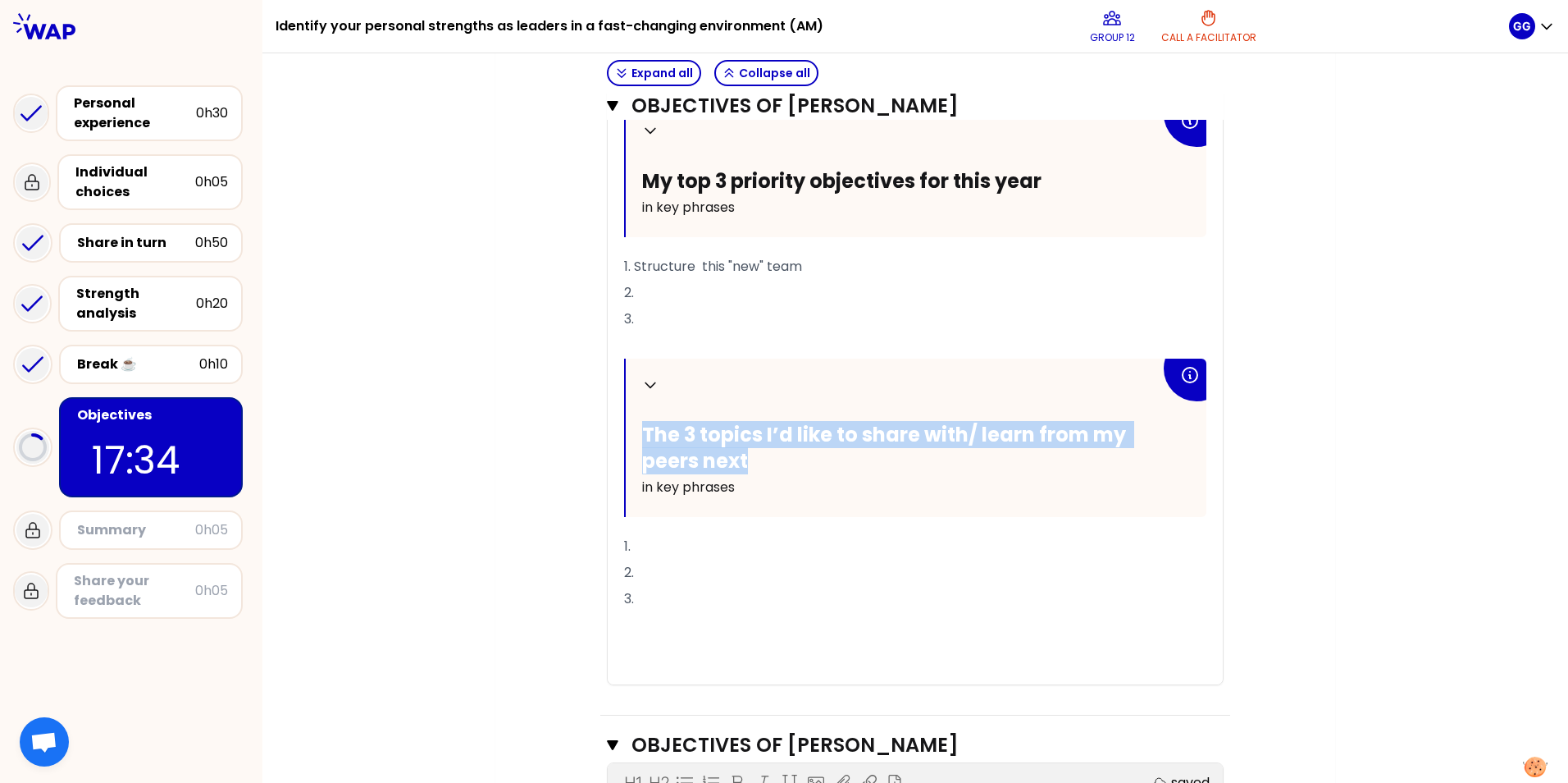
drag, startPoint x: 746, startPoint y: 456, endPoint x: 634, endPoint y: 441, distance: 113.0
click at [634, 441] on div "Collapse The 3 topics I’d like to share with/ learn from my peers next in key p…" at bounding box center [916, 438] width 580 height 159
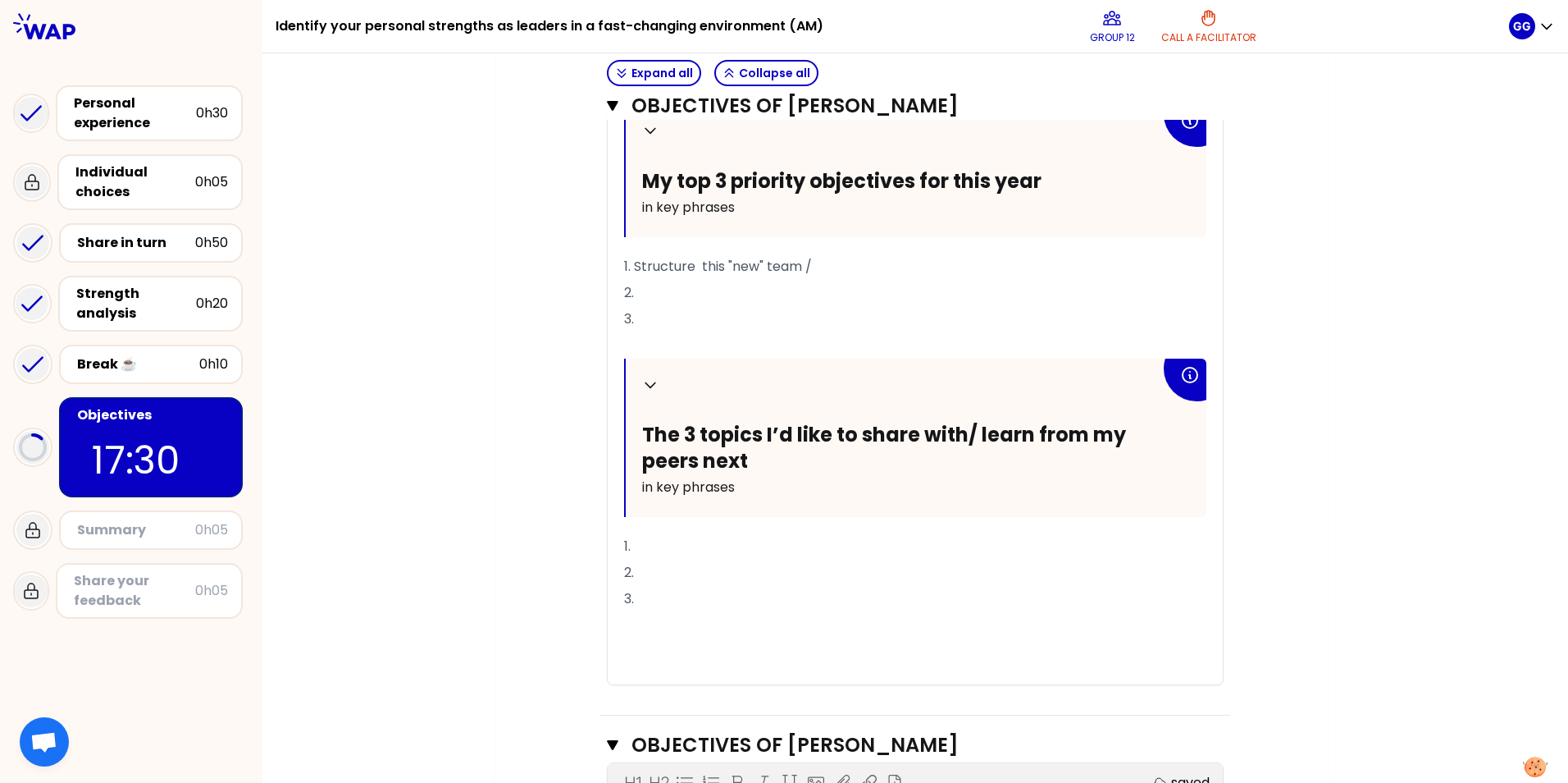
click at [1043, 487] on div "My group number: 12 Objectives # To design future sessions, share your top 3 pr…" at bounding box center [915, 503] width 1306 height 2037
click at [913, 280] on p "1. Structure this "new" team : routines, processes, governance" at bounding box center [915, 266] width 582 height 27
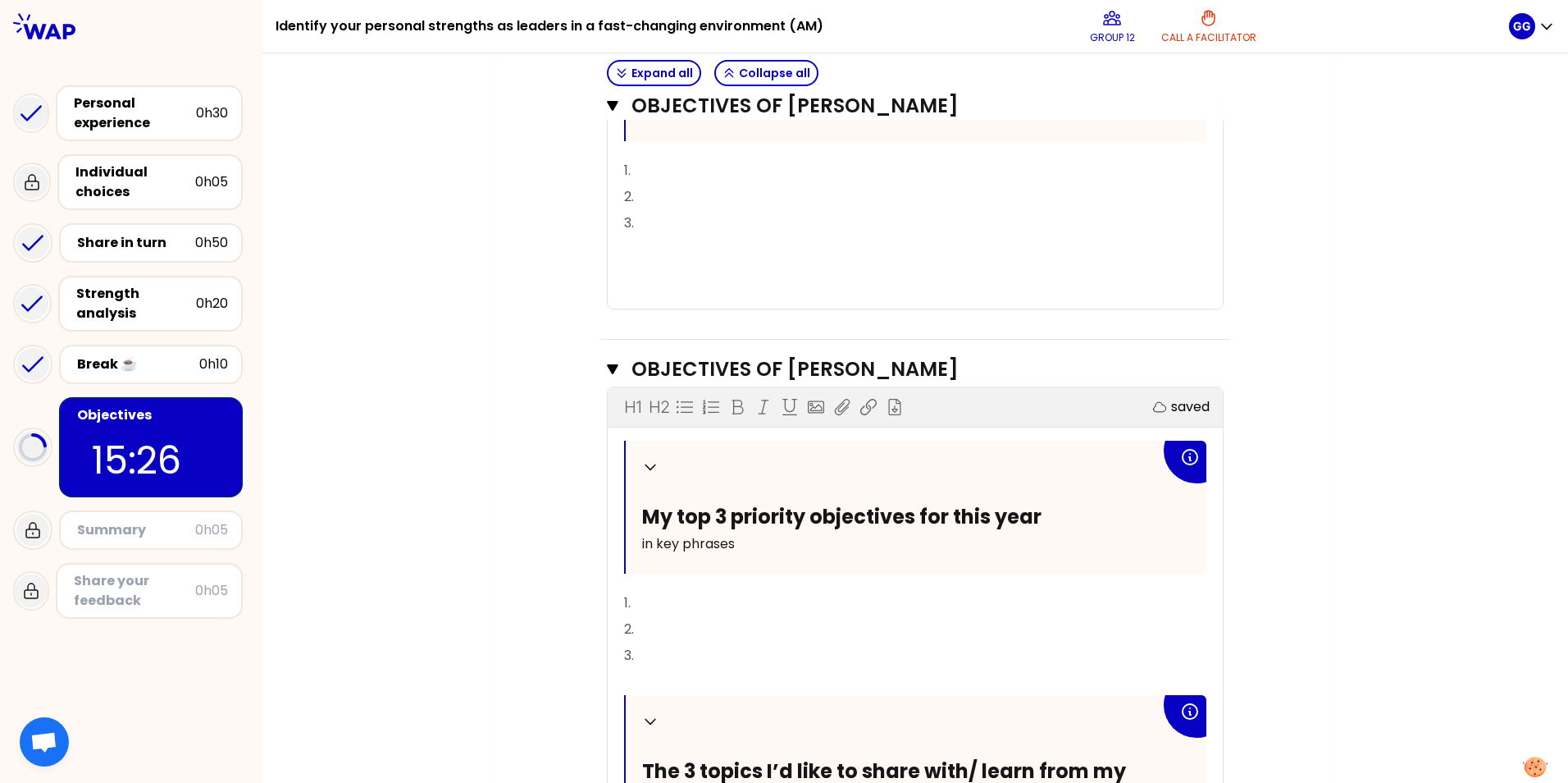
scroll to position [1038, 0]
click at [673, 487] on p "1." at bounding box center [915, 602] width 582 height 27
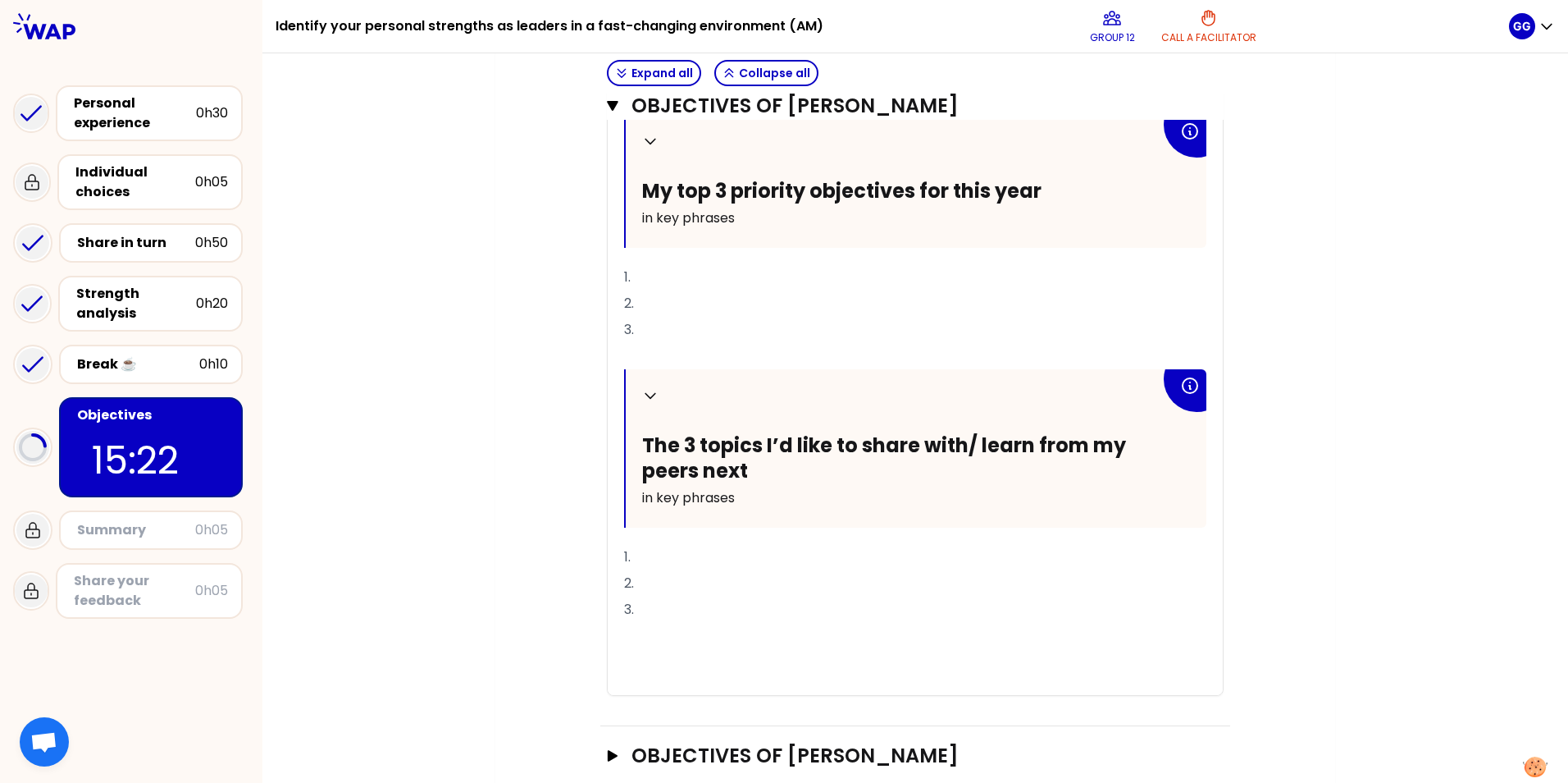
scroll to position [1367, 0]
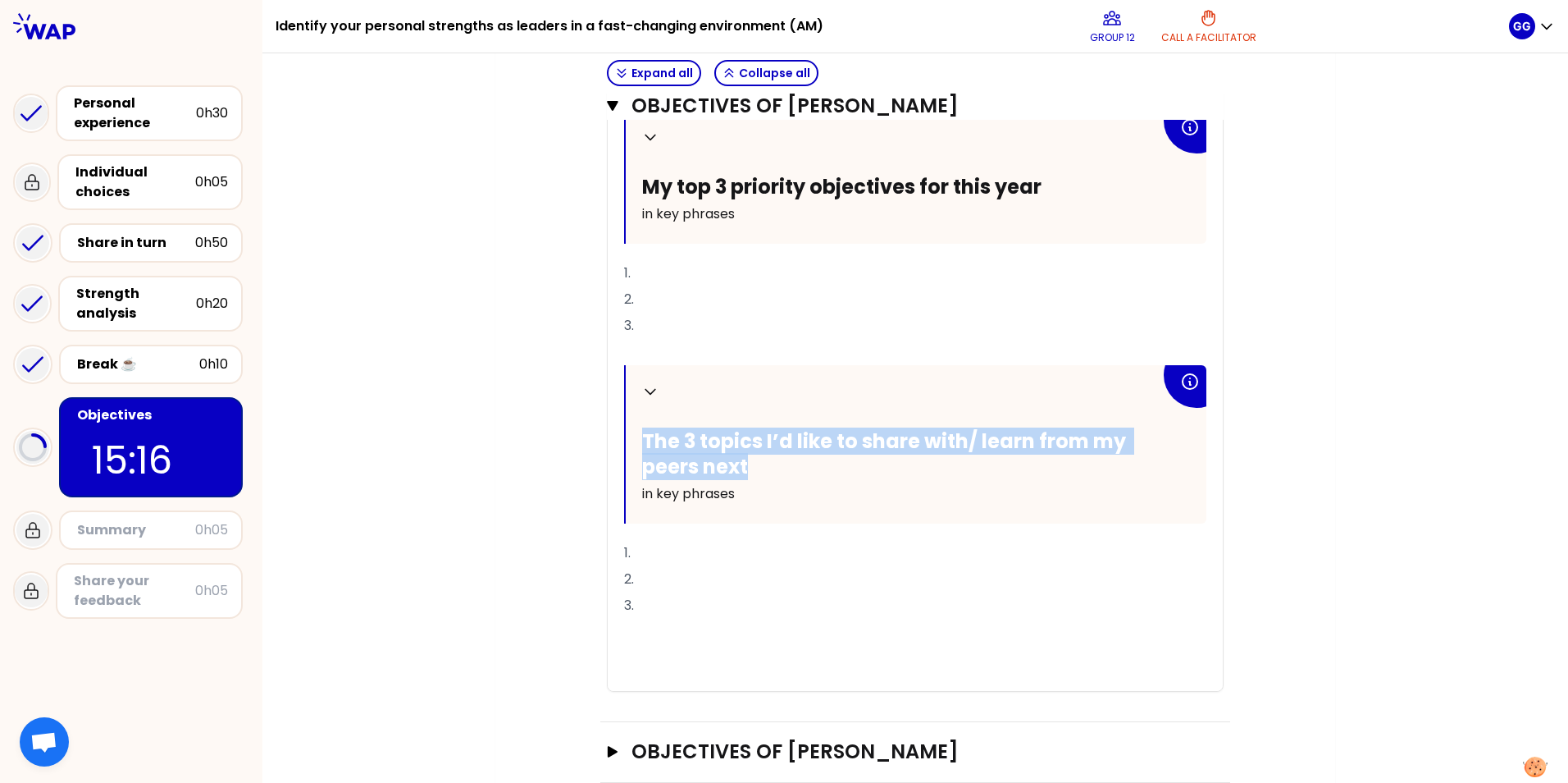
drag, startPoint x: 741, startPoint y: 479, endPoint x: 626, endPoint y: 464, distance: 116.0
click at [626, 464] on div "Collapse The 3 topics I’d like to share with/ learn from my peers next in key p…" at bounding box center [916, 444] width 580 height 159
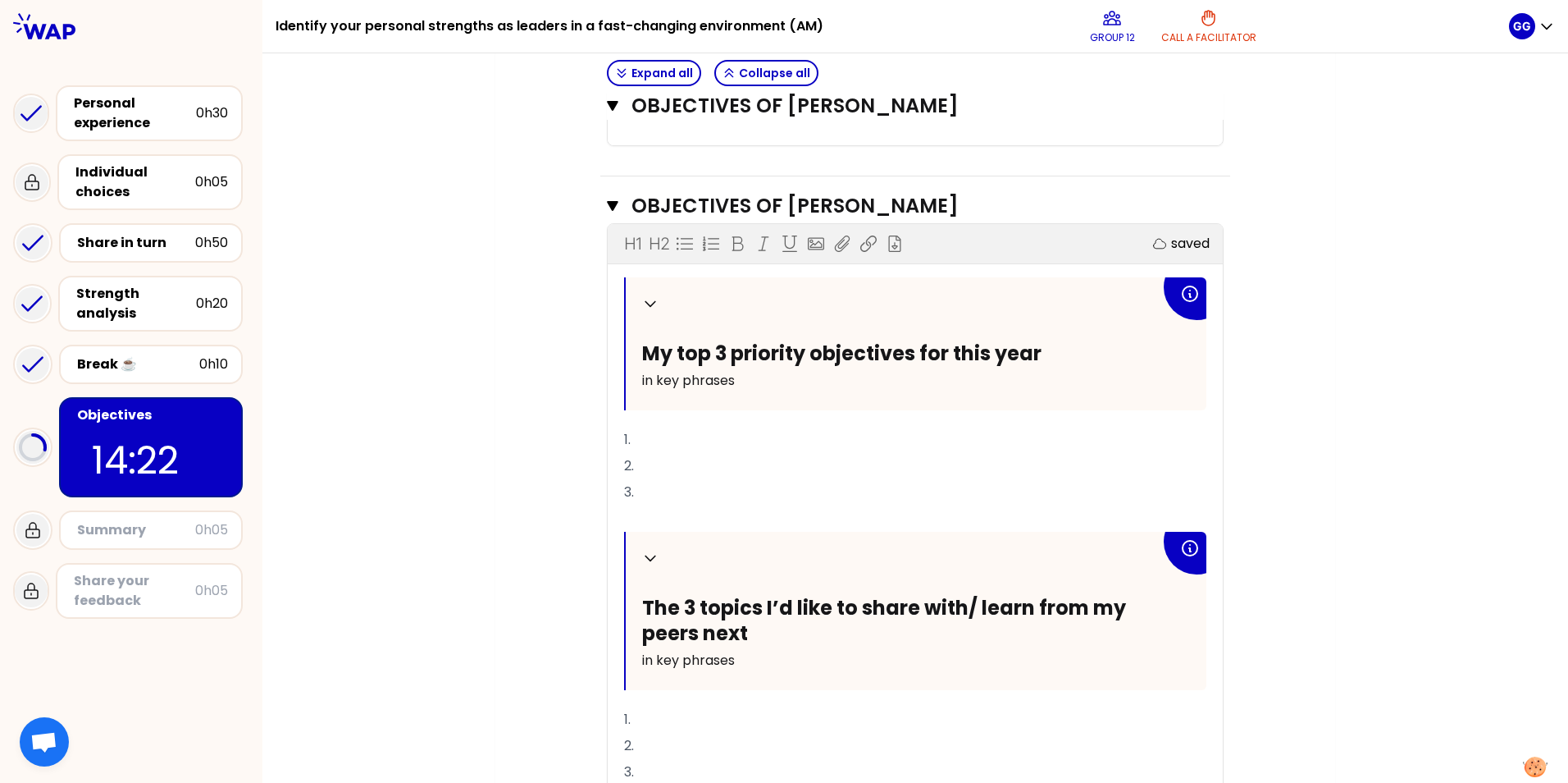
scroll to position [1120, 0]
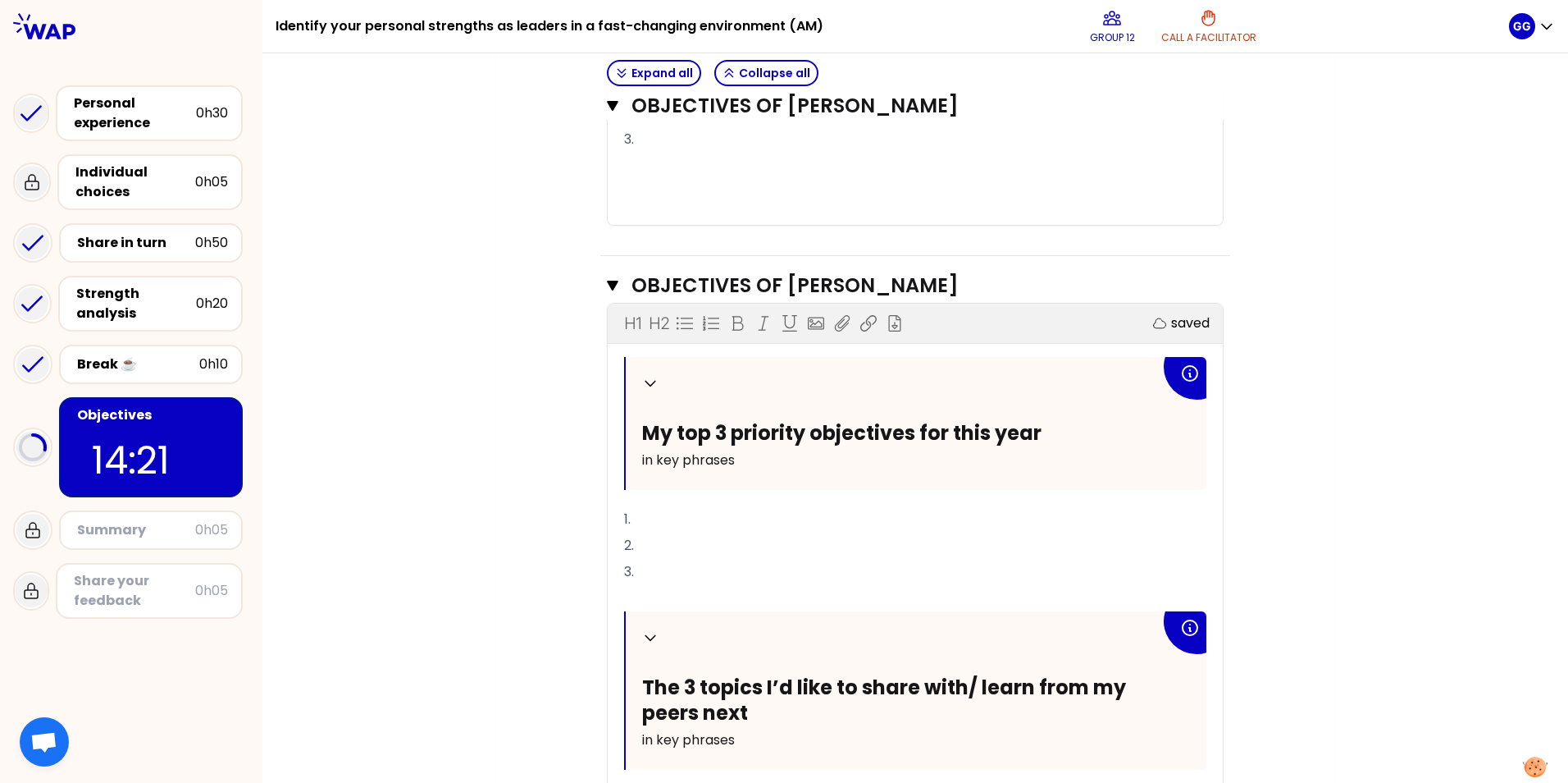
click at [657, 487] on p "1." at bounding box center [915, 520] width 582 height 27
click at [670, 487] on p "1." at bounding box center [915, 520] width 582 height 27
click at [732, 487] on span "1. Cost leadership target : 4M CNY" at bounding box center [731, 519] width 216 height 19
click at [651, 487] on p "2." at bounding box center [915, 545] width 582 height 27
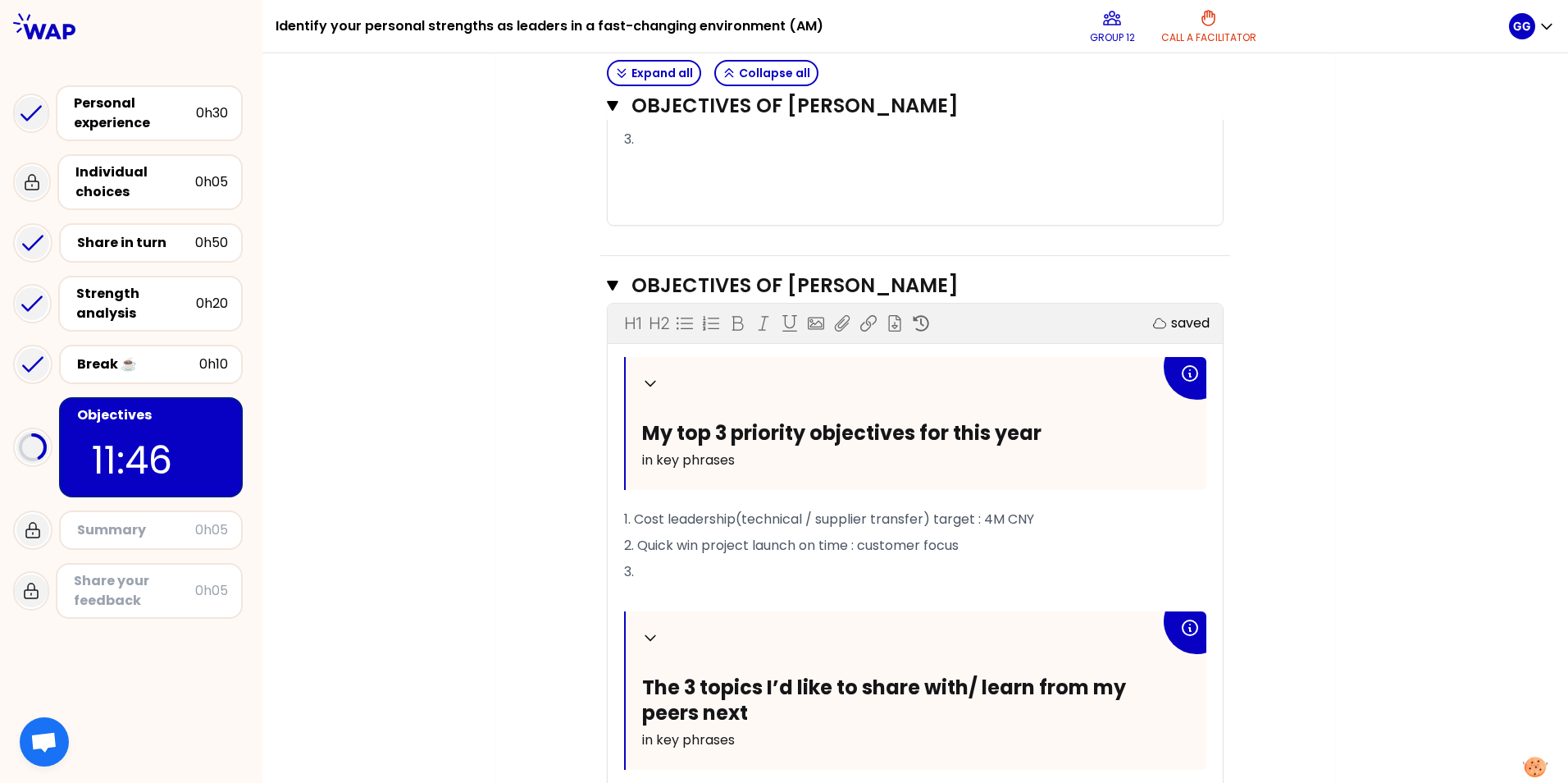
click at [971, 487] on p "2. Quick win project launch on time : customer focus" at bounding box center [915, 545] width 582 height 27
click at [659, 487] on p "3." at bounding box center [915, 572] width 582 height 27
click at [983, 487] on p "3. Hard skill competence building (mechnical & SW)" at bounding box center [915, 572] width 582 height 27
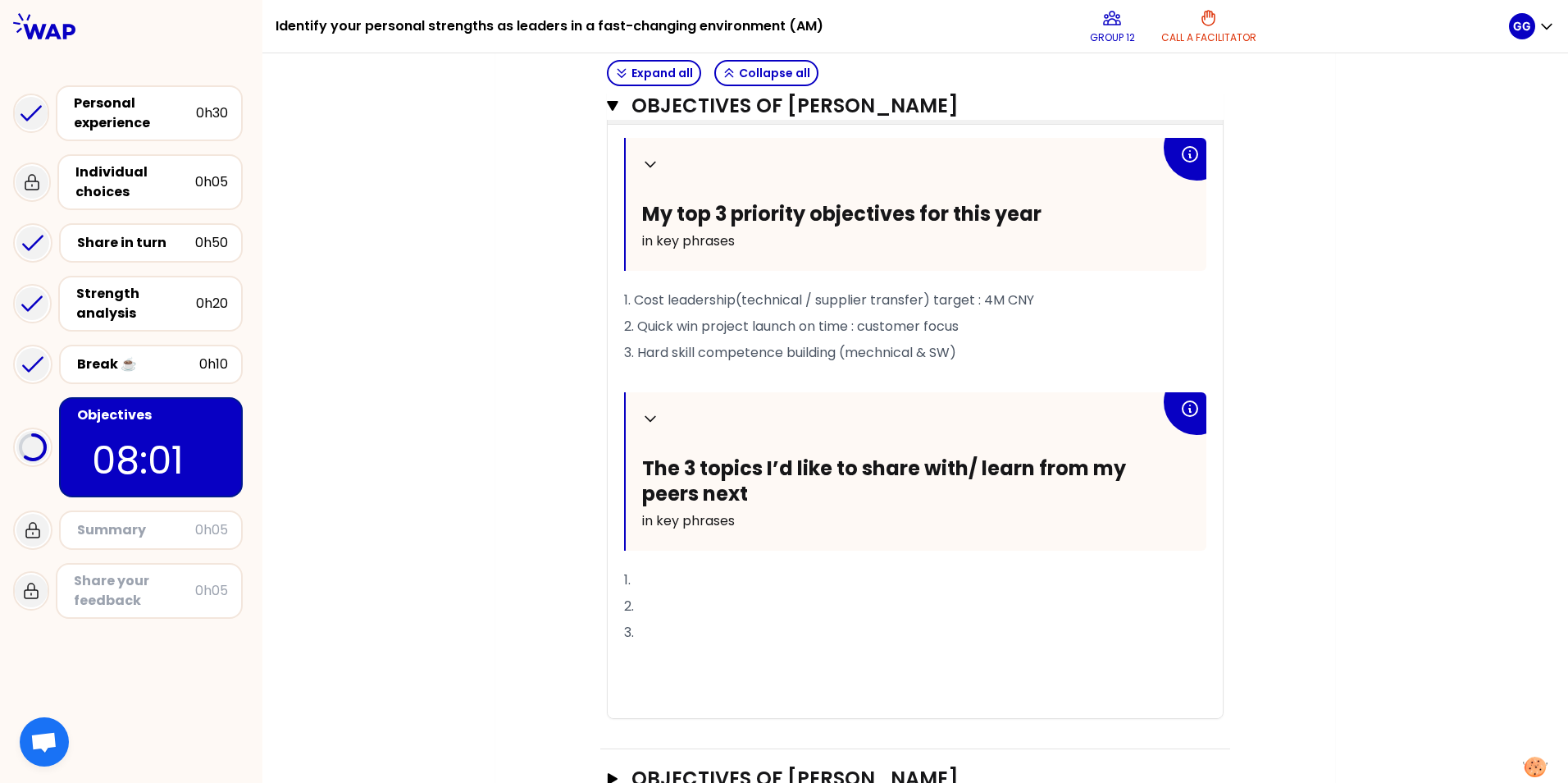
scroll to position [1439, 0]
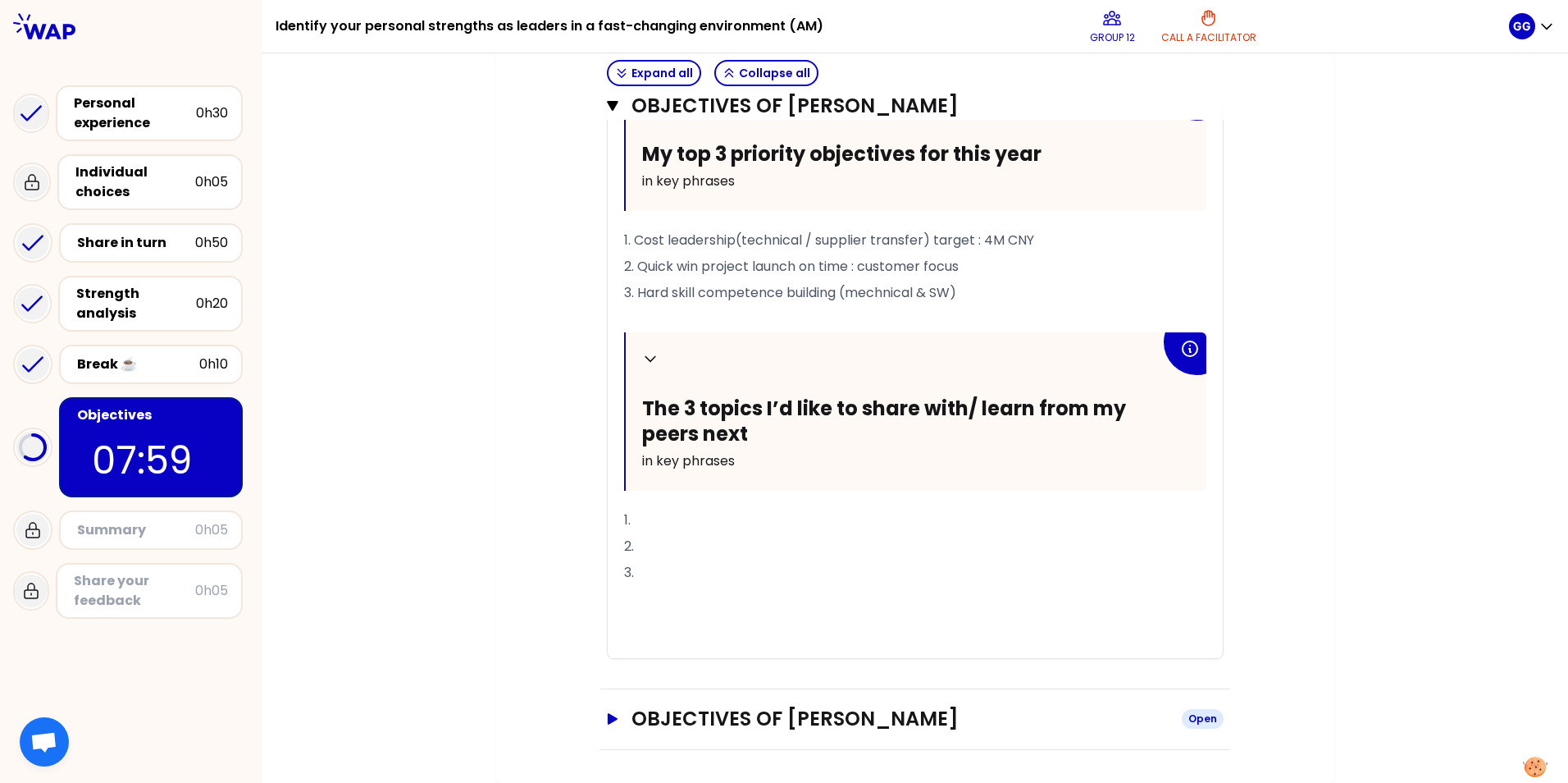
click at [606, 487] on icon "button" at bounding box center [612, 719] width 13 height 12
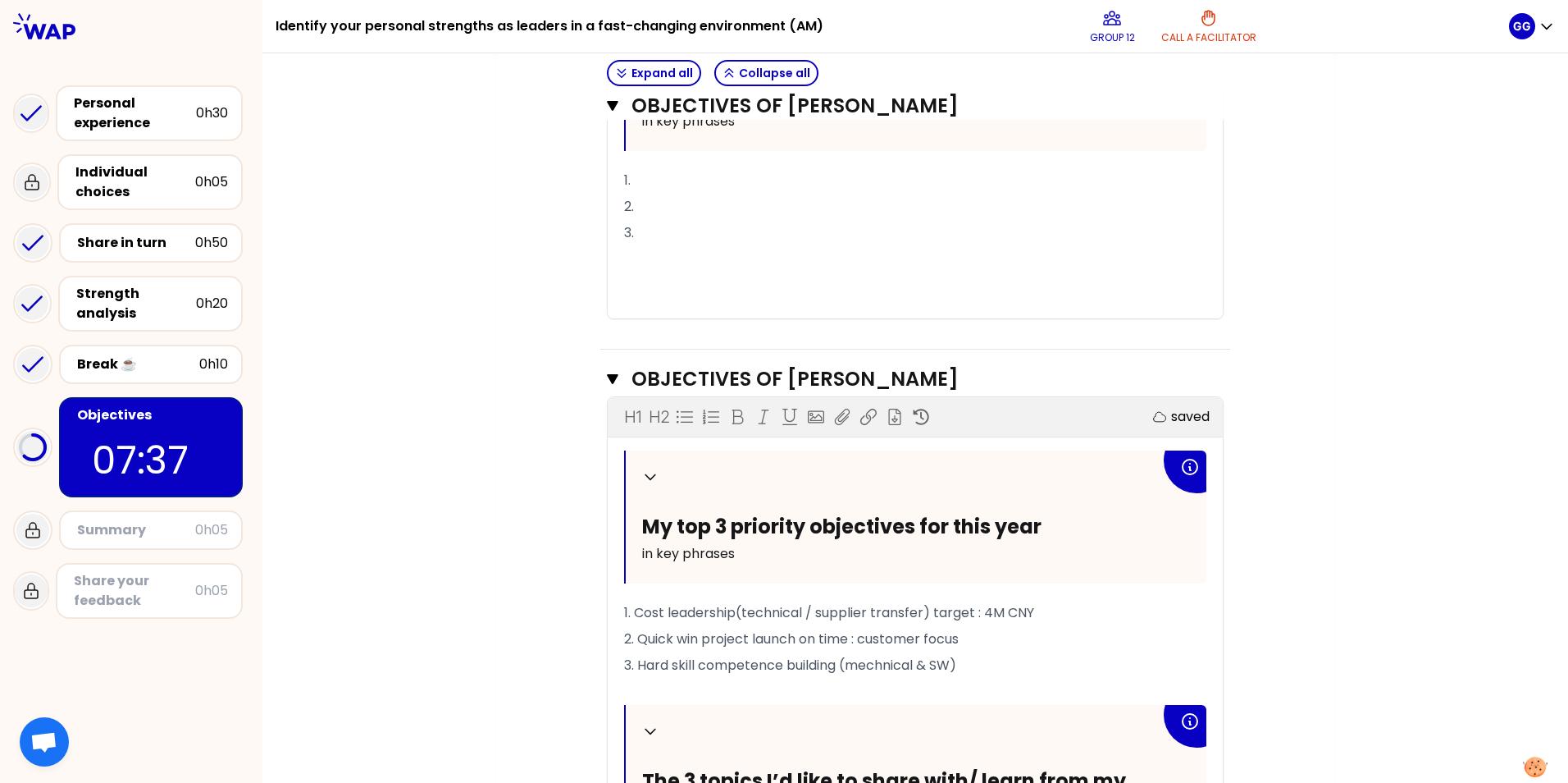
scroll to position [1046, 0]
click at [879, 487] on span "3. Hard skill competence building (mechnical & SW)" at bounding box center [789, 665] width 332 height 19
click at [1043, 487] on div "Objectives # To design future sessions, share your top 3 priority objectives fo…" at bounding box center [916, 469] width 775 height 2609
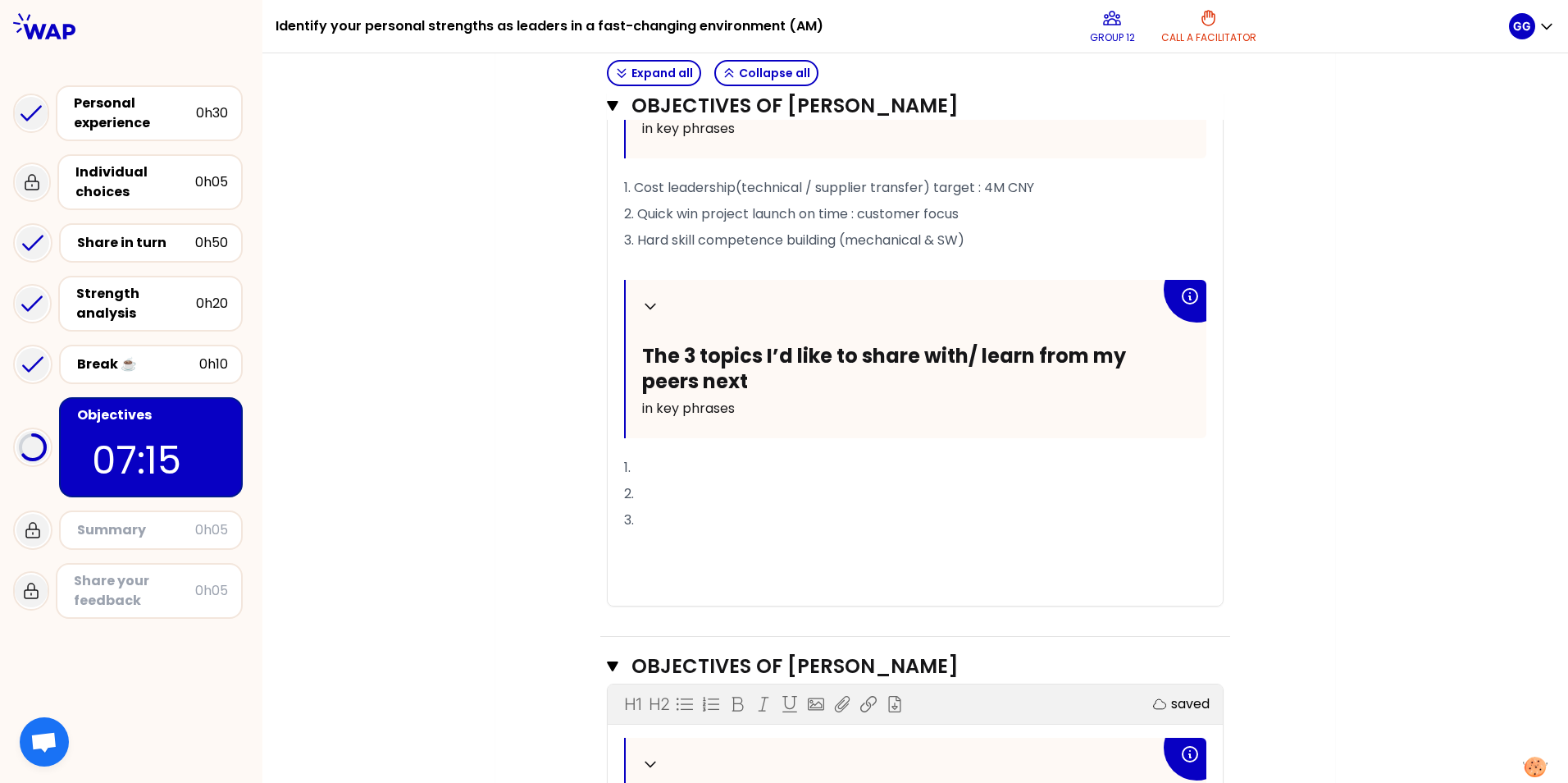
scroll to position [1539, 0]
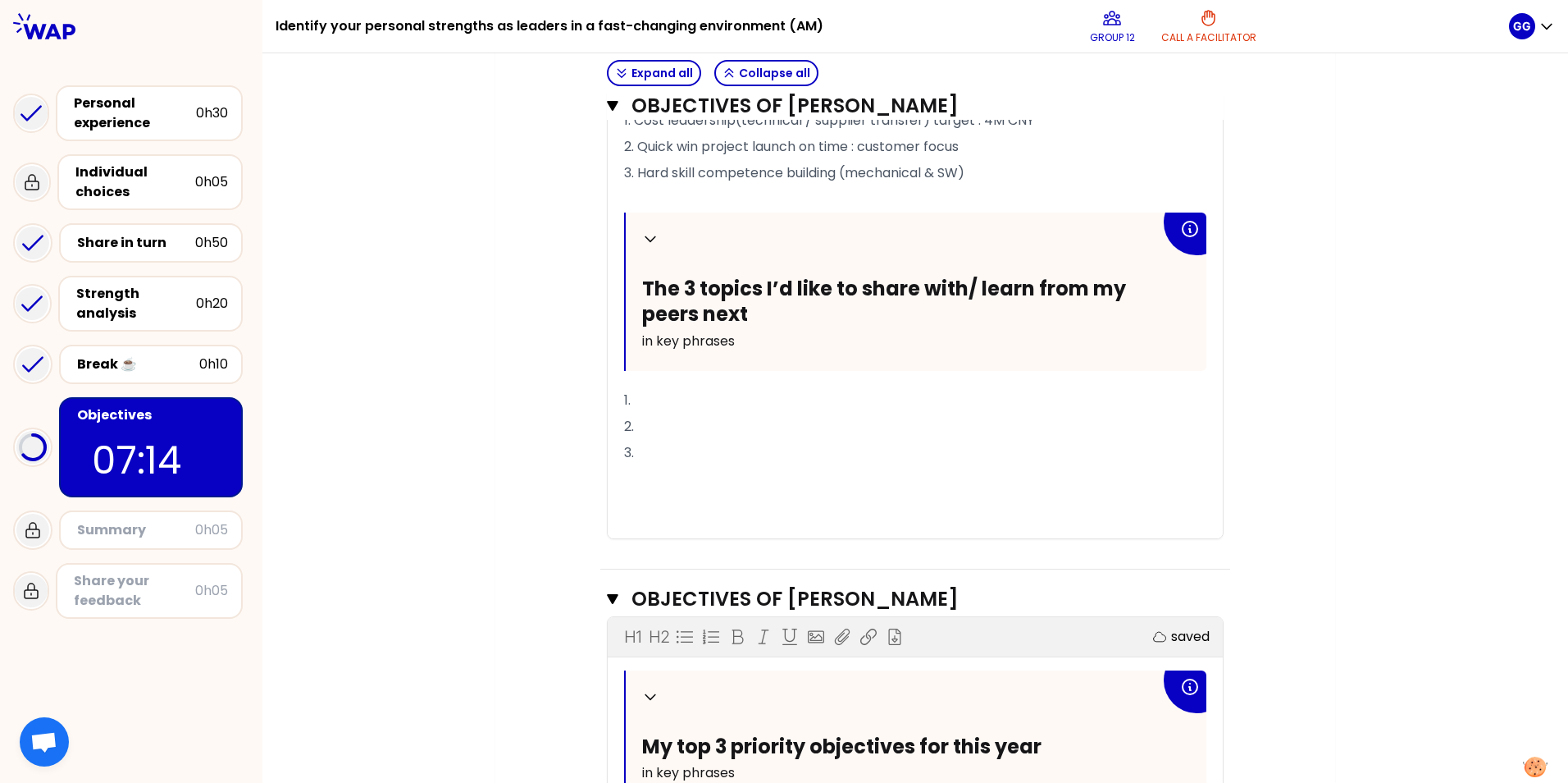
click at [669, 413] on p "1." at bounding box center [915, 400] width 582 height 27
click at [672, 409] on span "1. Emphsy" at bounding box center [654, 399] width 61 height 19
drag, startPoint x: 685, startPoint y: 420, endPoint x: 659, endPoint y: 418, distance: 26.1
click at [659, 413] on p "1. Emphsy" at bounding box center [915, 400] width 582 height 27
click at [667, 440] on p "2." at bounding box center [915, 426] width 582 height 27
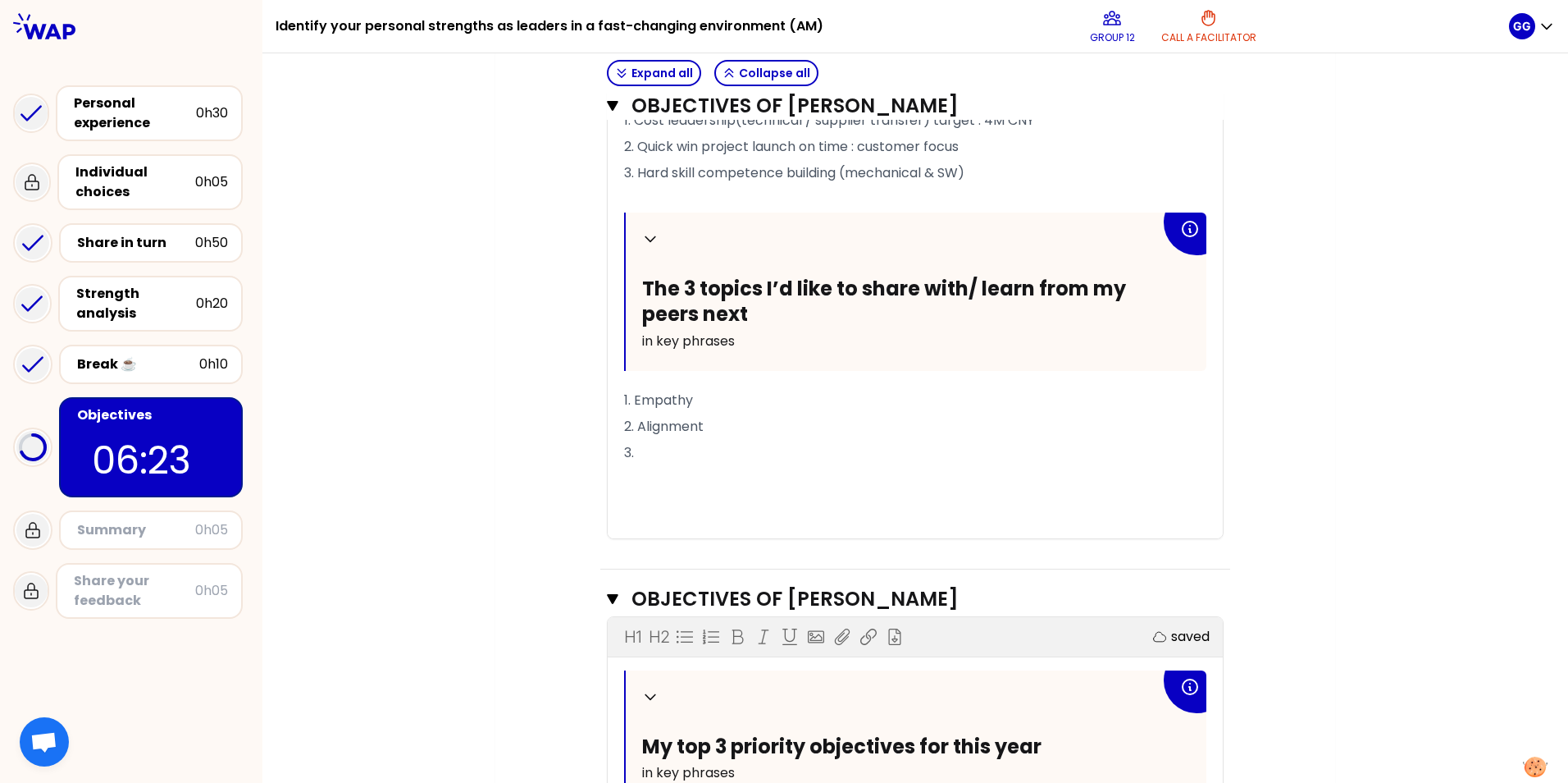
click at [651, 466] on p "3." at bounding box center [915, 453] width 582 height 27
drag, startPoint x: 813, startPoint y: 467, endPoint x: 631, endPoint y: 471, distance: 182.0
click at [631, 466] on p "3. Crytical path management" at bounding box center [915, 453] width 582 height 27
click at [718, 463] on span "3. Crytical path management" at bounding box center [719, 452] width 191 height 19
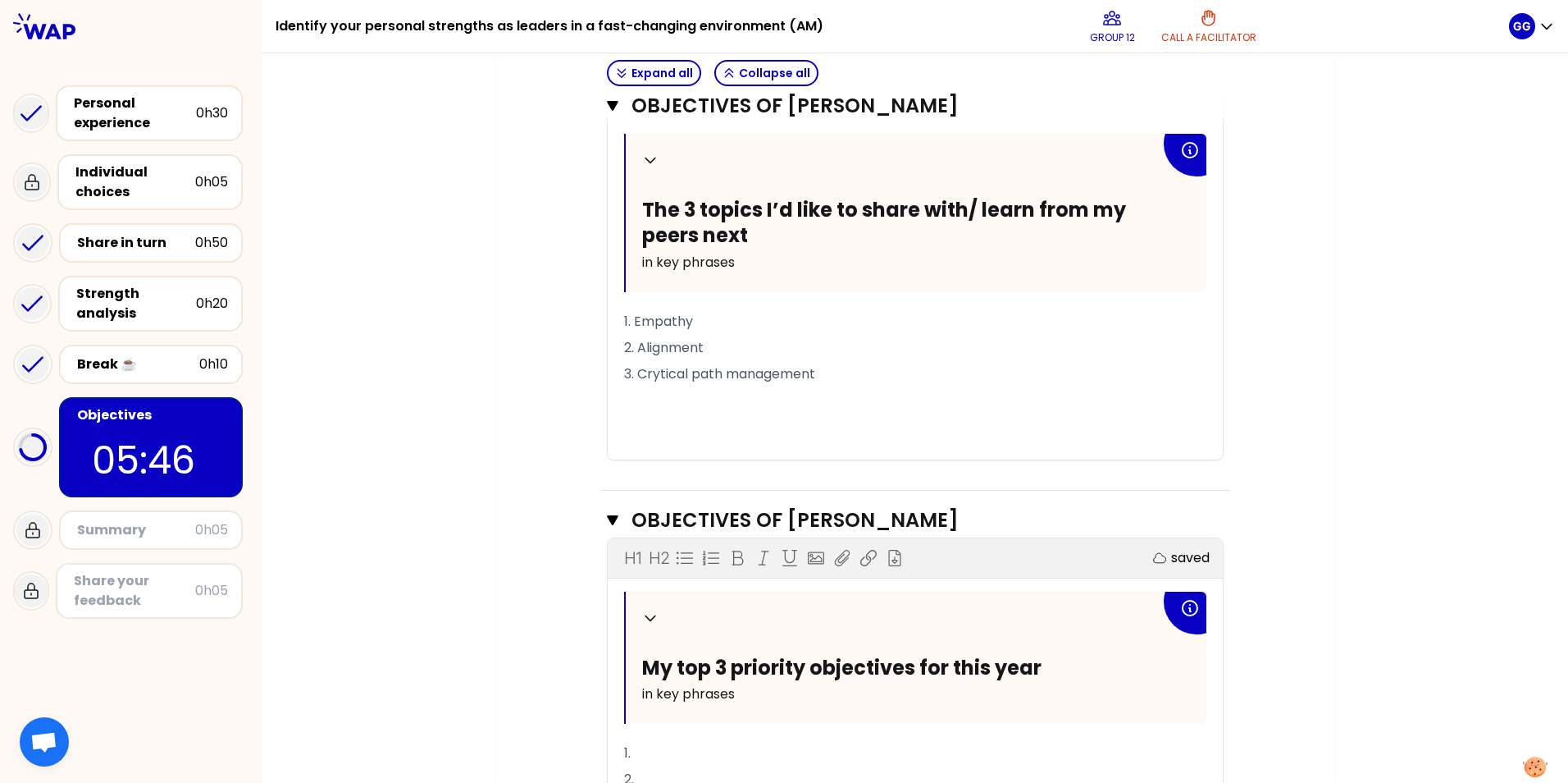
scroll to position [1515, 0]
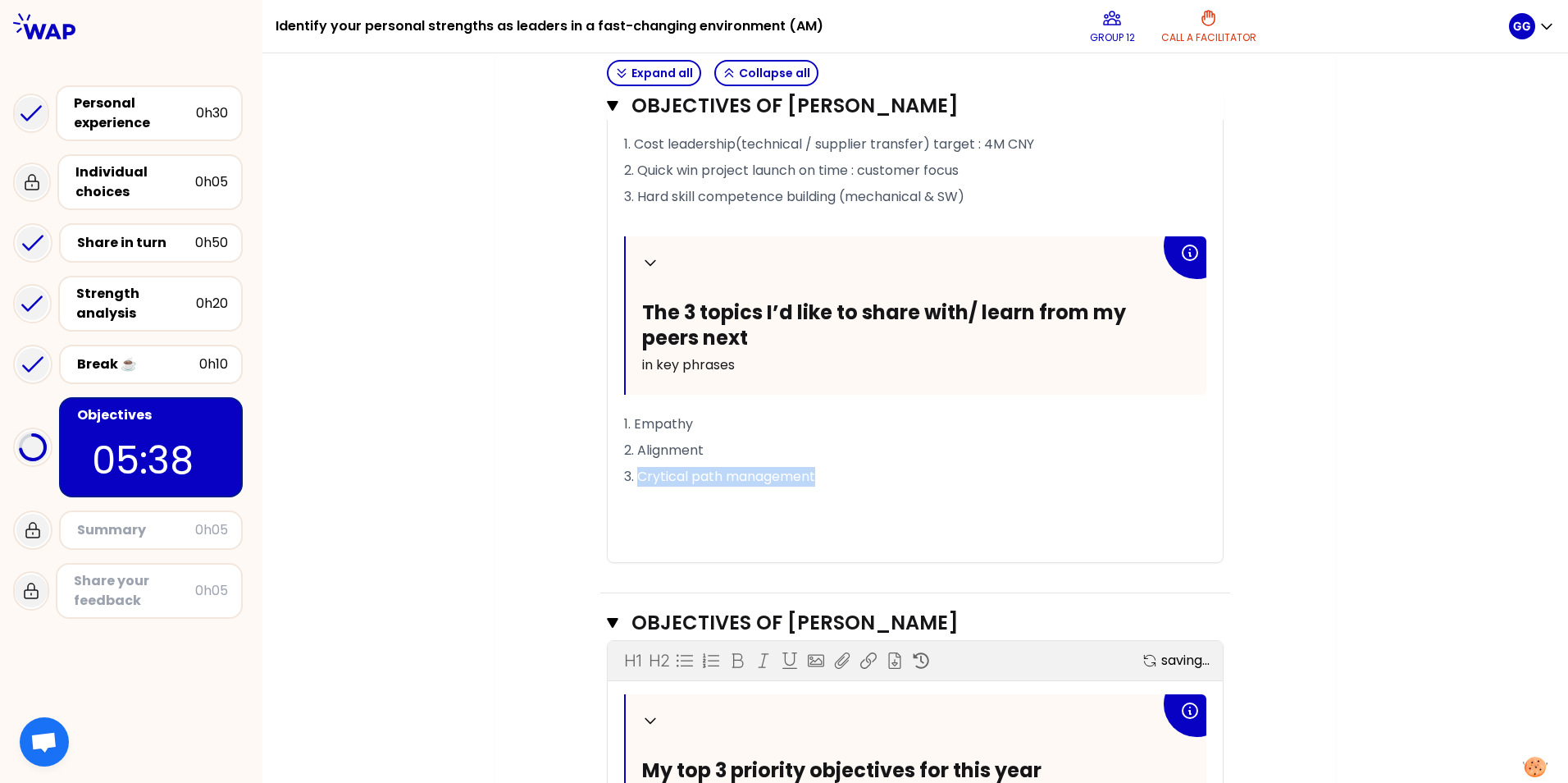
drag, startPoint x: 819, startPoint y: 494, endPoint x: 632, endPoint y: 500, distance: 187.1
click at [632, 487] on p "3. Crytical path management" at bounding box center [915, 476] width 582 height 27
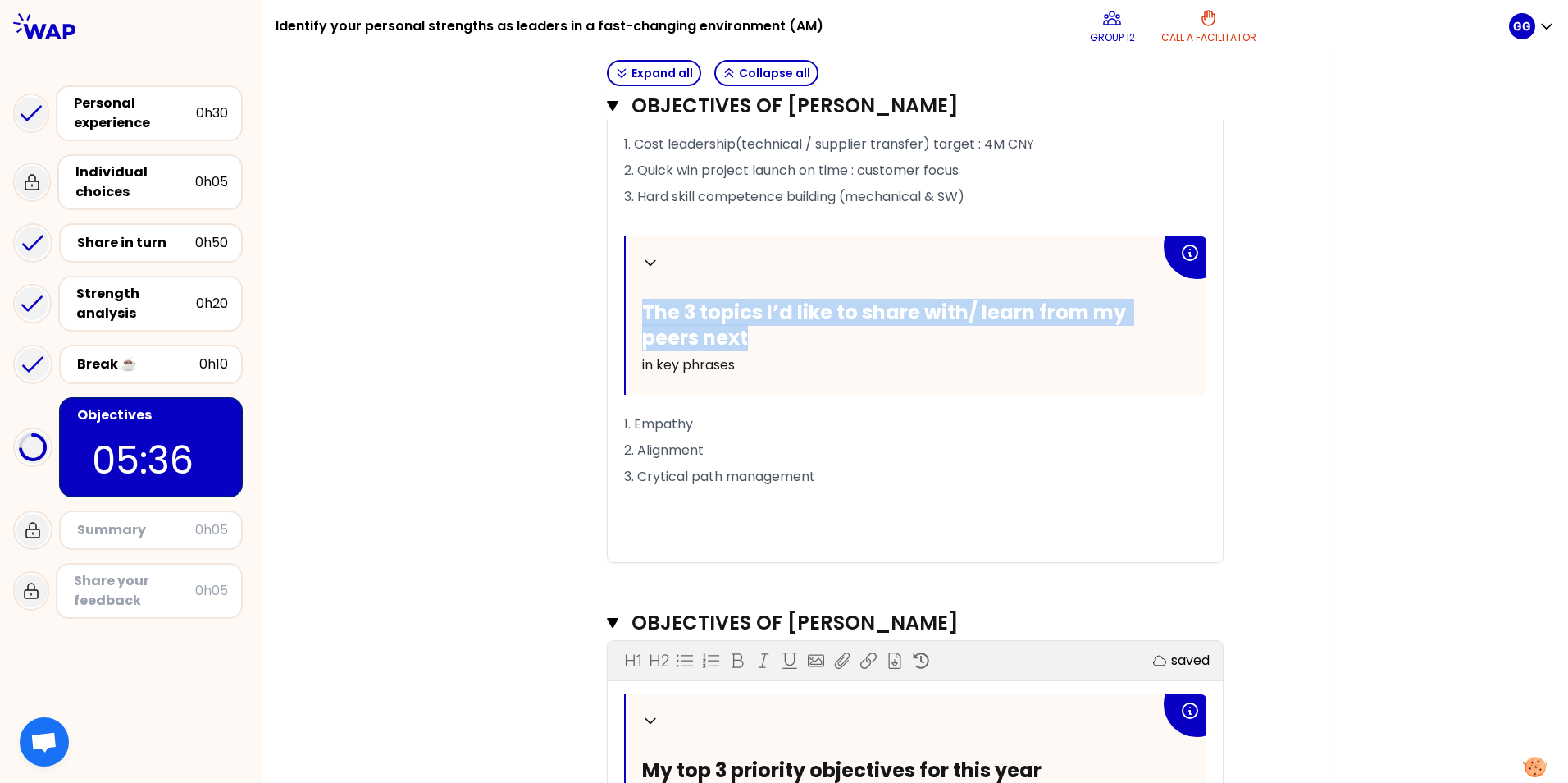
drag, startPoint x: 746, startPoint y: 360, endPoint x: 624, endPoint y: 328, distance: 126.1
click at [626, 328] on div "Collapse The 3 topics I’d like to share with/ learn from my peers next in key p…" at bounding box center [916, 316] width 580 height 159
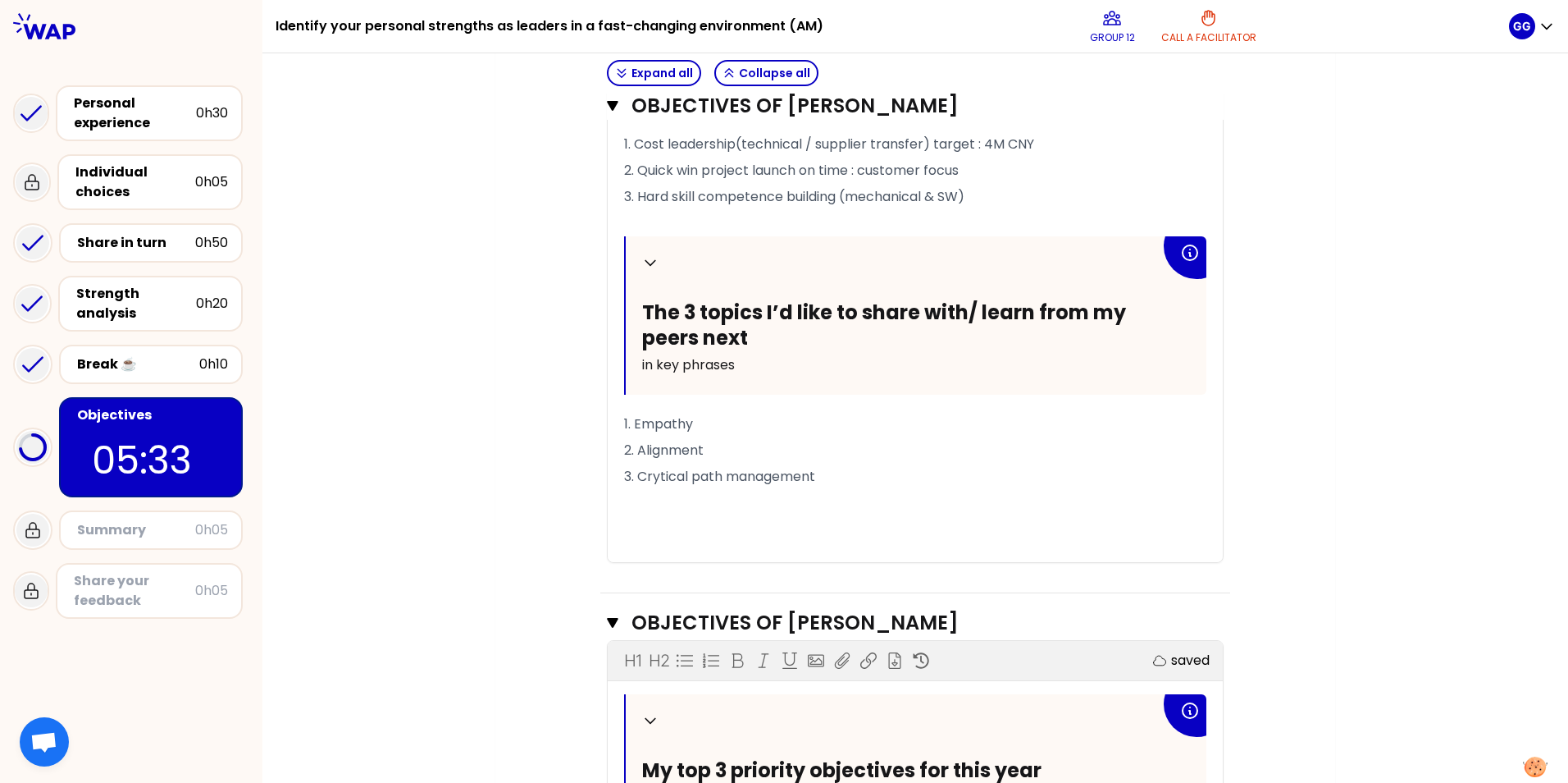
click at [717, 486] on span "3. Crytical path management" at bounding box center [719, 476] width 191 height 19
drag, startPoint x: 950, startPoint y: 497, endPoint x: 631, endPoint y: 497, distance: 319.0
click at [631, 487] on p "3. Crytical path & key milestone management" at bounding box center [915, 476] width 582 height 27
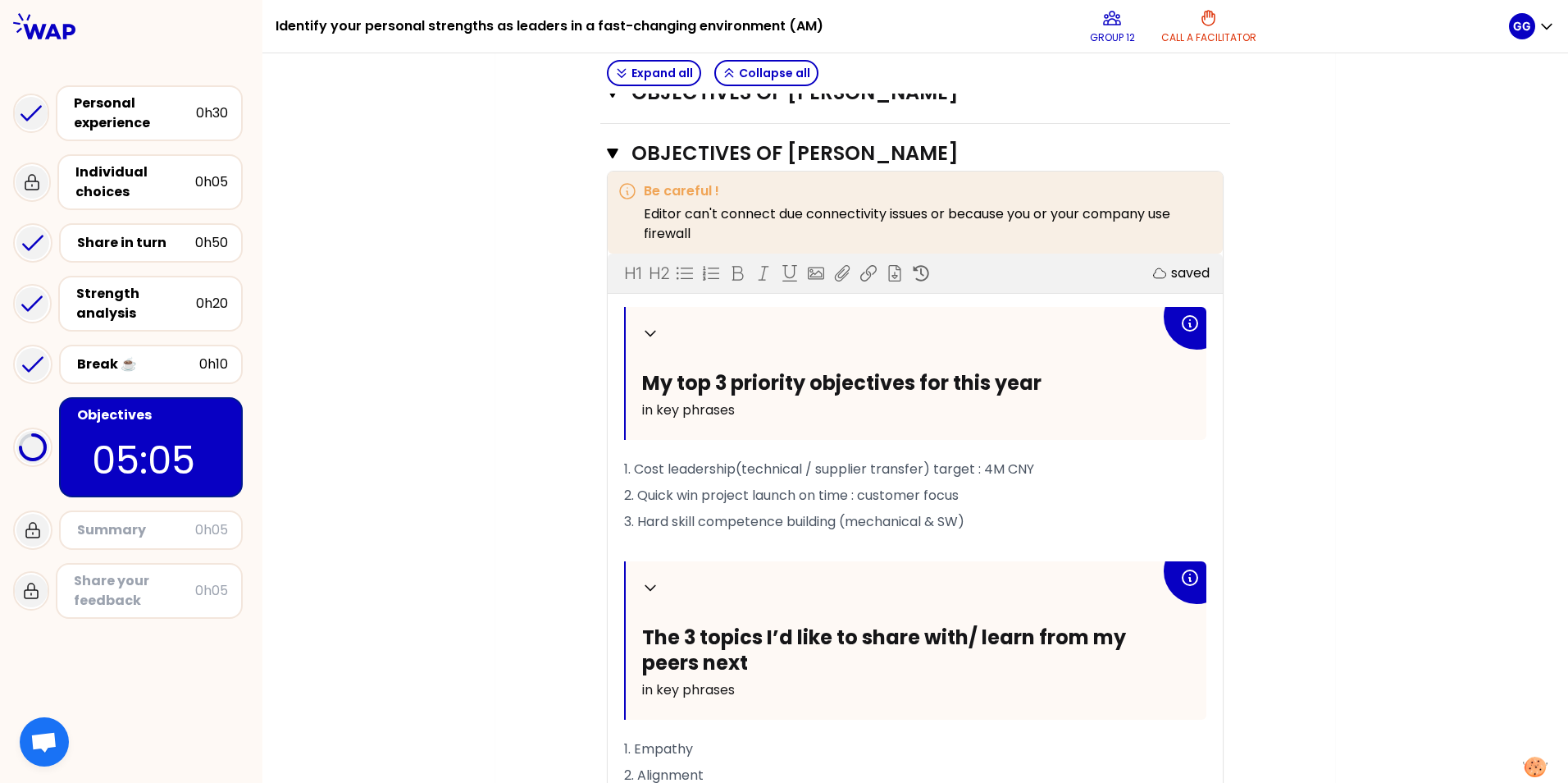
scroll to position [1351, 0]
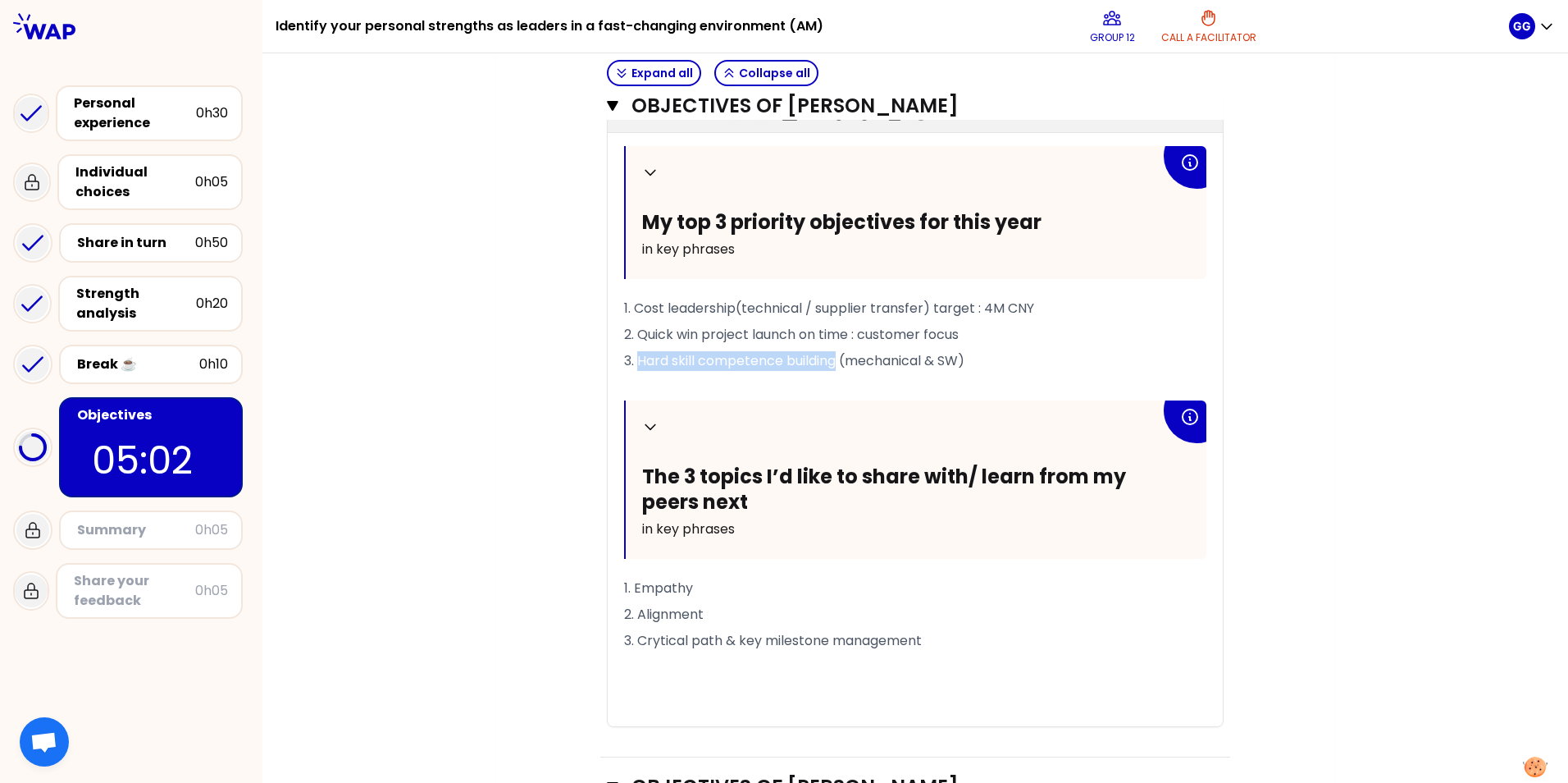
drag, startPoint x: 631, startPoint y: 376, endPoint x: 834, endPoint y: 380, distance: 203.0
click at [834, 370] on span "3. Hard skill competence building (mechanical & SW)" at bounding box center [793, 360] width 340 height 19
click at [1043, 358] on div "My group number: 12 Objectives # To design future sessions, share your top 3 pr…" at bounding box center [915, 148] width 1306 height 2708
drag, startPoint x: 959, startPoint y: 376, endPoint x: 849, endPoint y: 376, distance: 110.0
click at [849, 370] on span "3. Hard skill competence building (mechanical & SW)" at bounding box center [793, 360] width 340 height 19
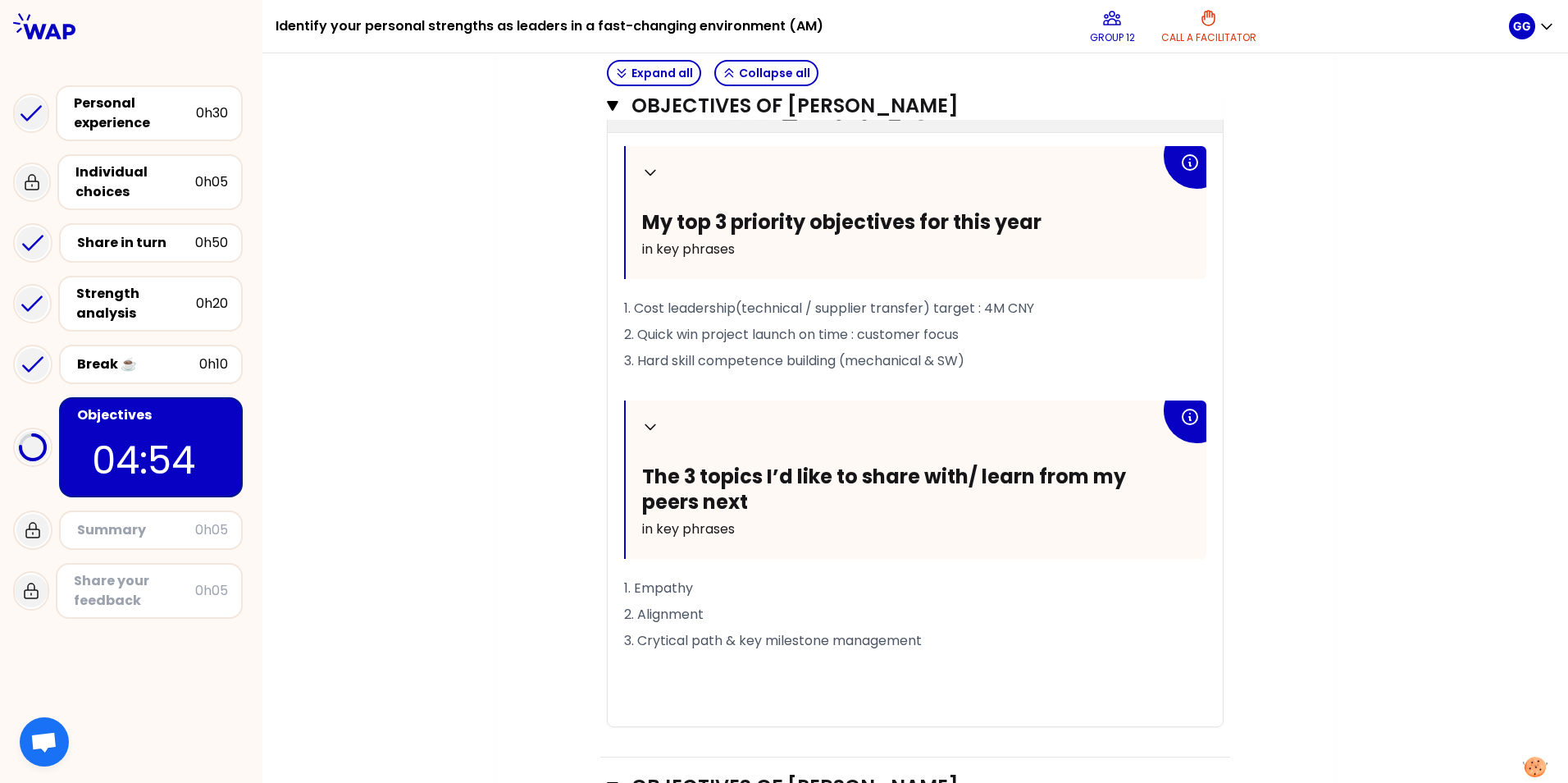
click at [1043, 348] on p "2. Quick win project launch on time : customer focus" at bounding box center [915, 334] width 582 height 27
click at [961, 370] on span "3. Hard skill competence building (mechanical & SW)" at bounding box center [793, 360] width 340 height 19
drag, startPoint x: 1002, startPoint y: 380, endPoint x: 844, endPoint y: 377, distance: 158.0
click at [844, 370] on span "3. Hard skill competence building (mechanical & Hardware)" at bounding box center [816, 360] width 384 height 19
click at [1043, 348] on p "2. Quick win project launch on time : customer focus" at bounding box center [915, 334] width 582 height 27
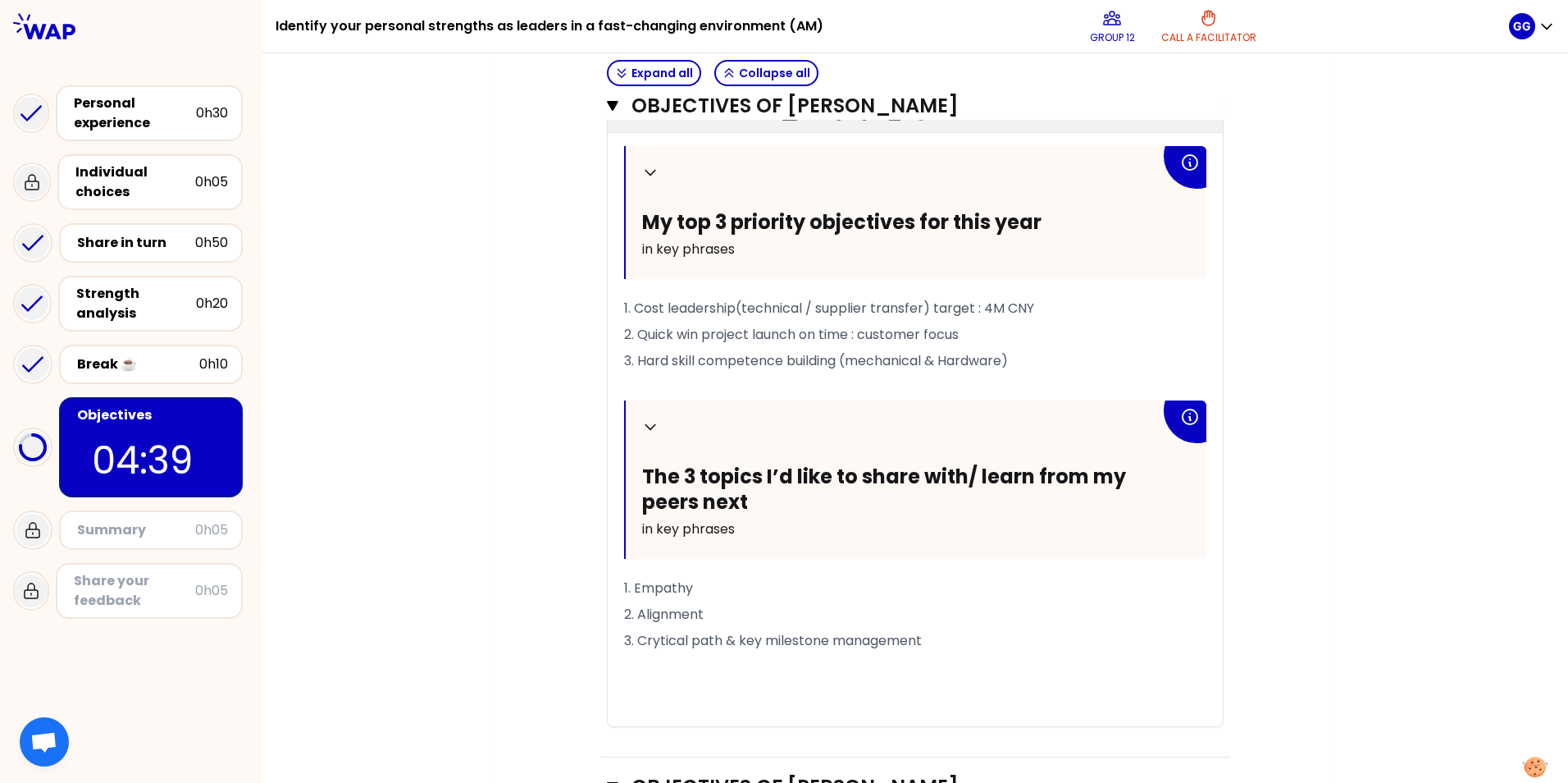
click at [854, 370] on span "3. Hard skill competence building (mechanical & Hardware)" at bounding box center [816, 360] width 384 height 19
drag, startPoint x: 1000, startPoint y: 378, endPoint x: 939, endPoint y: 369, distance: 61.7
click at [939, 369] on p "3. Hard skill competence building (Mechanical & Hardware)" at bounding box center [915, 361] width 582 height 27
click at [1043, 443] on div "My group number: 12 Objectives # To design future sessions, share your top 3 pr…" at bounding box center [915, 148] width 1306 height 2708
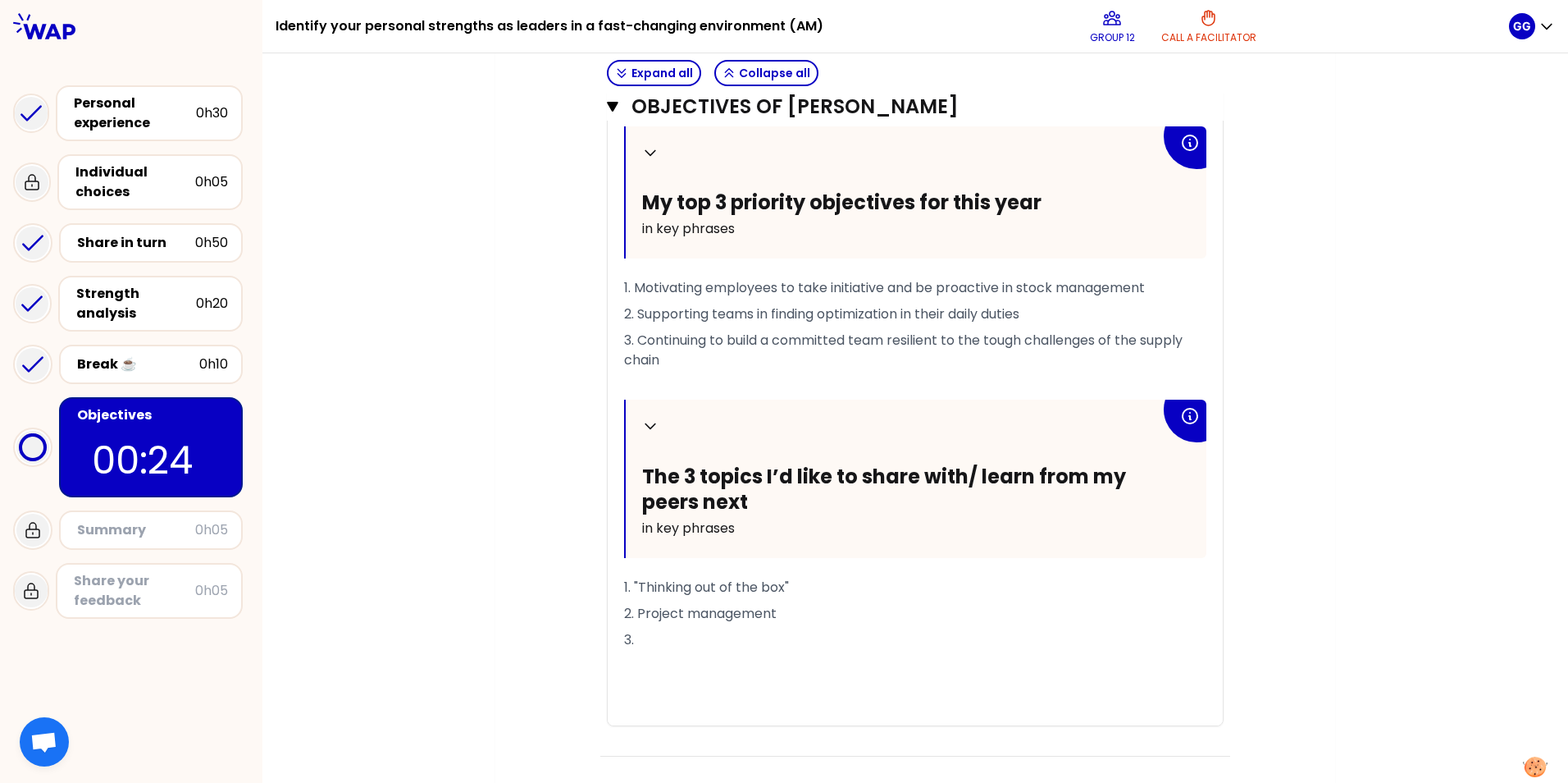
scroll to position [2090, 0]
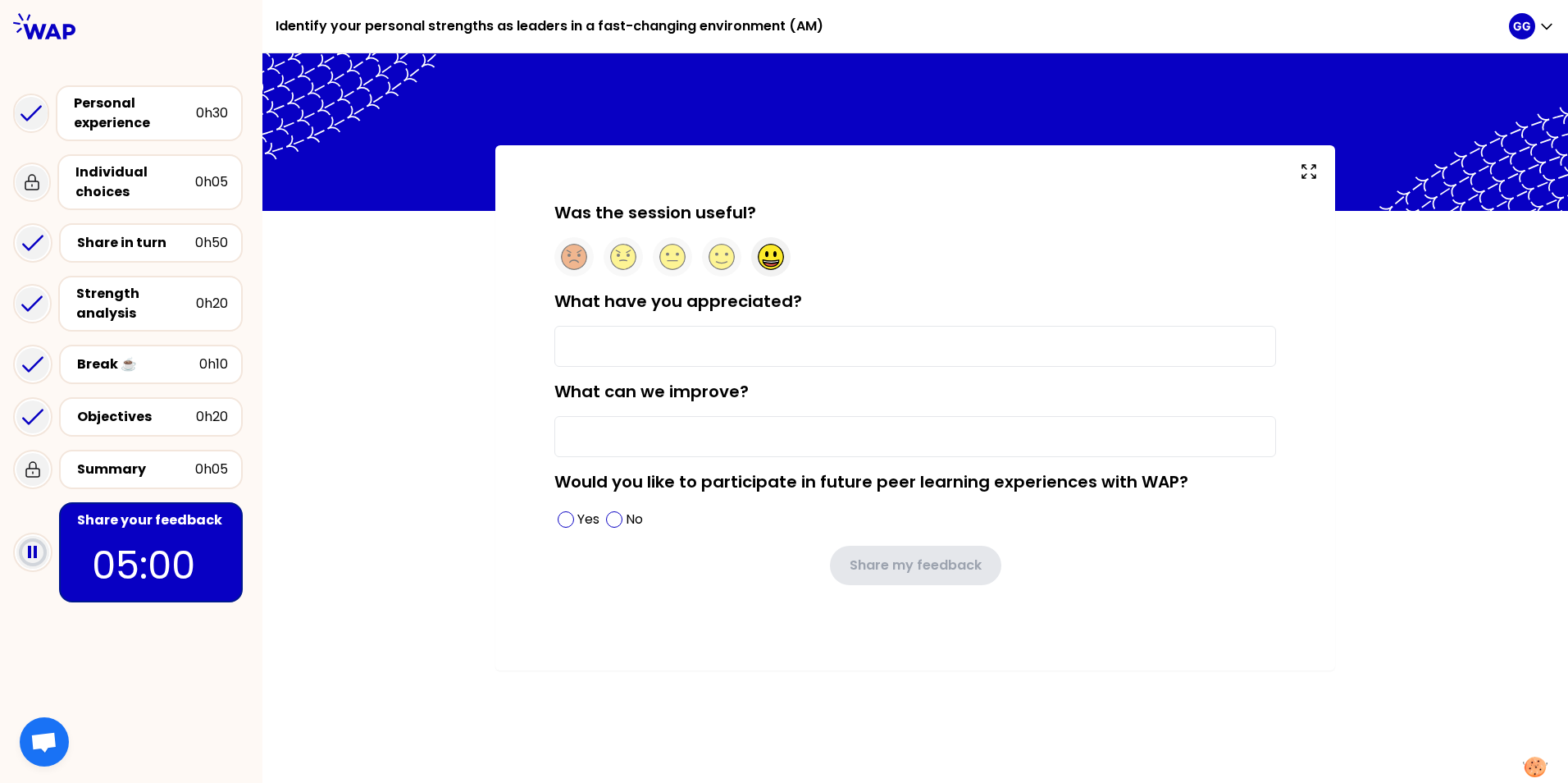
click at [763, 257] on circle at bounding box center [772, 257] width 26 height 26
click at [573, 487] on span at bounding box center [566, 520] width 17 height 17
click at [633, 347] on input "What have you appreciated?" at bounding box center [916, 346] width 721 height 41
type input "1, I am appreciated with each others experiences sharing"
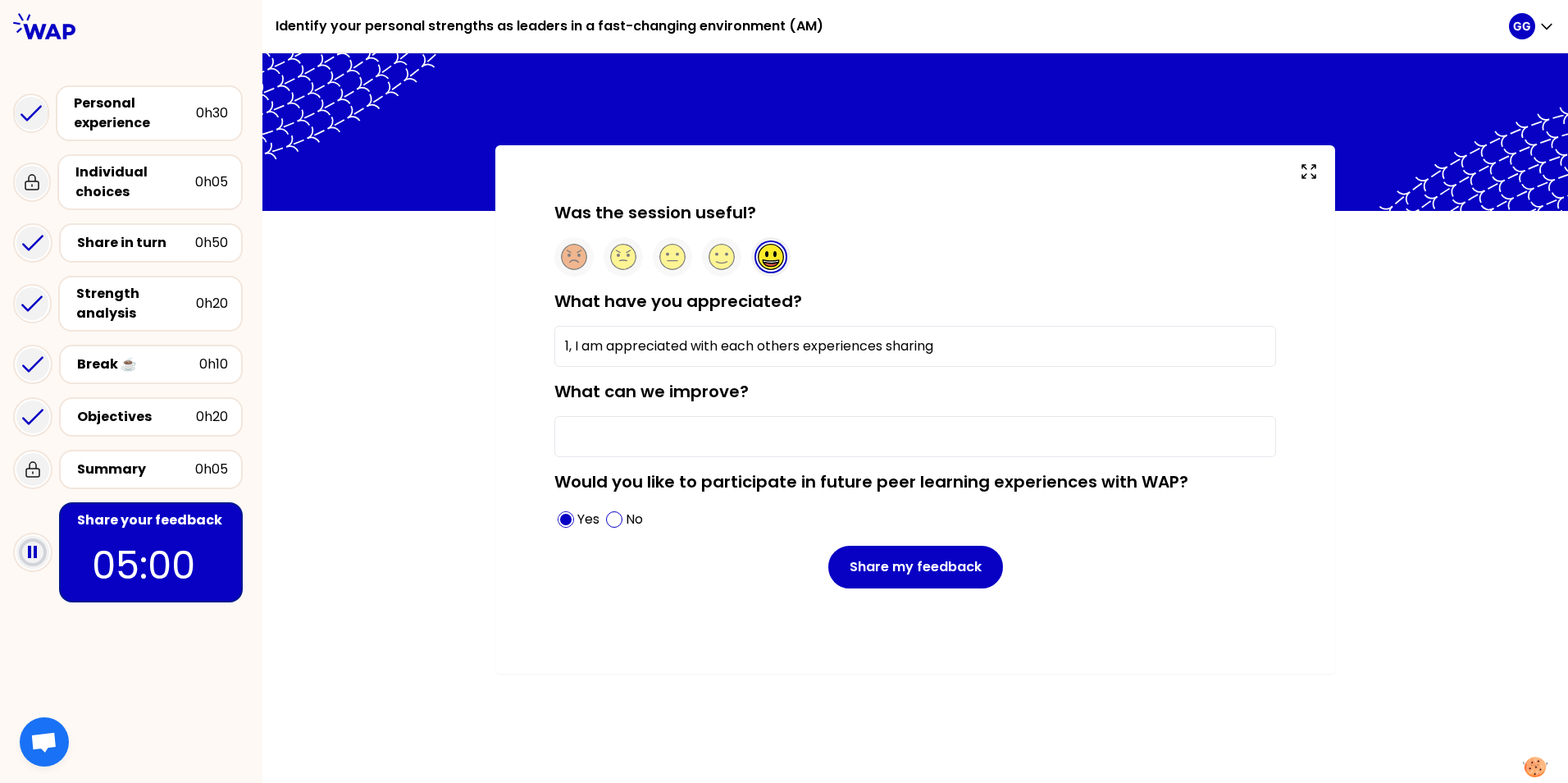
click at [961, 349] on input "1, I am appreciated with each others experiences sharing" at bounding box center [916, 346] width 721 height 41
click at [1043, 487] on div "Yes No" at bounding box center [916, 520] width 721 height 27
click at [648, 445] on input "What can we improve?" at bounding box center [916, 437] width 721 height 41
type input "m"
click at [648, 445] on input "What can we improve?" at bounding box center [916, 437] width 721 height 41
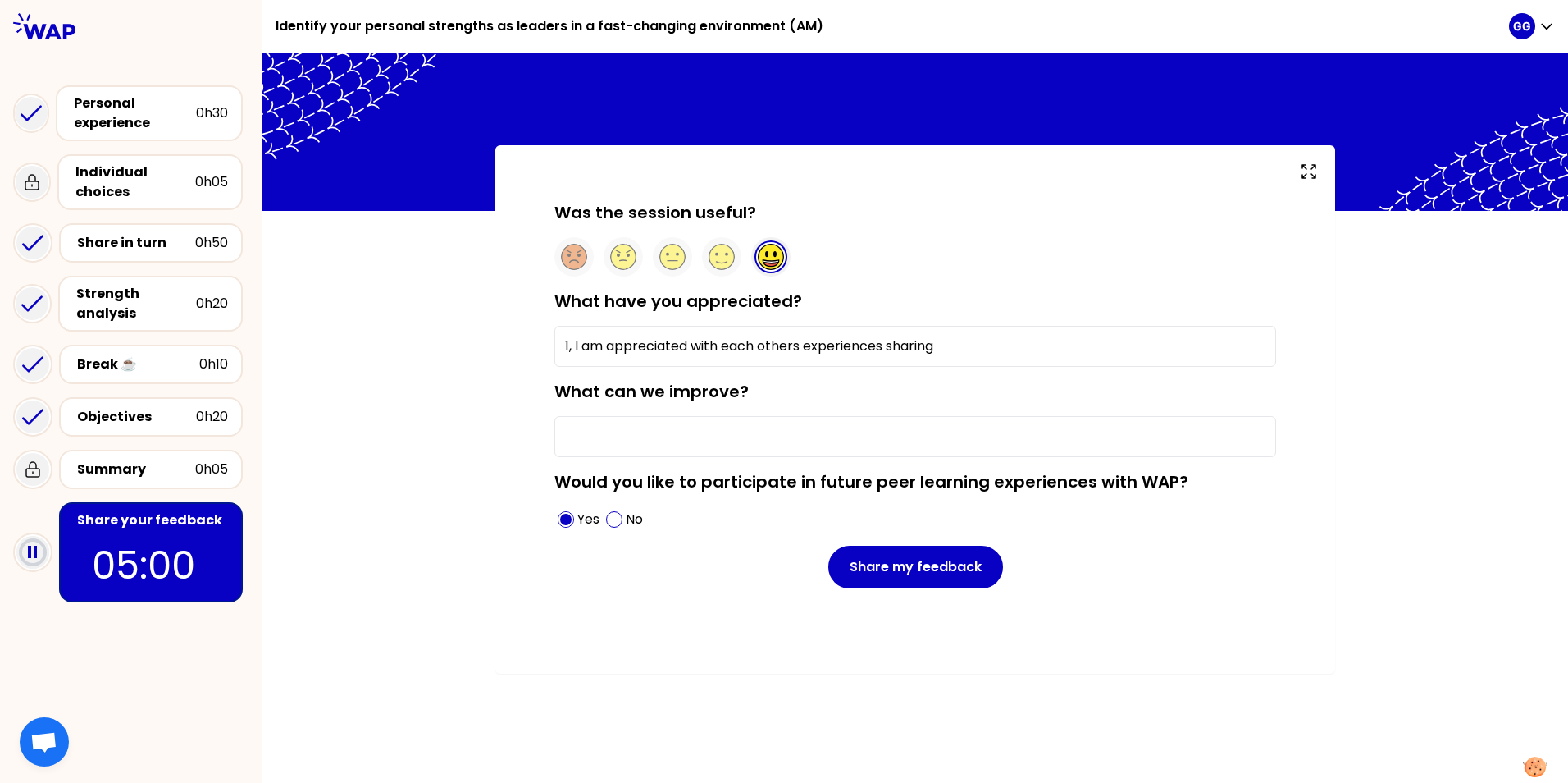
type input "Paint points sharing and potential solutions discussion"
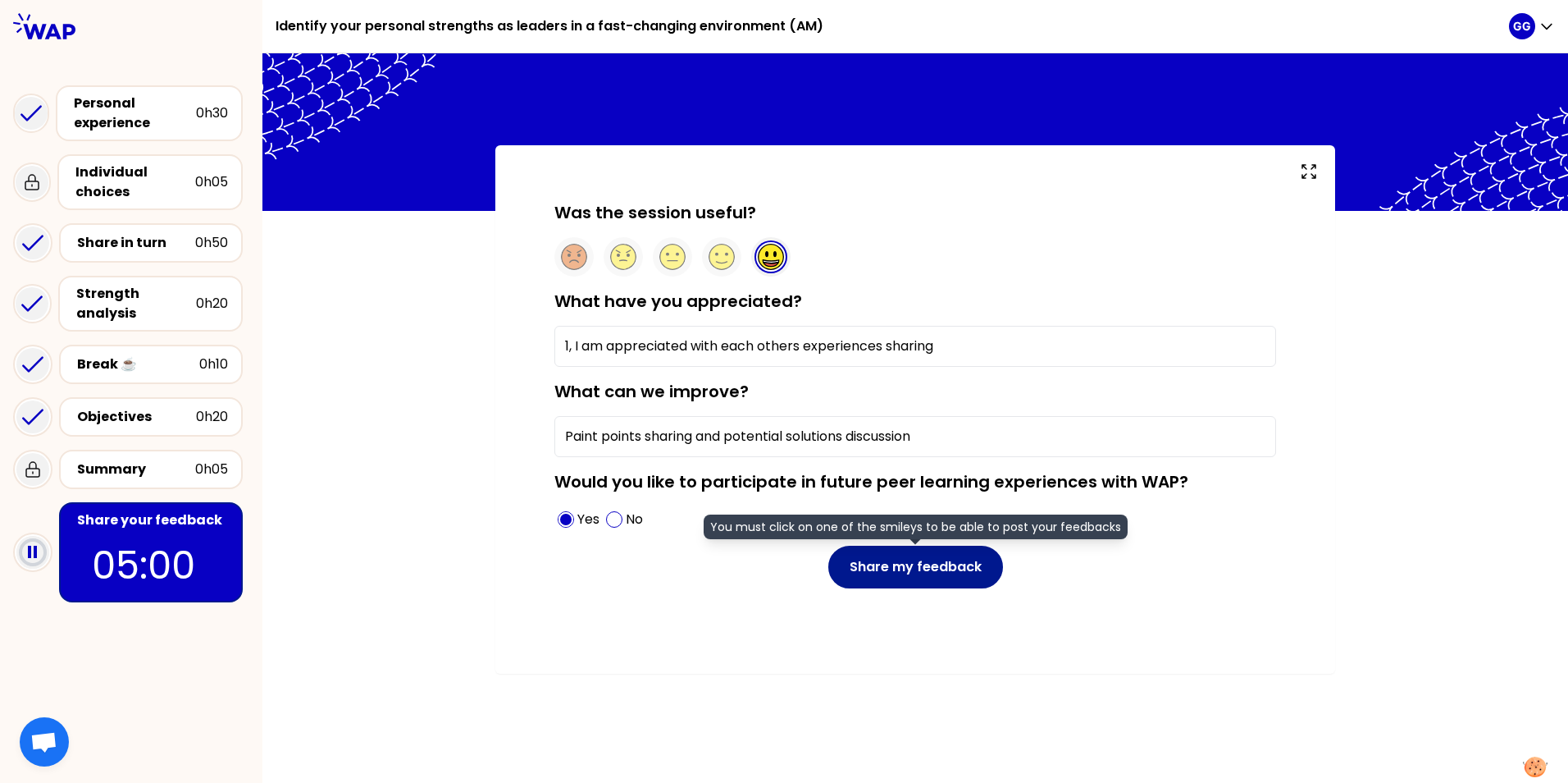
click at [915, 487] on button "Share my feedback" at bounding box center [916, 566] width 174 height 42
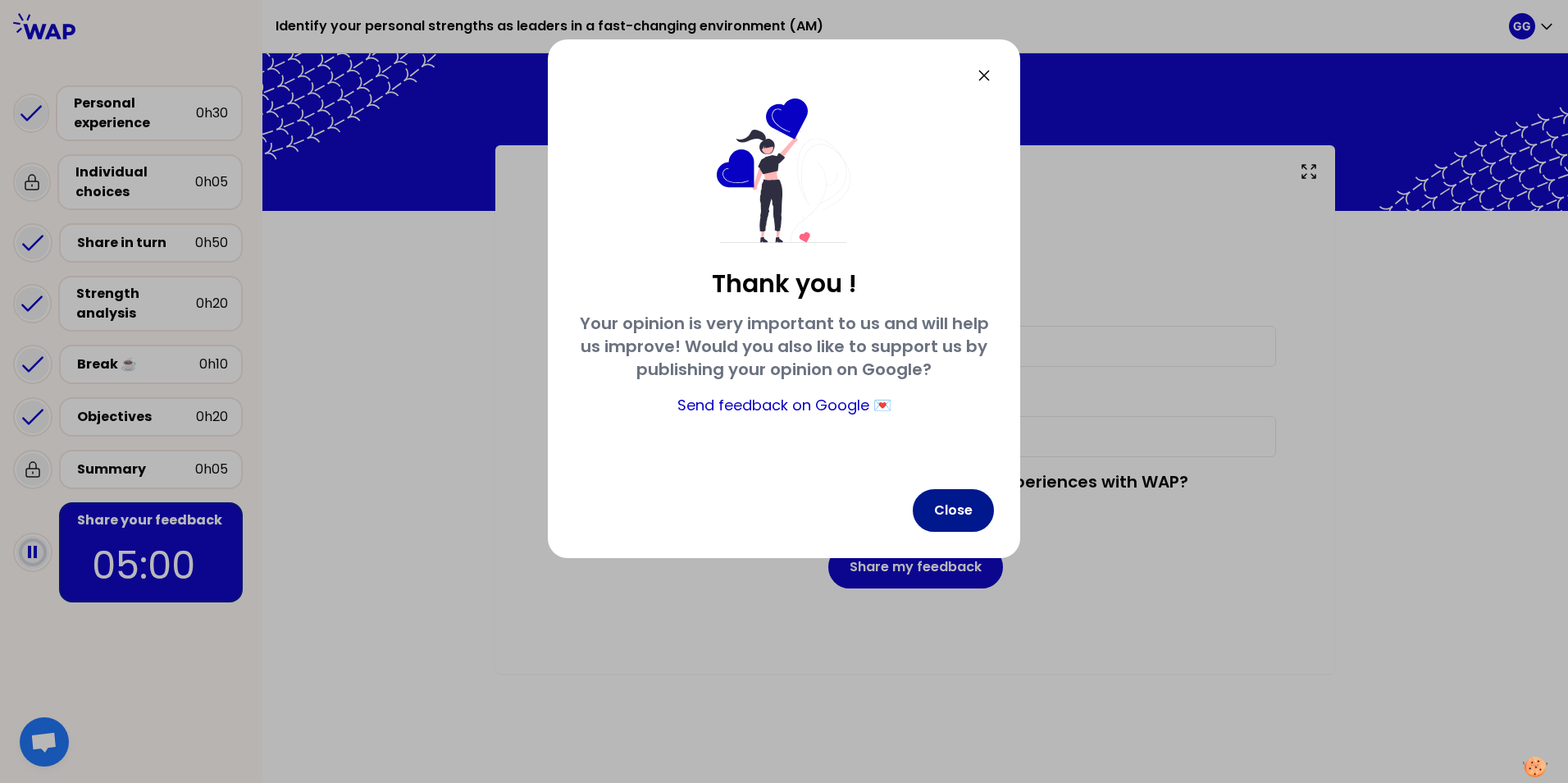
click at [951, 487] on button "Close" at bounding box center [953, 510] width 81 height 42
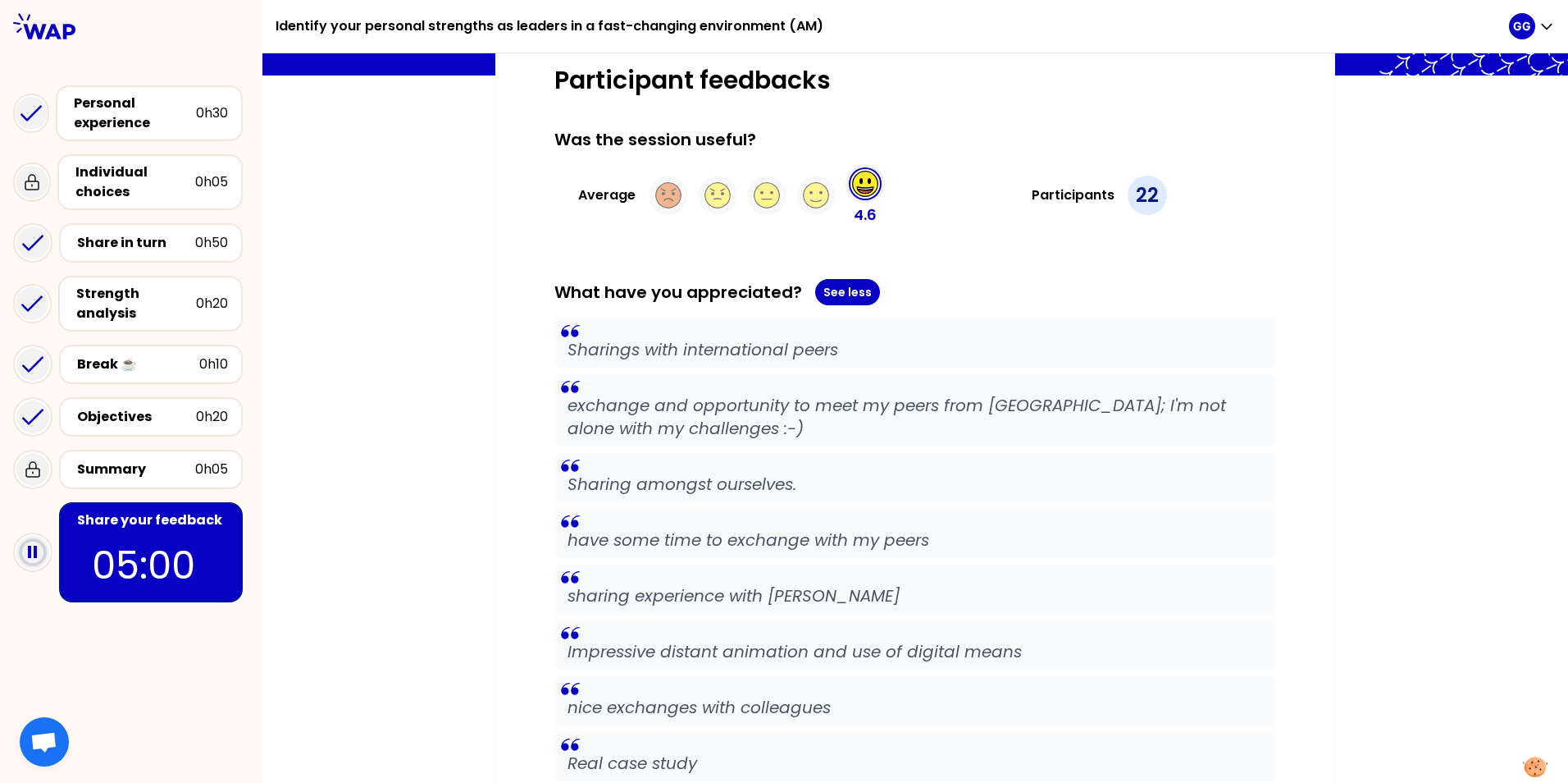
scroll to position [132, 0]
